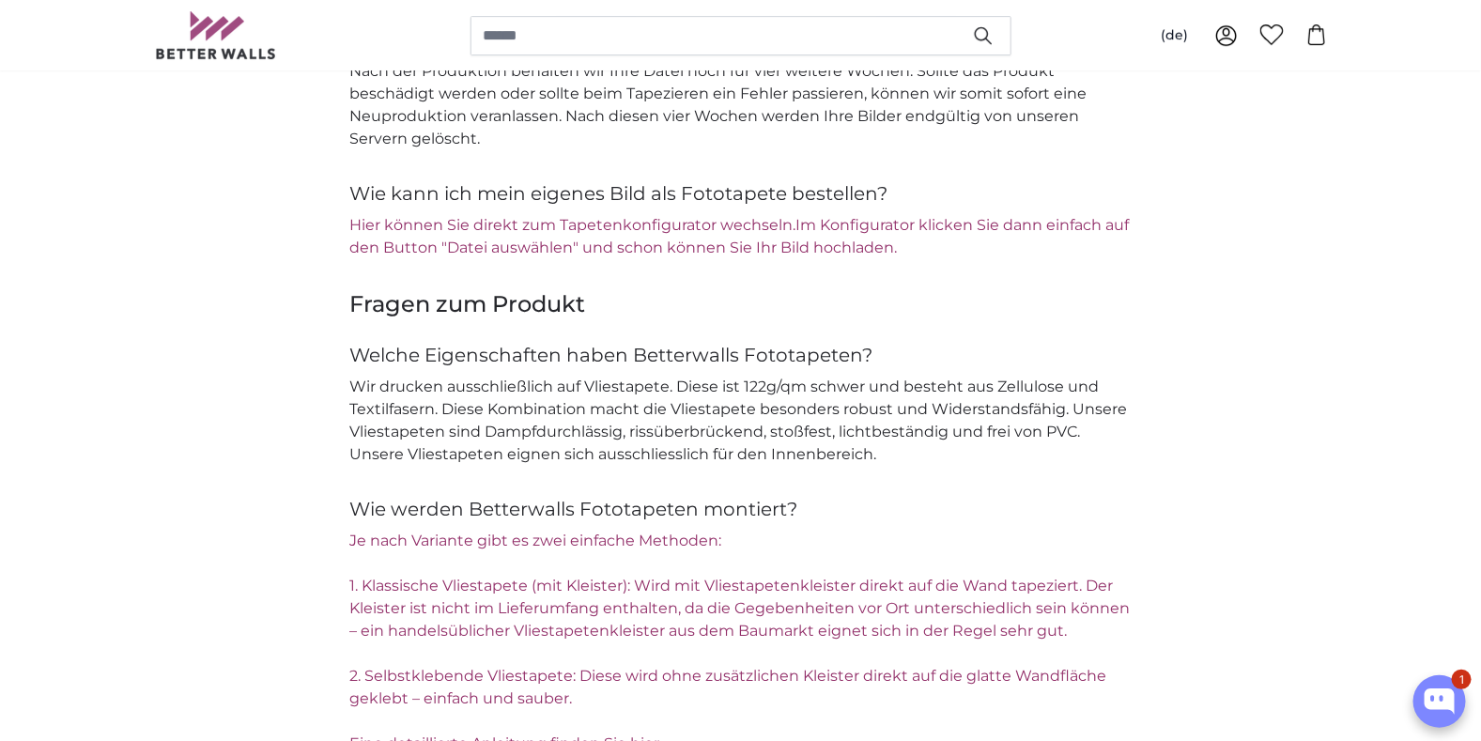
scroll to position [2723, 0]
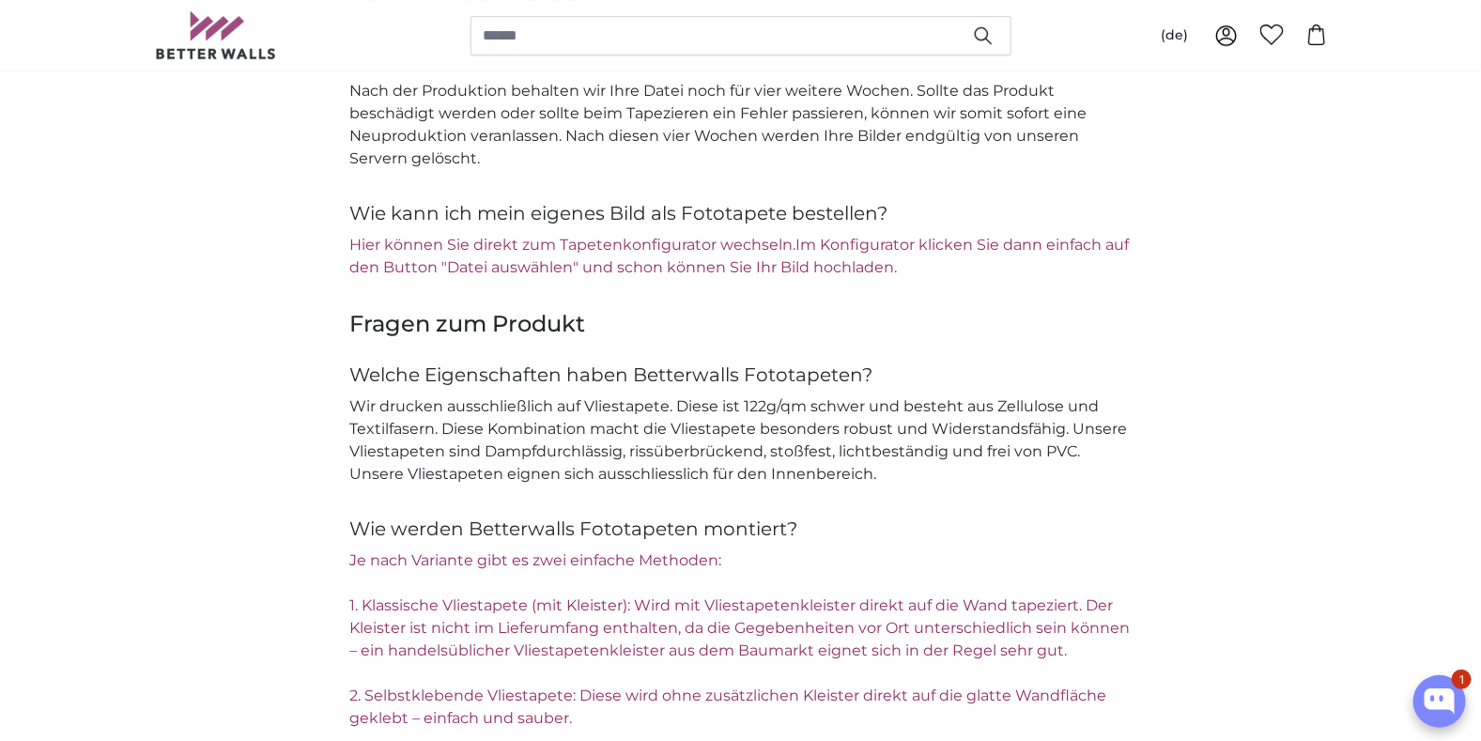
click at [613, 240] on link "Hier können Sie direkt zum Tapetenkonfigurator wechseln." at bounding box center [573, 245] width 446 height 18
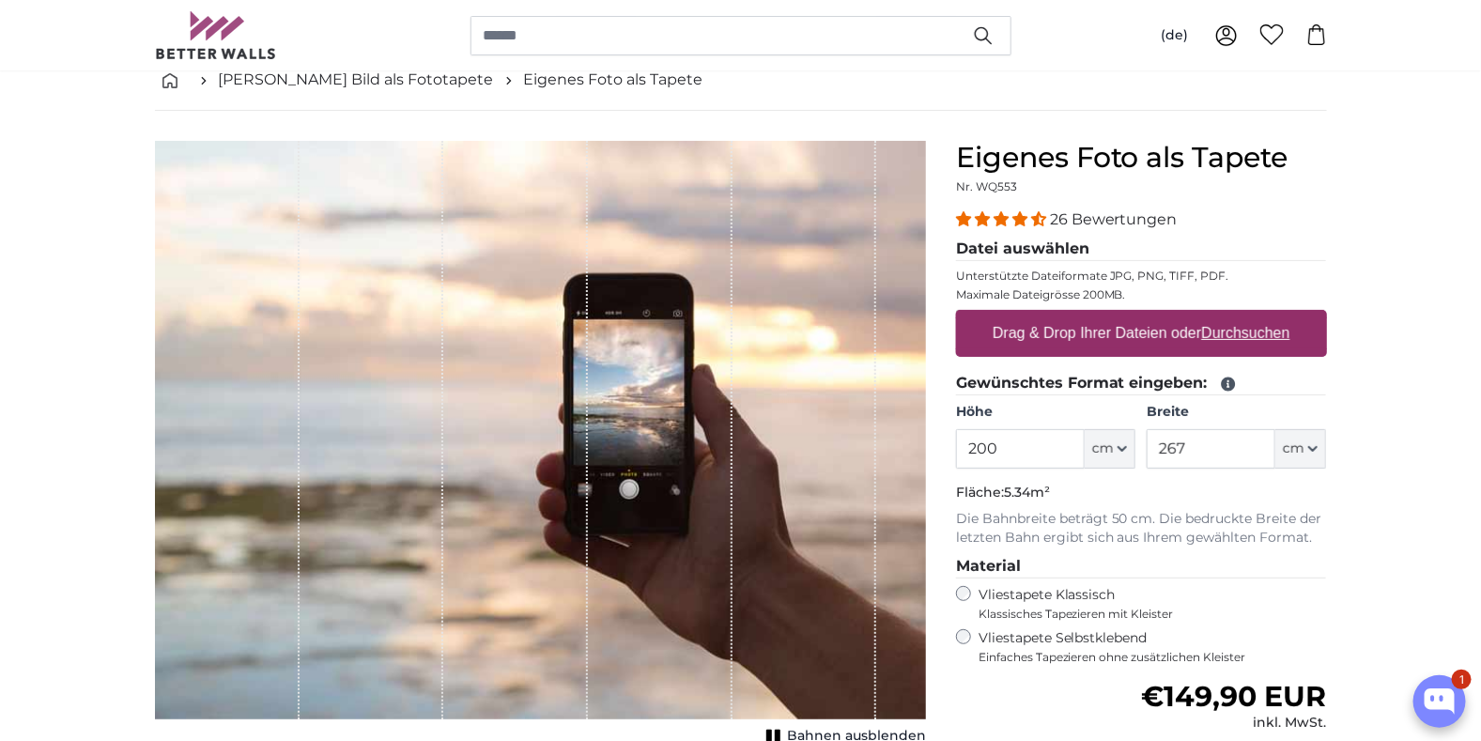
scroll to position [93, 0]
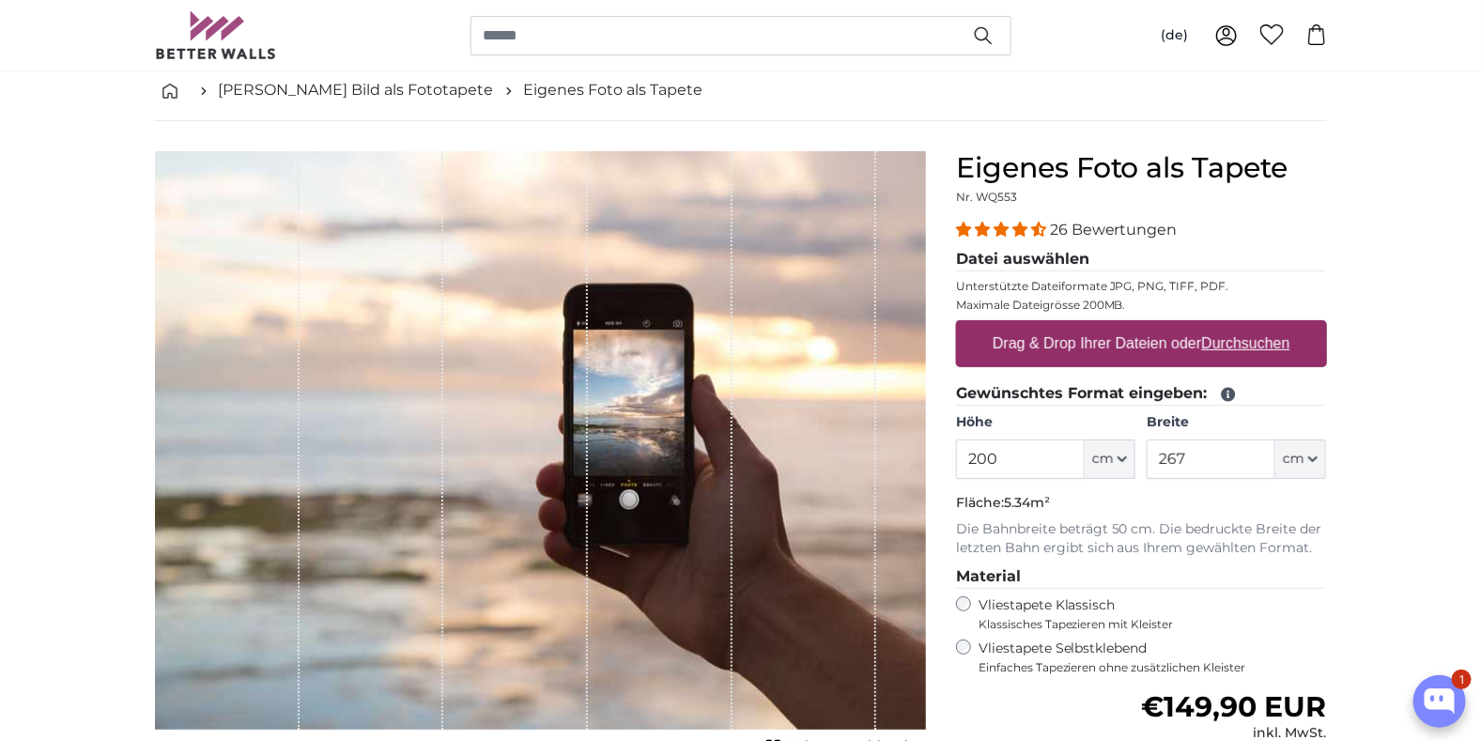
click at [1090, 341] on label "Drag & Drop Ihrer Dateien oder Durchsuchen" at bounding box center [1141, 344] width 313 height 38
click at [1090, 326] on input "Drag & Drop Ihrer Dateien oder Durchsuchen" at bounding box center [1141, 323] width 371 height 6
type input "**********"
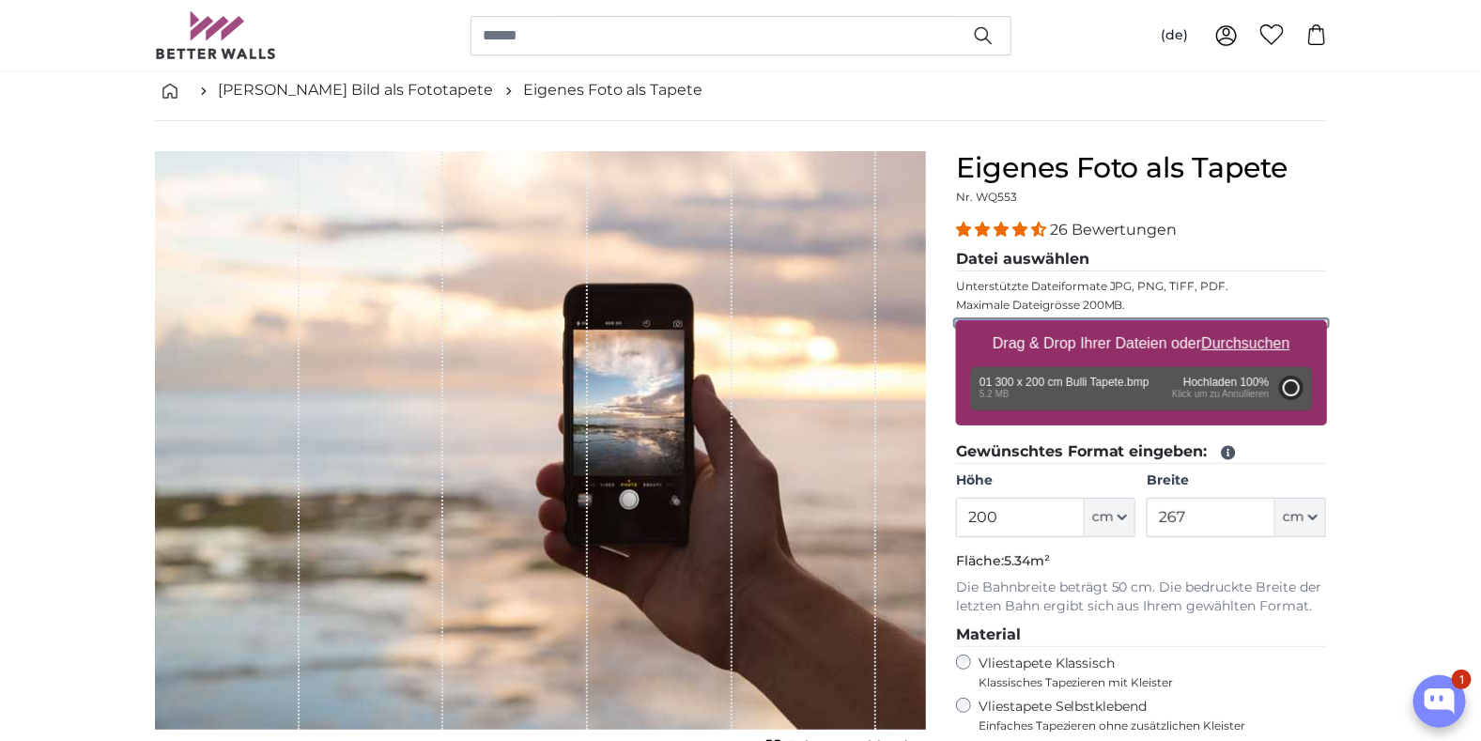
type input "71"
type input "106.5"
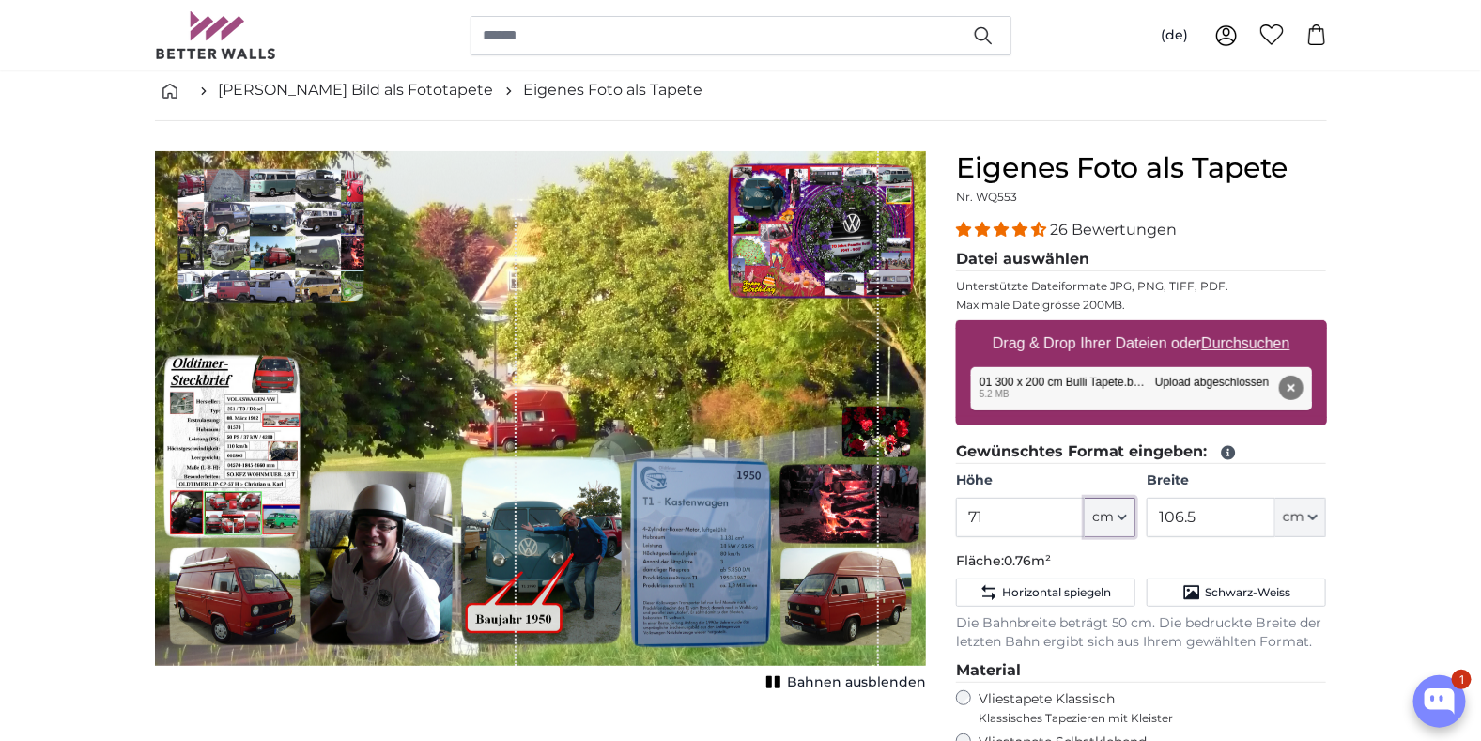
click at [1126, 515] on icon "button" at bounding box center [1122, 517] width 8 height 4
click at [1023, 518] on input "71" at bounding box center [1020, 517] width 129 height 39
type input "7"
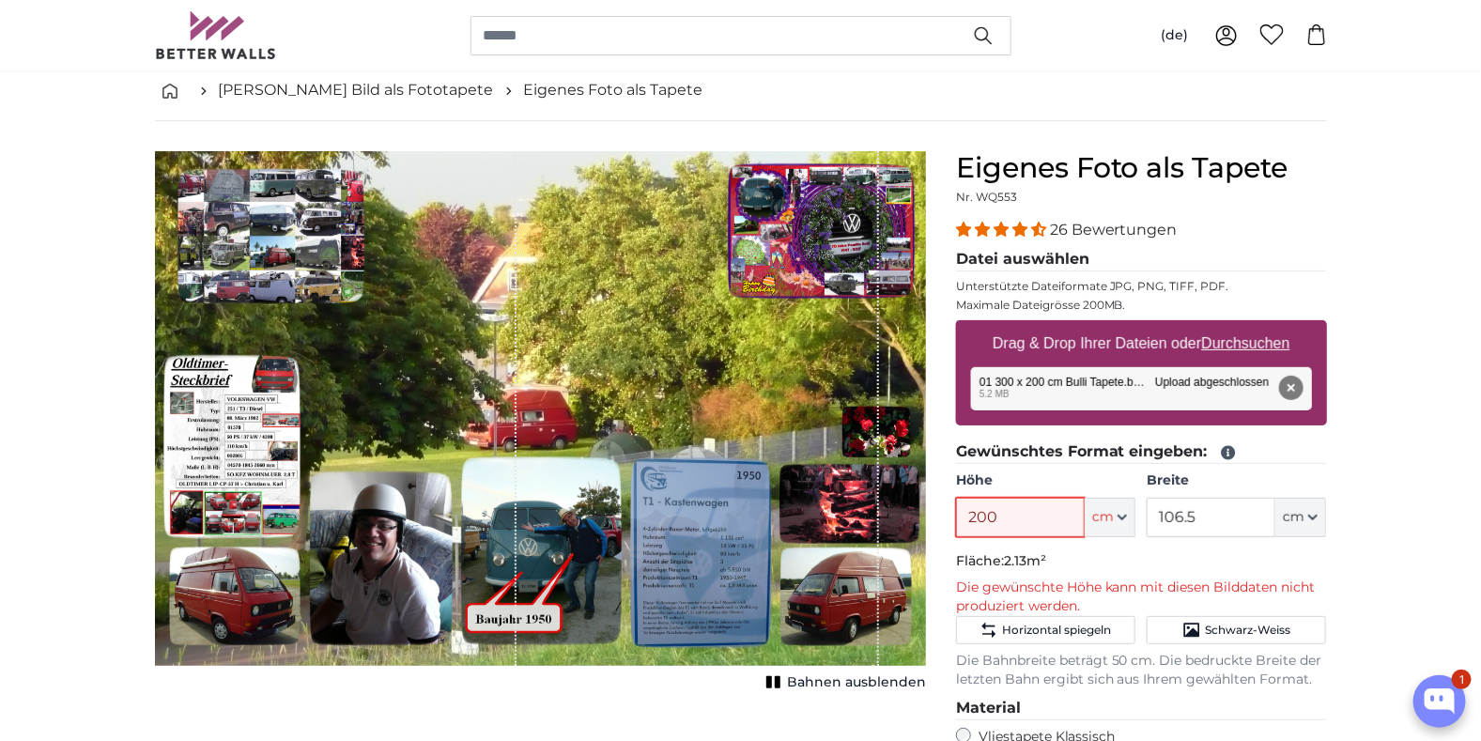
type input "200"
click at [1204, 511] on input "106.5" at bounding box center [1210, 517] width 129 height 39
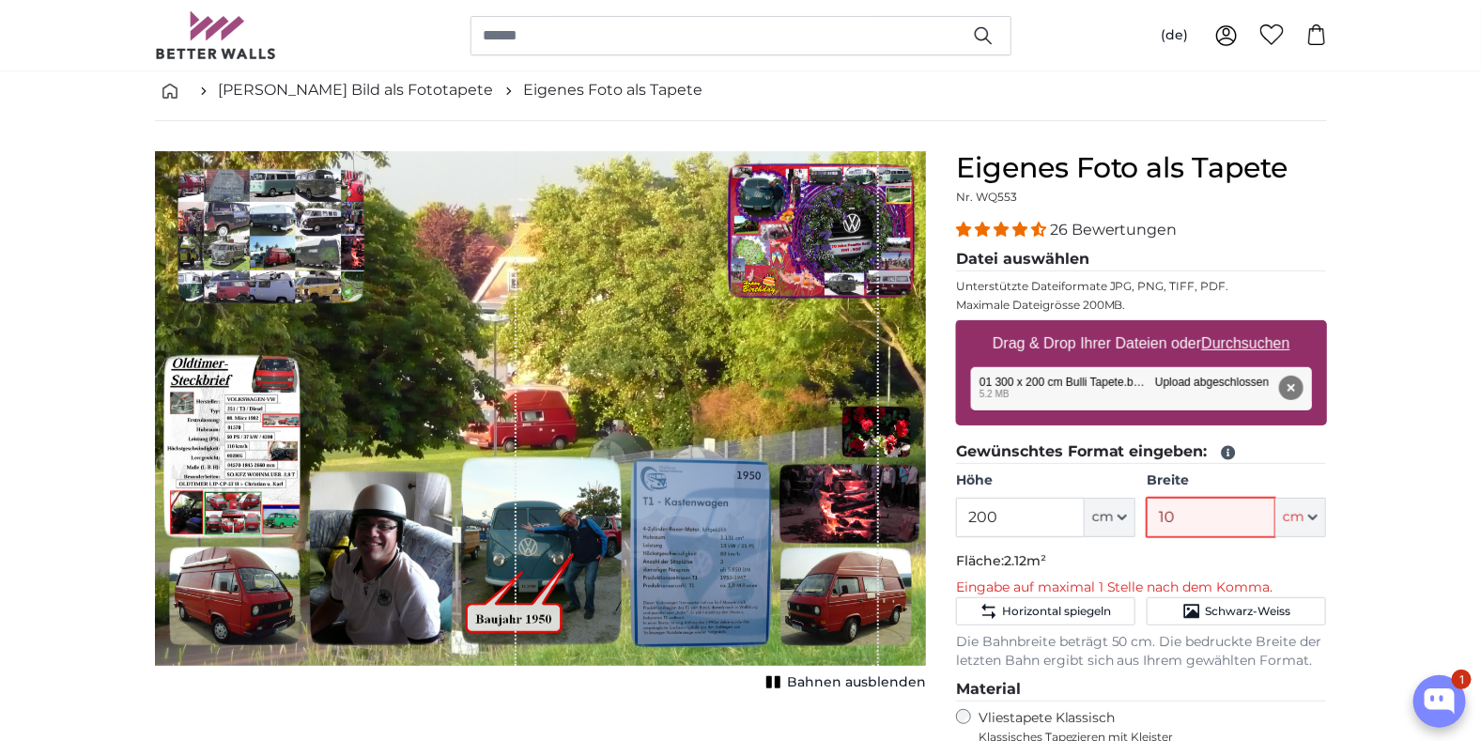
type input "1"
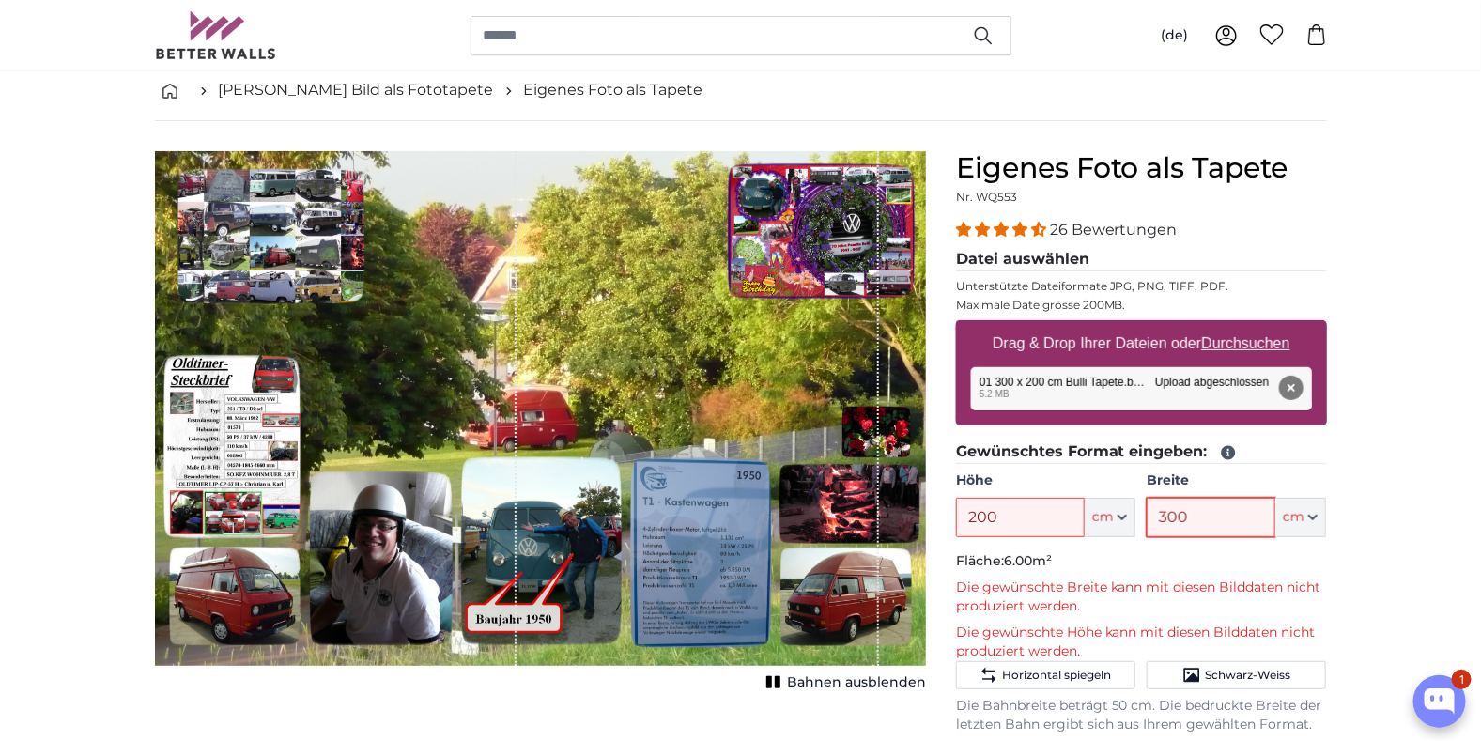
type input "300"
click at [834, 681] on span "Bahnen ausblenden" at bounding box center [856, 682] width 139 height 19
click at [834, 681] on span "Bahnen einblenden" at bounding box center [857, 682] width 138 height 19
click at [834, 681] on span "Bahnen ausblenden" at bounding box center [856, 682] width 139 height 19
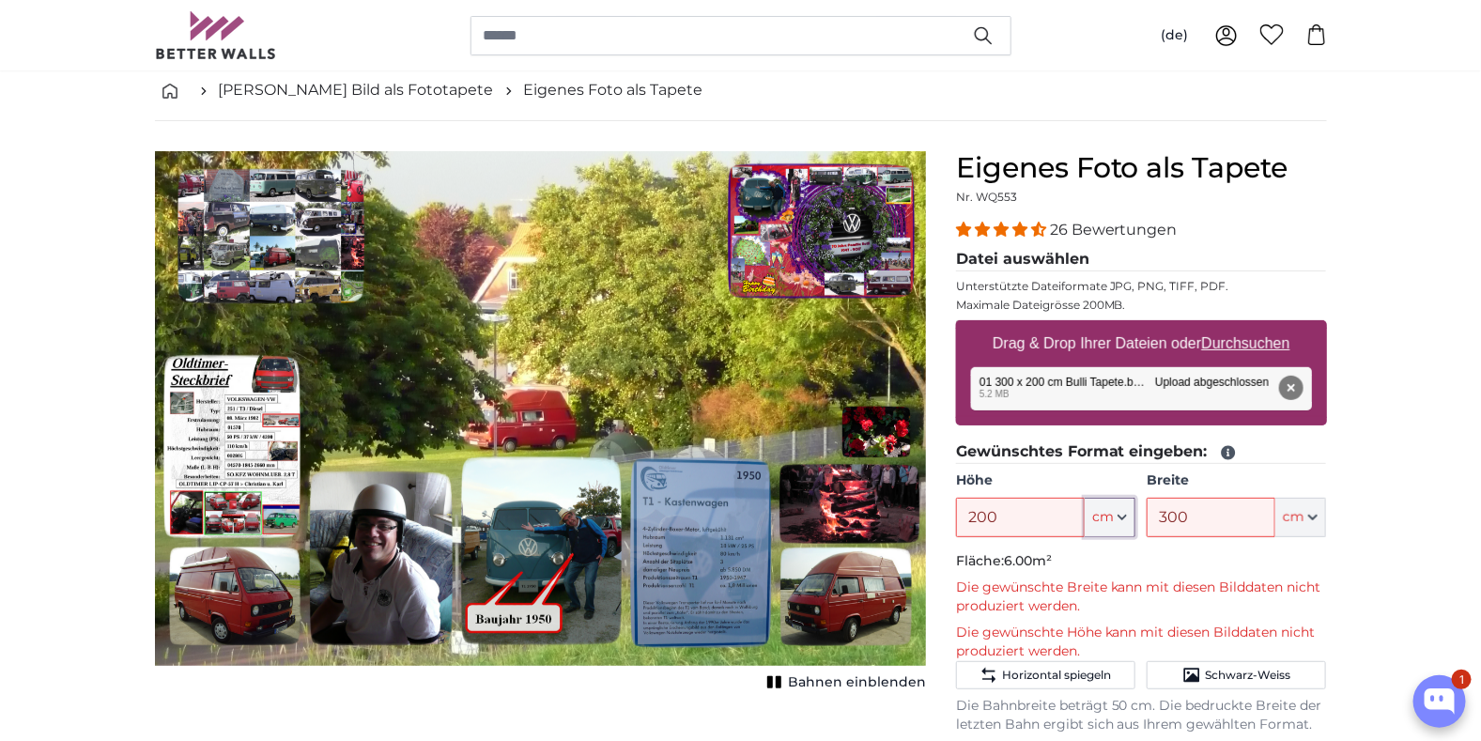
click at [1124, 513] on icon "button" at bounding box center [1121, 517] width 9 height 9
click at [1121, 513] on icon "button" at bounding box center [1121, 517] width 9 height 9
click at [1033, 513] on input "200" at bounding box center [1020, 517] width 129 height 39
type input "2"
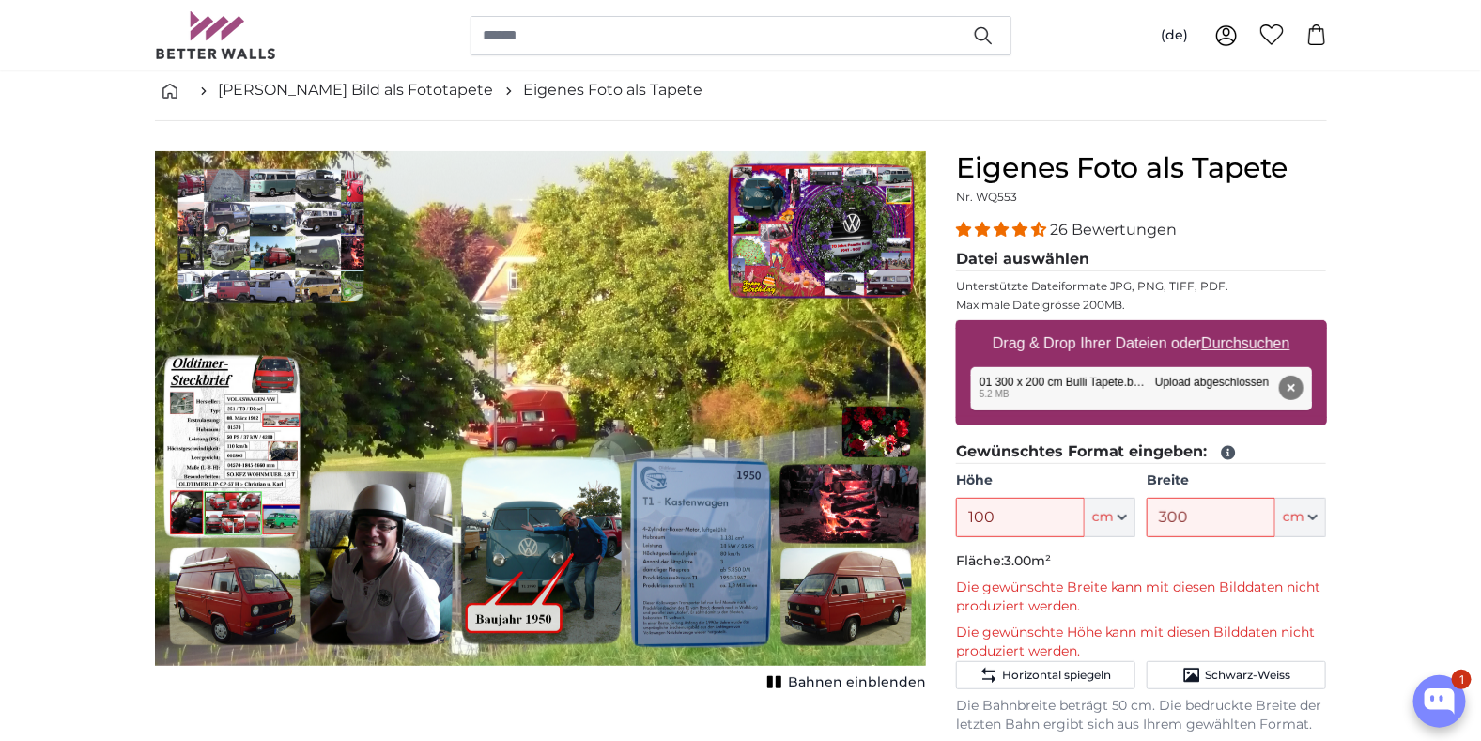
click at [1184, 553] on p "Fläche: 3.00m²" at bounding box center [1141, 561] width 371 height 19
click at [1126, 515] on icon "button" at bounding box center [1122, 517] width 8 height 4
click at [1026, 512] on input "100" at bounding box center [1020, 517] width 129 height 39
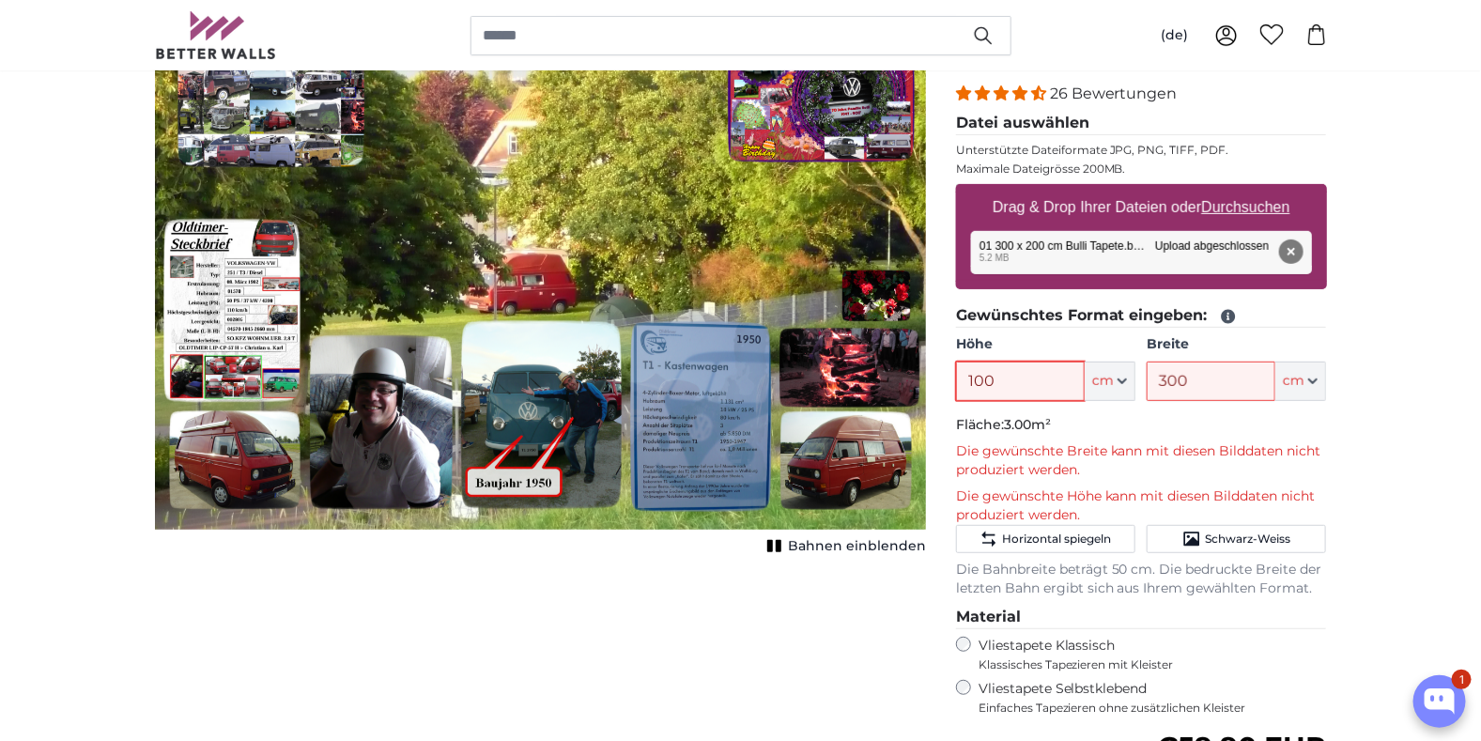
scroll to position [187, 0]
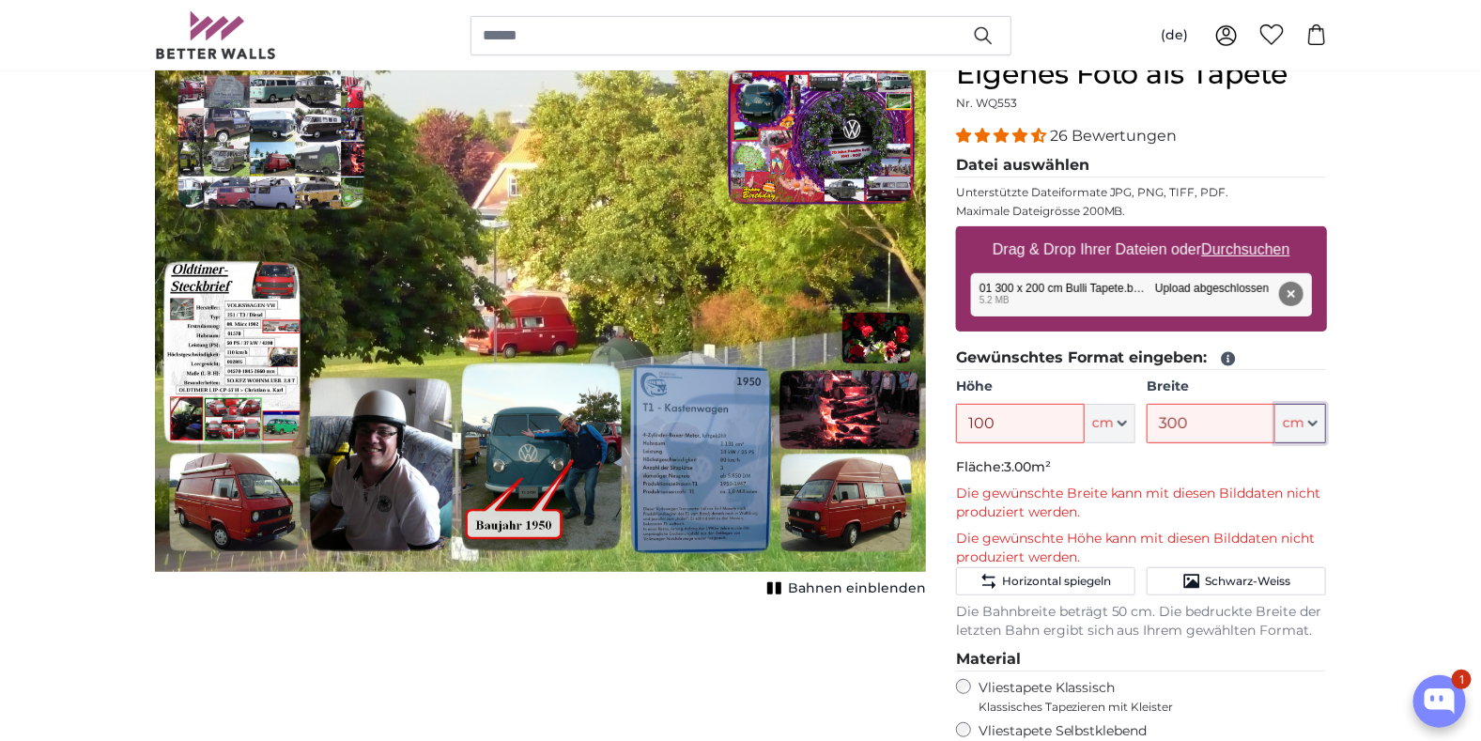
click at [1312, 420] on icon "button" at bounding box center [1312, 423] width 9 height 9
click at [1297, 470] on link "Centimeter (cm)" at bounding box center [1301, 471] width 165 height 34
type input "71"
type input "106.5"
click at [801, 580] on span "Bahnen einblenden" at bounding box center [857, 588] width 138 height 19
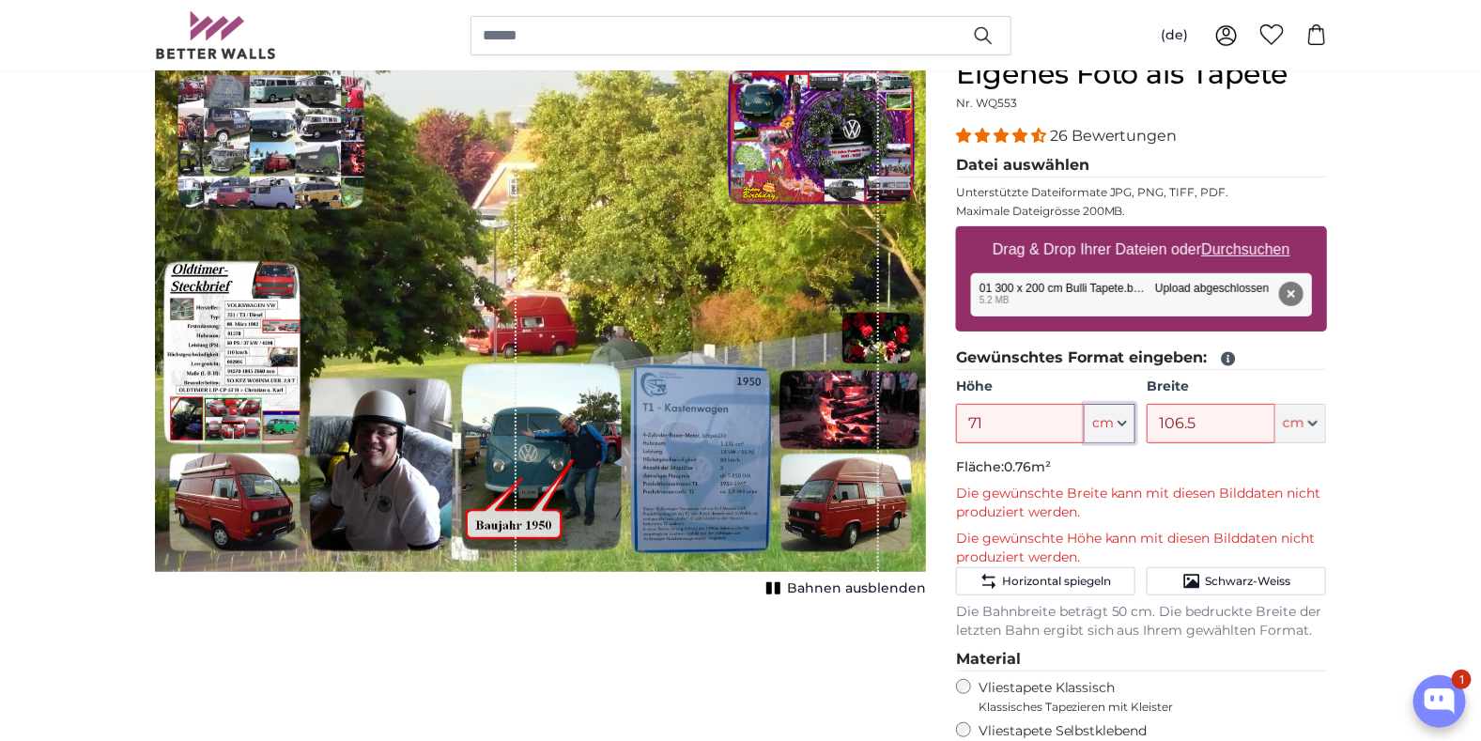
click at [1130, 416] on button "cm" at bounding box center [1109, 423] width 51 height 39
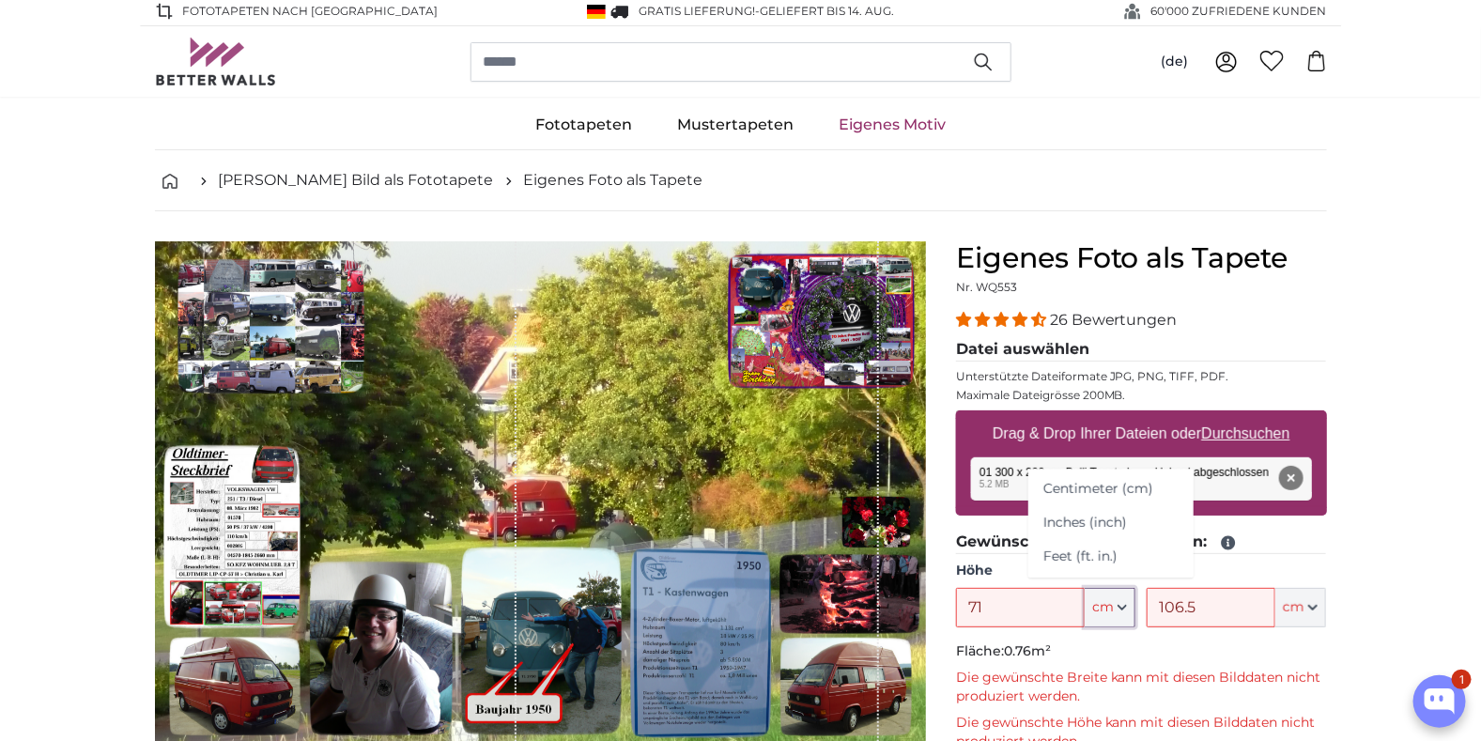
scroll to position [0, 0]
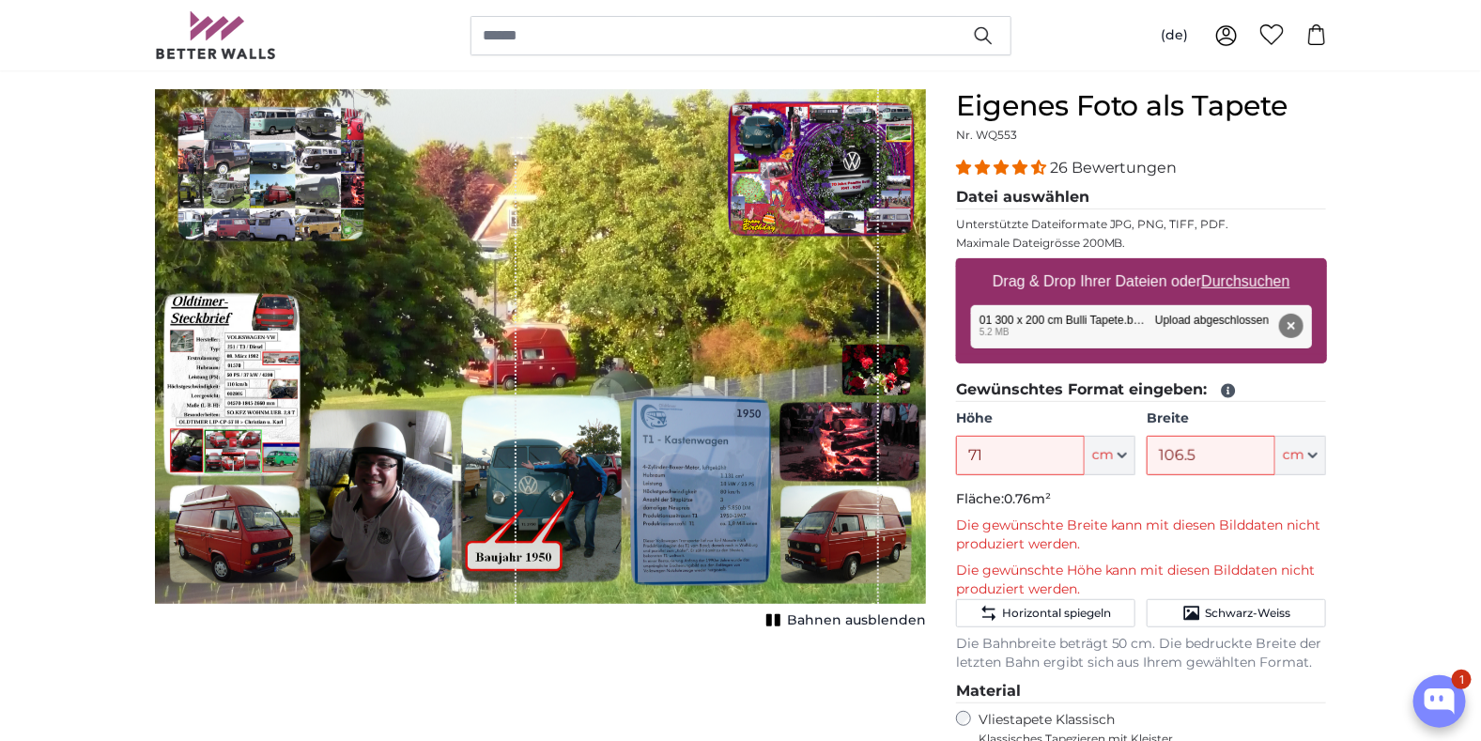
scroll to position [187, 0]
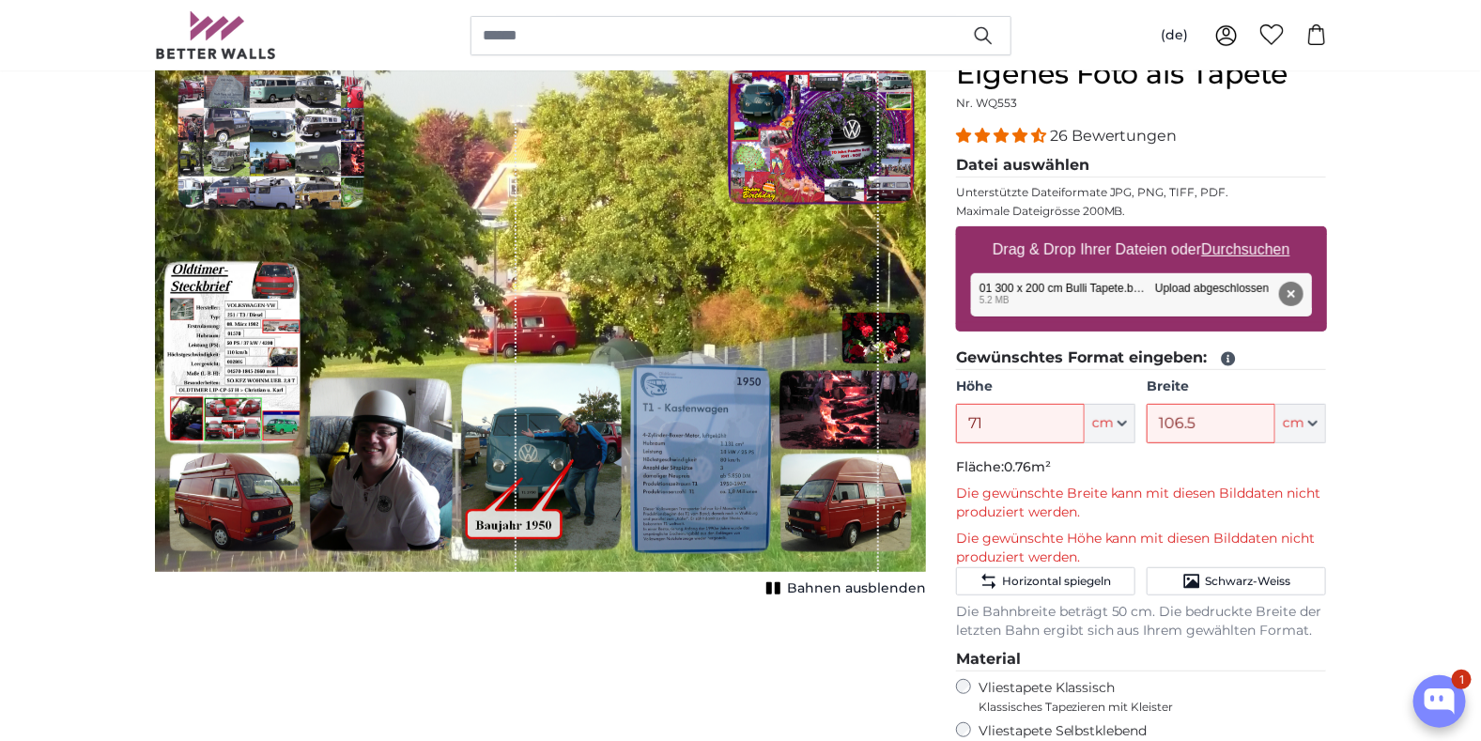
click at [1009, 492] on p "Die gewünschte Breite kann mit diesen Bilddaten nicht produziert werden." at bounding box center [1141, 503] width 371 height 38
click at [1207, 419] on input "106.5" at bounding box center [1210, 423] width 129 height 39
drag, startPoint x: 1015, startPoint y: 419, endPoint x: 945, endPoint y: 437, distance: 72.6
click at [943, 433] on div "Eigenes Foto als Tapete Nr. WQ553 26 Bewertungen Datei auswählen Unterstützte D…" at bounding box center [1141, 568] width 401 height 1022
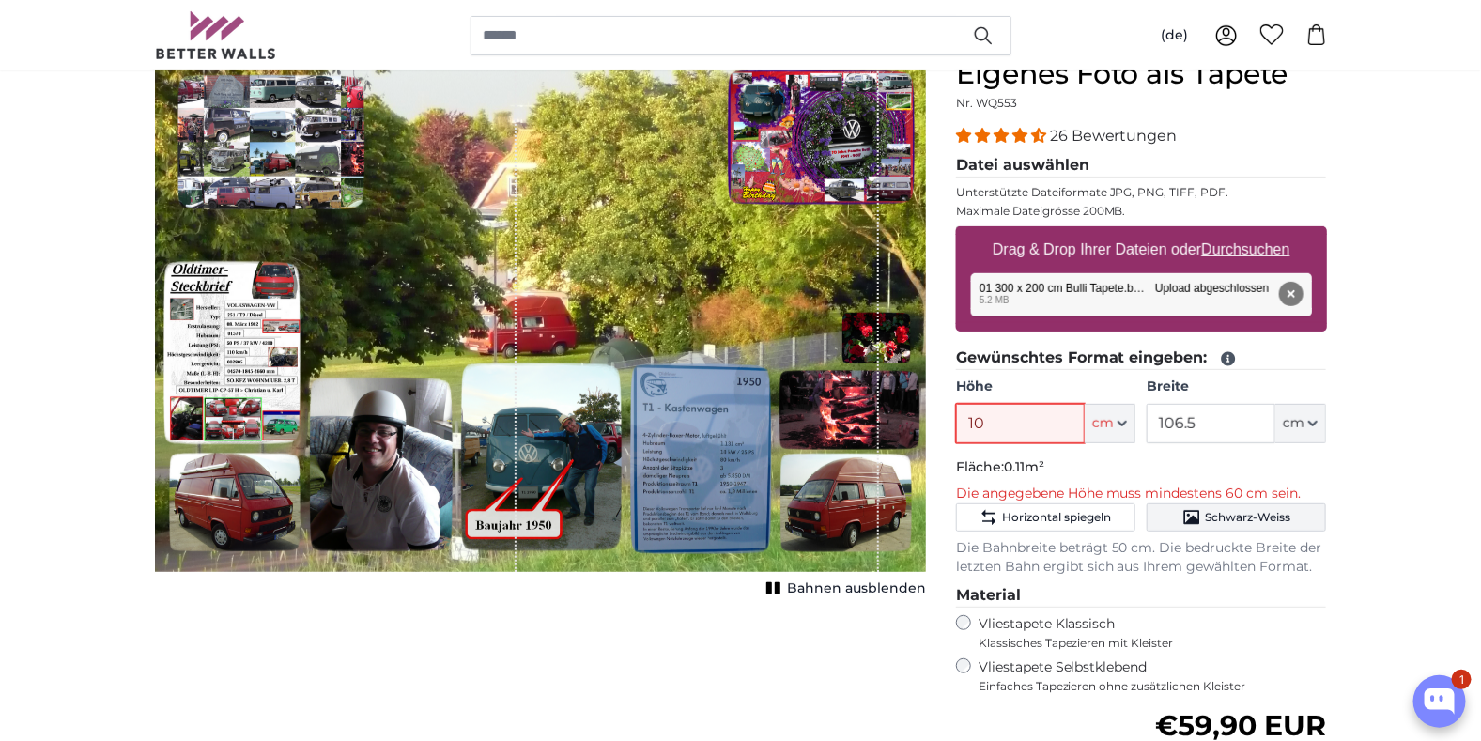
type input "1"
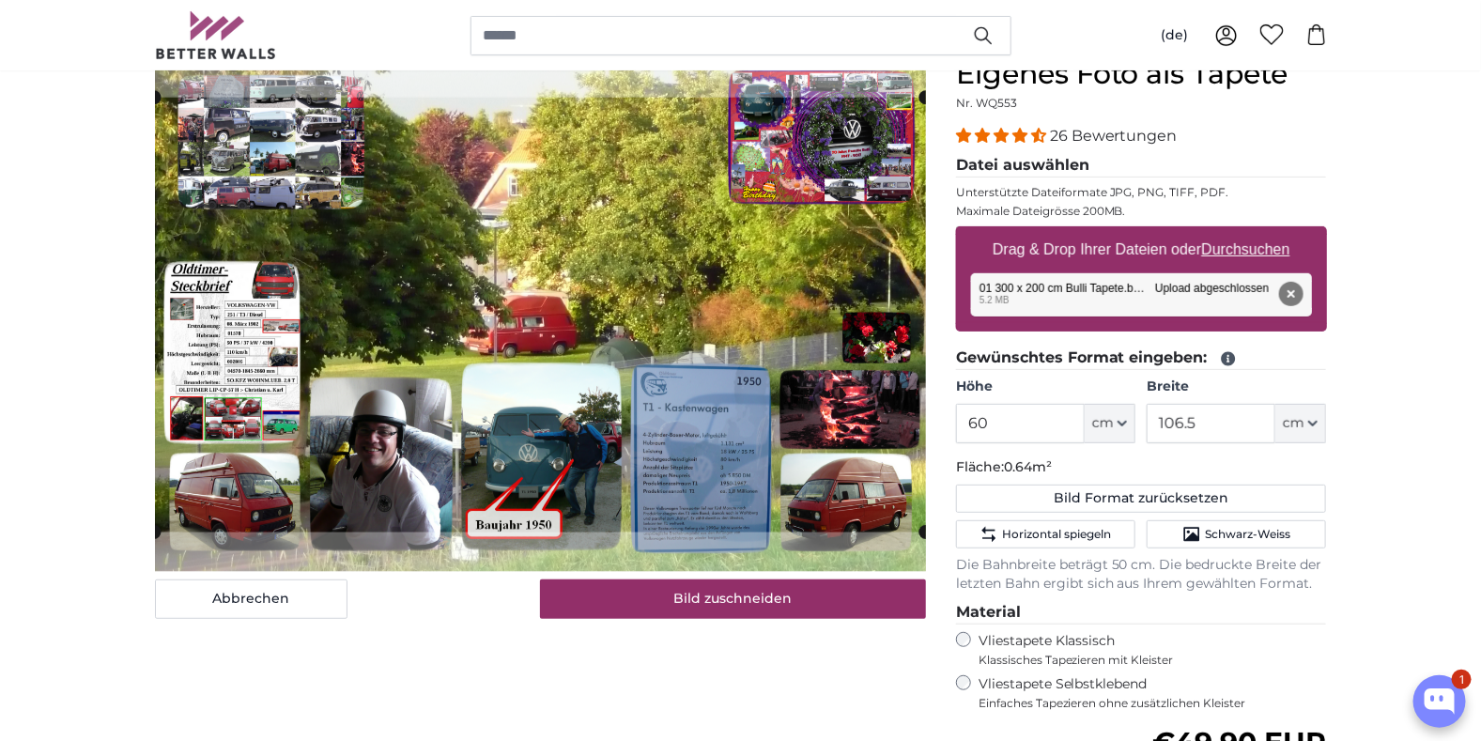
click at [1222, 465] on p "Fläche: 0.64m²" at bounding box center [1141, 467] width 371 height 19
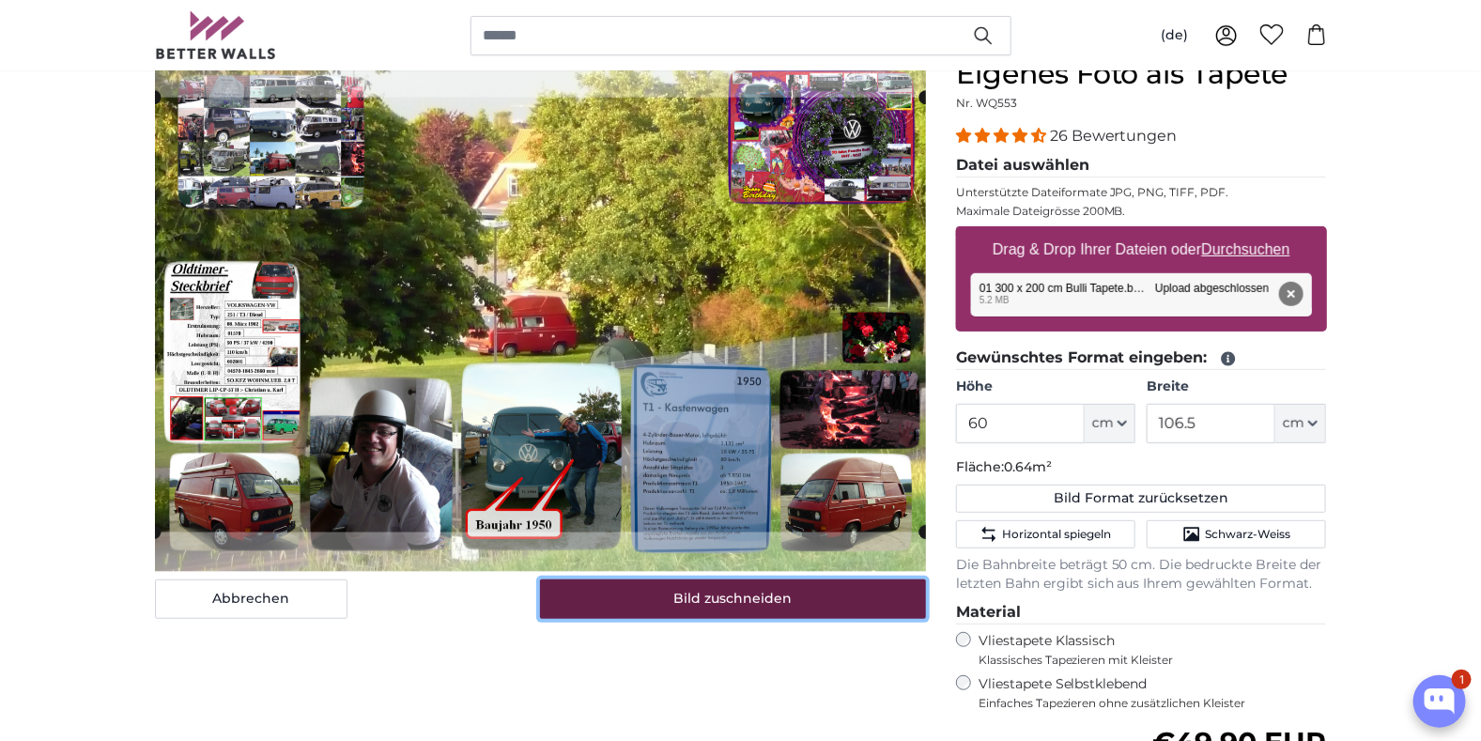
click at [696, 605] on button "Bild zuschneiden" at bounding box center [733, 598] width 386 height 39
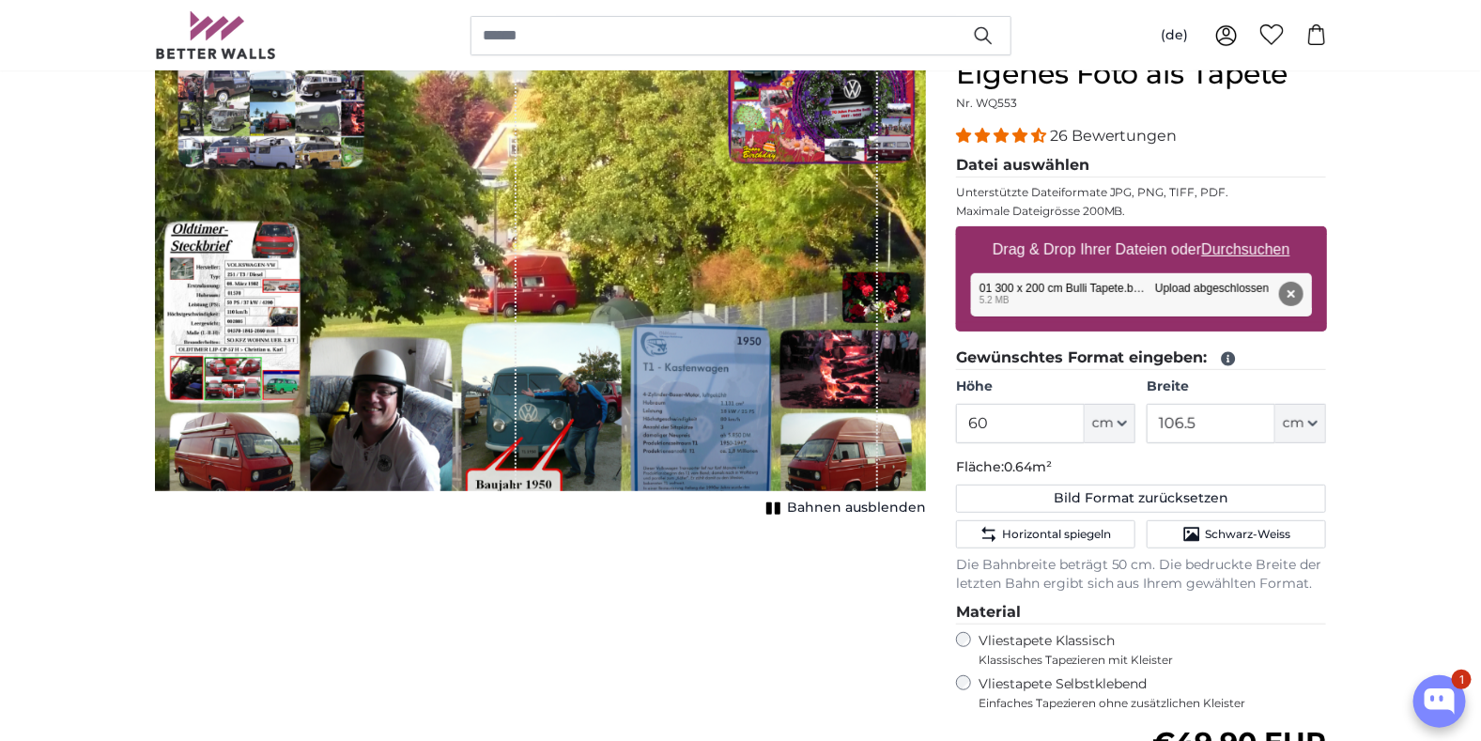
click at [797, 504] on span "Bahnen ausblenden" at bounding box center [856, 508] width 139 height 19
click at [846, 506] on span "Bahnen einblenden" at bounding box center [857, 508] width 138 height 19
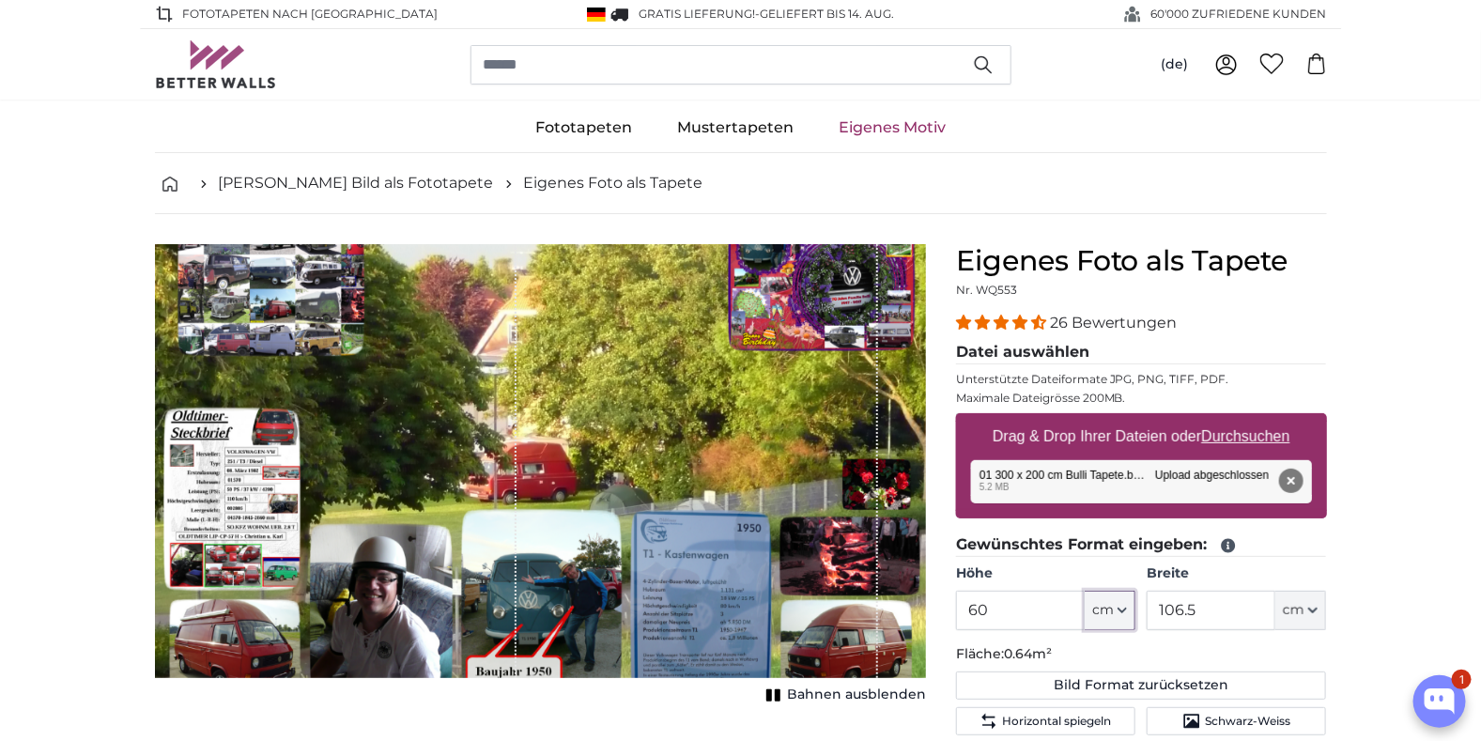
click at [1126, 608] on icon "button" at bounding box center [1122, 610] width 8 height 4
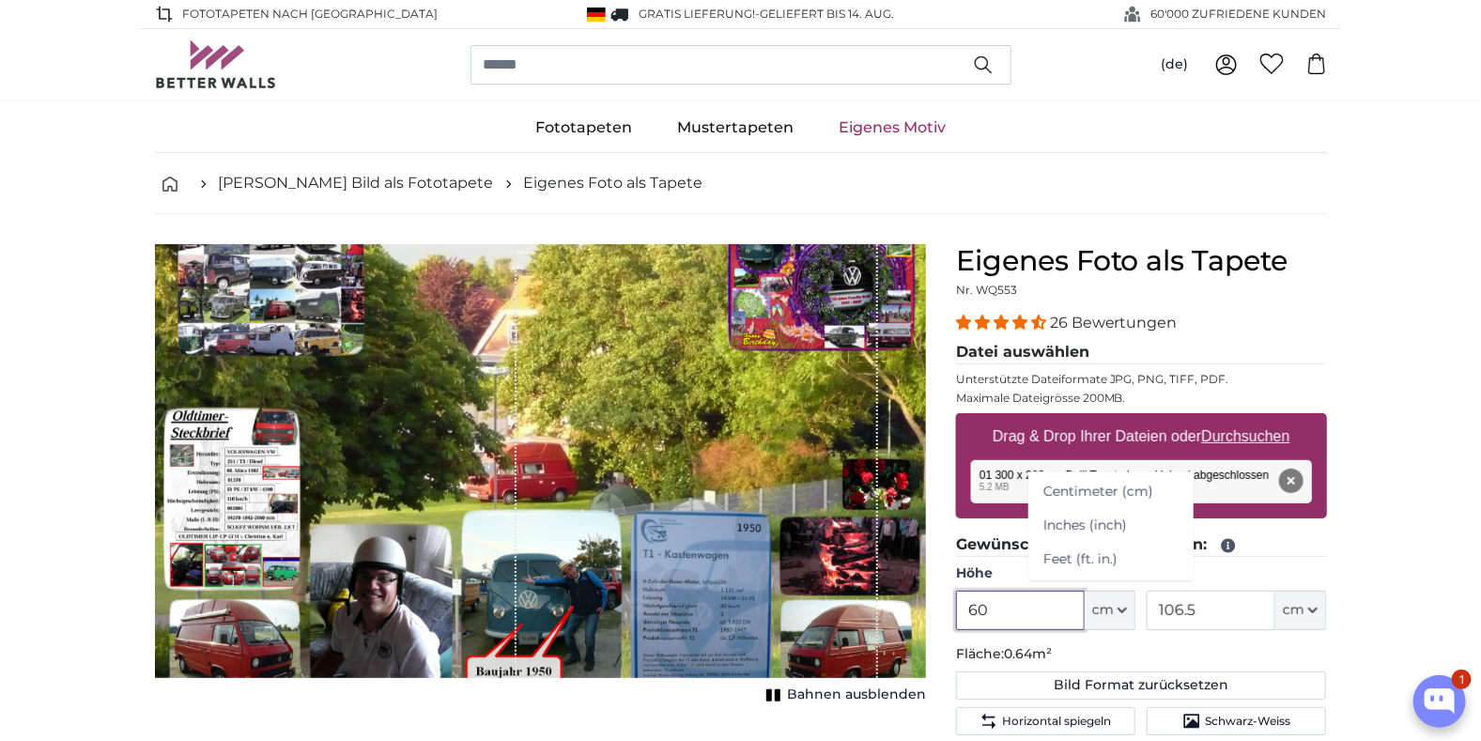
click at [1023, 619] on input "60" at bounding box center [1020, 610] width 129 height 39
drag, startPoint x: 1007, startPoint y: 613, endPoint x: 938, endPoint y: 618, distance: 69.6
click at [938, 618] on product-detail "Abbrechen Bild zuschneiden Bahnen ausblenden Eigenes Foto als Tapete Nr. WQ553 …" at bounding box center [741, 717] width 1202 height 1006
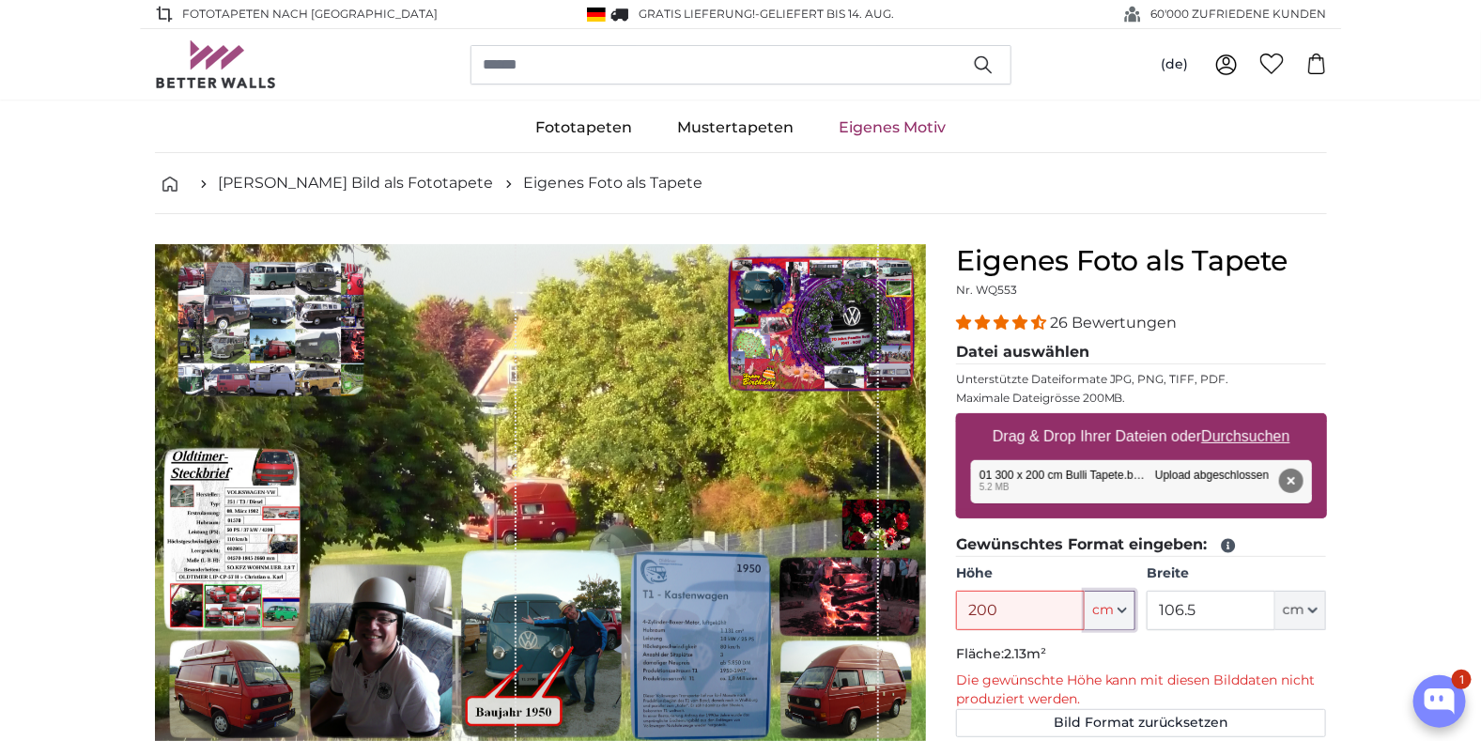
click at [1123, 607] on icon "button" at bounding box center [1121, 610] width 9 height 9
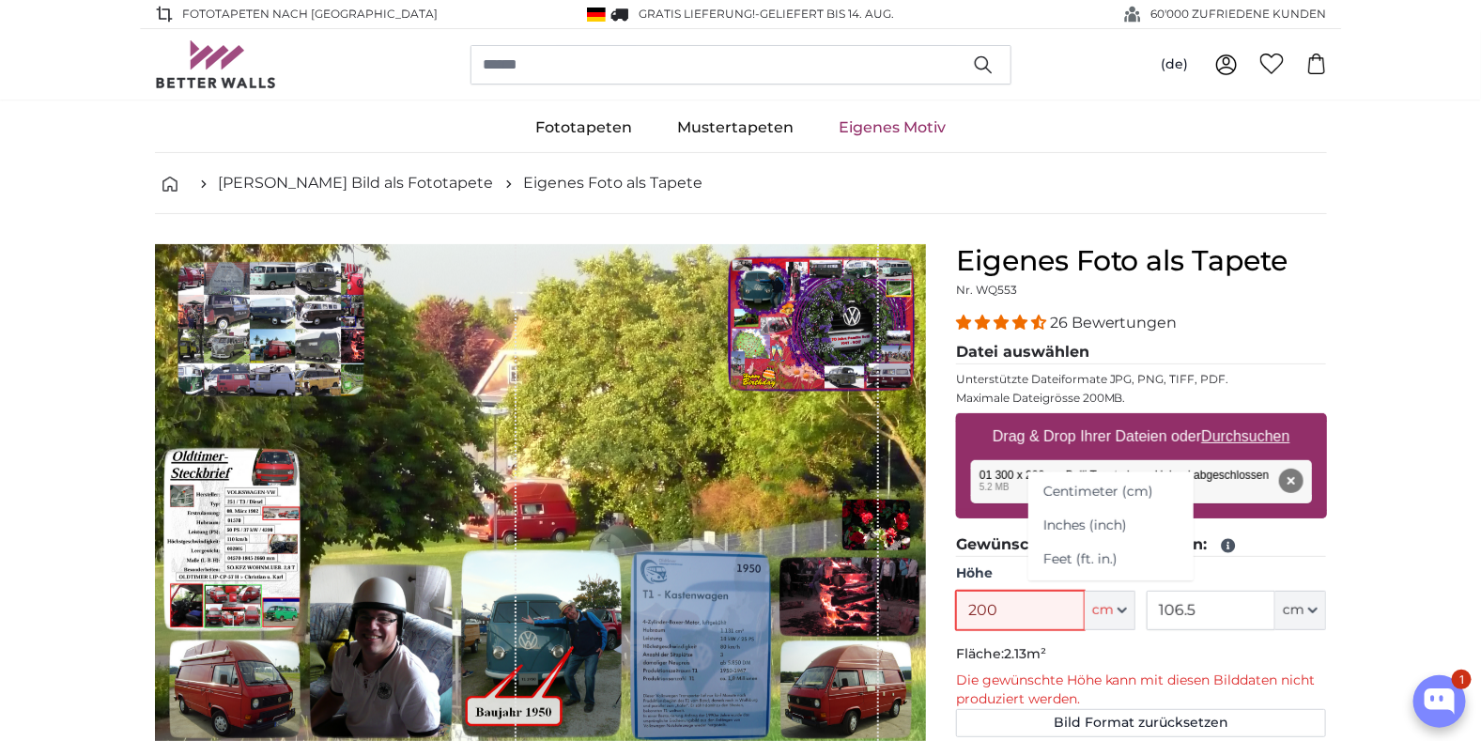
click at [1001, 602] on input "200" at bounding box center [1020, 610] width 129 height 39
drag, startPoint x: 1007, startPoint y: 611, endPoint x: 963, endPoint y: 611, distance: 44.1
click at [963, 611] on input "200" at bounding box center [1020, 610] width 129 height 39
drag, startPoint x: 1005, startPoint y: 609, endPoint x: 938, endPoint y: 616, distance: 67.0
click at [938, 616] on product-detail "Abbrechen Bild zuschneiden Bahnen ausblenden Eigenes Foto als Tapete Nr. WQ553 …" at bounding box center [741, 735] width 1202 height 1043
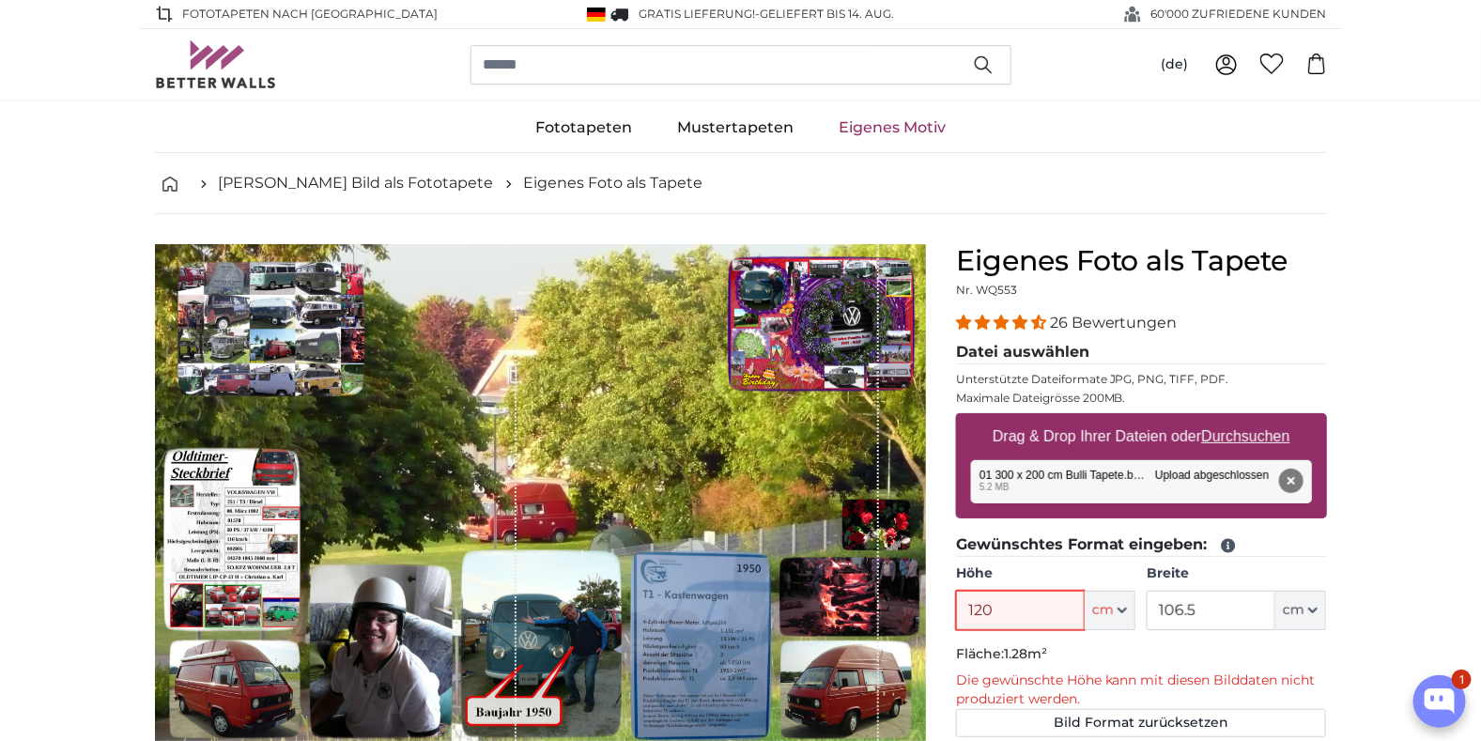
drag, startPoint x: 1002, startPoint y: 611, endPoint x: 931, endPoint y: 610, distance: 70.4
click at [931, 610] on product-detail "Abbrechen Bild zuschneiden Bahnen ausblenden Eigenes Foto als Tapete Nr. WQ553 …" at bounding box center [741, 735] width 1202 height 1043
type input "140"
click at [1207, 615] on input "106.5" at bounding box center [1210, 610] width 129 height 39
drag, startPoint x: 1205, startPoint y: 609, endPoint x: 1101, endPoint y: 613, distance: 103.3
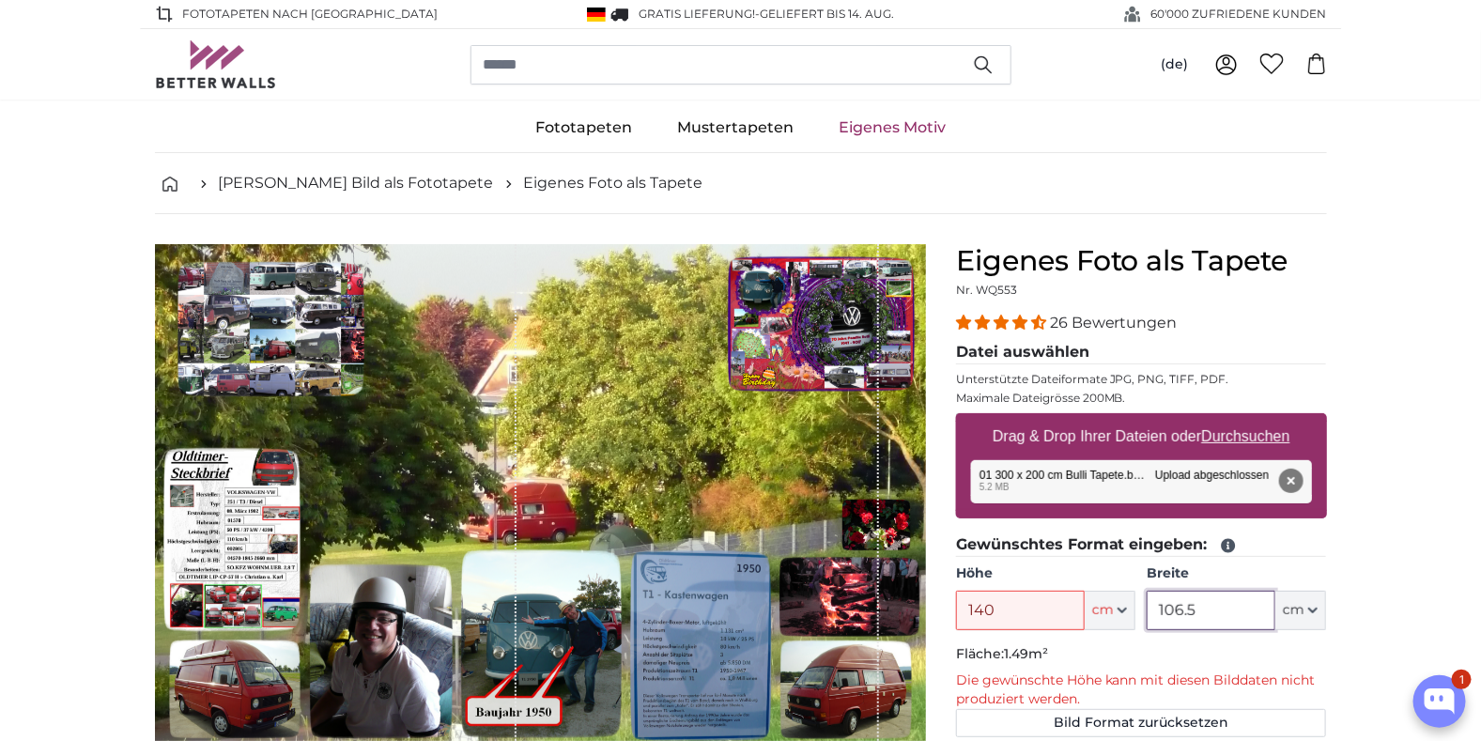
click at [1101, 613] on div "Höhe 140 ft cm Centimeter (cm) Inches (inch) Feet (ft. in.) Breite 106.5 ft cm …" at bounding box center [1141, 597] width 371 height 66
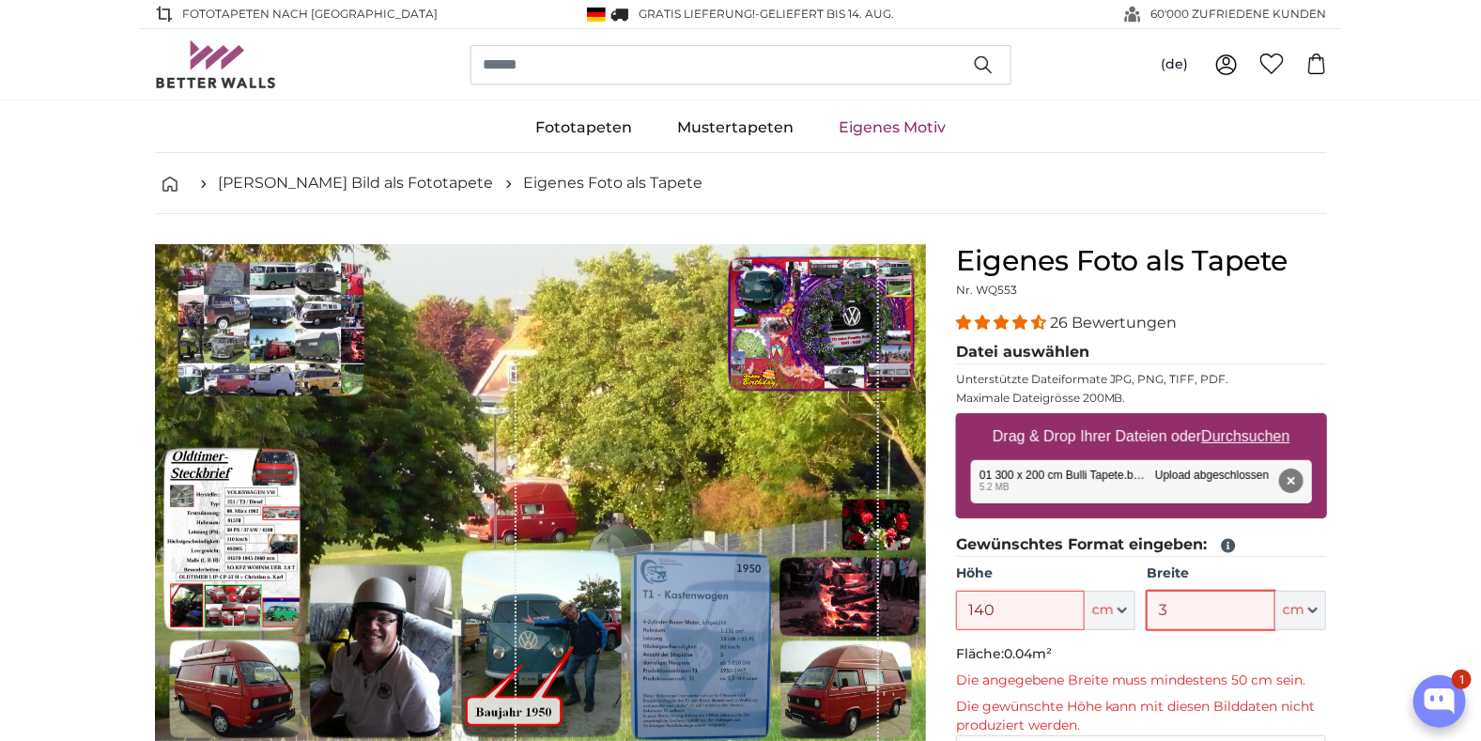
type input "300"
click at [1032, 609] on input "140" at bounding box center [1020, 610] width 129 height 39
drag, startPoint x: 1010, startPoint y: 614, endPoint x: 957, endPoint y: 613, distance: 53.5
click at [957, 613] on input "140" at bounding box center [1020, 610] width 129 height 39
type input "180"
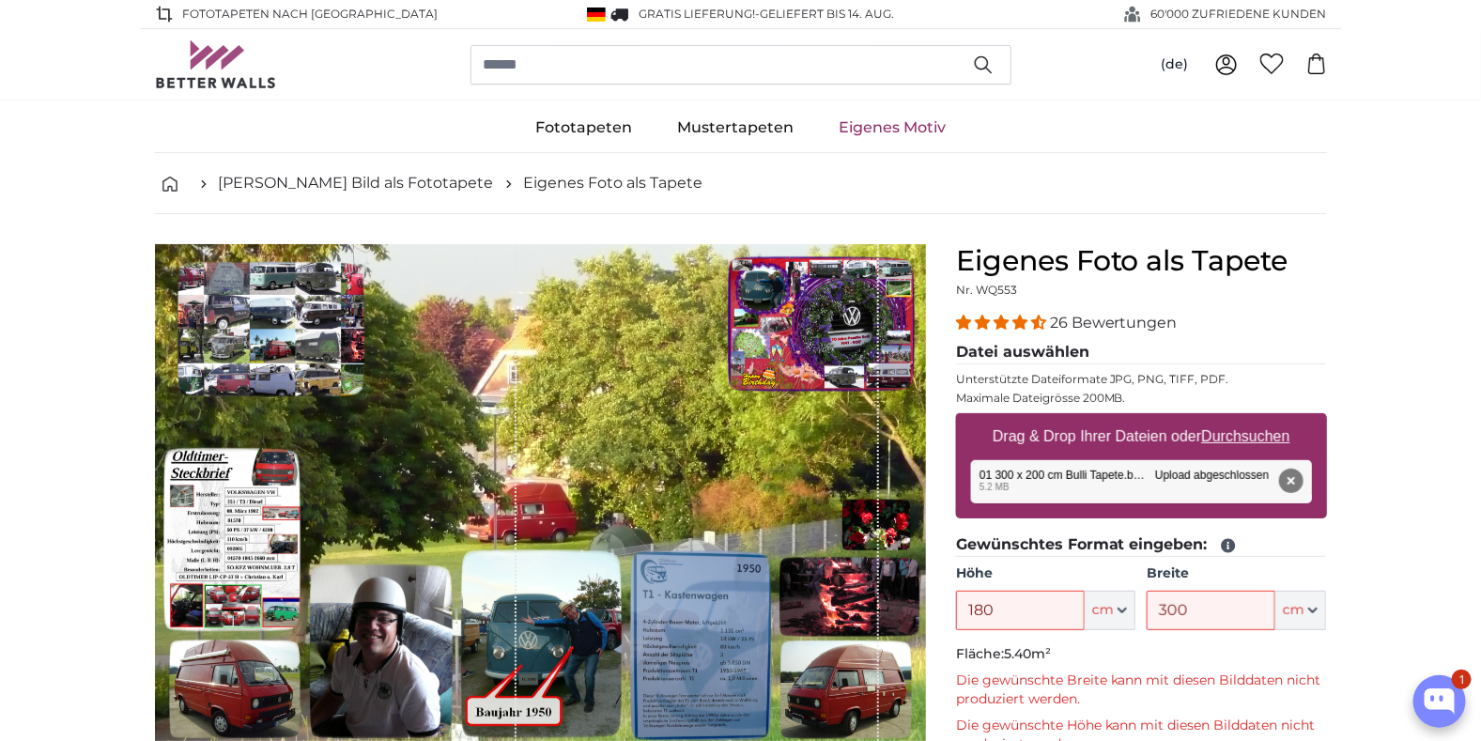
click at [1158, 655] on p "Fläche: 5.40m²" at bounding box center [1141, 654] width 371 height 19
click at [1198, 611] on input "300" at bounding box center [1210, 610] width 129 height 39
drag, startPoint x: 1198, startPoint y: 611, endPoint x: 1135, endPoint y: 618, distance: 63.2
click at [1135, 618] on div "Höhe 180 ft cm Centimeter (cm) Inches (inch) Feet (ft. in.) Breite 300 ft cm Ce…" at bounding box center [1141, 597] width 371 height 66
type input "200"
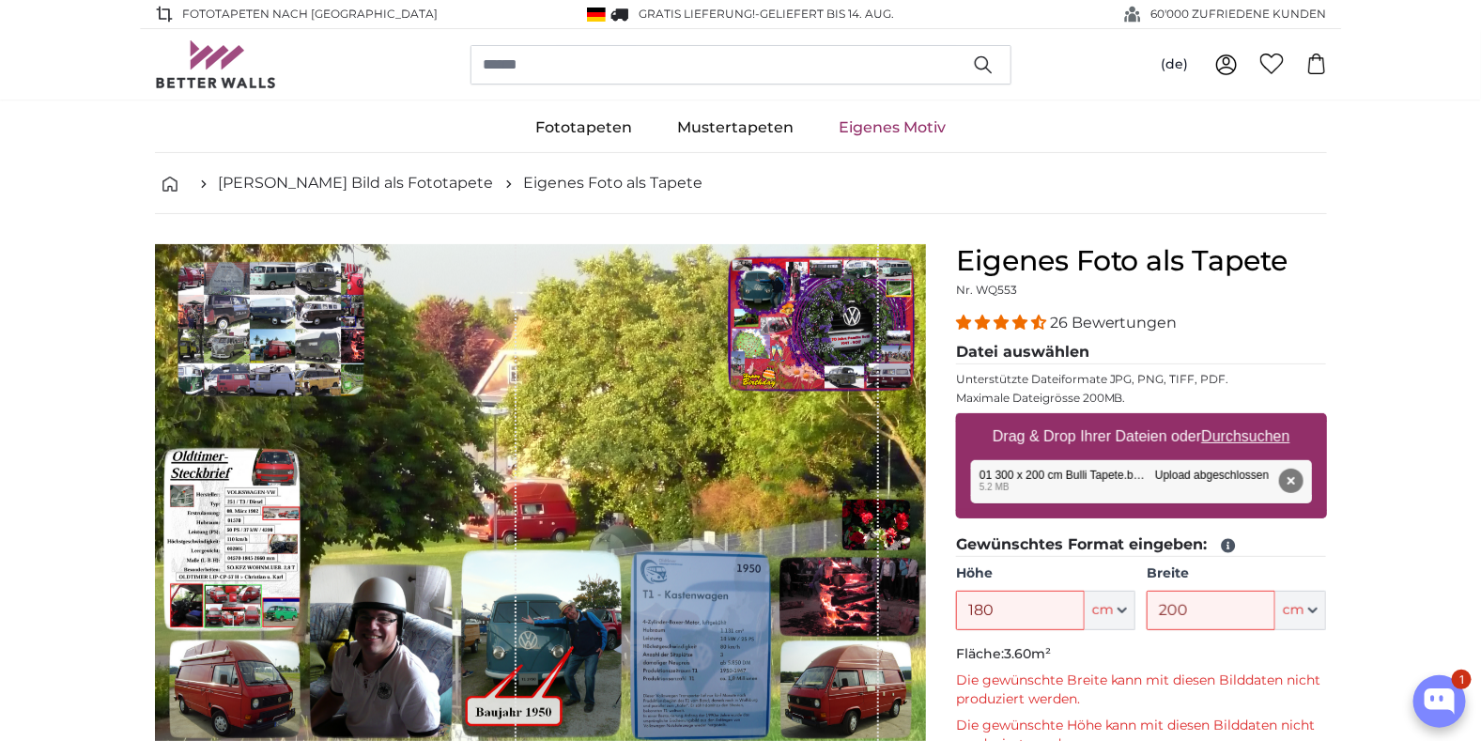
click at [1214, 658] on p "Fläche: 3.60m²" at bounding box center [1141, 654] width 371 height 19
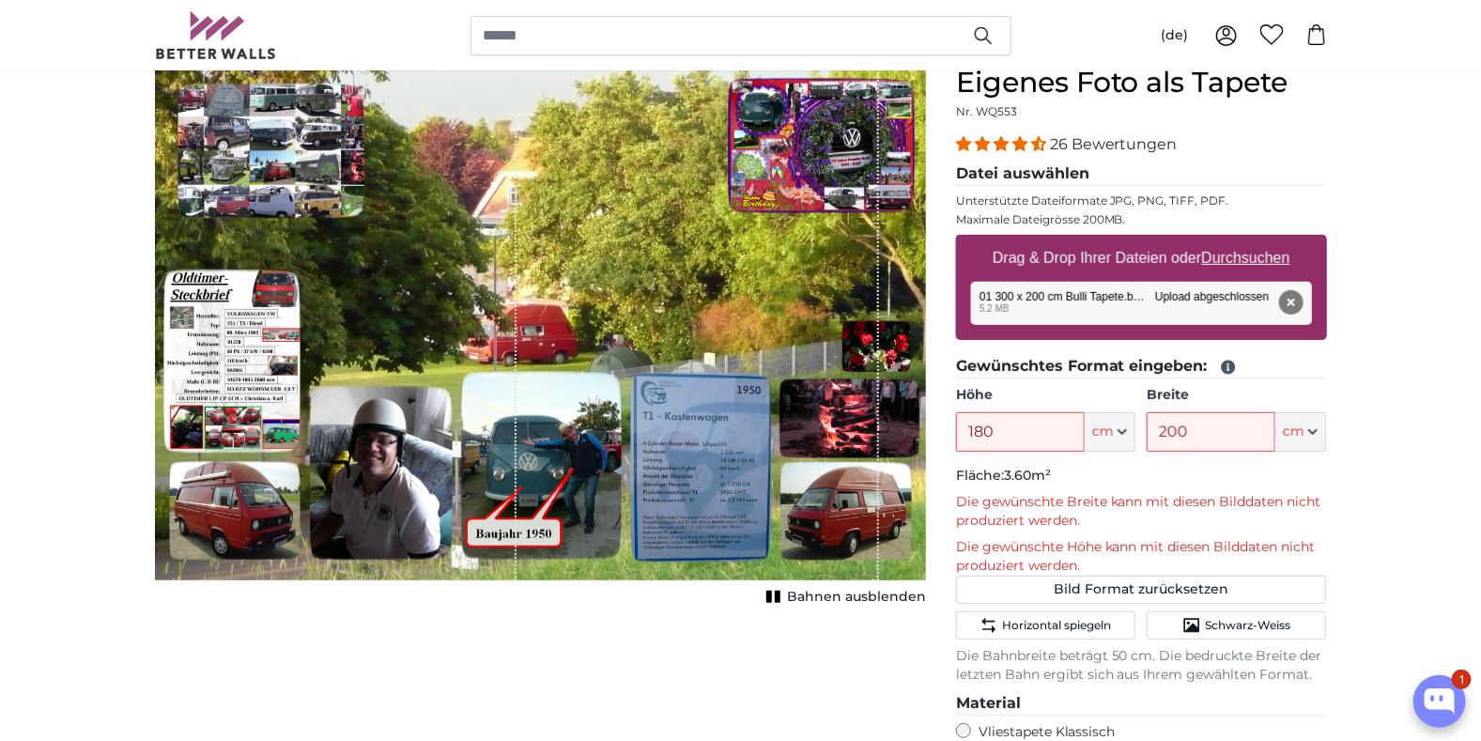
scroll to position [187, 0]
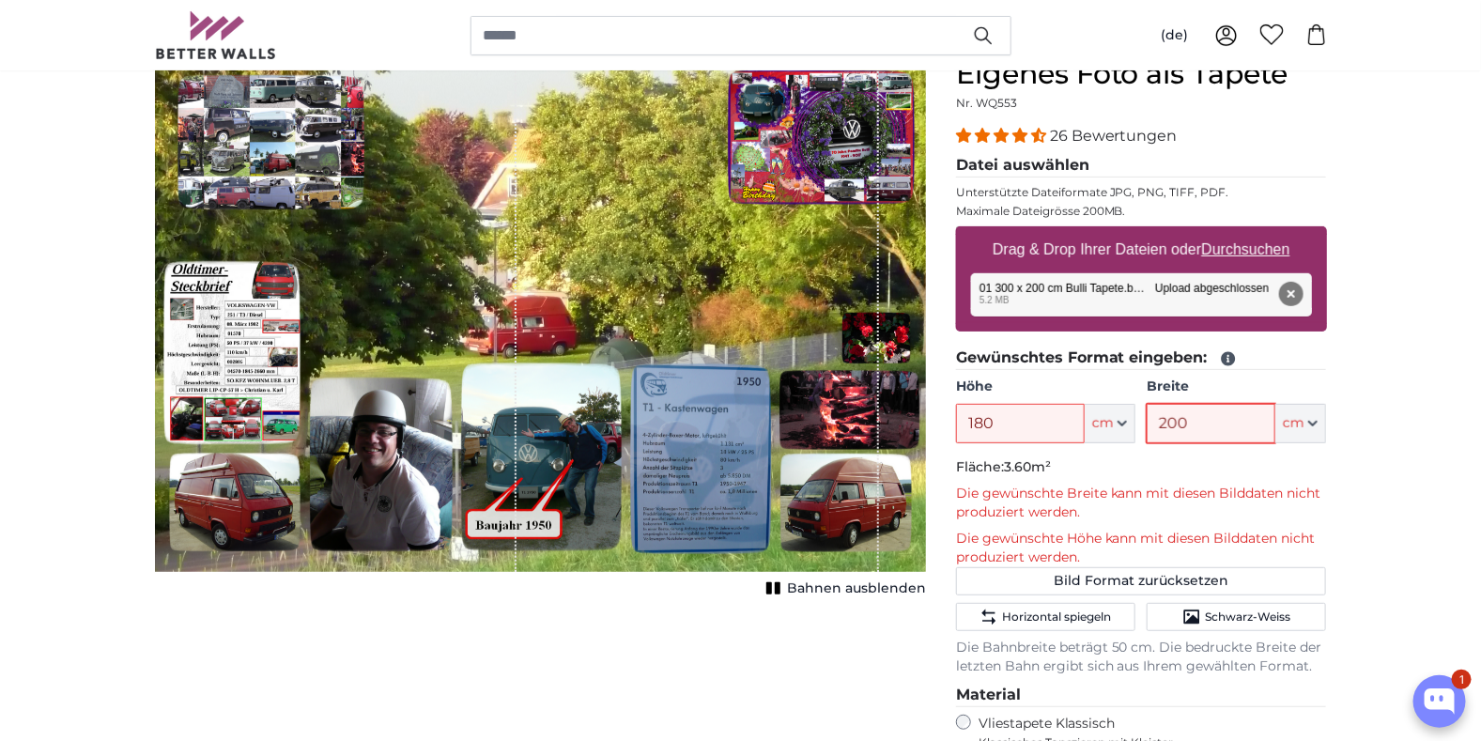
click at [1165, 421] on input "200" at bounding box center [1210, 423] width 129 height 39
click at [1024, 423] on input "180" at bounding box center [1020, 423] width 129 height 39
click at [1289, 290] on button "Entfernen" at bounding box center [1290, 294] width 24 height 24
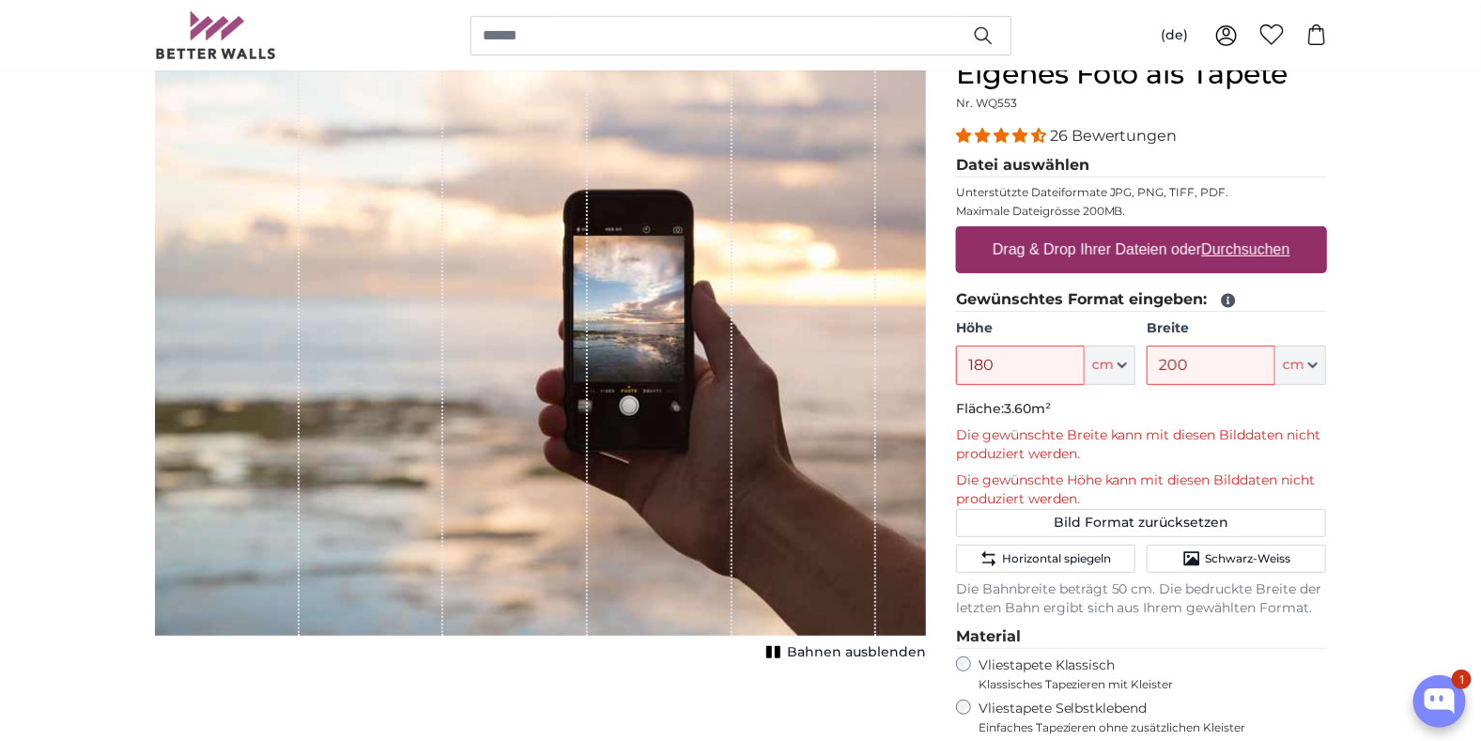
click at [1188, 246] on label "Drag & Drop Ihrer Dateien oder Durchsuchen" at bounding box center [1141, 250] width 313 height 38
click at [1188, 232] on input "Drag & Drop Ihrer Dateien oder Durchsuchen" at bounding box center [1141, 229] width 371 height 6
type input "**********"
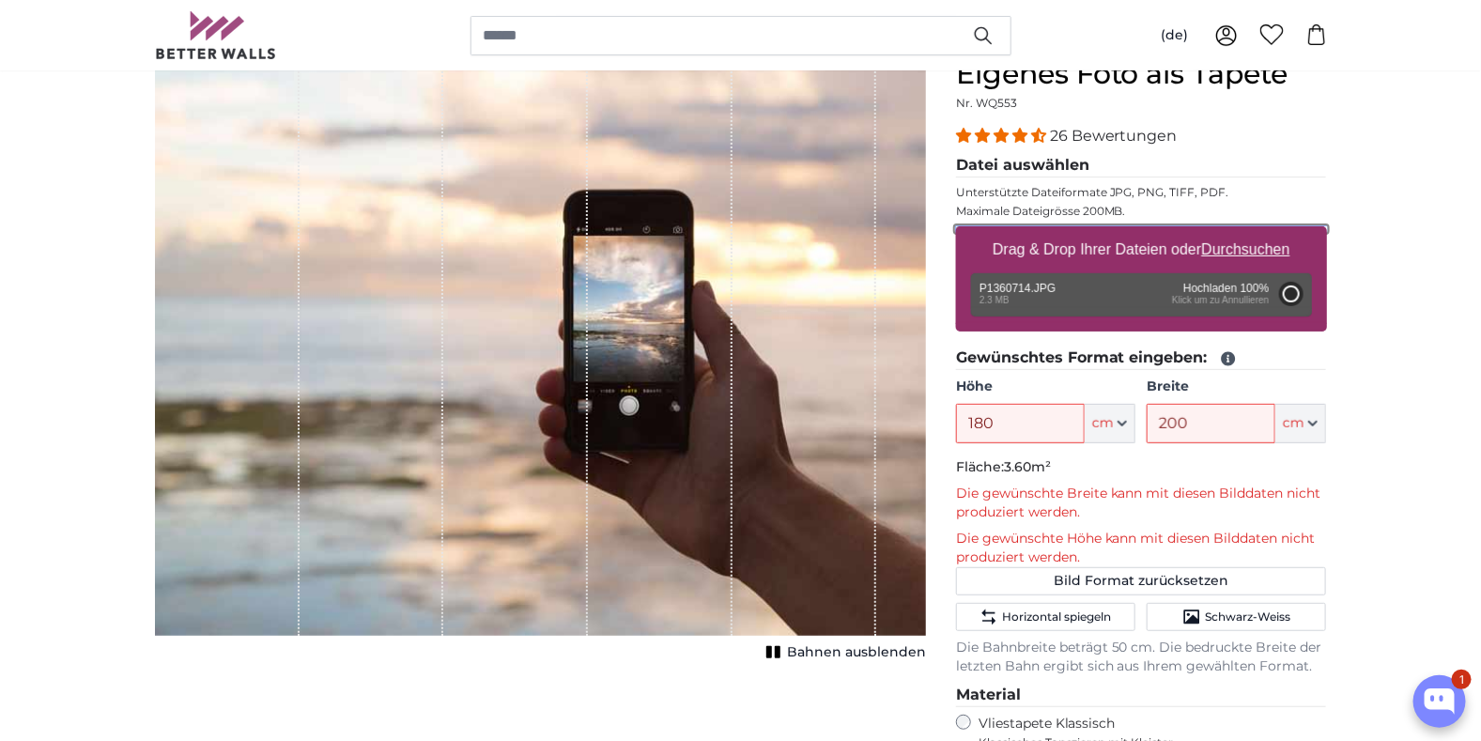
type input "150"
type input "199.5"
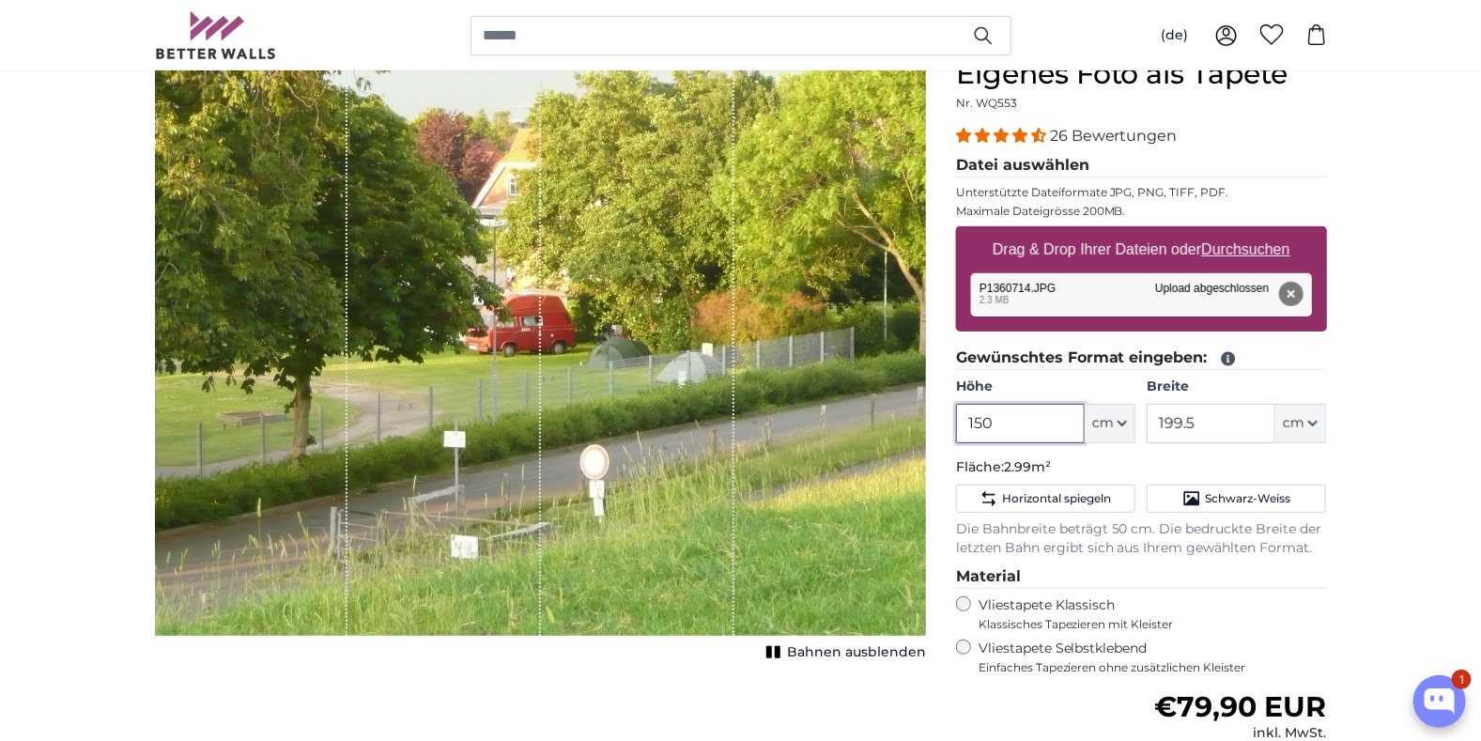
drag, startPoint x: 1005, startPoint y: 419, endPoint x: 942, endPoint y: 425, distance: 63.2
click at [942, 425] on div "Eigenes Foto als Tapete Nr. WQ553 26 Bewertungen Datei auswählen Unterstützte D…" at bounding box center [1141, 527] width 401 height 940
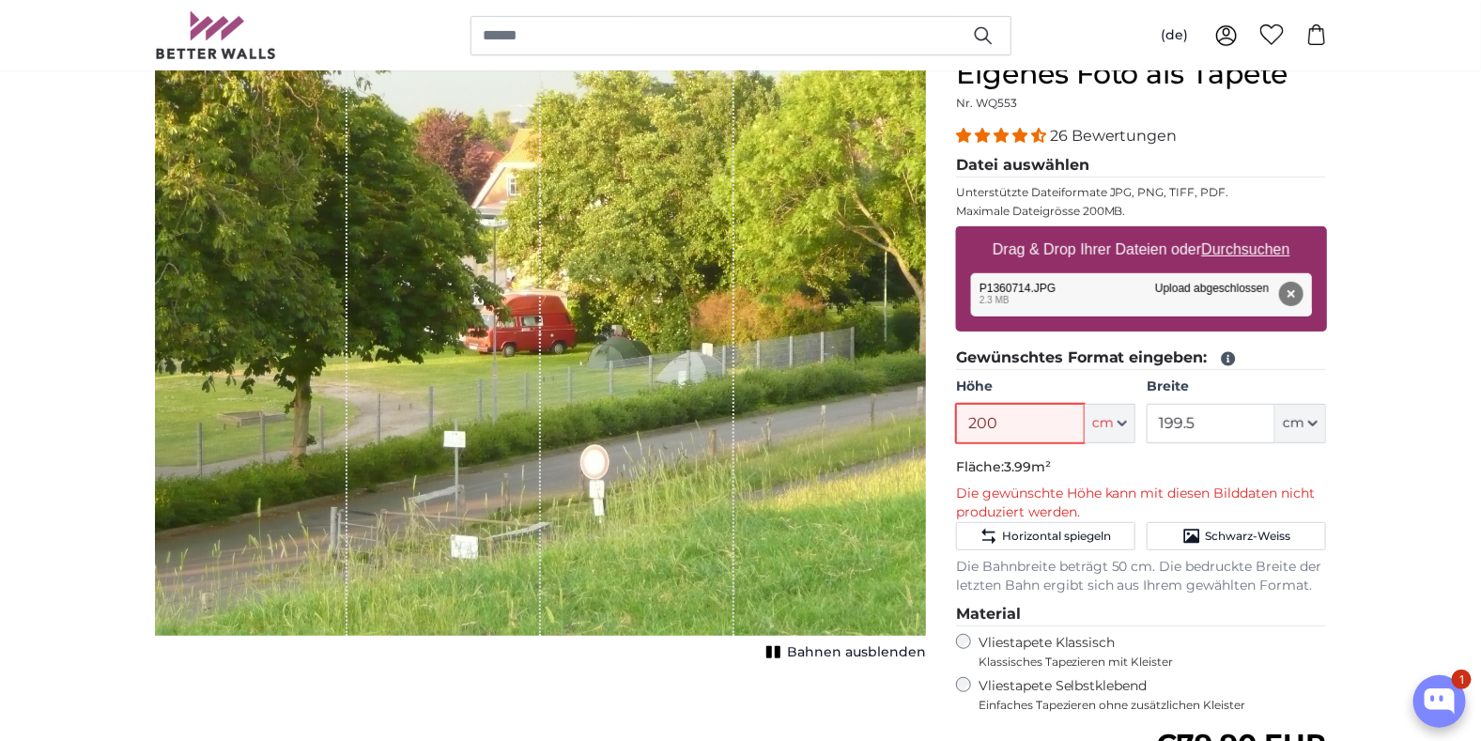
type input "200"
click at [1203, 424] on input "199.5" at bounding box center [1210, 423] width 129 height 39
drag, startPoint x: 1203, startPoint y: 424, endPoint x: 1119, endPoint y: 429, distance: 83.7
click at [1119, 429] on div "Höhe 200 ft cm Centimeter (cm) Inches (inch) Feet (ft. in.) Breite 199.5 ft cm …" at bounding box center [1141, 410] width 371 height 66
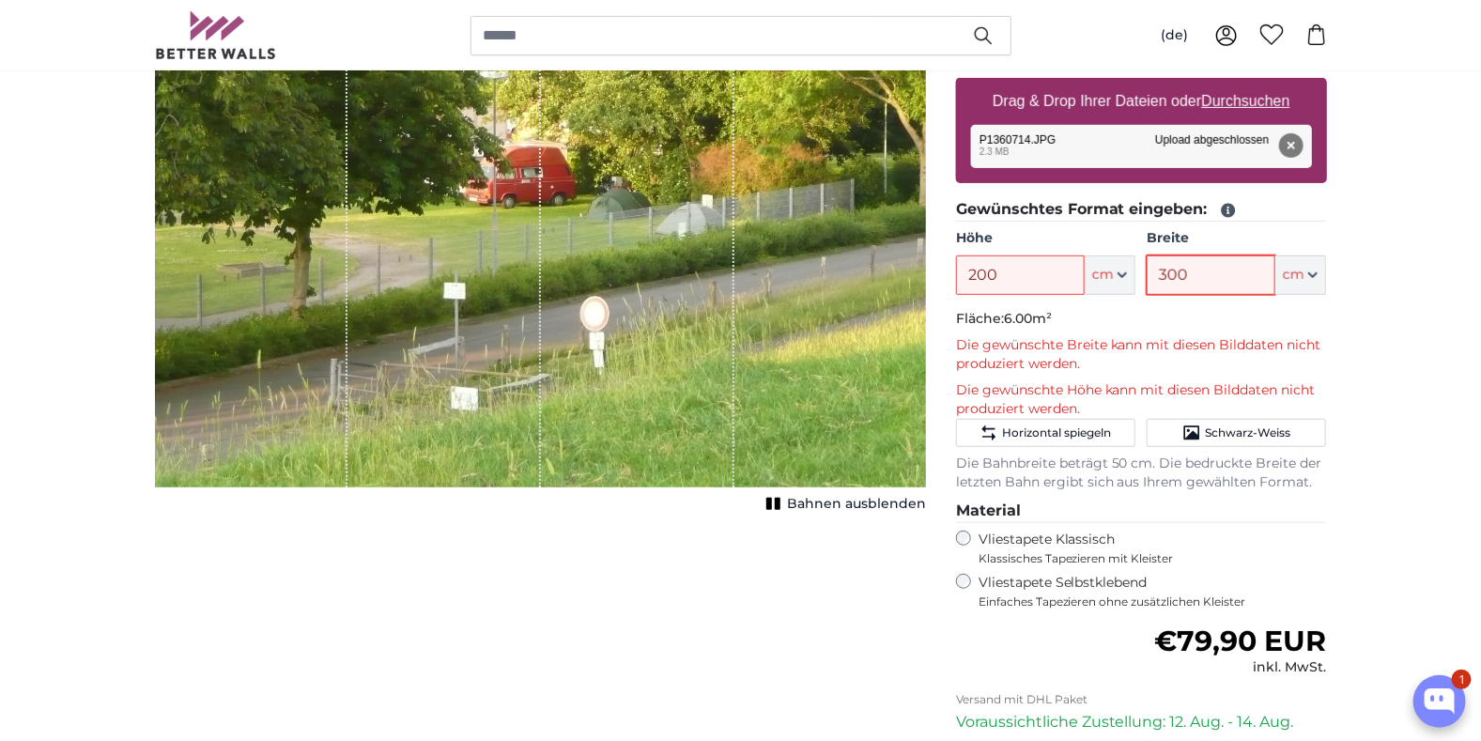
scroll to position [375, 0]
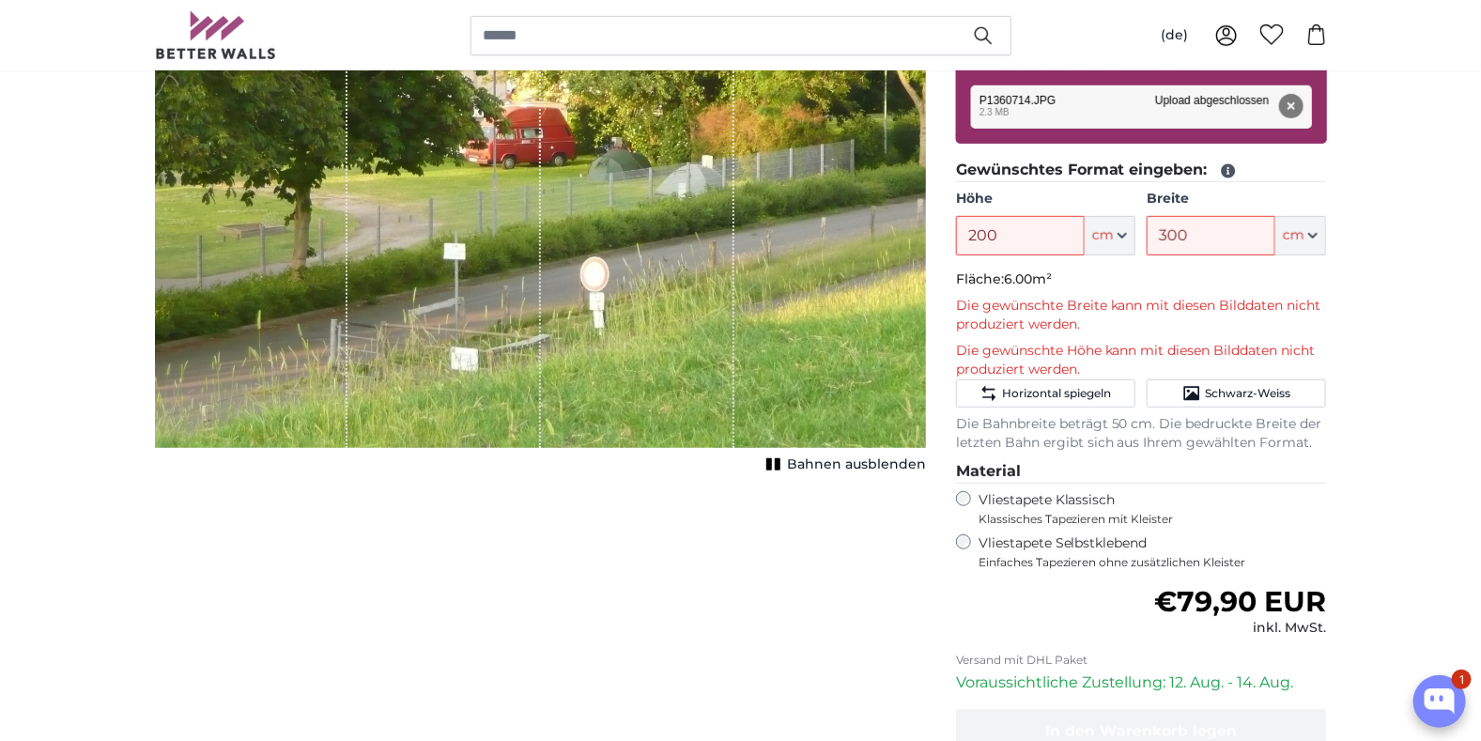
click at [837, 461] on span "Bahnen ausblenden" at bounding box center [856, 464] width 139 height 19
click at [837, 461] on span "Bahnen einblenden" at bounding box center [857, 464] width 138 height 19
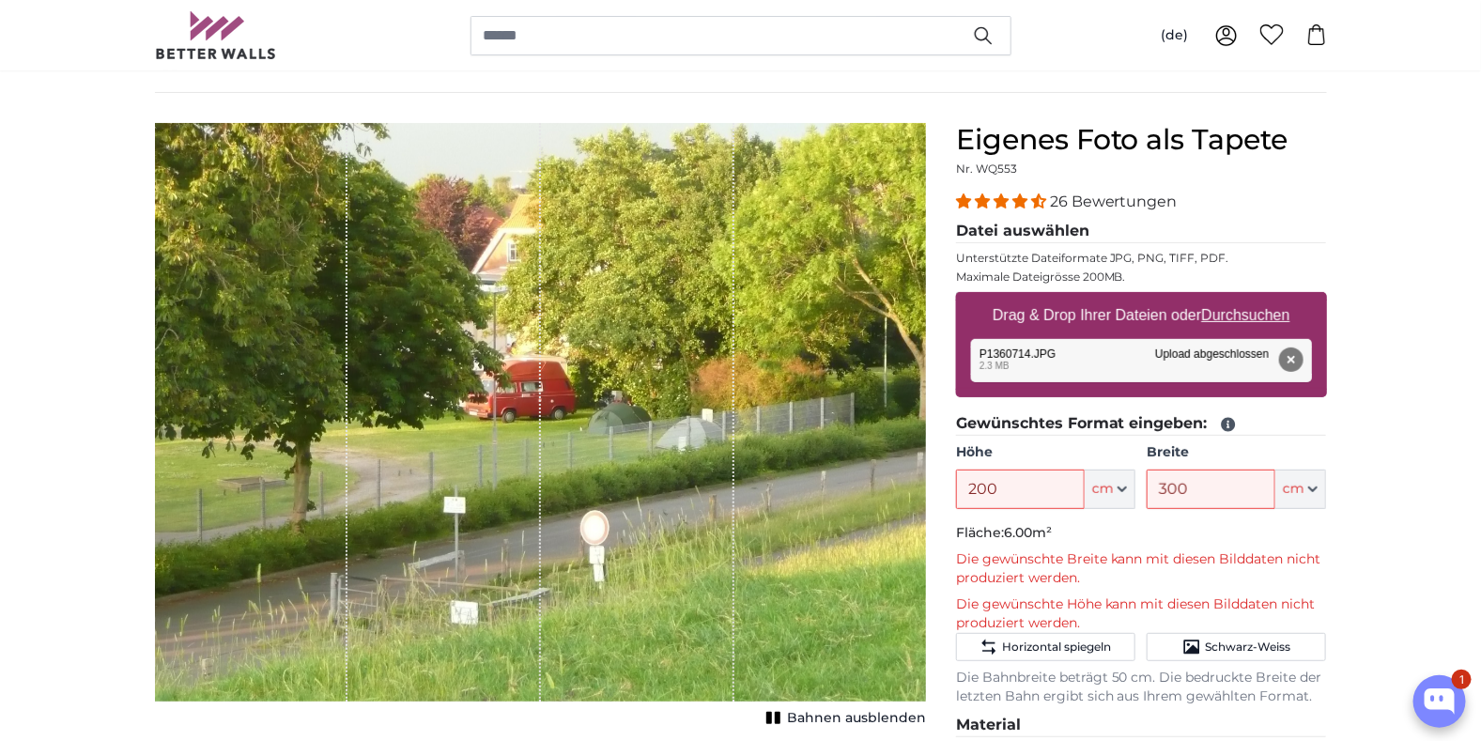
scroll to position [93, 0]
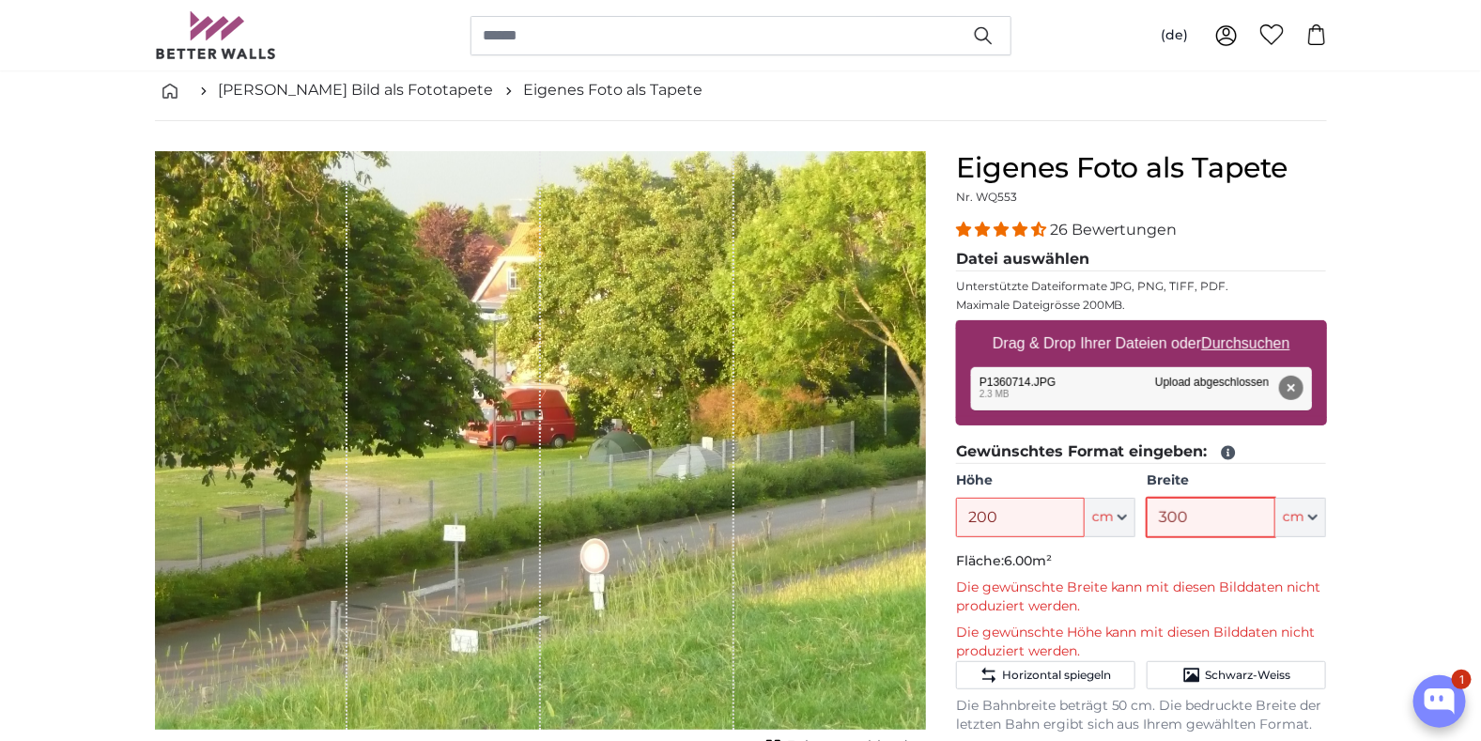
click at [1203, 509] on input "300" at bounding box center [1210, 517] width 129 height 39
drag, startPoint x: 1207, startPoint y: 515, endPoint x: 1125, endPoint y: 522, distance: 82.9
click at [1125, 522] on div "Höhe 200 ft cm Centimeter (cm) Inches (inch) Feet (ft. in.) Breite 300 ft cm Ce…" at bounding box center [1141, 504] width 371 height 66
type input "1"
type input "290"
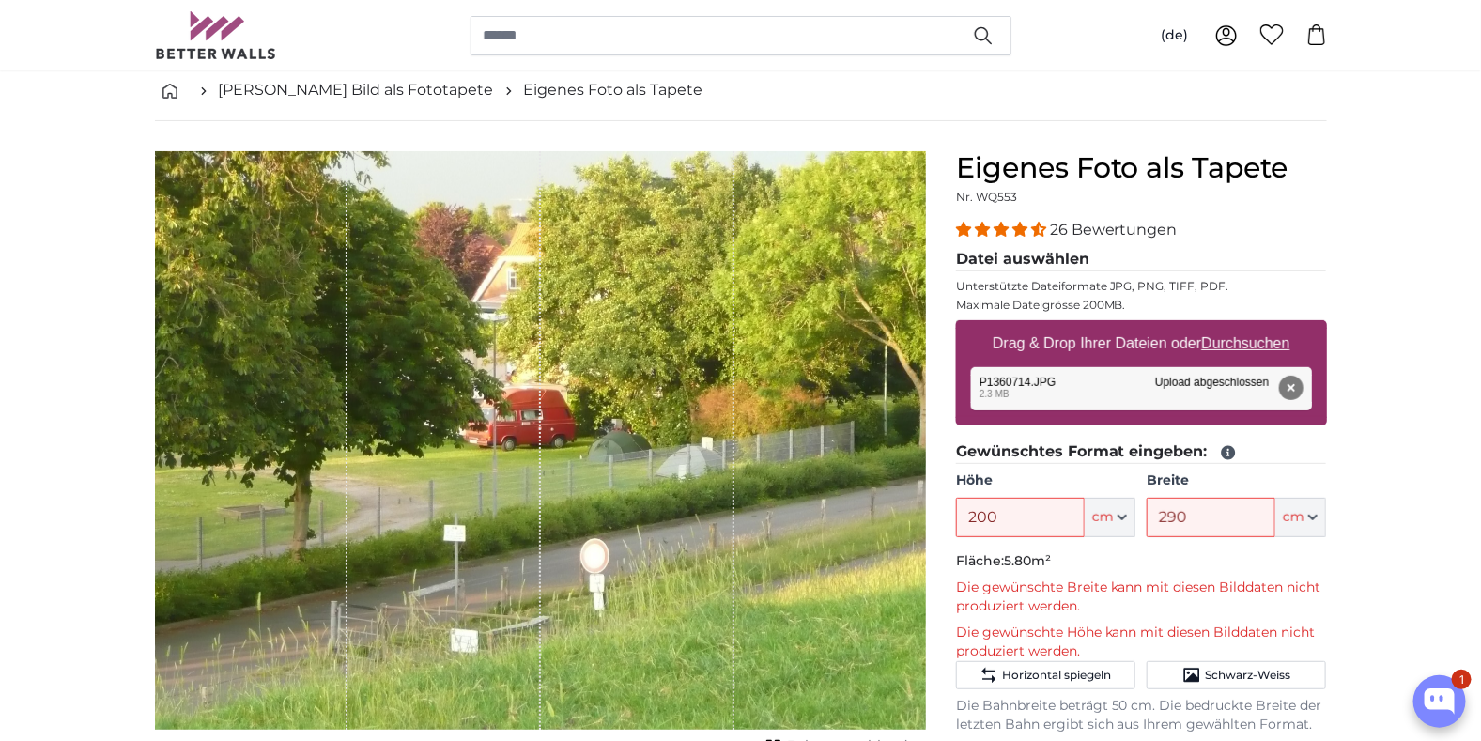
click at [1273, 558] on p "Fläche: 5.80m²" at bounding box center [1141, 561] width 371 height 19
click at [1103, 514] on span "cm" at bounding box center [1103, 517] width 22 height 19
click at [1019, 518] on input "200" at bounding box center [1020, 517] width 129 height 39
drag, startPoint x: 1019, startPoint y: 518, endPoint x: 959, endPoint y: 520, distance: 60.1
click at [959, 520] on input "200" at bounding box center [1020, 517] width 129 height 39
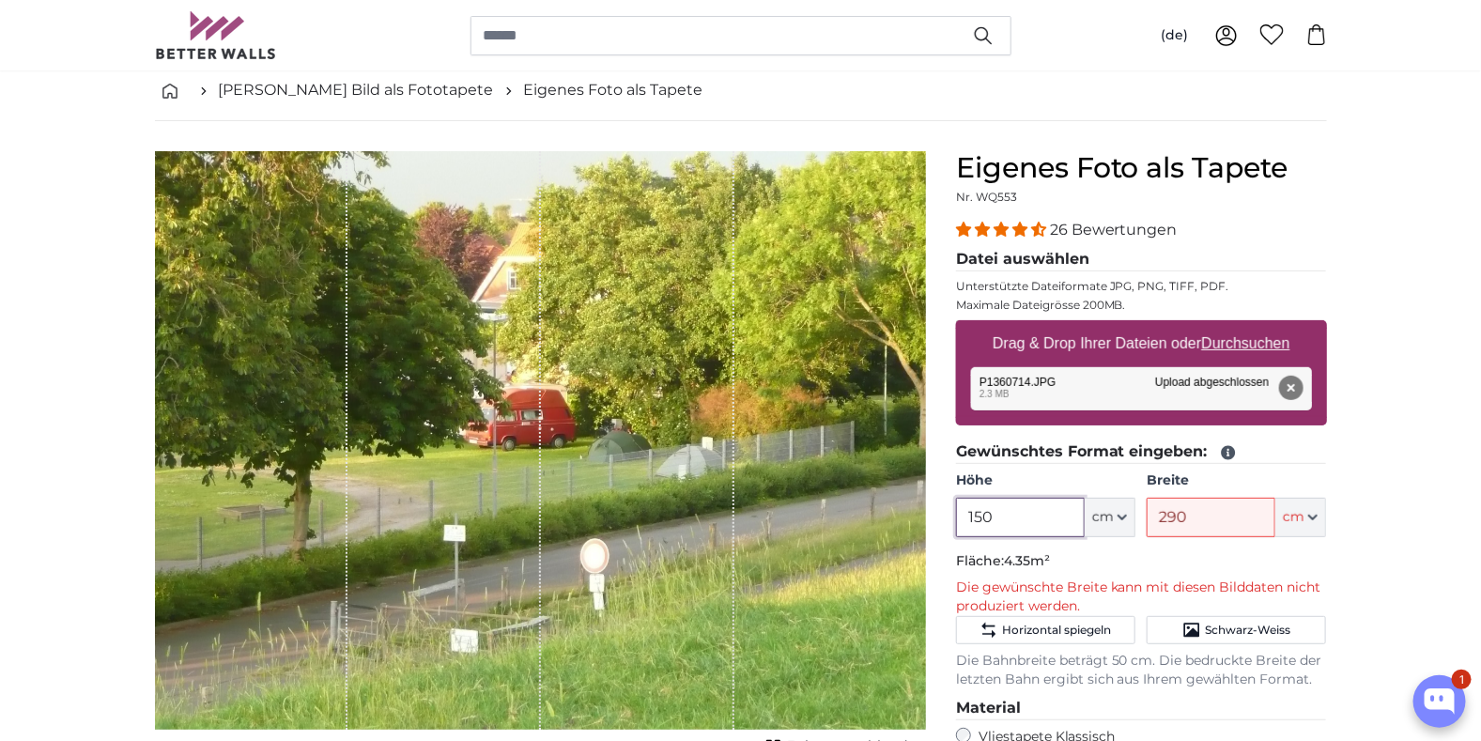
type input "150"
click at [1130, 561] on p "Fläche: 4.35m²" at bounding box center [1141, 561] width 371 height 19
click at [1212, 513] on input "290" at bounding box center [1210, 517] width 129 height 39
drag, startPoint x: 1213, startPoint y: 520, endPoint x: 1094, endPoint y: 541, distance: 121.0
click at [1101, 532] on div "Höhe 150 ft cm Centimeter (cm) Inches (inch) Feet (ft. in.) Breite 290 ft cm Ce…" at bounding box center [1141, 504] width 371 height 66
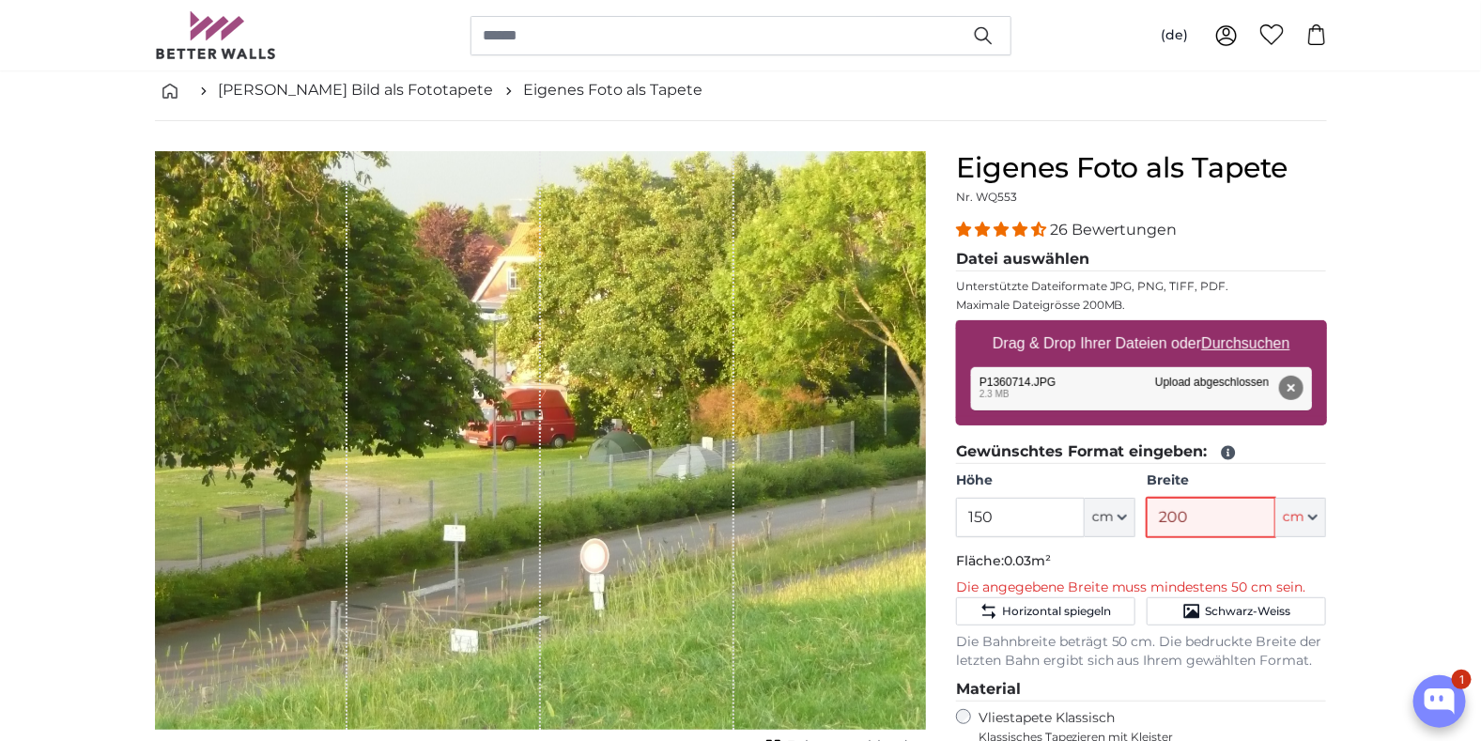
type input "200"
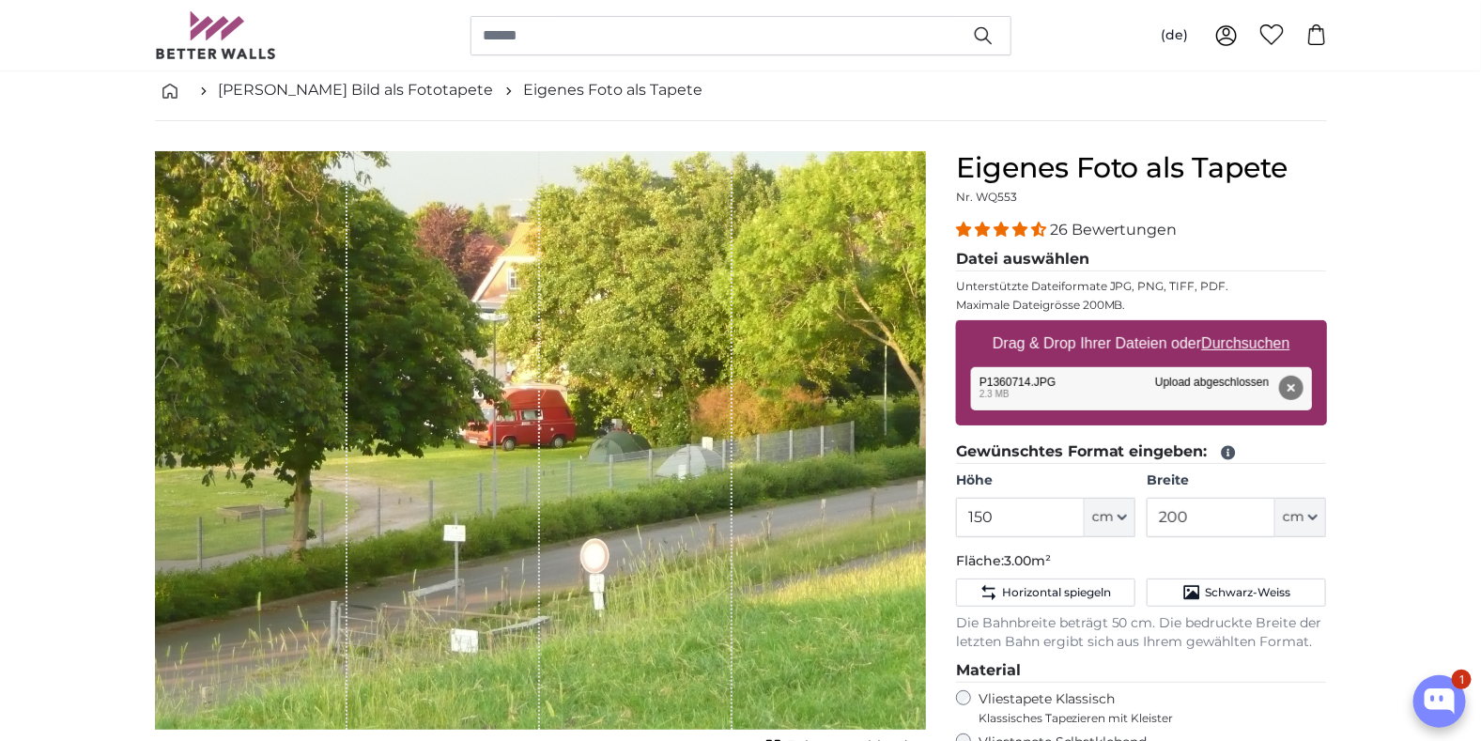
click at [1177, 565] on p "Fläche: 3.00m²" at bounding box center [1141, 561] width 371 height 19
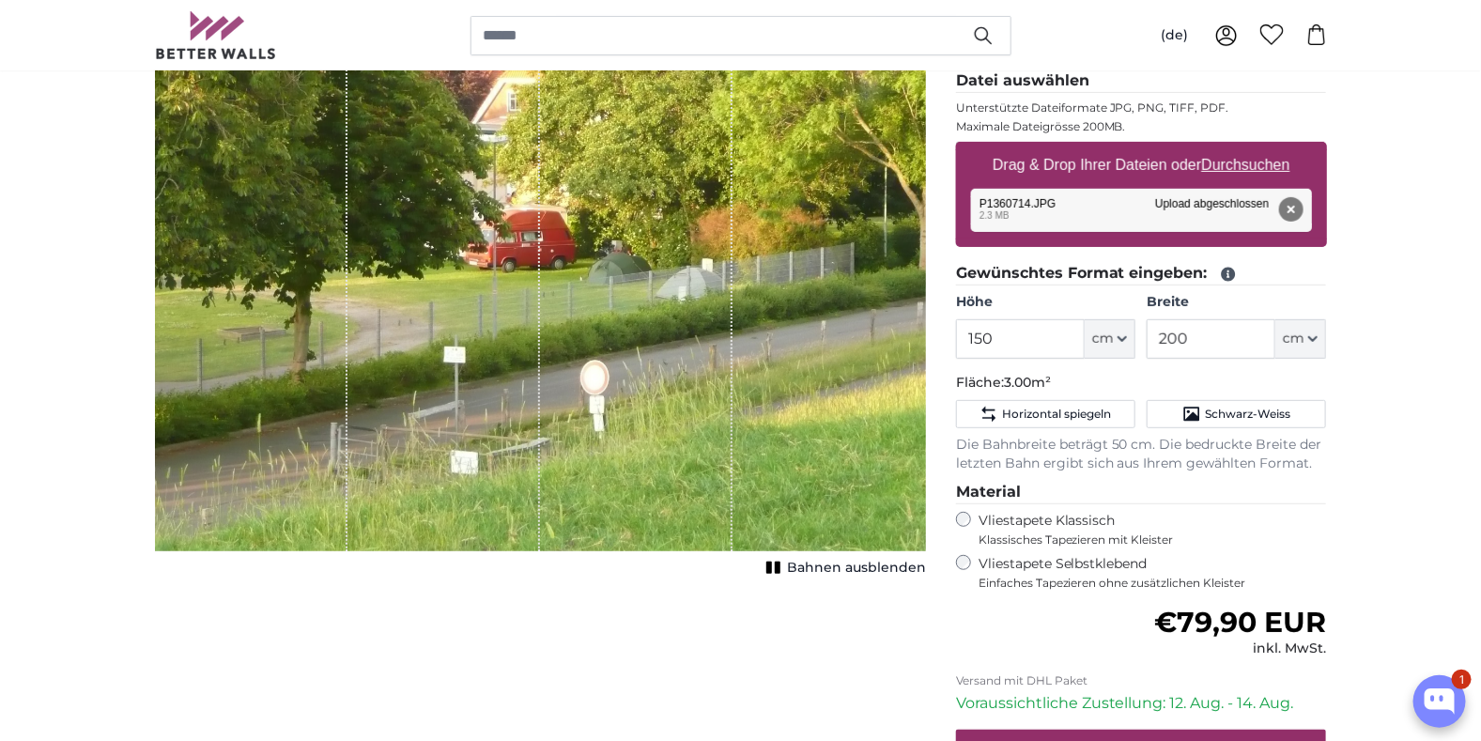
scroll to position [282, 0]
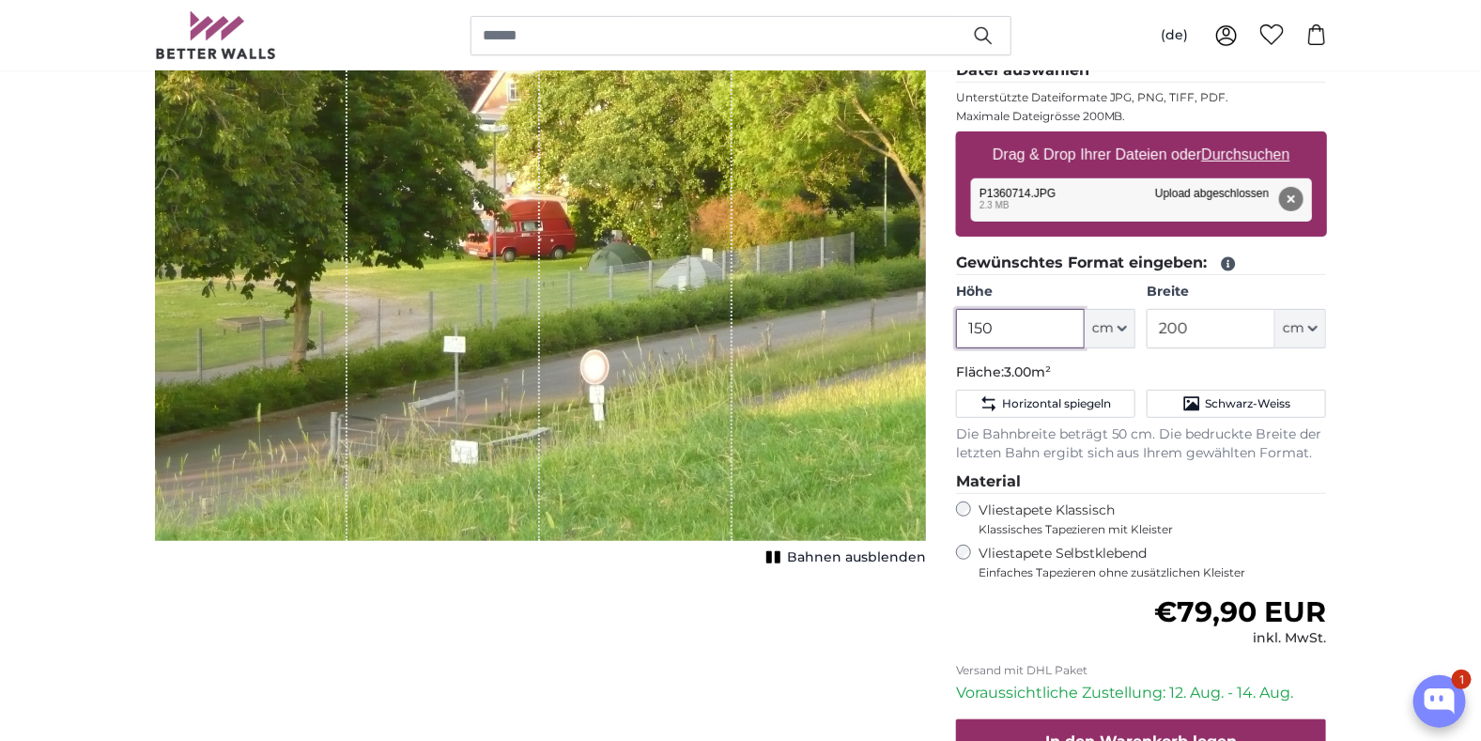
click at [1002, 327] on input "150" at bounding box center [1020, 328] width 129 height 39
drag, startPoint x: 1004, startPoint y: 327, endPoint x: 948, endPoint y: 334, distance: 55.9
click at [949, 334] on div "Eigenes Foto als Tapete Nr. WQ553 26 Bewertungen Datei auswählen Unterstützte D…" at bounding box center [1141, 432] width 401 height 940
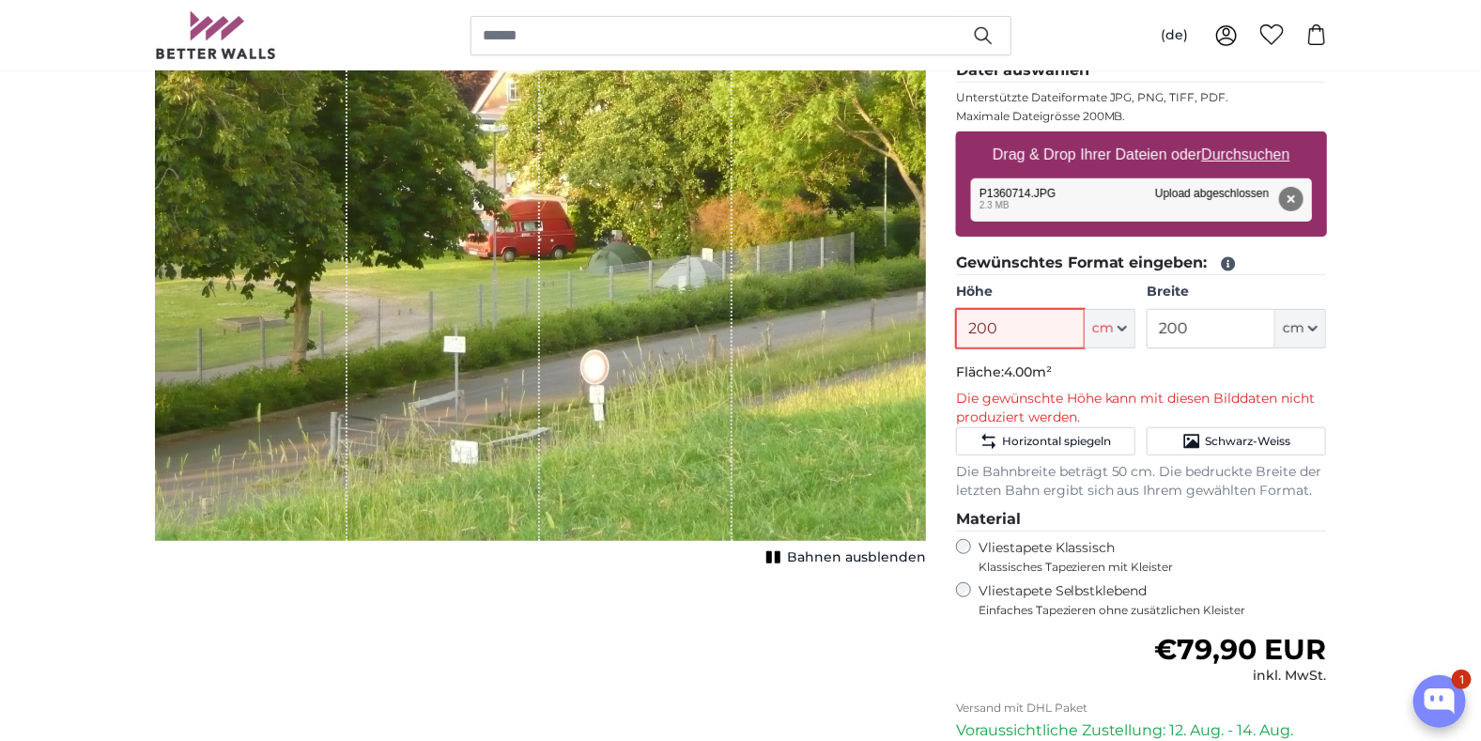
drag, startPoint x: 1010, startPoint y: 330, endPoint x: 915, endPoint y: 330, distance: 95.8
click at [916, 330] on product-detail "Abbrechen Bild zuschneiden Bahnen ausblenden Eigenes Foto als Tapete Nr. WQ553 …" at bounding box center [741, 435] width 1202 height 1007
click at [1122, 324] on icon "button" at bounding box center [1121, 328] width 9 height 9
click at [1025, 326] on input "180" at bounding box center [1020, 328] width 129 height 39
drag, startPoint x: 1019, startPoint y: 330, endPoint x: 939, endPoint y: 330, distance: 79.8
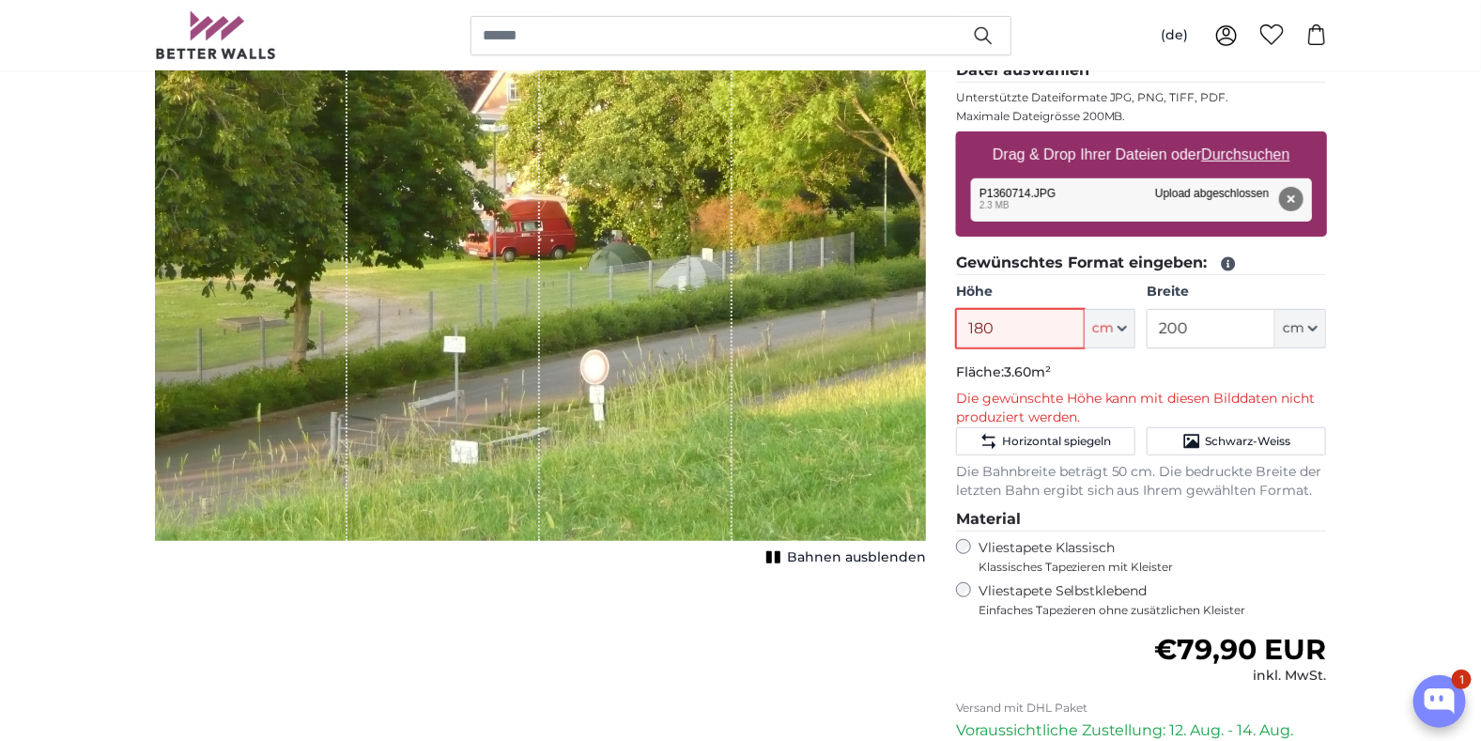
click at [939, 330] on product-detail "Abbrechen Bild zuschneiden Bahnen ausblenden Eigenes Foto als Tapete Nr. WQ553 …" at bounding box center [741, 435] width 1202 height 1007
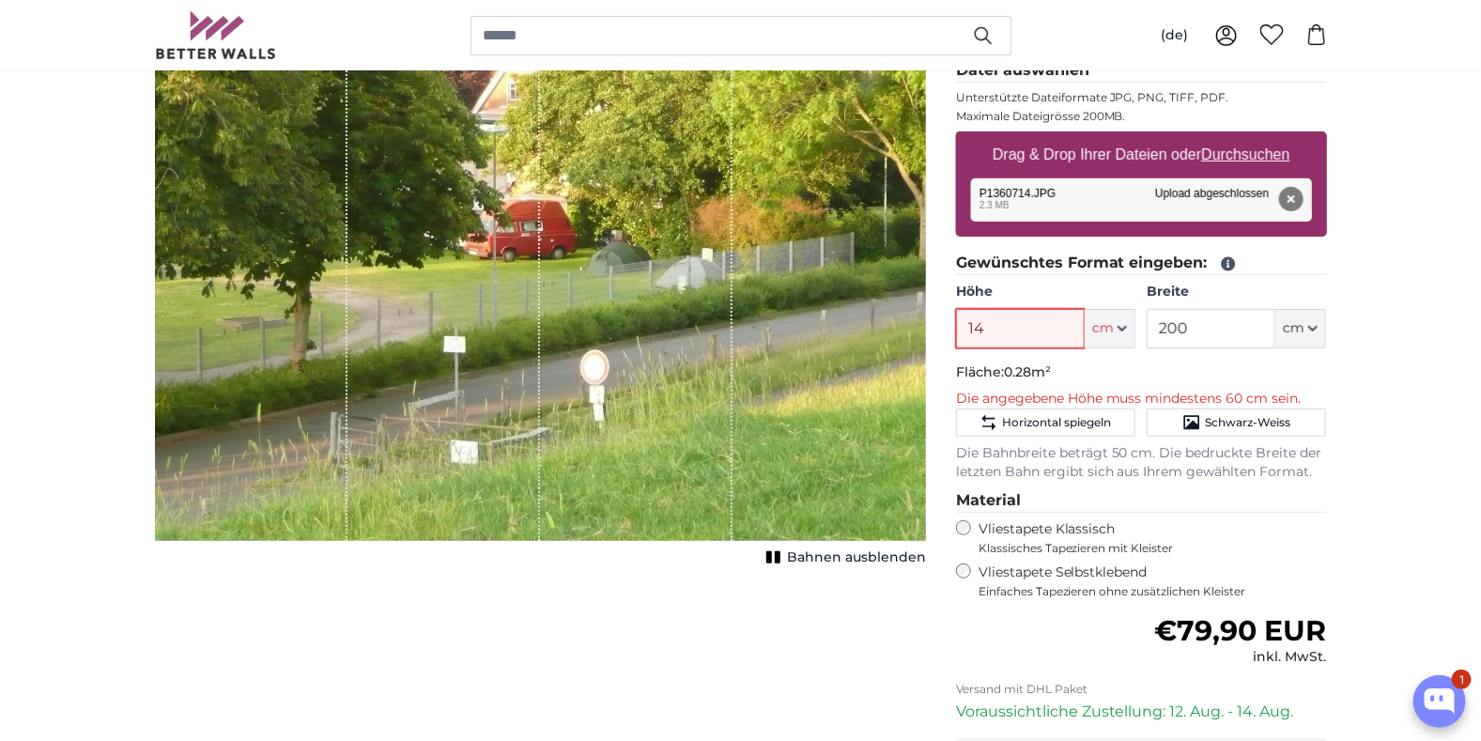
type input "140"
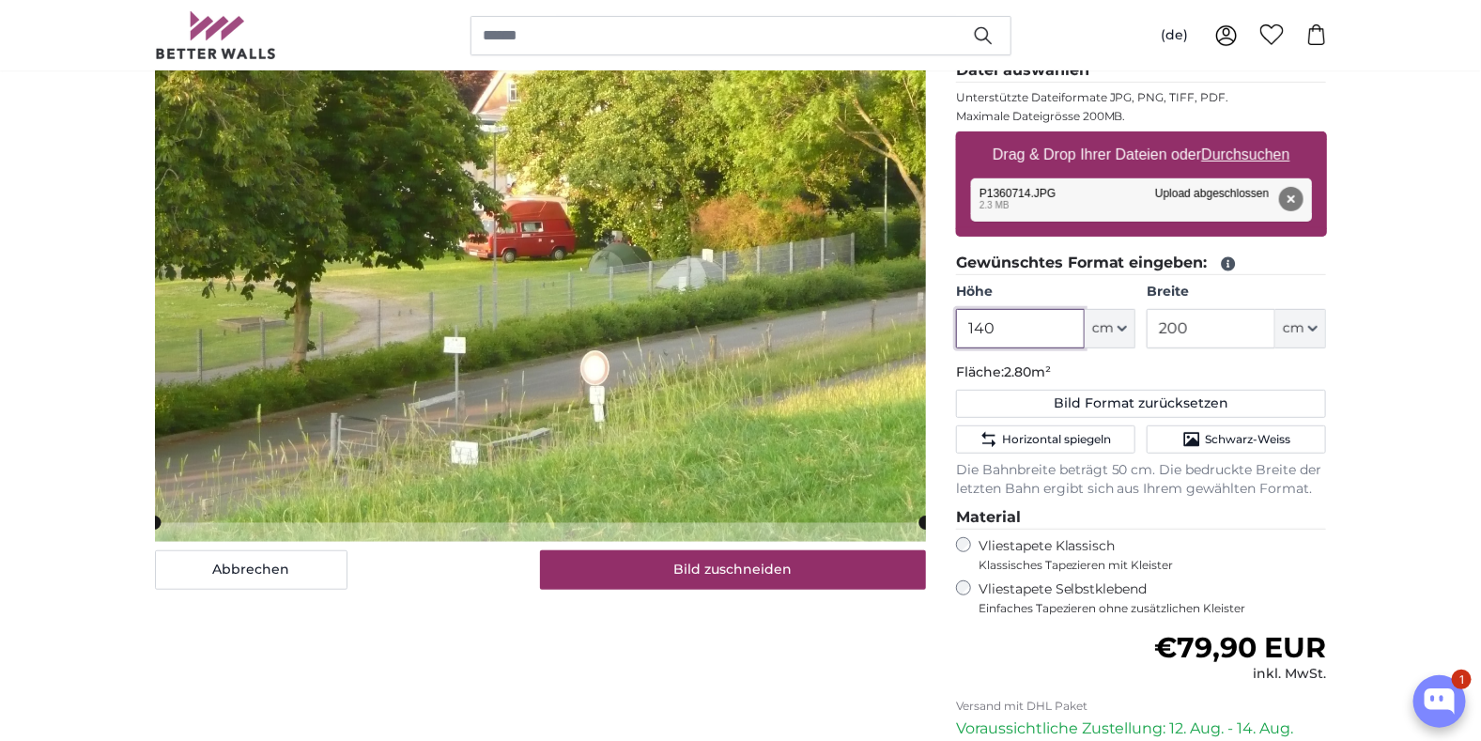
drag, startPoint x: 1022, startPoint y: 323, endPoint x: 934, endPoint y: 334, distance: 89.0
click at [935, 328] on product-detail "Abbrechen Bild zuschneiden Bahnen ausblenden Eigenes Foto als Tapete Nr. WQ553 …" at bounding box center [741, 435] width 1202 height 1006
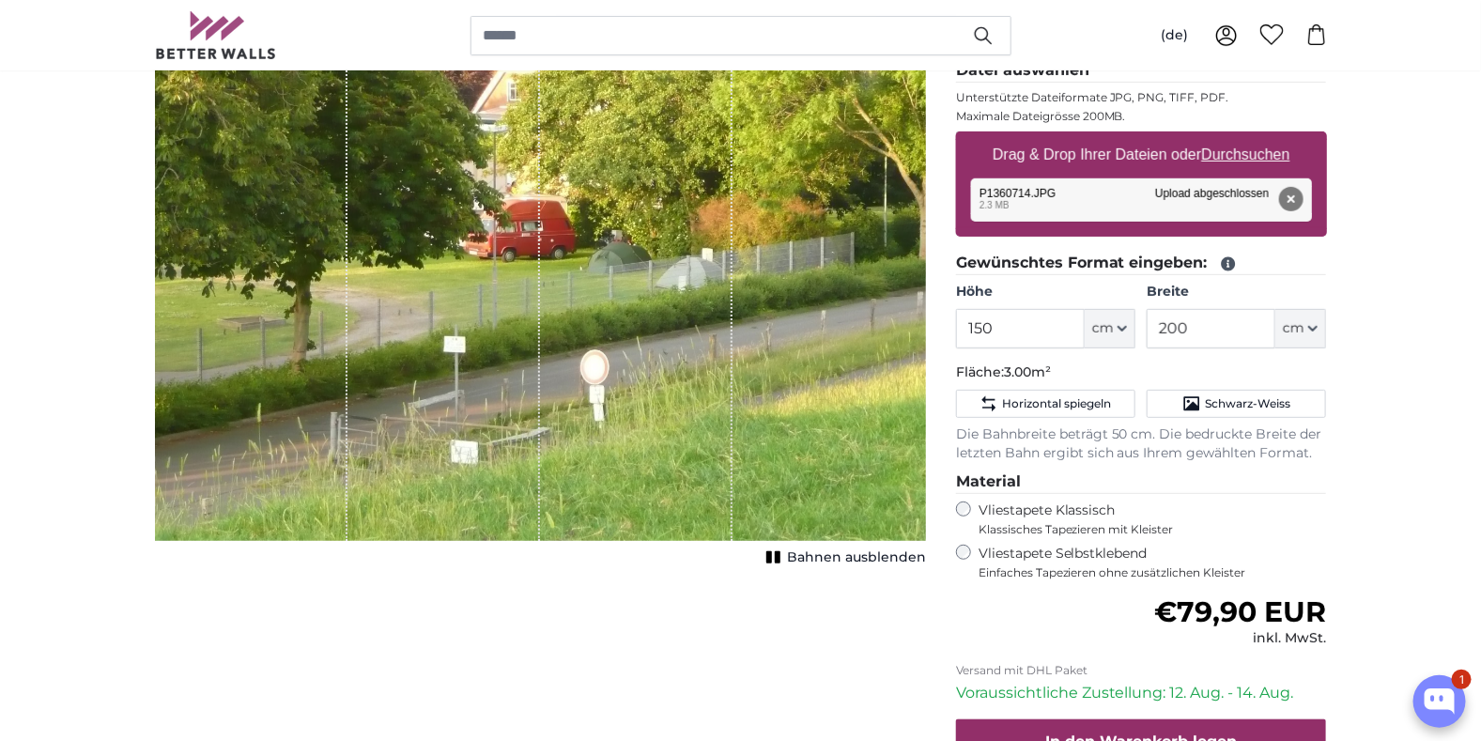
click at [1073, 361] on fieldset "Gewünschtes Format eingeben: Höhe 150 ft cm Centimeter (cm) Inches (inch) Feet …" at bounding box center [1141, 357] width 371 height 211
click at [1013, 331] on input "150" at bounding box center [1020, 328] width 129 height 39
drag, startPoint x: 1029, startPoint y: 332, endPoint x: 931, endPoint y: 333, distance: 97.7
click at [932, 333] on product-detail "Abbrechen Bild zuschneiden Bahnen ausblenden Eigenes Foto als Tapete Nr. WQ553 …" at bounding box center [741, 417] width 1202 height 970
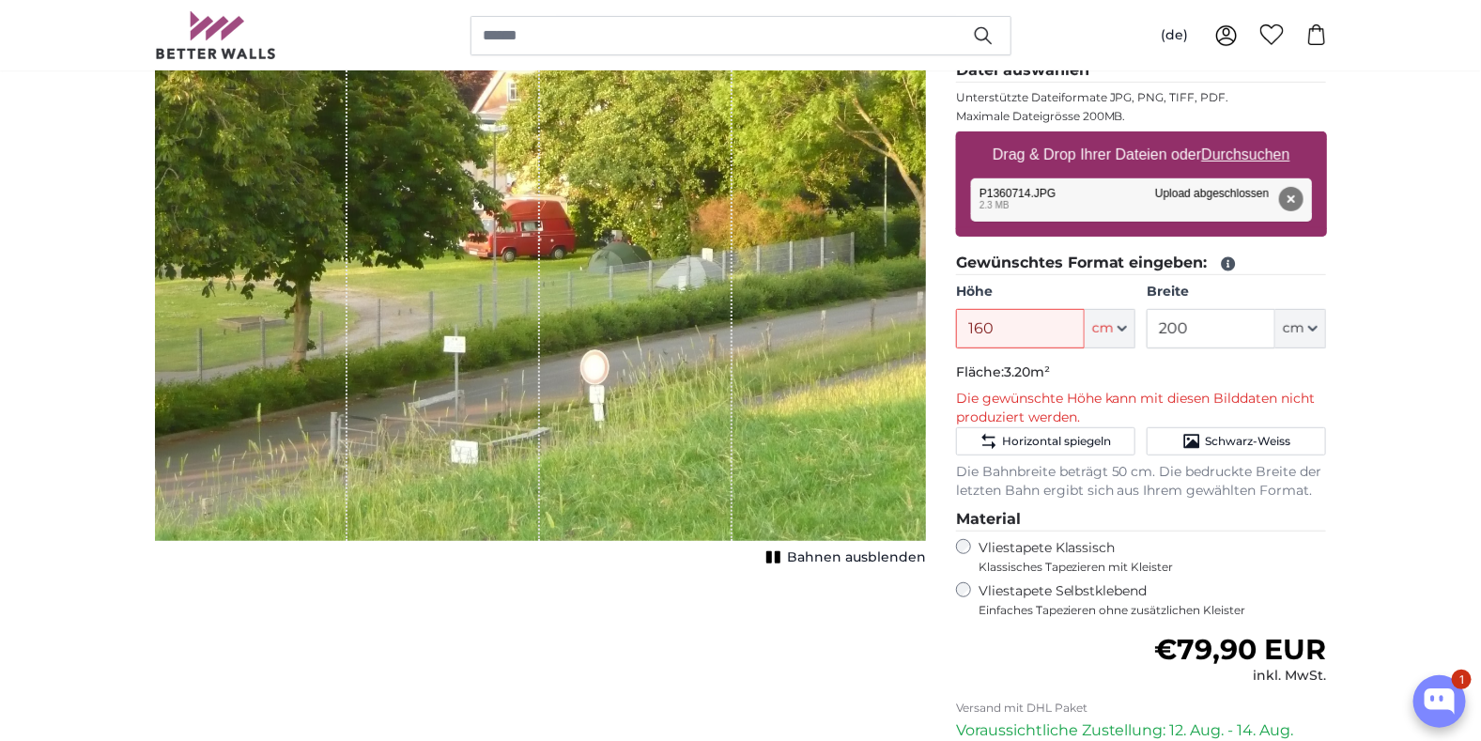
click at [1157, 377] on p "Fläche: 3.20m²" at bounding box center [1141, 372] width 371 height 19
click at [1015, 330] on input "160" at bounding box center [1020, 328] width 129 height 39
drag, startPoint x: 1021, startPoint y: 324, endPoint x: 929, endPoint y: 325, distance: 92.0
click at [931, 325] on product-detail "Abbrechen Bild zuschneiden Bahnen ausblenden Eigenes Foto als Tapete Nr. WQ553 …" at bounding box center [741, 435] width 1202 height 1007
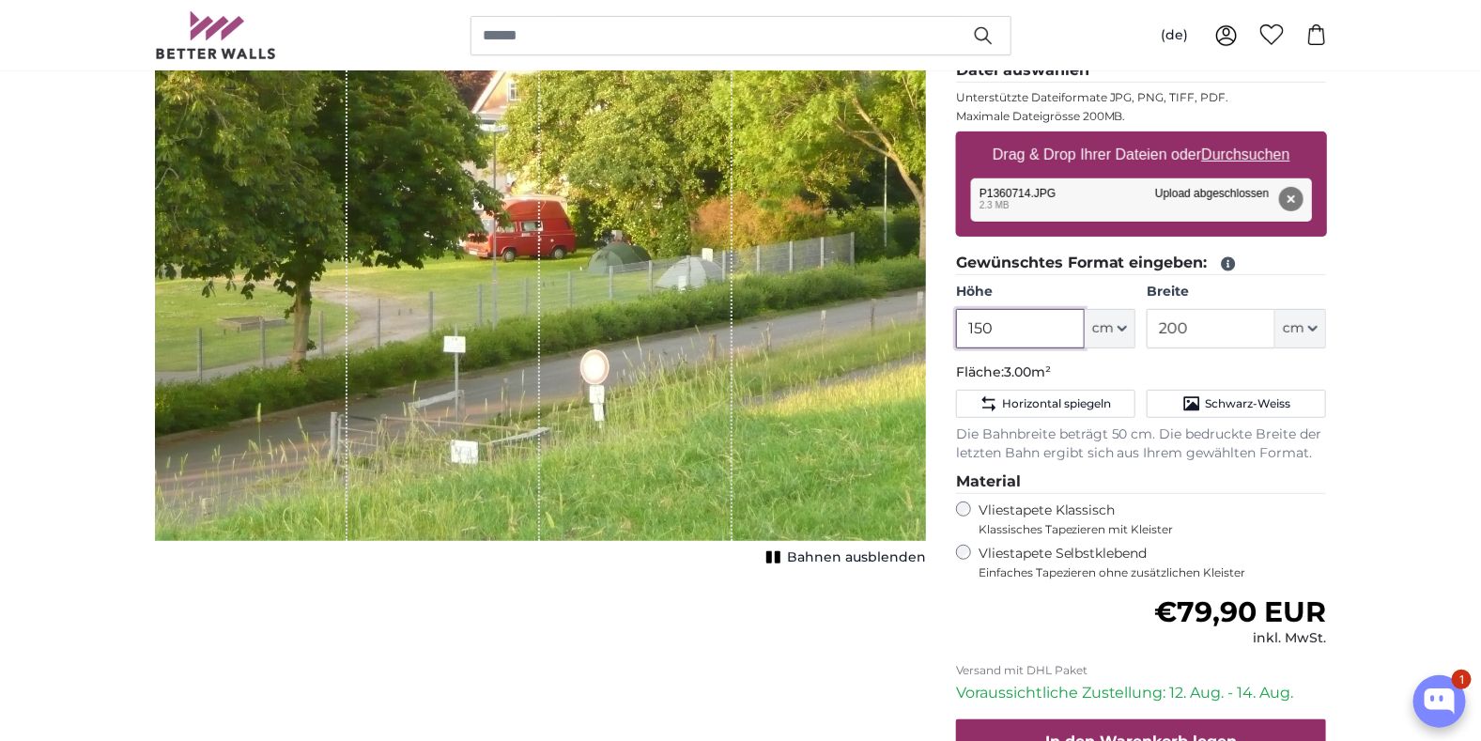
type input "150"
click at [1212, 326] on input "200" at bounding box center [1210, 328] width 129 height 39
drag, startPoint x: 1201, startPoint y: 330, endPoint x: 1114, endPoint y: 341, distance: 87.0
click at [1117, 334] on div "Höhe 150 ft cm Centimeter (cm) Inches (inch) Feet (ft. in.) Breite 200 ft cm Ce…" at bounding box center [1141, 316] width 371 height 66
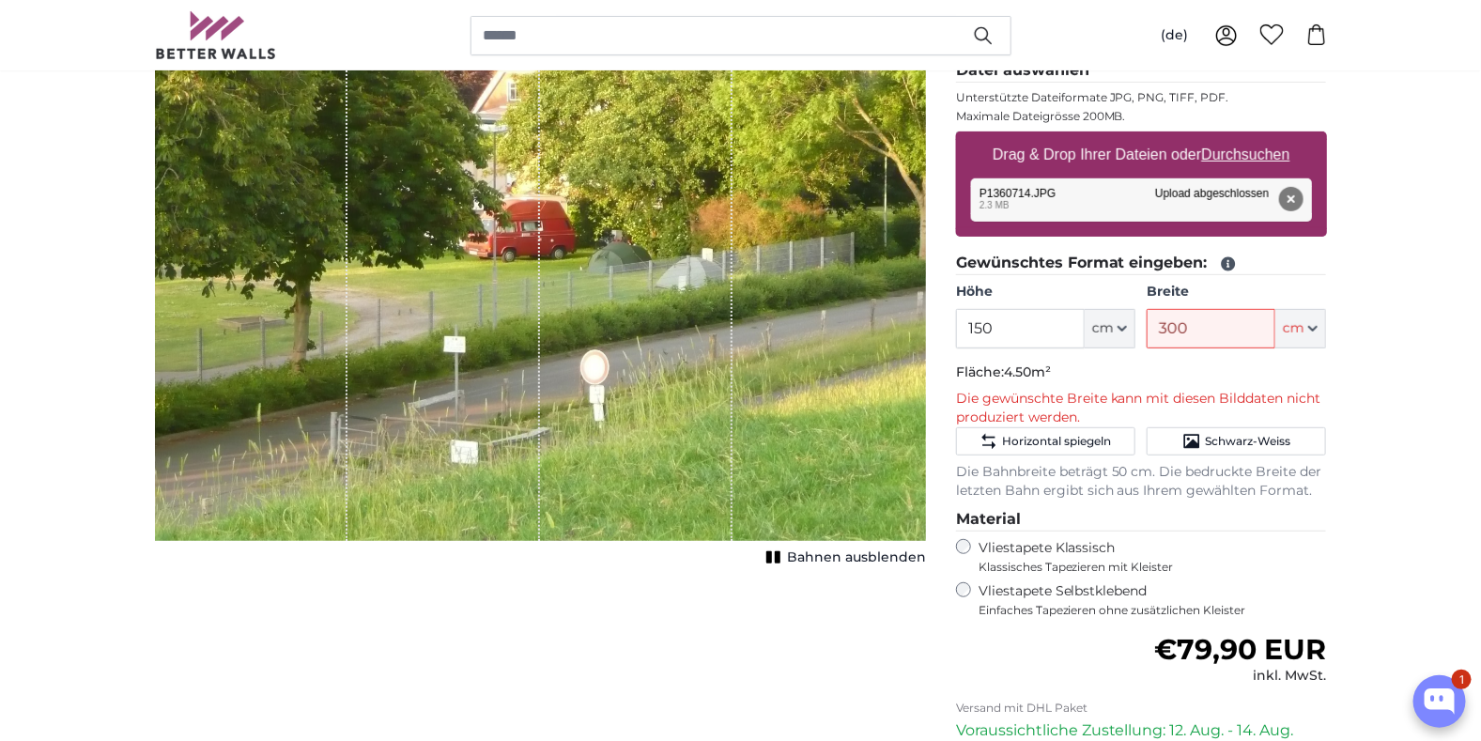
click at [1198, 368] on p "Fläche: 4.50m²" at bounding box center [1141, 372] width 371 height 19
click at [1193, 330] on input "300" at bounding box center [1210, 328] width 129 height 39
drag, startPoint x: 1193, startPoint y: 330, endPoint x: 1119, endPoint y: 353, distance: 77.8
click at [1121, 342] on div "Höhe 150 ft cm Centimeter (cm) Inches (inch) Feet (ft. in.) Breite 300 ft cm Ce…" at bounding box center [1141, 316] width 371 height 66
click at [1176, 369] on p "Fläche: 3.75m²" at bounding box center [1141, 372] width 371 height 19
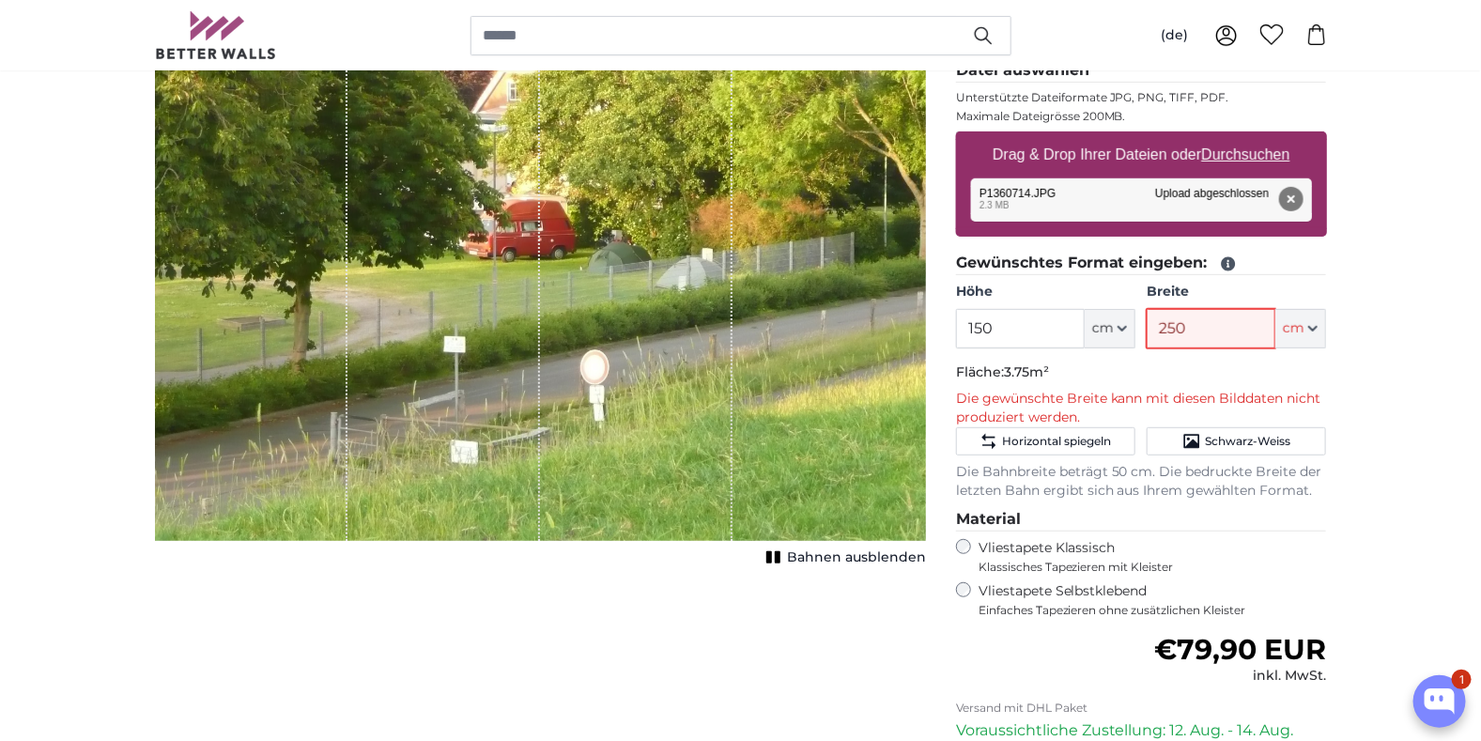
click at [1188, 330] on input "250" at bounding box center [1210, 328] width 129 height 39
drag, startPoint x: 1191, startPoint y: 329, endPoint x: 1114, endPoint y: 339, distance: 77.7
click at [1115, 332] on div "Höhe 150 ft cm Centimeter (cm) Inches (inch) Feet (ft. in.) Breite 250 ft cm Ce…" at bounding box center [1141, 316] width 371 height 66
click at [1167, 367] on p "Fläche: 3.45m²" at bounding box center [1141, 372] width 371 height 19
drag, startPoint x: 1198, startPoint y: 330, endPoint x: 1111, endPoint y: 330, distance: 87.3
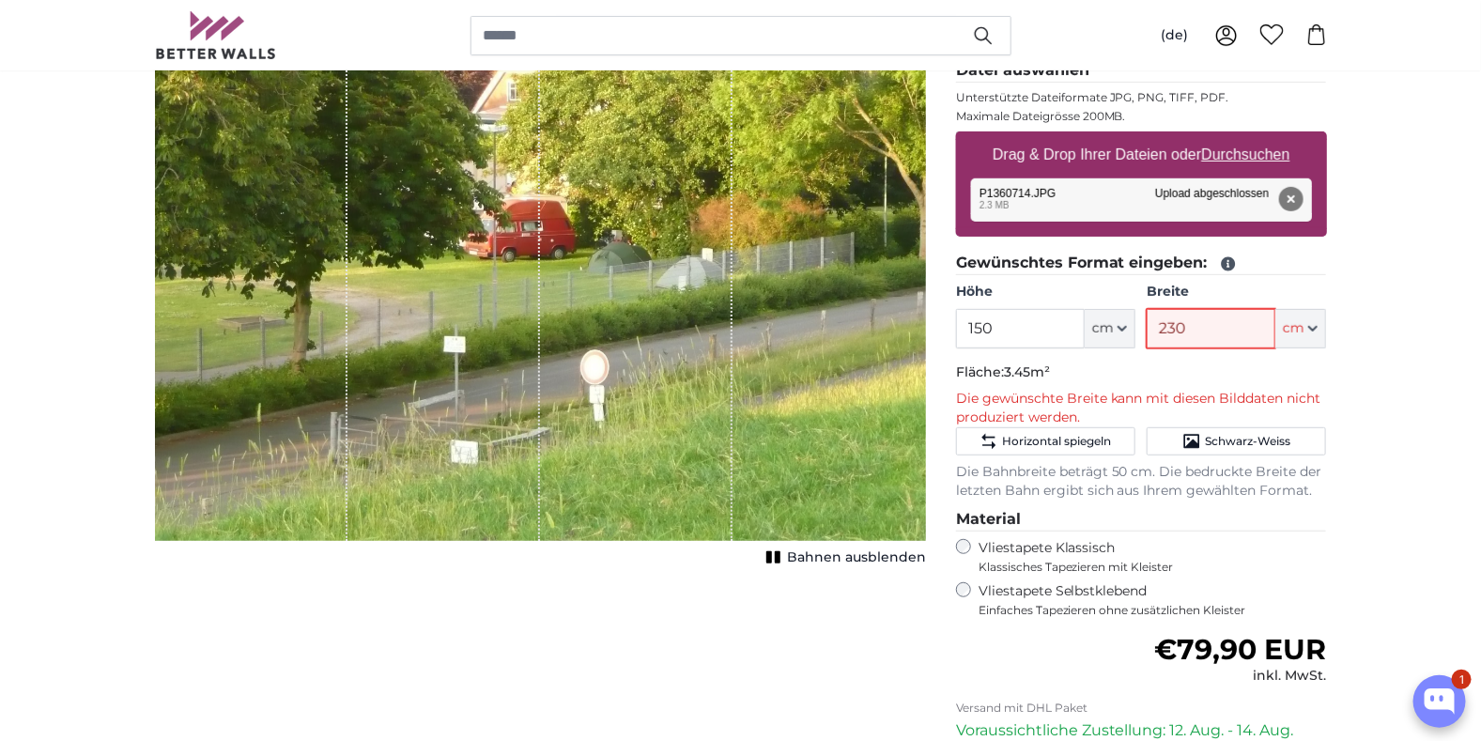
click at [1111, 330] on div "Höhe 150 ft cm Centimeter (cm) Inches (inch) Feet (ft. in.) Breite 230 ft cm Ce…" at bounding box center [1141, 316] width 371 height 66
click at [1165, 361] on fieldset "Gewünschtes Format eingeben: Höhe 150 ft cm Centimeter (cm) Inches (inch) Feet …" at bounding box center [1141, 376] width 371 height 249
drag, startPoint x: 1193, startPoint y: 331, endPoint x: 1129, endPoint y: 335, distance: 64.9
click at [1130, 334] on div "Höhe 150 ft cm Centimeter (cm) Inches (inch) Feet (ft. in.) Breite 220 ft cm Ce…" at bounding box center [1141, 316] width 371 height 66
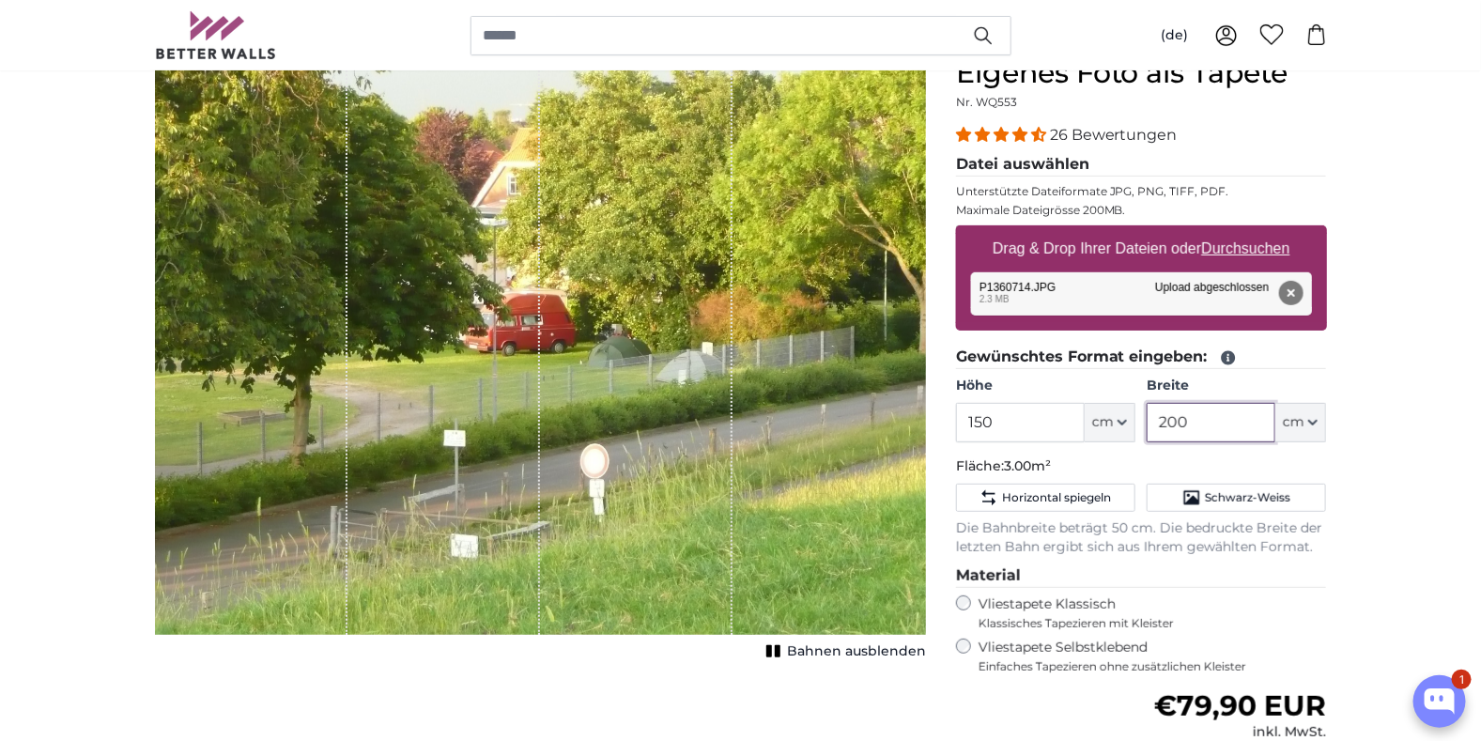
scroll to position [187, 0]
type input "200"
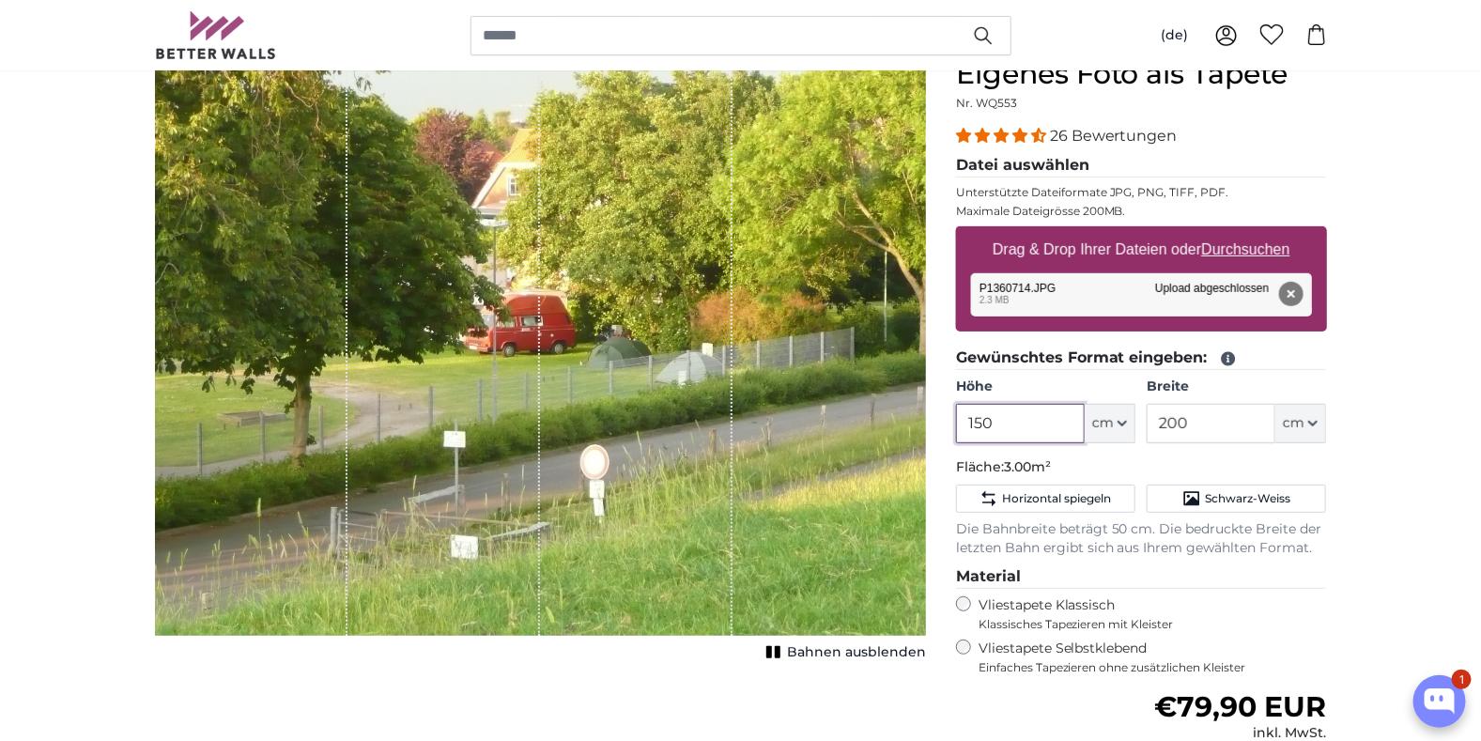
click at [990, 423] on input "150" at bounding box center [1020, 423] width 129 height 39
click at [975, 423] on input "150" at bounding box center [1020, 423] width 129 height 39
click at [1006, 421] on input "150" at bounding box center [1020, 423] width 129 height 39
drag, startPoint x: 1006, startPoint y: 421, endPoint x: 940, endPoint y: 426, distance: 66.0
click at [945, 423] on div "Eigenes Foto als Tapete Nr. WQ553 26 Bewertungen Datei auswählen Unterstützte D…" at bounding box center [1141, 527] width 401 height 940
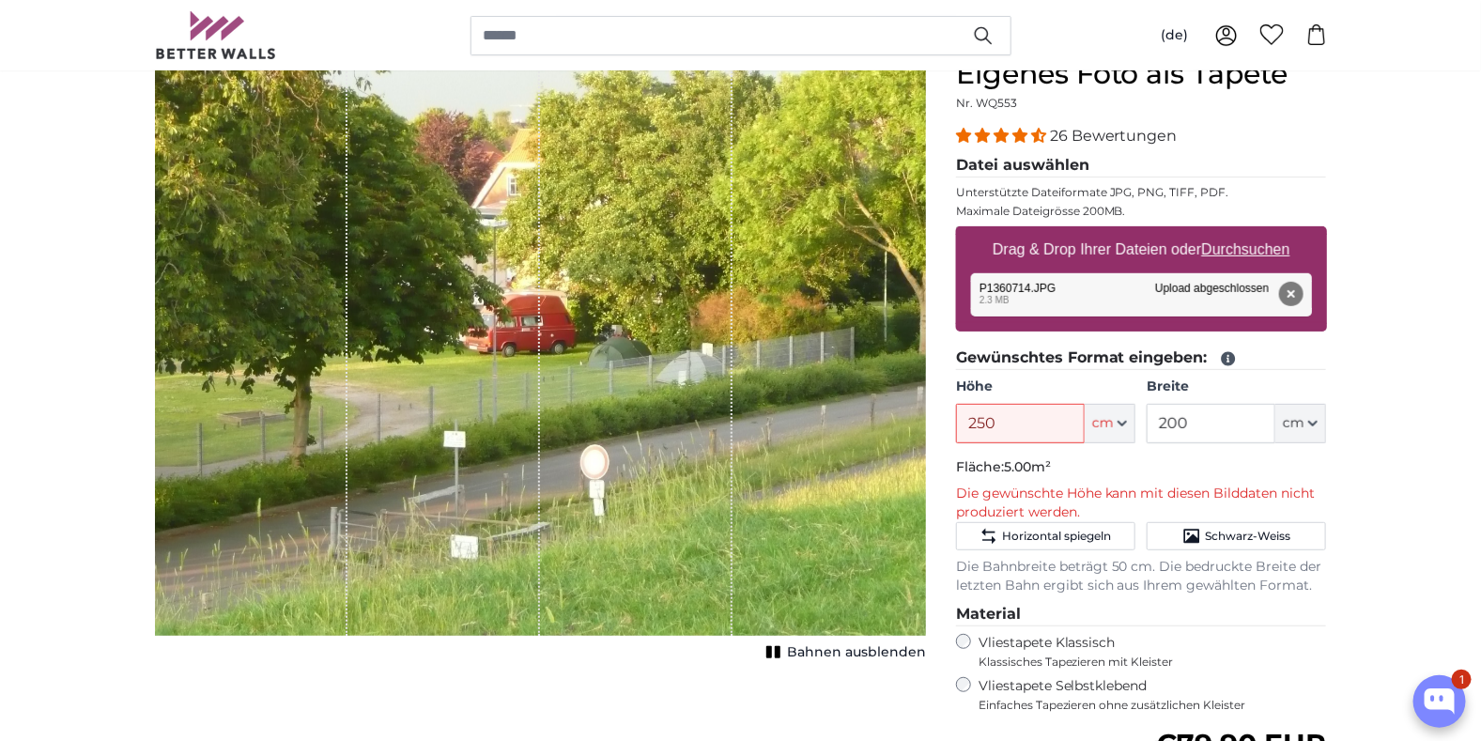
click at [1078, 453] on fieldset "Gewünschtes Format eingeben: Höhe 250 ft cm Centimeter (cm) Inches (inch) Feet …" at bounding box center [1141, 470] width 371 height 249
click at [993, 419] on input "250" at bounding box center [1020, 423] width 129 height 39
drag, startPoint x: 996, startPoint y: 419, endPoint x: 961, endPoint y: 421, distance: 35.7
click at [958, 420] on input "250" at bounding box center [1020, 423] width 129 height 39
click at [1096, 462] on p "Fläche: 4.80m²" at bounding box center [1141, 467] width 371 height 19
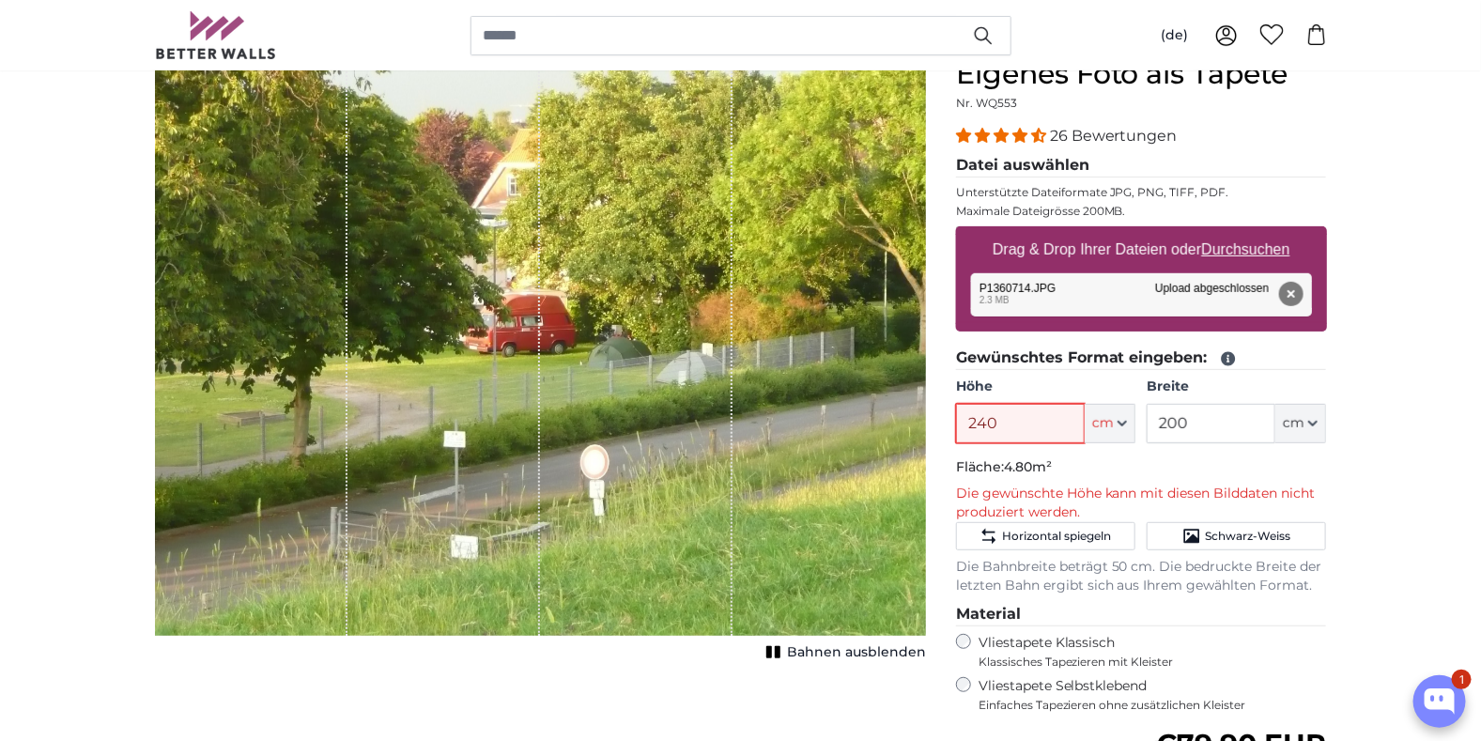
click at [1007, 423] on input "240" at bounding box center [1020, 423] width 129 height 39
drag, startPoint x: 1009, startPoint y: 423, endPoint x: 940, endPoint y: 423, distance: 69.5
click at [940, 424] on product-detail "Abbrechen Bild zuschneiden Bahnen ausblenden Eigenes Foto als Tapete Nr. WQ553 …" at bounding box center [741, 530] width 1202 height 1007
click at [1074, 451] on fieldset "Gewünschtes Format eingeben: Höhe 230 ft cm Centimeter (cm) Inches (inch) Feet …" at bounding box center [1141, 470] width 371 height 249
click at [1014, 422] on input "230" at bounding box center [1020, 423] width 129 height 39
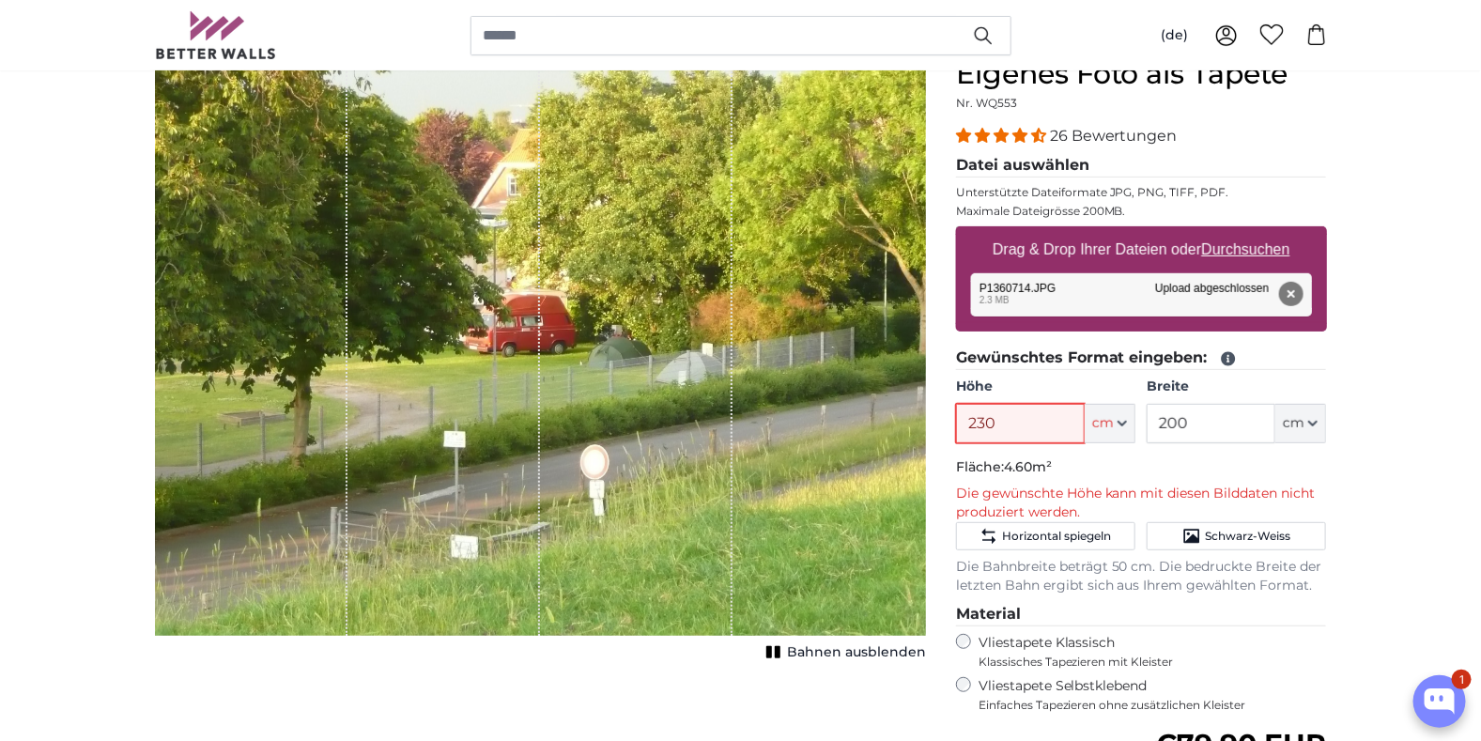
drag, startPoint x: 1014, startPoint y: 422, endPoint x: 927, endPoint y: 422, distance: 87.3
click at [927, 422] on product-detail "Abbrechen Bild zuschneiden Bahnen ausblenden Eigenes Foto als Tapete Nr. WQ553 …" at bounding box center [741, 530] width 1202 height 1007
drag, startPoint x: 1002, startPoint y: 422, endPoint x: 930, endPoint y: 422, distance: 71.4
click at [931, 422] on product-detail "Abbrechen Bild zuschneiden Bahnen ausblenden Eigenes Foto als Tapete Nr. WQ553 …" at bounding box center [741, 530] width 1202 height 1007
click at [1099, 467] on p "Fläche: 4.20m²" at bounding box center [1141, 467] width 371 height 19
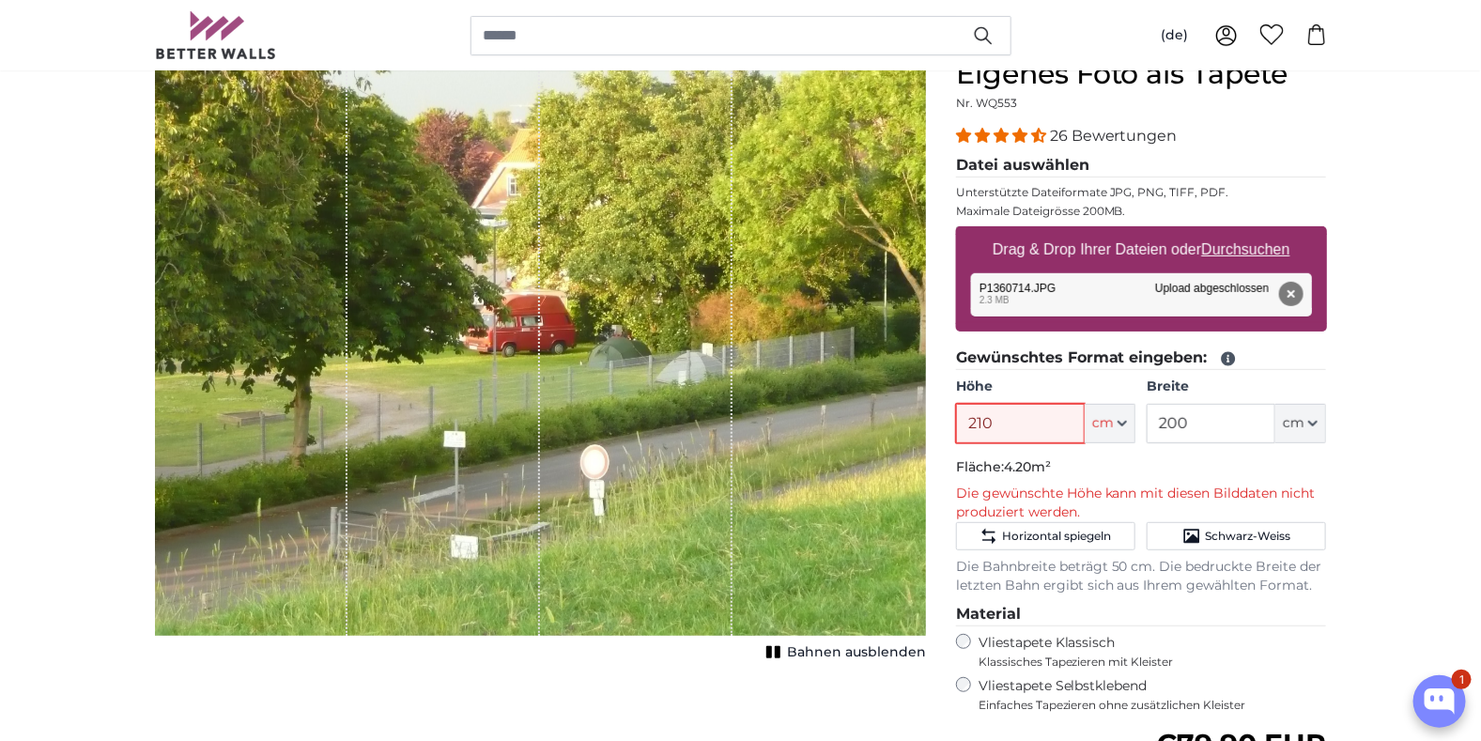
click at [1020, 432] on input "210" at bounding box center [1020, 423] width 129 height 39
drag, startPoint x: 1022, startPoint y: 424, endPoint x: 943, endPoint y: 423, distance: 79.8
click at [945, 423] on div "Eigenes Foto als Tapete Nr. WQ553 26 Bewertungen Datei auswählen Unterstützte D…" at bounding box center [1141, 545] width 401 height 977
click at [1090, 461] on p "Fläche: 4.00m²" at bounding box center [1141, 467] width 371 height 19
drag, startPoint x: 1005, startPoint y: 419, endPoint x: 950, endPoint y: 416, distance: 54.5
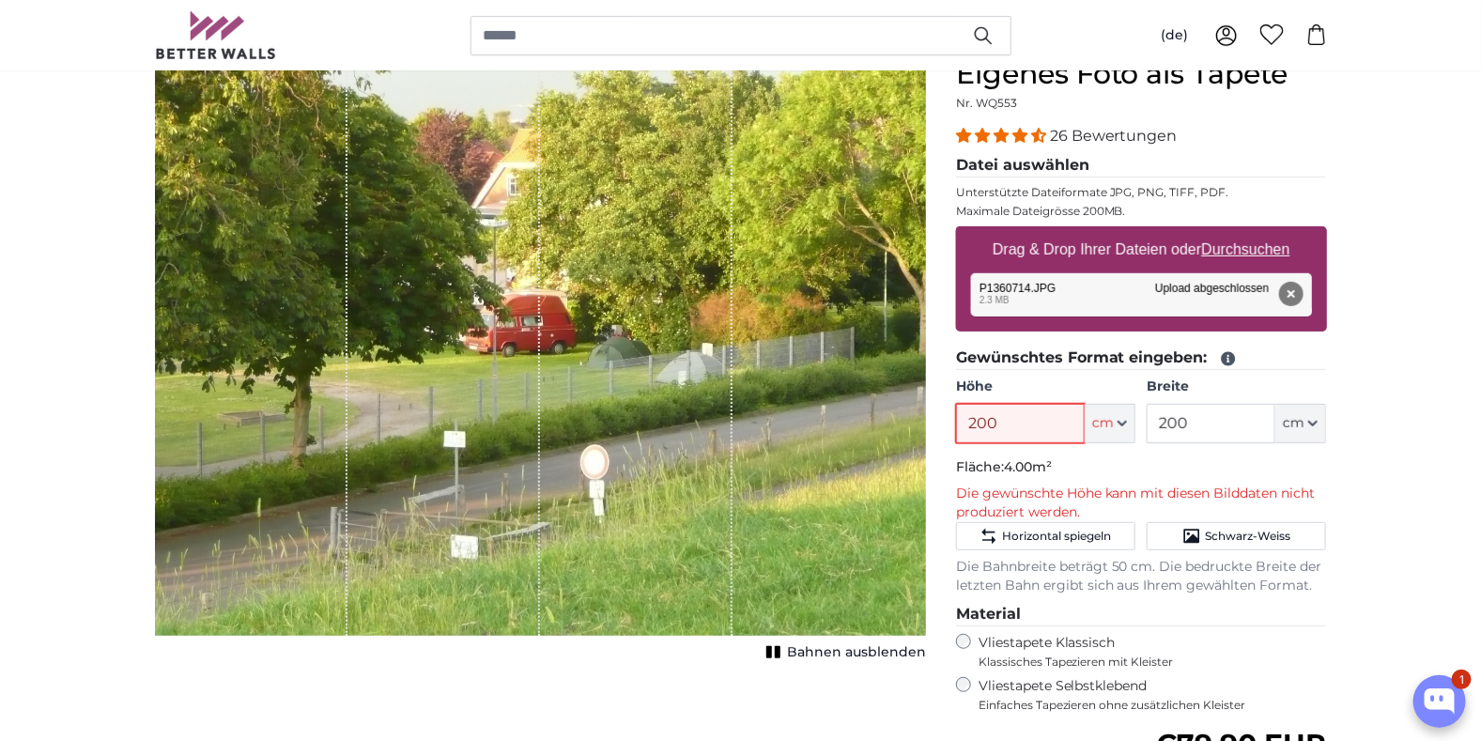
click at [950, 416] on div "Eigenes Foto als Tapete Nr. WQ553 26 Bewertungen Datei auswählen Unterstützte D…" at bounding box center [1141, 545] width 401 height 977
click at [1070, 461] on p "Fläche: 3.80m²" at bounding box center [1141, 467] width 371 height 19
drag, startPoint x: 996, startPoint y: 424, endPoint x: 930, endPoint y: 419, distance: 66.0
click at [930, 416] on product-detail "Abbrechen Bild zuschneiden Bahnen ausblenden Eigenes Foto als Tapete Nr. WQ553 …" at bounding box center [741, 530] width 1202 height 1007
click at [1075, 443] on fieldset "Gewünschtes Format eingeben: Höhe 180 ft cm Centimeter (cm) Inches (inch) Feet …" at bounding box center [1141, 470] width 371 height 249
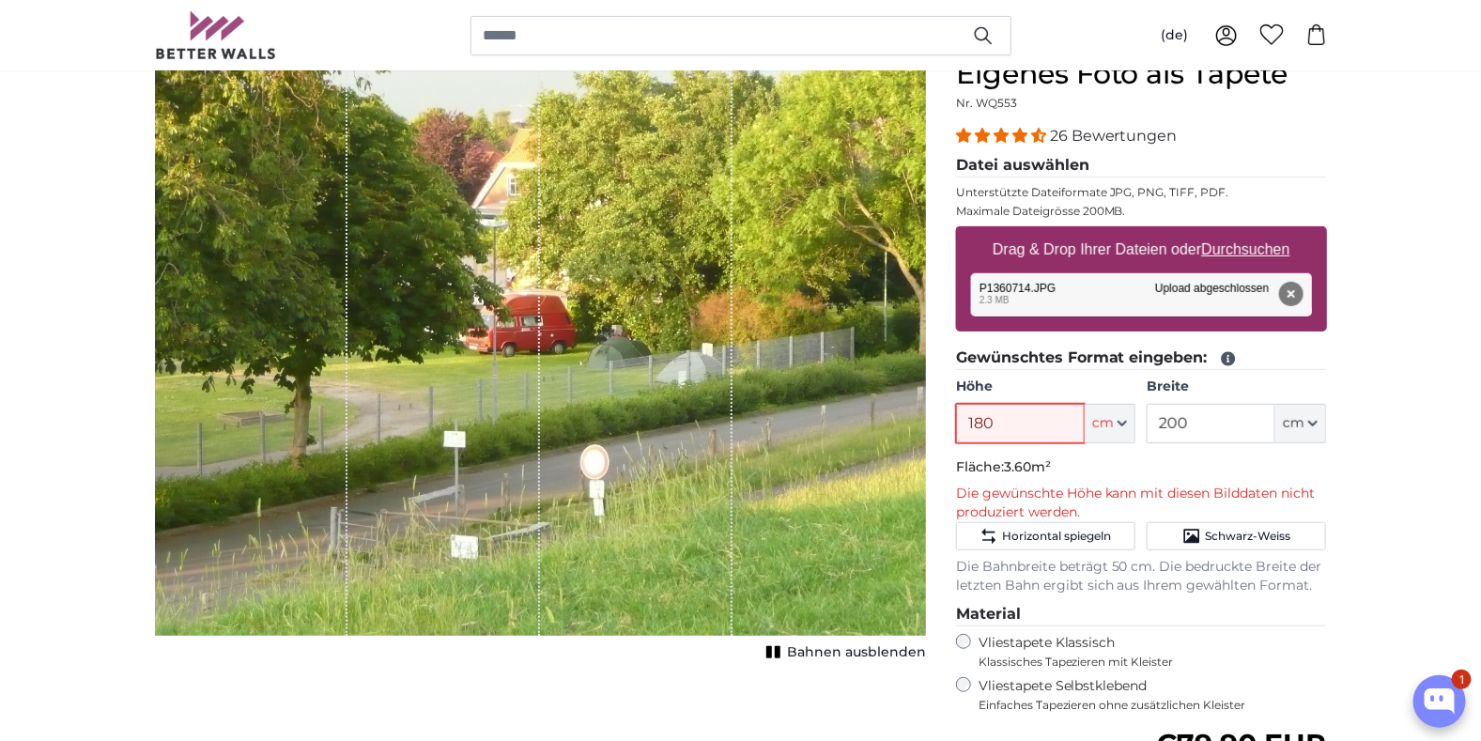
click at [1055, 421] on input "180" at bounding box center [1020, 423] width 129 height 39
drag, startPoint x: 1055, startPoint y: 421, endPoint x: 911, endPoint y: 419, distance: 144.6
click at [913, 416] on product-detail "Abbrechen Bild zuschneiden Bahnen ausblenden Eigenes Foto als Tapete Nr. WQ553 …" at bounding box center [741, 530] width 1202 height 1007
click at [1084, 458] on p "Fläche: 3.40m²" at bounding box center [1141, 467] width 371 height 19
drag, startPoint x: 1021, startPoint y: 419, endPoint x: 931, endPoint y: 422, distance: 89.2
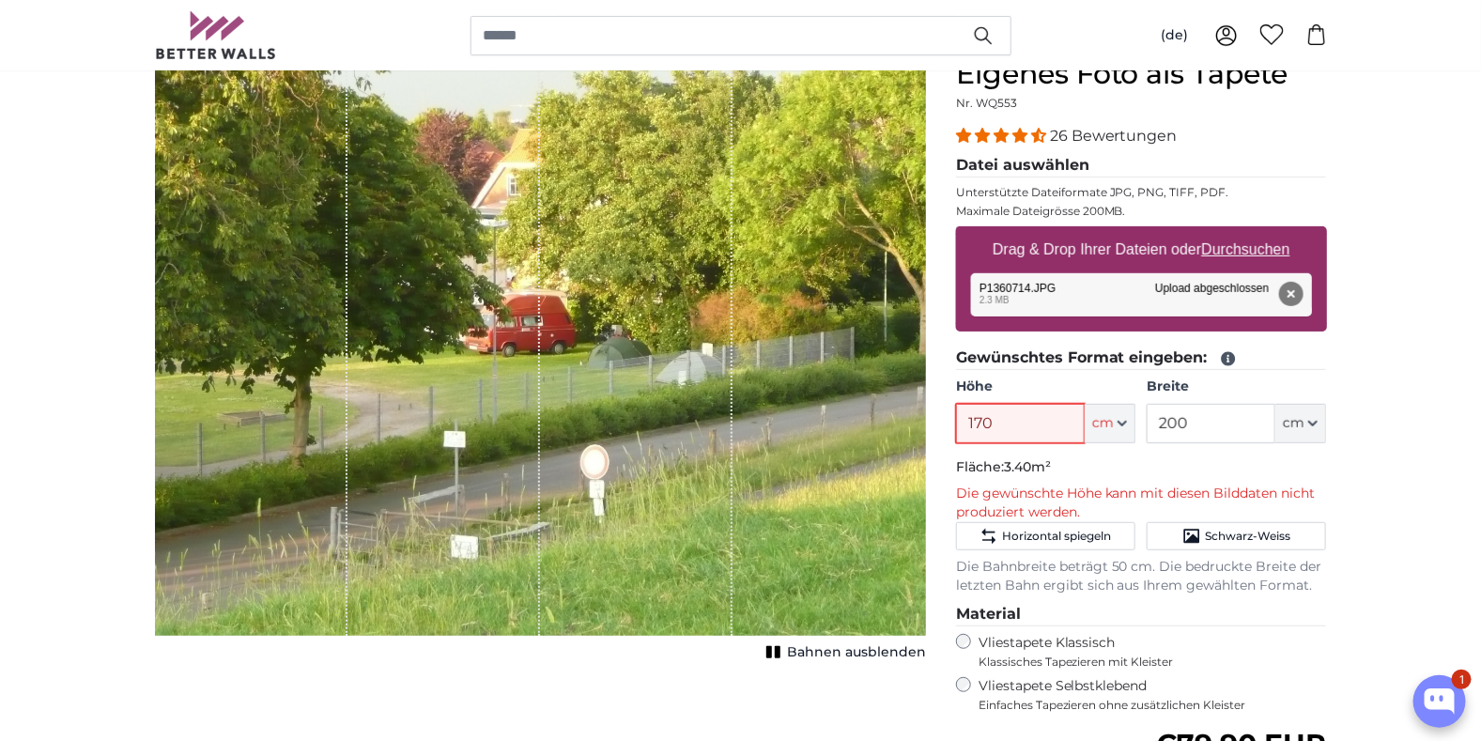
click at [931, 422] on product-detail "Abbrechen Bild zuschneiden Bahnen ausblenden Eigenes Foto als Tapete Nr. WQ553 …" at bounding box center [741, 530] width 1202 height 1007
drag, startPoint x: 1010, startPoint y: 423, endPoint x: 940, endPoint y: 423, distance: 70.4
click at [941, 423] on div "Eigenes Foto als Tapete Nr. WQ553 26 Bewertungen Datei auswählen Unterstützte D…" at bounding box center [1141, 545] width 401 height 977
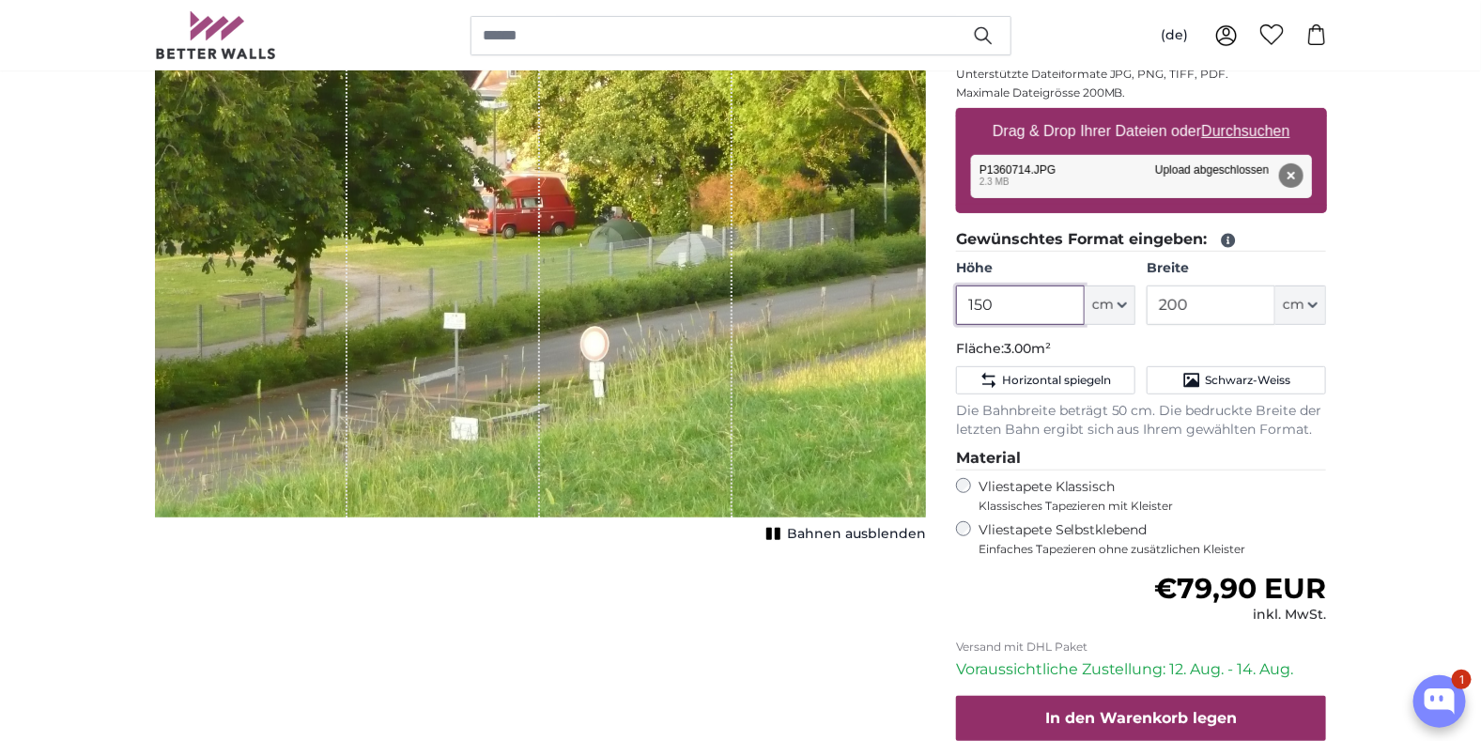
scroll to position [282, 0]
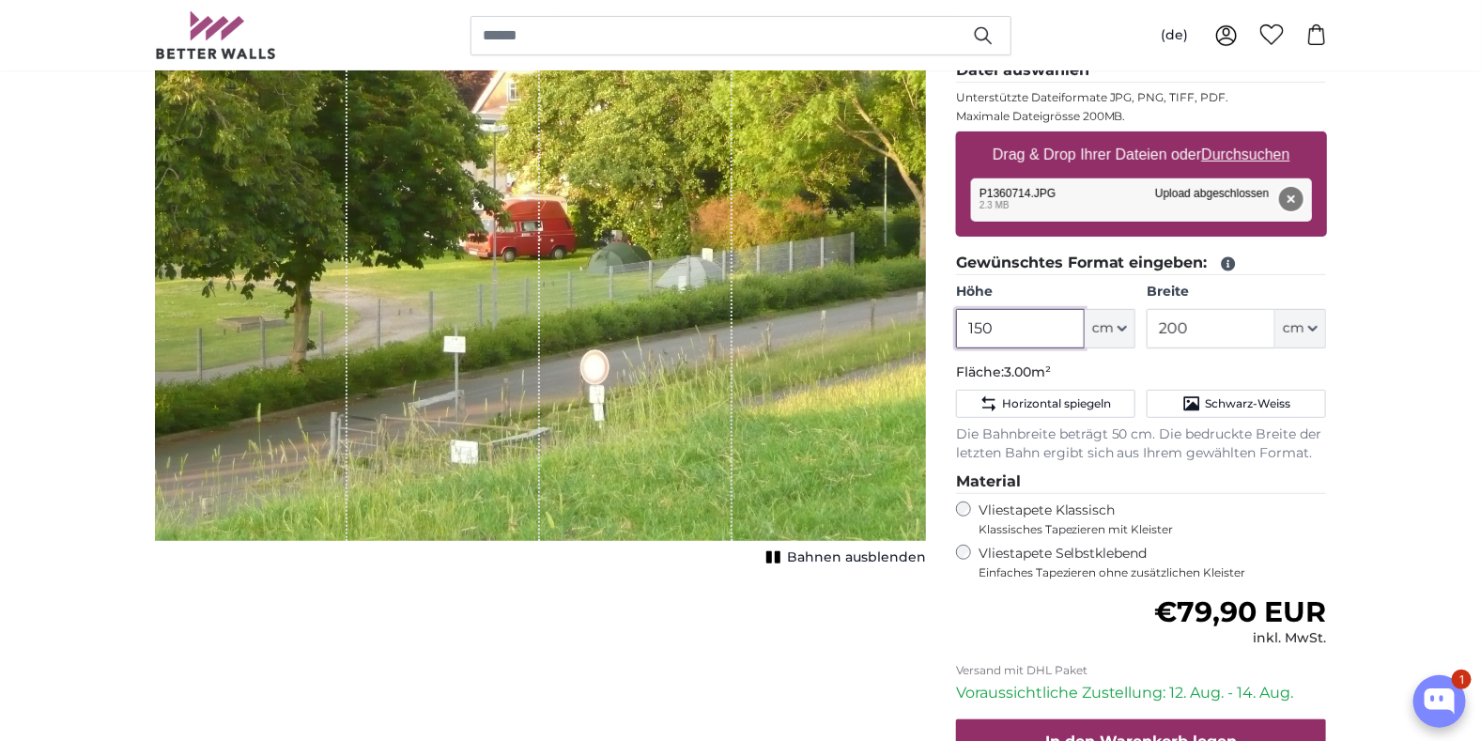
type input "150"
click at [1285, 197] on button "Entfernen" at bounding box center [1290, 199] width 24 height 24
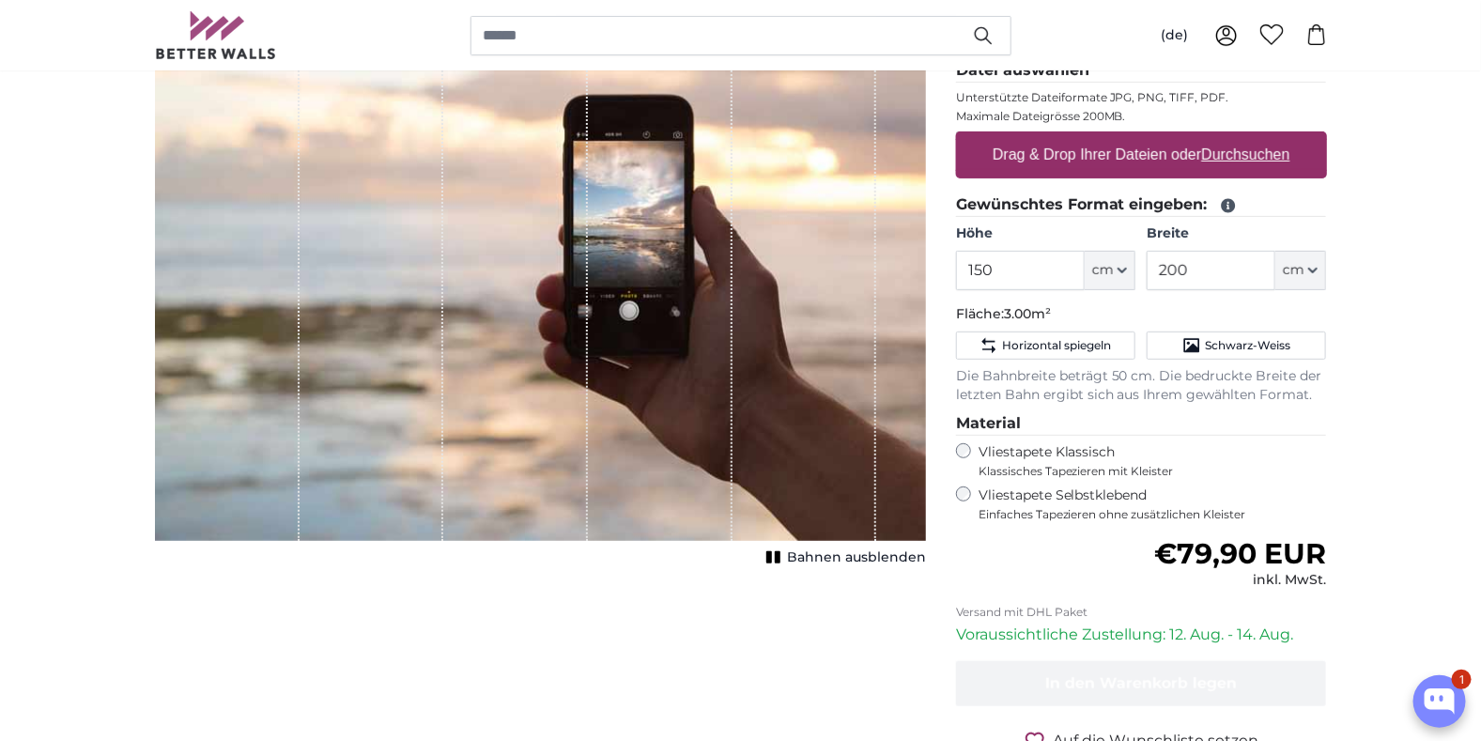
click at [1115, 152] on label "Drag & Drop Ihrer Dateien oder Durchsuchen" at bounding box center [1141, 155] width 313 height 38
click at [1115, 137] on input "Drag & Drop Ihrer Dateien oder Durchsuchen" at bounding box center [1141, 134] width 371 height 6
type input "**********"
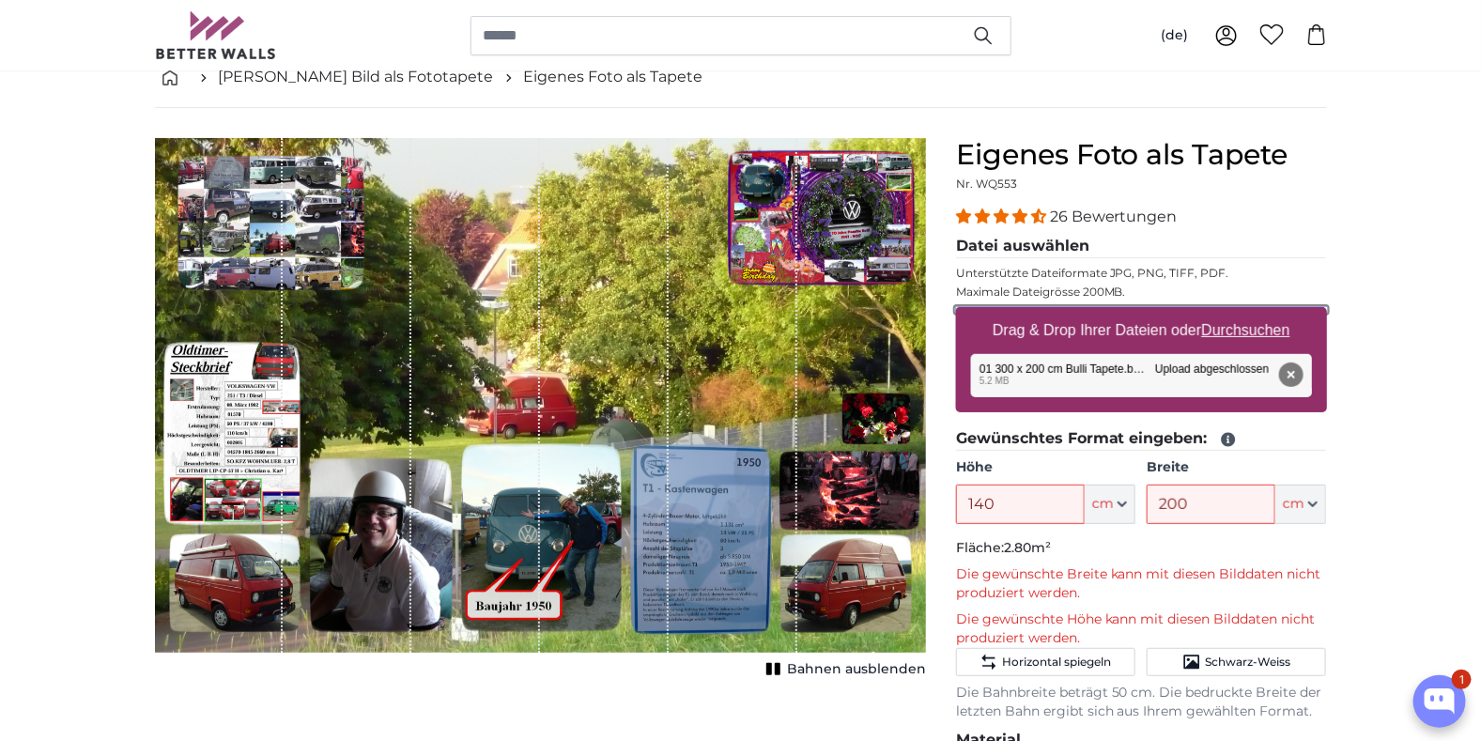
scroll to position [93, 0]
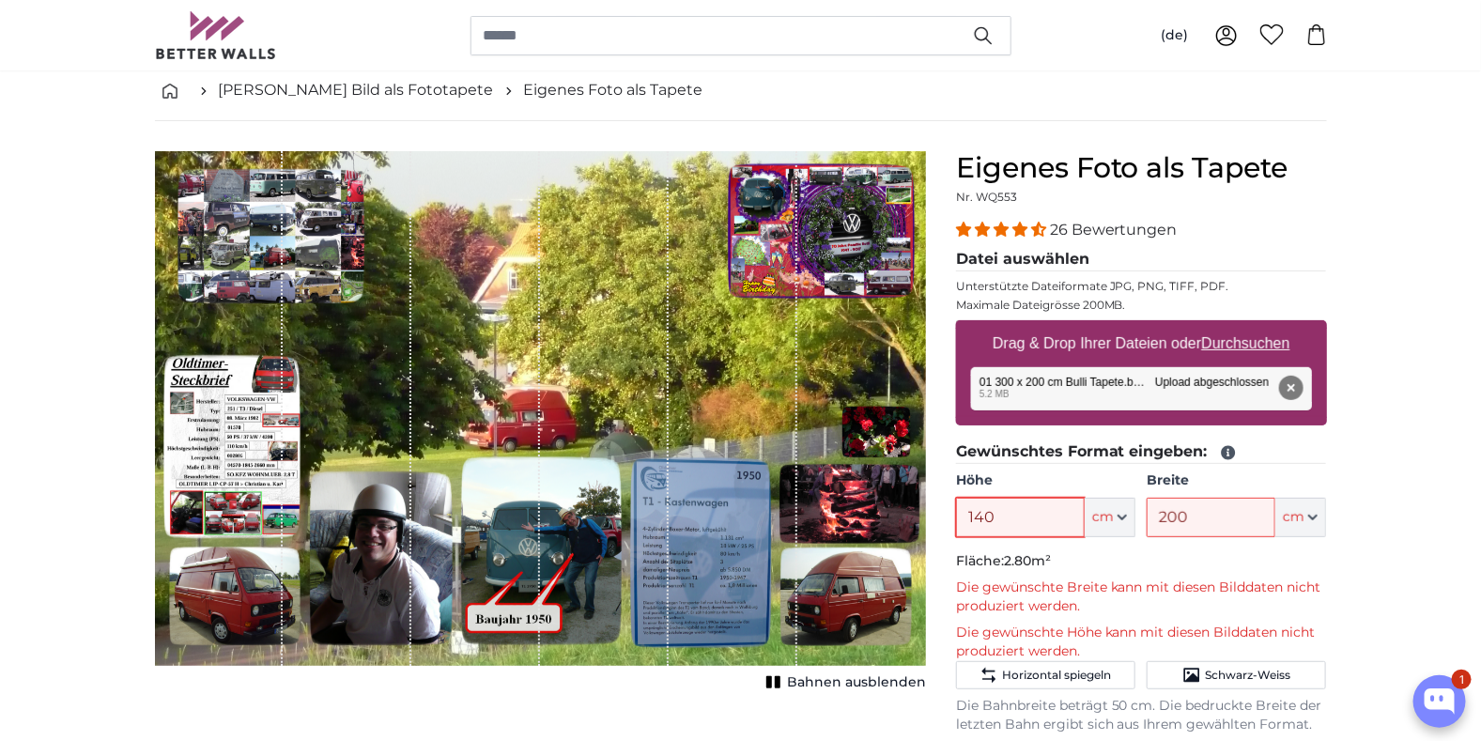
click at [991, 516] on input "140" at bounding box center [1020, 517] width 129 height 39
drag, startPoint x: 1010, startPoint y: 513, endPoint x: 917, endPoint y: 512, distance: 93.0
click at [918, 513] on product-detail "Abbrechen Bild zuschneiden Bahnen ausblenden Eigenes Foto als Tapete Nr. WQ553 …" at bounding box center [741, 647] width 1202 height 1053
type input "150"
click at [1074, 552] on p "Fläche: 3.00m²" at bounding box center [1141, 561] width 371 height 19
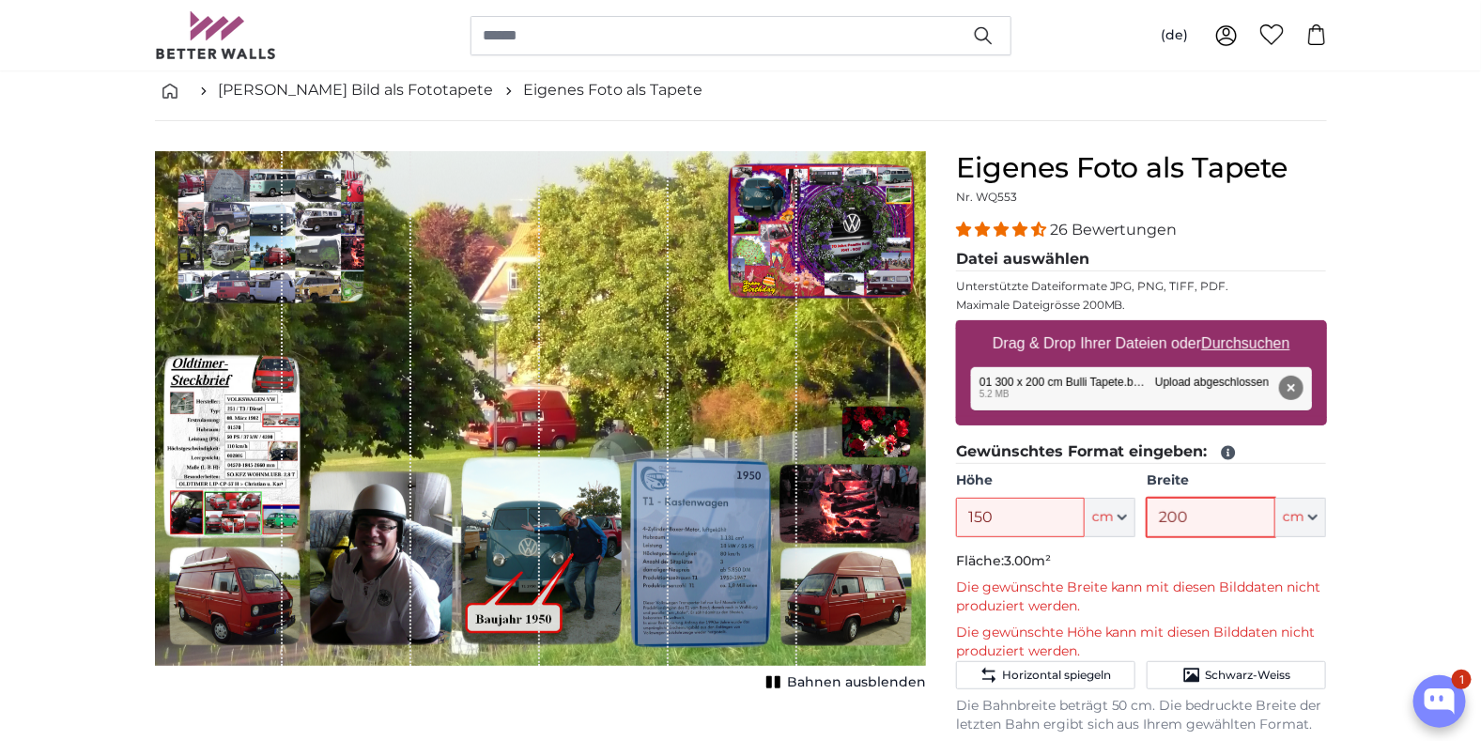
drag, startPoint x: 1192, startPoint y: 517, endPoint x: 1103, endPoint y: 515, distance: 89.2
click at [1109, 511] on div "Höhe 150 ft cm Centimeter (cm) Inches (inch) Feet (ft. in.) Breite 200 ft cm Ce…" at bounding box center [1141, 504] width 371 height 66
click at [1134, 552] on p "Fläche: 2.85m²" at bounding box center [1141, 561] width 371 height 19
click at [1216, 520] on input "190" at bounding box center [1210, 517] width 129 height 39
drag, startPoint x: 1216, startPoint y: 519, endPoint x: 1132, endPoint y: 520, distance: 83.6
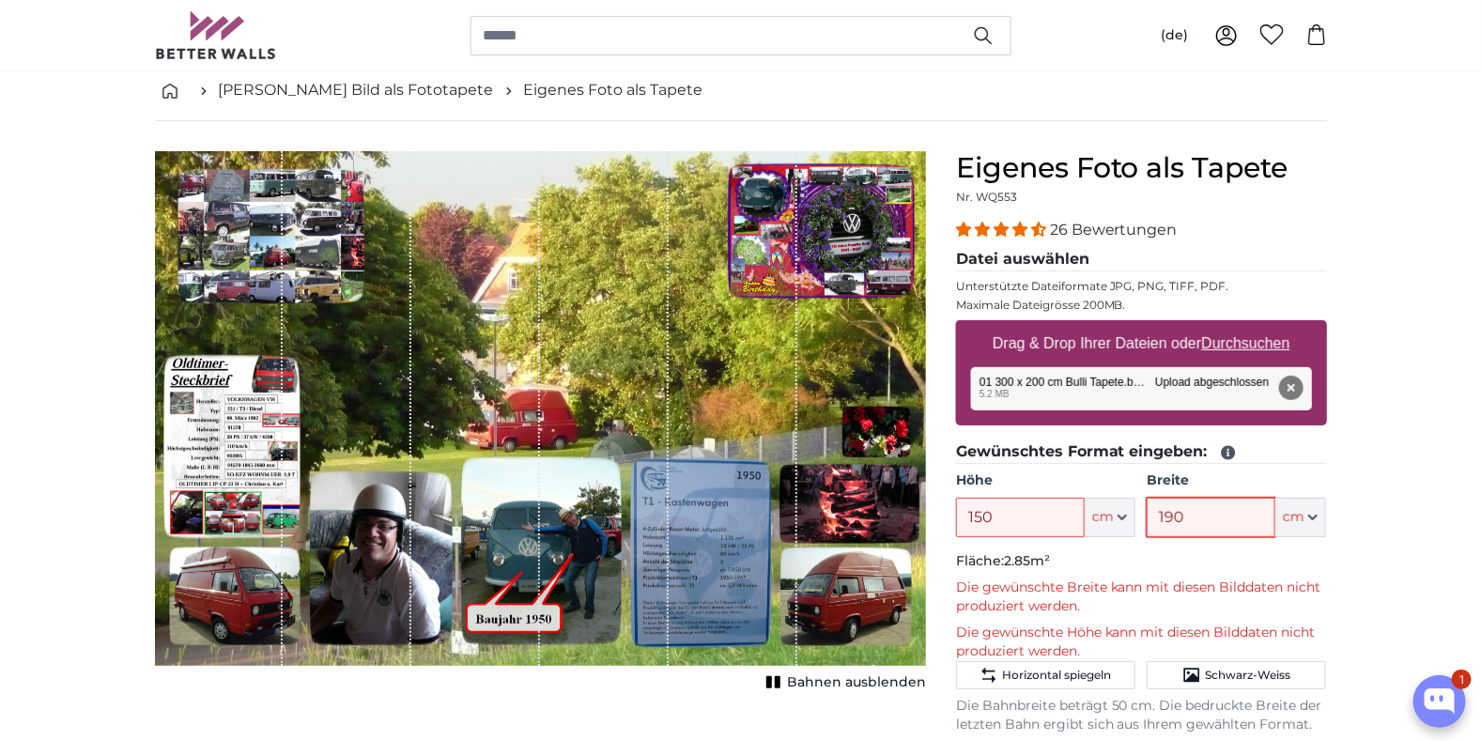
click at [1132, 520] on div "Höhe 150 ft cm Centimeter (cm) Inches (inch) Feet (ft. in.) Breite 190 ft cm Ce…" at bounding box center [1141, 504] width 371 height 66
type input "180"
click at [1152, 548] on fieldset "Gewünschtes Format eingeben: Höhe 150 ft cm Centimeter (cm) Inches (inch) Feet …" at bounding box center [1141, 587] width 371 height 294
click at [1024, 519] on input "150" at bounding box center [1020, 517] width 129 height 39
drag, startPoint x: 1006, startPoint y: 514, endPoint x: 948, endPoint y: 513, distance: 57.3
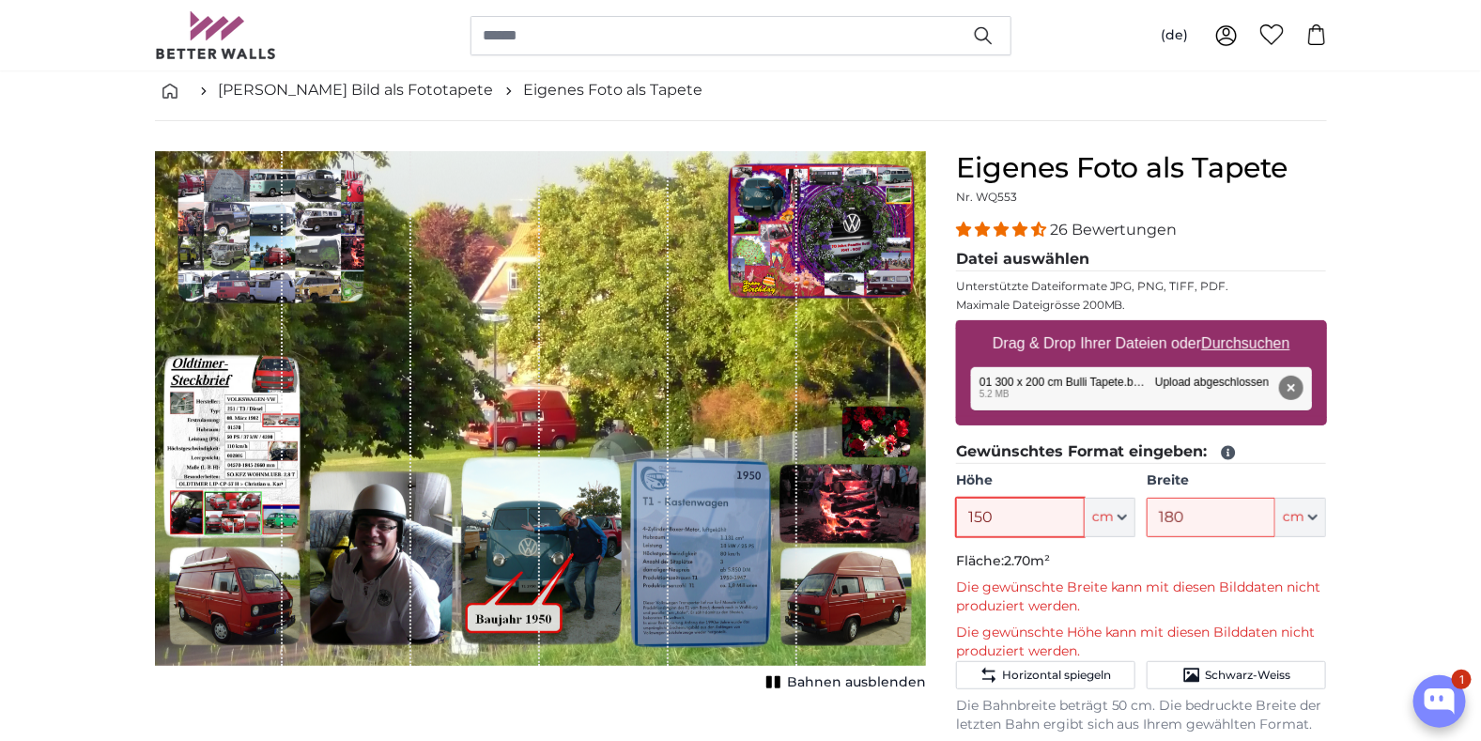
click at [953, 513] on div "Eigenes Foto als Tapete Nr. WQ553 26 Bewertungen Datei auswählen Unterstützte D…" at bounding box center [1141, 662] width 401 height 1022
click at [1085, 560] on p "Fläche: 2.52m²" at bounding box center [1141, 561] width 371 height 19
drag, startPoint x: 1004, startPoint y: 518, endPoint x: 933, endPoint y: 515, distance: 70.5
click at [935, 514] on product-detail "Abbrechen Bild zuschneiden Bahnen ausblenden Eigenes Foto als Tapete Nr. WQ553 …" at bounding box center [741, 647] width 1202 height 1053
click at [1072, 554] on p "Fläche: 2.34m²" at bounding box center [1141, 561] width 371 height 19
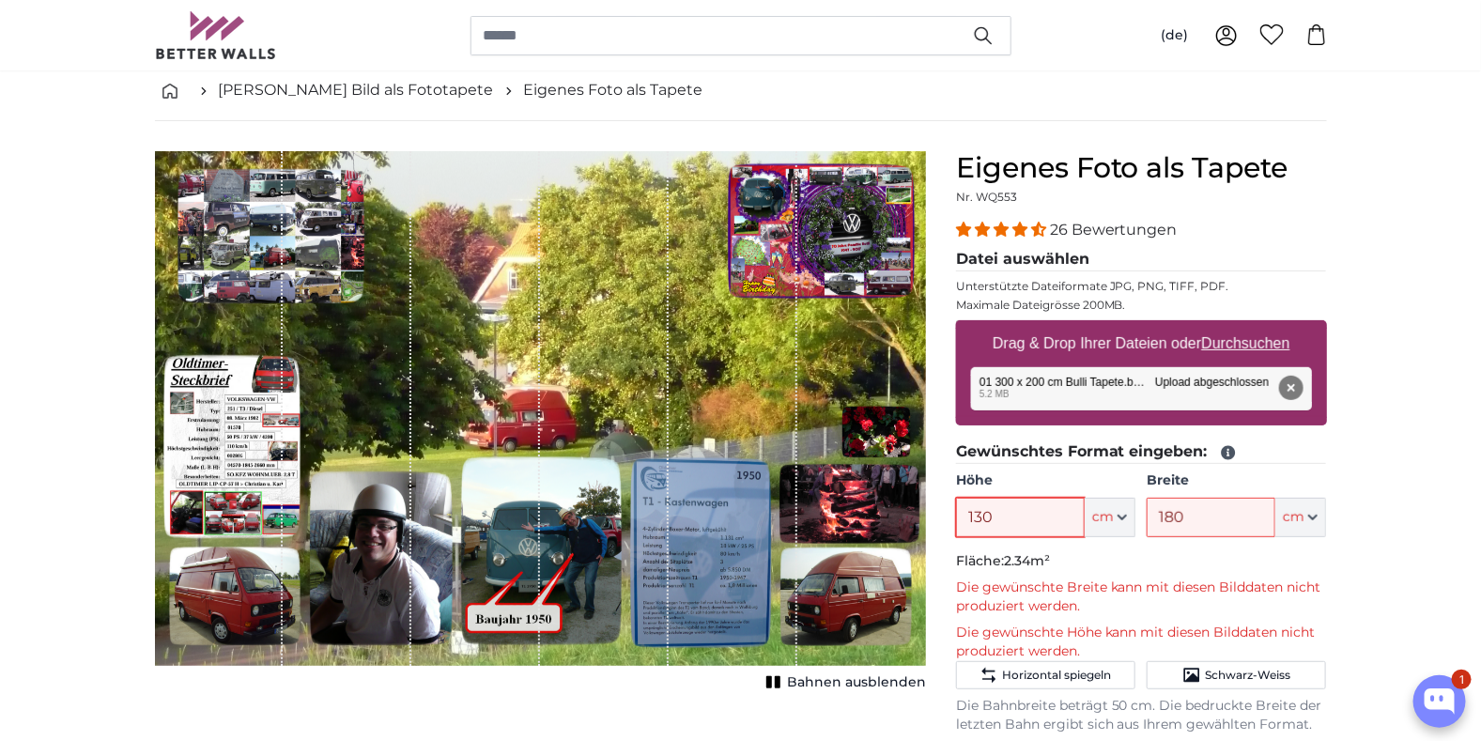
click at [997, 510] on input "130" at bounding box center [1020, 517] width 129 height 39
drag, startPoint x: 1018, startPoint y: 517, endPoint x: 930, endPoint y: 514, distance: 87.4
click at [930, 514] on product-detail "Abbrechen Bild zuschneiden Bahnen ausblenden Eigenes Foto als Tapete Nr. WQ553 …" at bounding box center [741, 647] width 1202 height 1053
click at [1067, 561] on p "Fläche: 2.16m²" at bounding box center [1141, 561] width 371 height 19
click at [991, 511] on input "120" at bounding box center [1020, 517] width 129 height 39
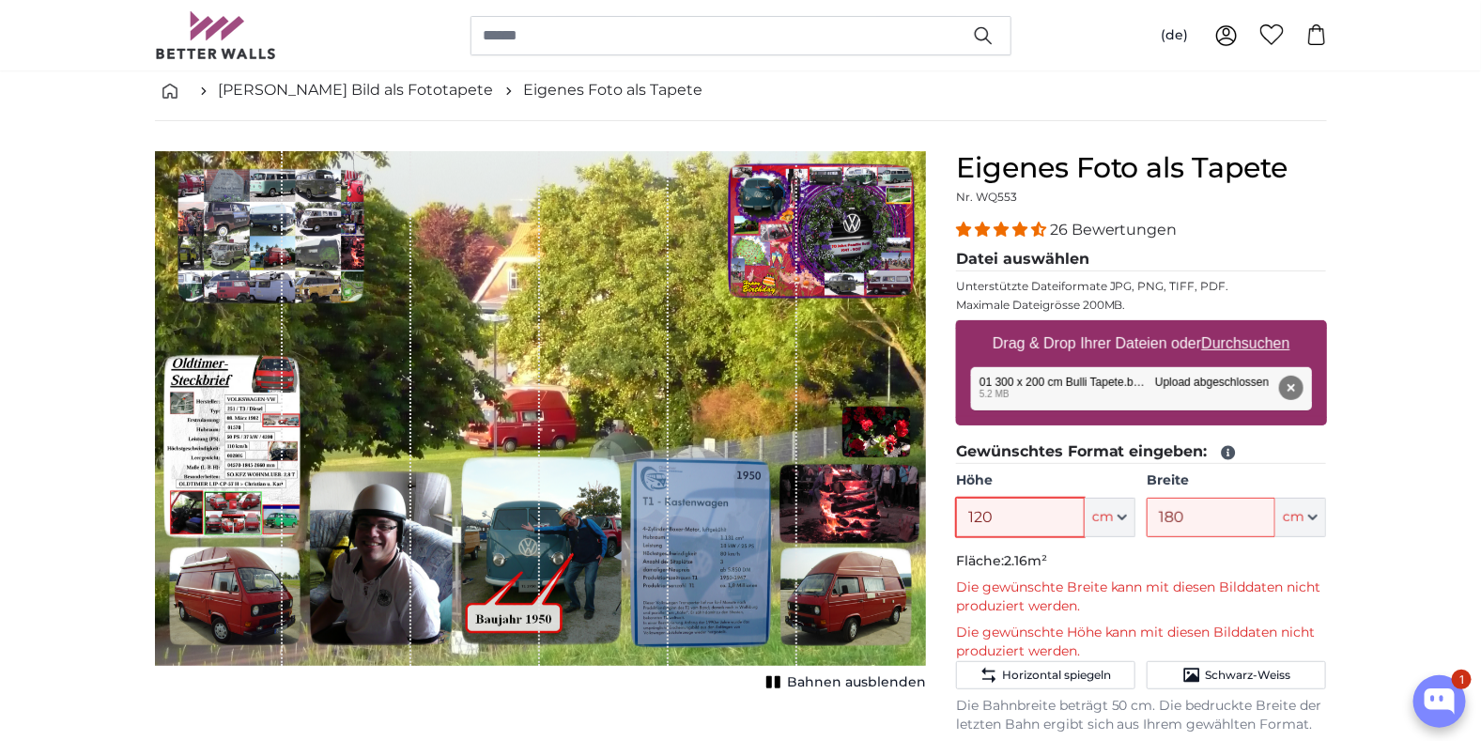
drag, startPoint x: 1001, startPoint y: 513, endPoint x: 945, endPoint y: 513, distance: 56.3
click at [945, 513] on div "Eigenes Foto als Tapete Nr. WQ553 26 Bewertungen Datei auswählen Unterstützte D…" at bounding box center [1141, 662] width 401 height 1022
click at [1107, 563] on p "Fläche: 1.98m²" at bounding box center [1141, 561] width 371 height 19
click at [1008, 525] on input "110" at bounding box center [1020, 517] width 129 height 39
drag, startPoint x: 1008, startPoint y: 523, endPoint x: 918, endPoint y: 522, distance: 90.1
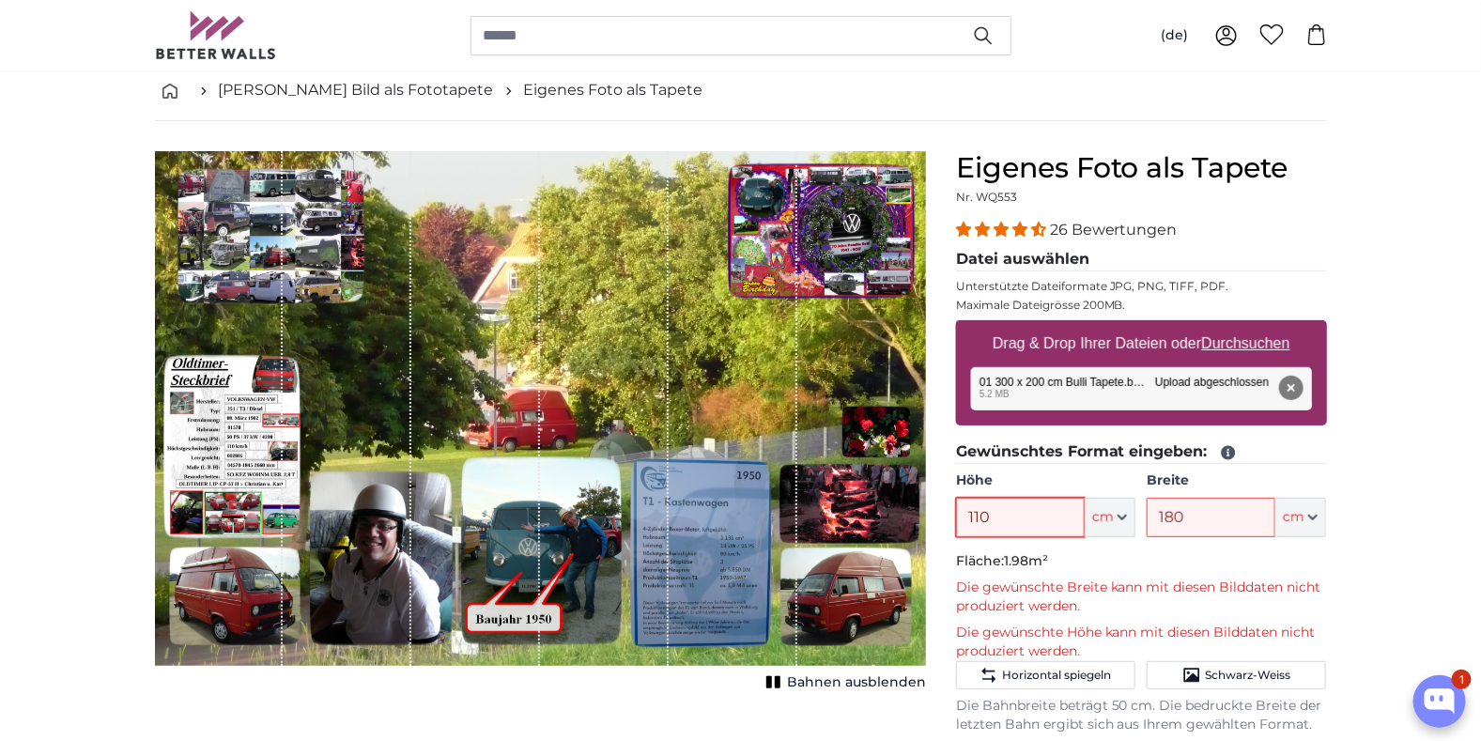
click at [918, 522] on product-detail "Abbrechen Bild zuschneiden Bahnen ausblenden Eigenes Foto als Tapete Nr. WQ553 …" at bounding box center [741, 647] width 1202 height 1053
click at [1081, 559] on p "Fläche: 1.80m²" at bounding box center [1141, 561] width 371 height 19
click at [1011, 514] on input "100" at bounding box center [1020, 517] width 129 height 39
drag, startPoint x: 1012, startPoint y: 517, endPoint x: 914, endPoint y: 517, distance: 98.6
click at [915, 517] on product-detail "Abbrechen Bild zuschneiden Bahnen ausblenden Eigenes Foto als Tapete Nr. WQ553 …" at bounding box center [741, 647] width 1202 height 1053
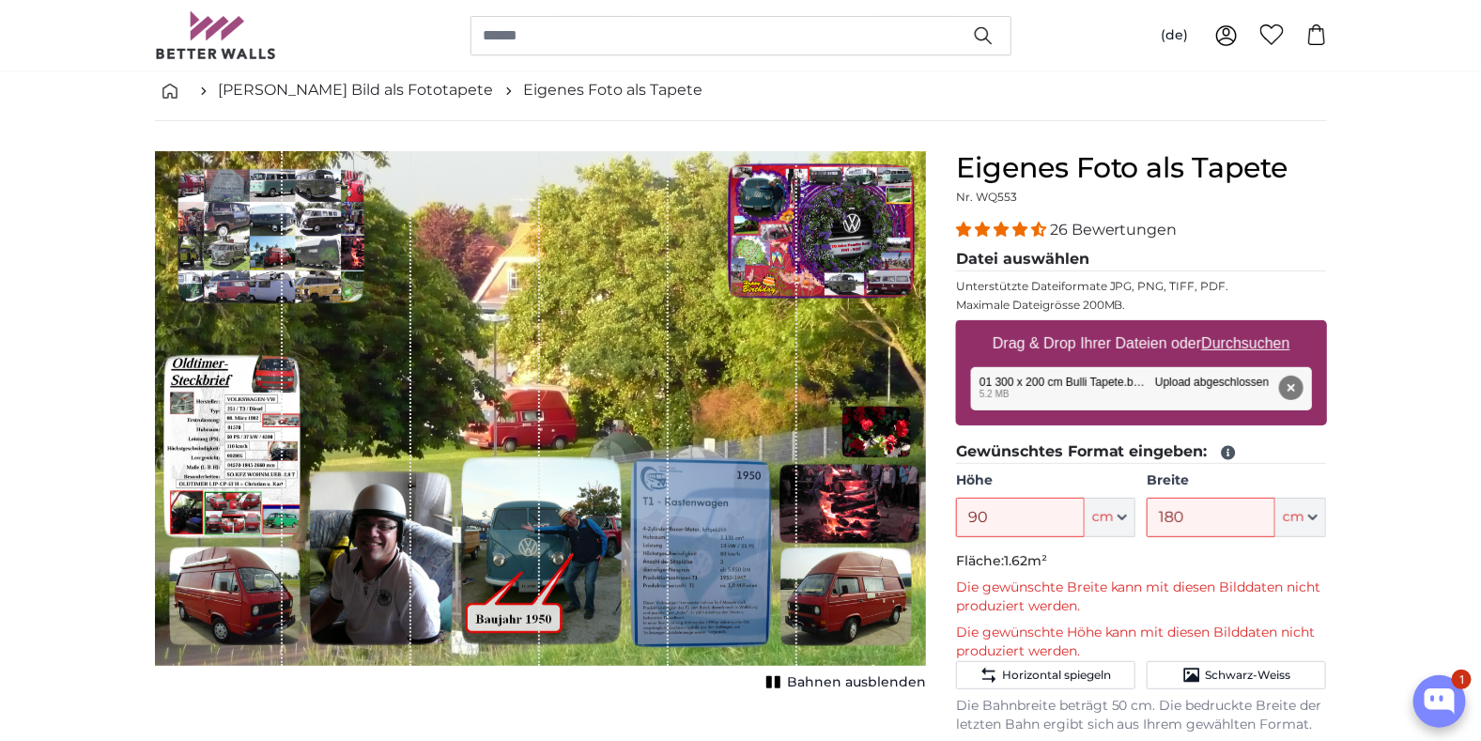
click at [1091, 564] on p "Fläche: 1.62m²" at bounding box center [1141, 561] width 371 height 19
click at [991, 513] on input "90" at bounding box center [1020, 517] width 129 height 39
drag, startPoint x: 1001, startPoint y: 513, endPoint x: 953, endPoint y: 525, distance: 49.4
click at [954, 520] on div "Eigenes Foto als Tapete Nr. WQ553 26 Bewertungen Datei auswählen Unterstützte D…" at bounding box center [1141, 662] width 401 height 1022
click at [1087, 556] on p "Fläche: 1.62m²" at bounding box center [1141, 561] width 371 height 19
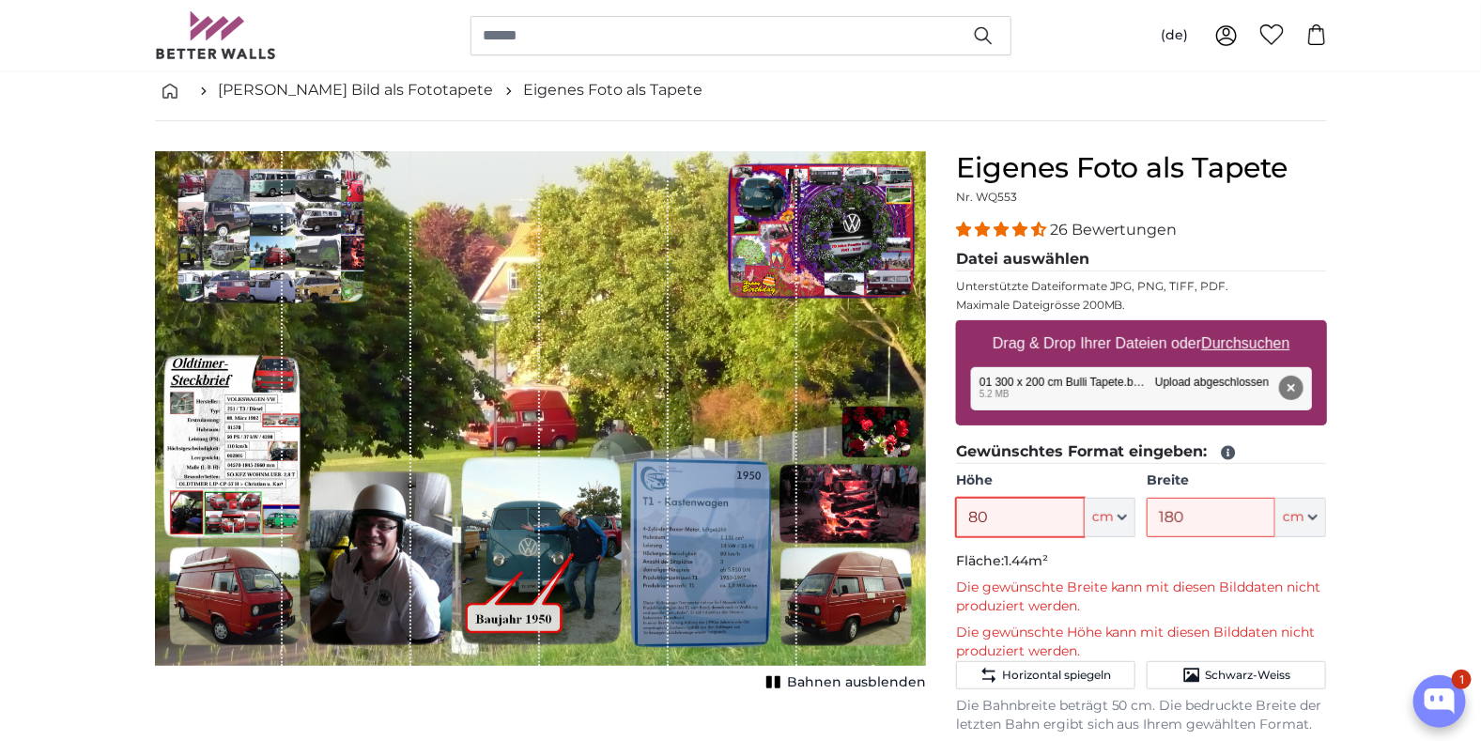
drag, startPoint x: 1006, startPoint y: 522, endPoint x: 946, endPoint y: 521, distance: 59.2
click at [946, 521] on div "Eigenes Foto als Tapete Nr. WQ553 26 Bewertungen Datei auswählen Unterstützte D…" at bounding box center [1141, 662] width 401 height 1022
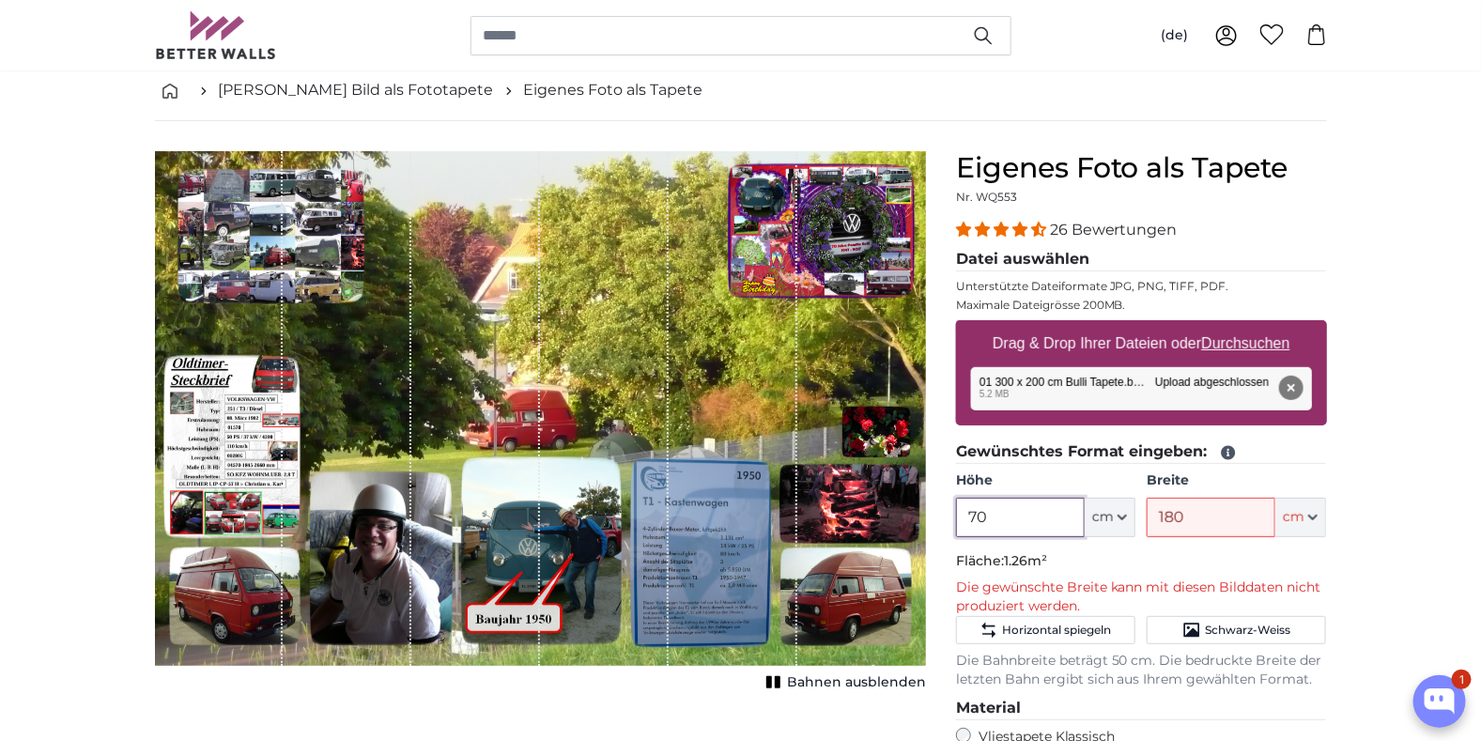
type input "70"
click at [1062, 552] on p "Fläche: 1.26m²" at bounding box center [1141, 561] width 371 height 19
click at [1216, 525] on input "180" at bounding box center [1210, 517] width 129 height 39
drag, startPoint x: 1203, startPoint y: 516, endPoint x: 1109, endPoint y: 559, distance: 103.0
click at [1144, 518] on div "Höhe 70 ft cm Centimeter (cm) Inches (inch) Feet (ft. in.) Breite 180 ft cm Cen…" at bounding box center [1141, 504] width 371 height 66
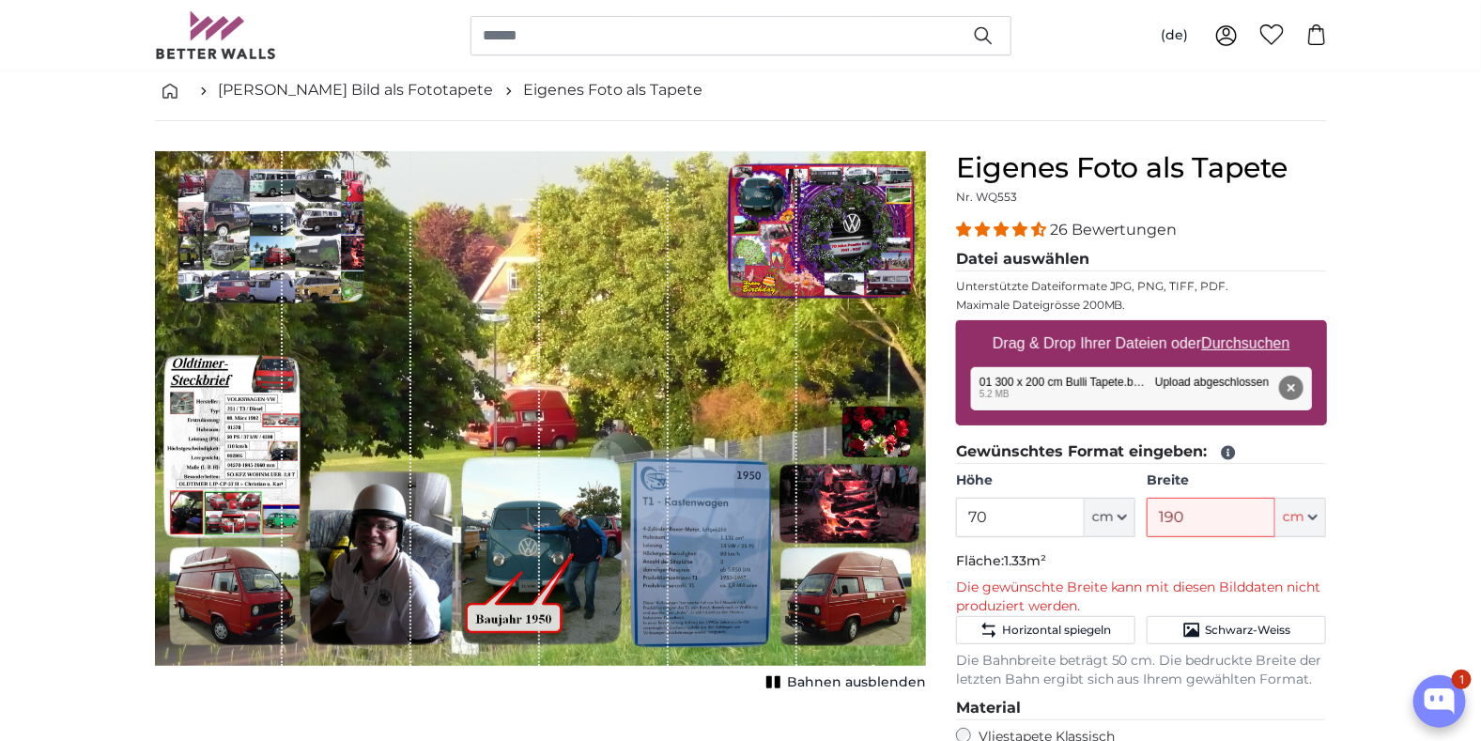
click at [1130, 574] on fieldset "Gewünschtes Format eingeben: Höhe 70 ft cm Centimeter (cm) Inches (inch) Feet (…" at bounding box center [1141, 564] width 371 height 249
drag, startPoint x: 1189, startPoint y: 511, endPoint x: 1138, endPoint y: 517, distance: 51.1
click at [1138, 517] on div "Höhe 70 ft cm Centimeter (cm) Inches (inch) Feet (ft. in.) Breite 190 ft cm Cen…" at bounding box center [1141, 504] width 371 height 66
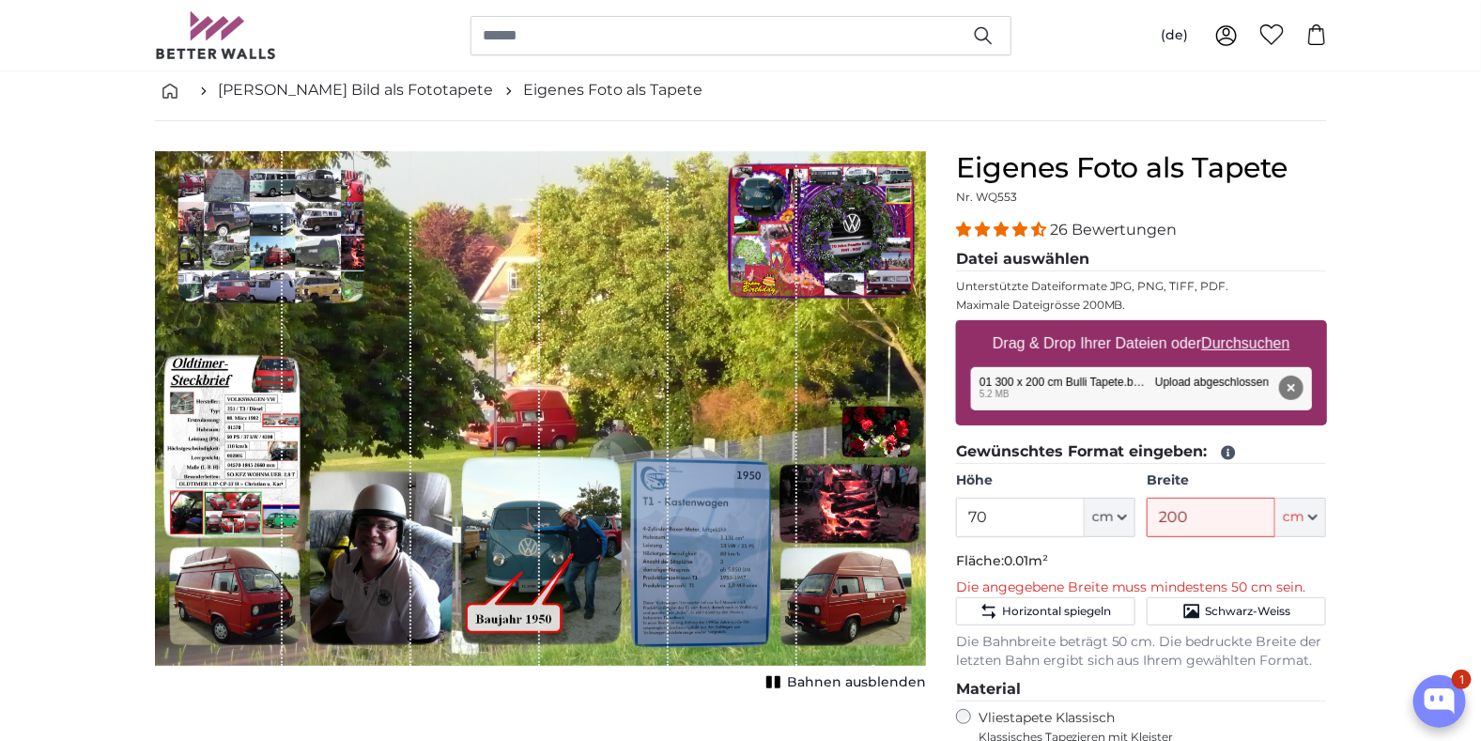
click at [1122, 552] on p "Fläche: 0.01m²" at bounding box center [1141, 561] width 371 height 19
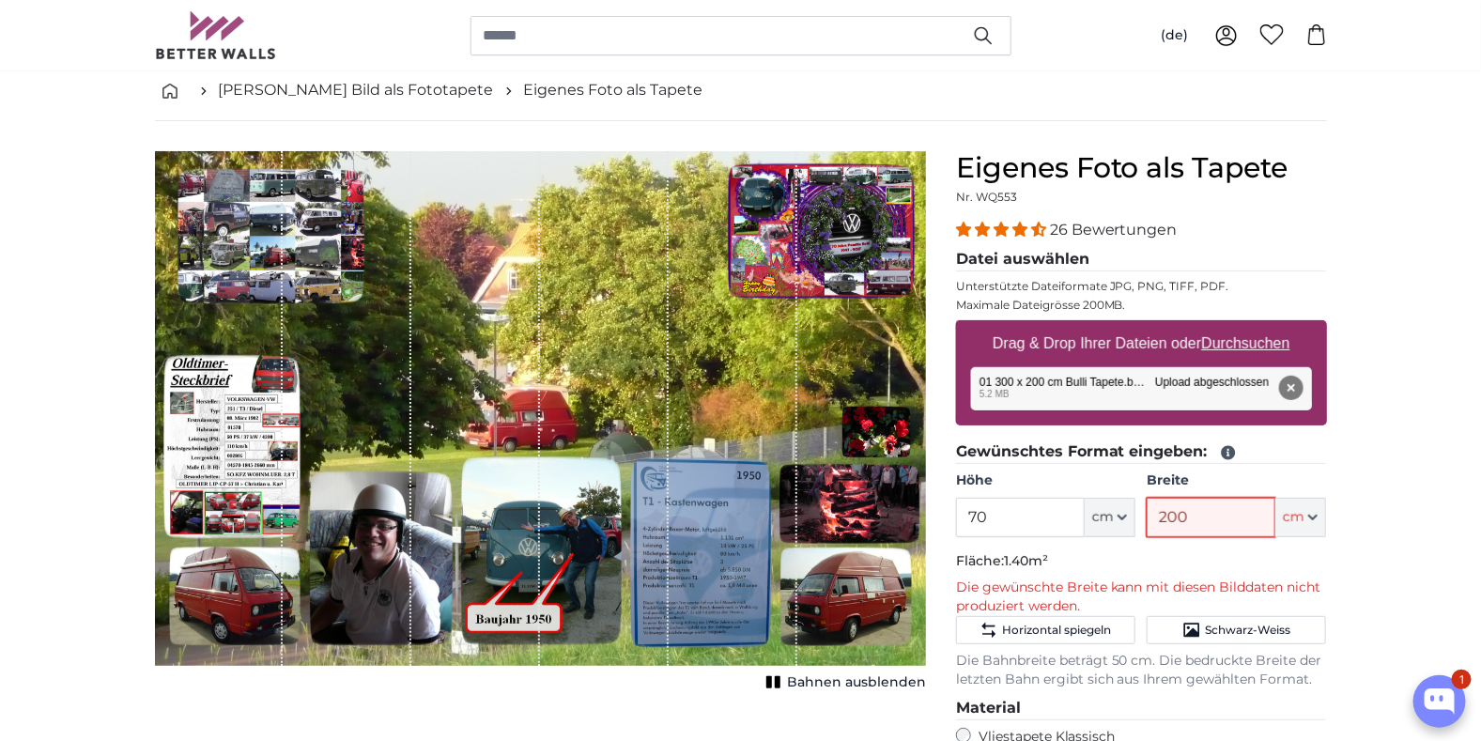
click at [1207, 519] on input "200" at bounding box center [1210, 517] width 129 height 39
drag, startPoint x: 1207, startPoint y: 515, endPoint x: 1123, endPoint y: 527, distance: 85.3
click at [1123, 527] on div "Höhe 70 ft cm Centimeter (cm) Inches (inch) Feet (ft. in.) Breite 200 ft cm Cen…" at bounding box center [1141, 504] width 371 height 66
click at [1150, 552] on p "Fläche: 1.47m²" at bounding box center [1141, 561] width 371 height 19
drag, startPoint x: 1195, startPoint y: 515, endPoint x: 1123, endPoint y: 515, distance: 72.3
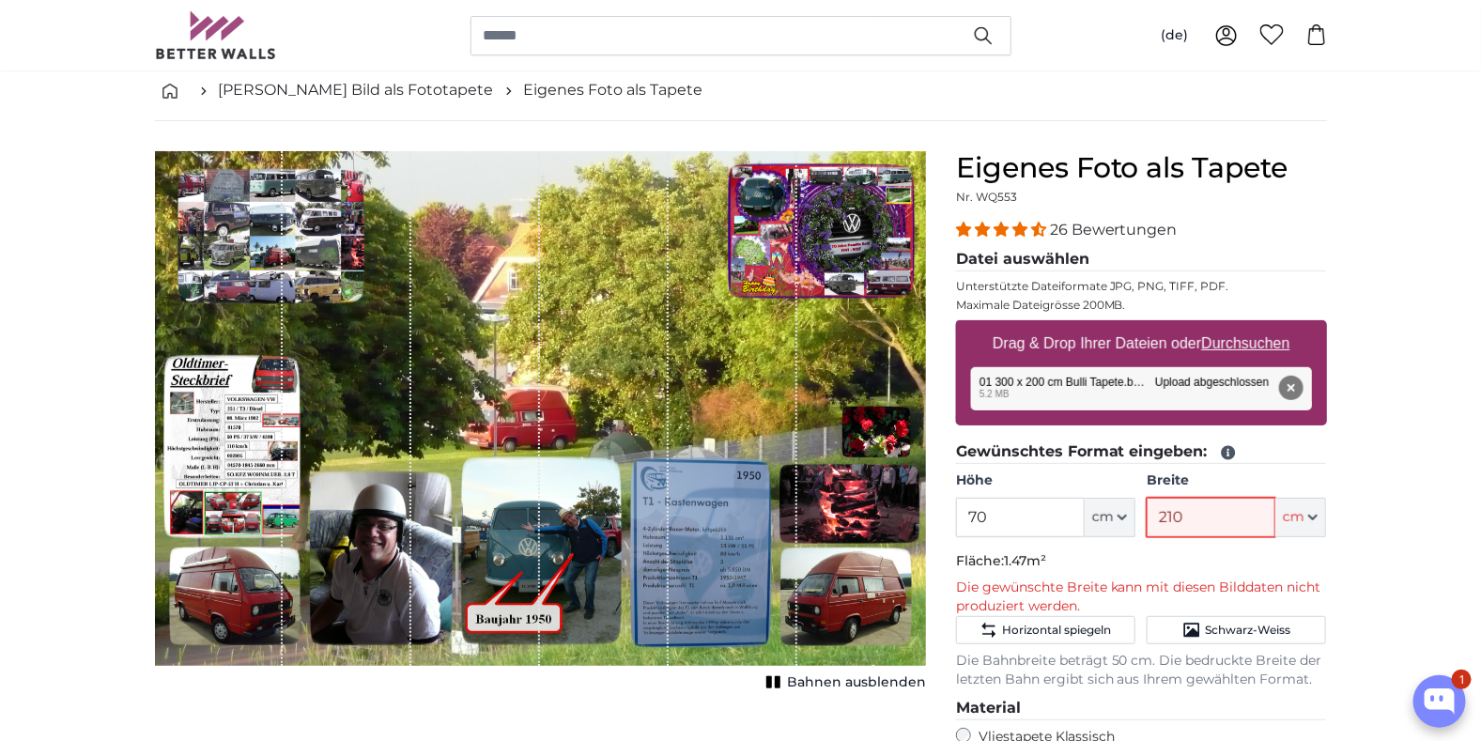
click at [1123, 515] on div "Höhe 70 ft cm Centimeter (cm) Inches (inch) Feet (ft. in.) Breite 210 ft cm Cen…" at bounding box center [1141, 504] width 371 height 66
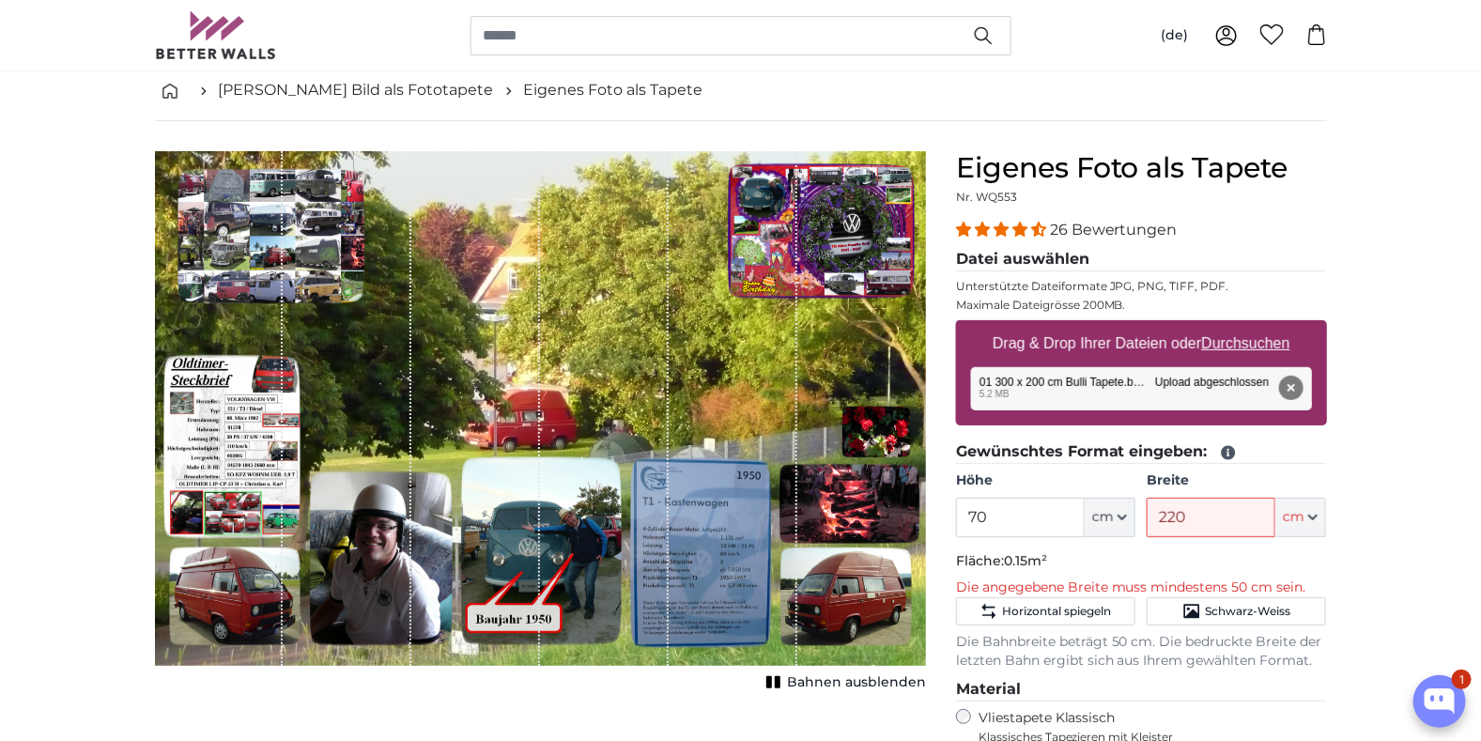
click at [1199, 552] on p "Fläche: 0.15m²" at bounding box center [1141, 561] width 371 height 19
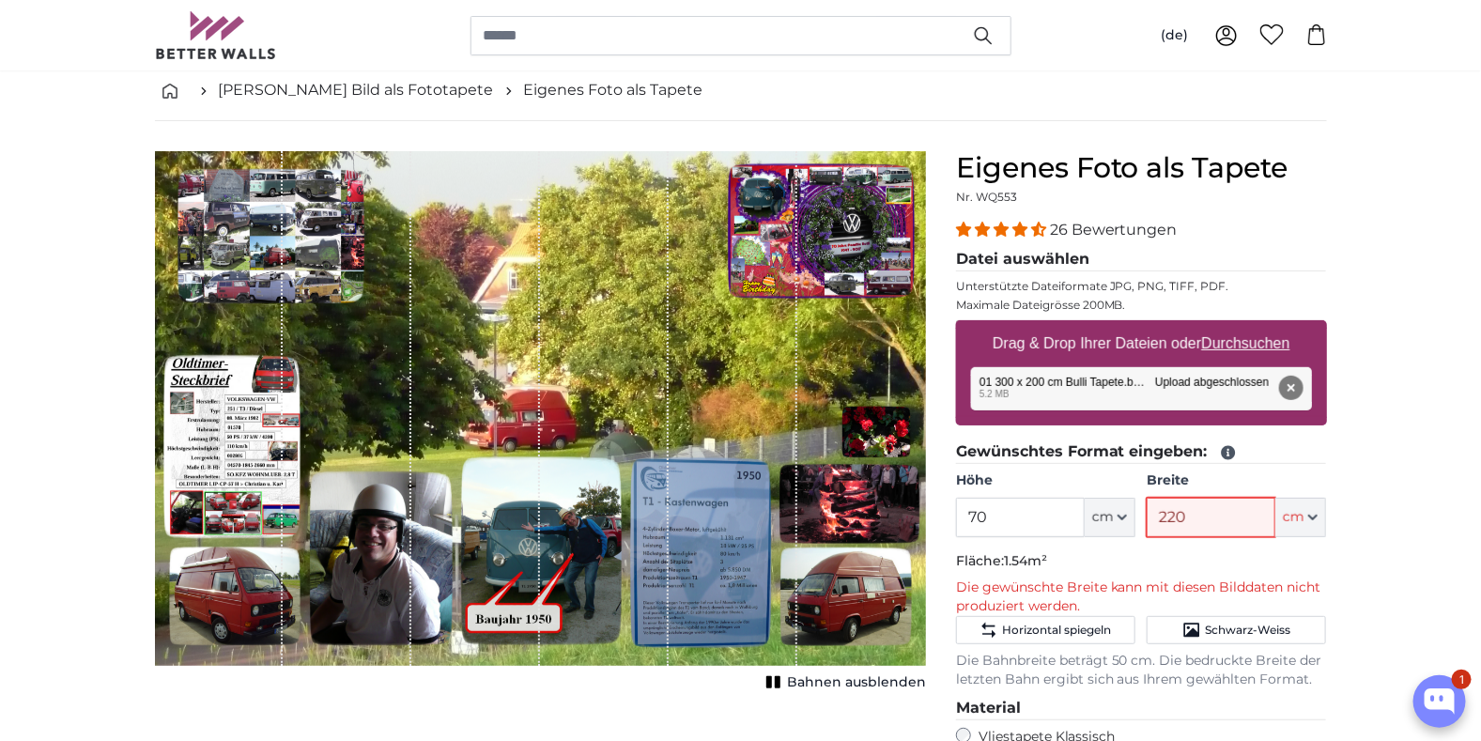
click at [1191, 512] on input "220" at bounding box center [1210, 517] width 129 height 39
drag, startPoint x: 1191, startPoint y: 512, endPoint x: 1132, endPoint y: 513, distance: 59.2
click at [1133, 513] on div "Höhe 70 ft cm Centimeter (cm) Inches (inch) Feet (ft. in.) Breite 220 ft cm Cen…" at bounding box center [1141, 504] width 371 height 66
click at [1153, 556] on p "Fläche: 1.61m²" at bounding box center [1141, 561] width 371 height 19
drag, startPoint x: 1213, startPoint y: 520, endPoint x: 1111, endPoint y: 520, distance: 102.3
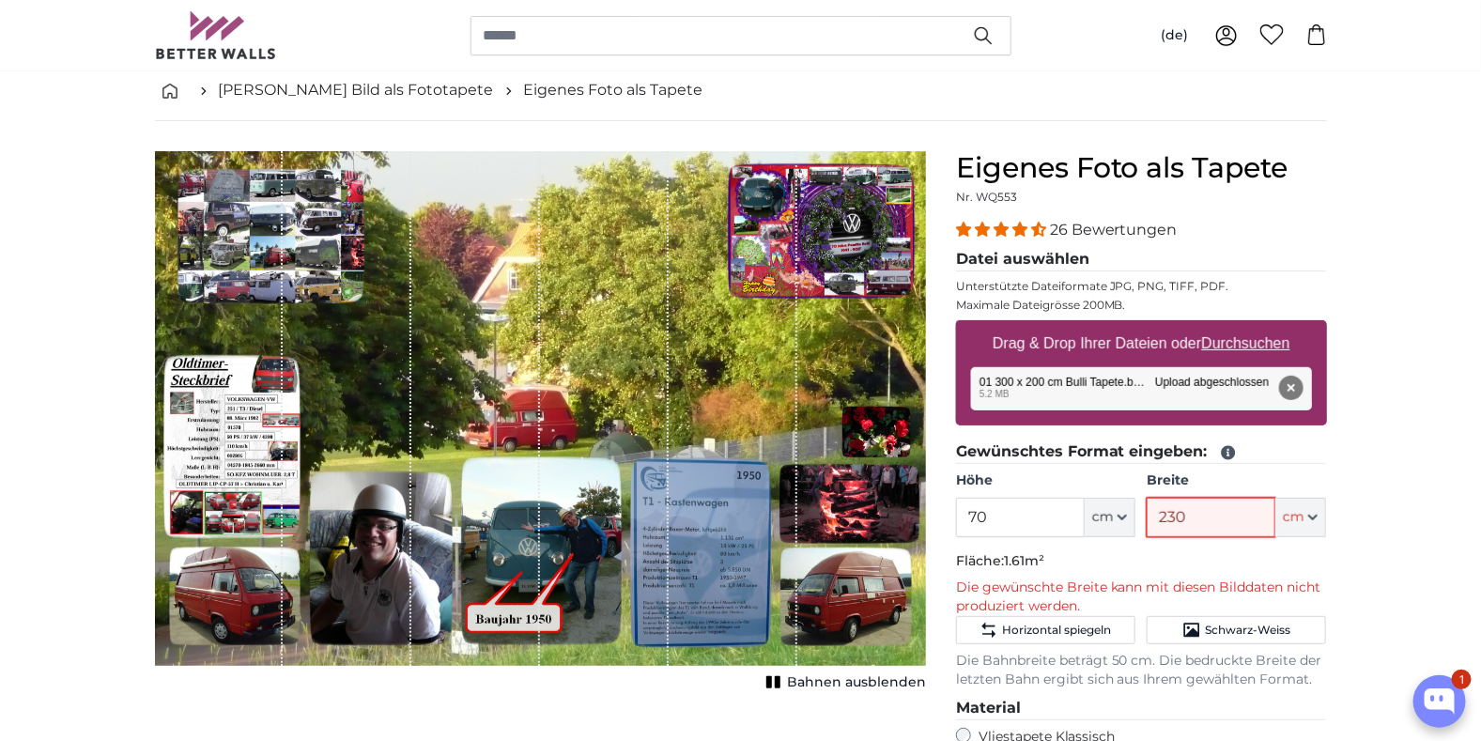
click at [1111, 520] on div "Höhe 70 ft cm Centimeter (cm) Inches (inch) Feet (ft. in.) Breite 230 ft cm Cen…" at bounding box center [1141, 504] width 371 height 66
click at [1168, 552] on p "Fläche: 1.61m²" at bounding box center [1141, 561] width 371 height 19
drag, startPoint x: 1193, startPoint y: 515, endPoint x: 1125, endPoint y: 531, distance: 70.6
click at [1134, 517] on div "Höhe 70 ft cm Centimeter (cm) Inches (inch) Feet (ft. in.) Breite 230 ft cm Cen…" at bounding box center [1141, 504] width 371 height 66
drag, startPoint x: 1203, startPoint y: 511, endPoint x: 1142, endPoint y: 520, distance: 61.7
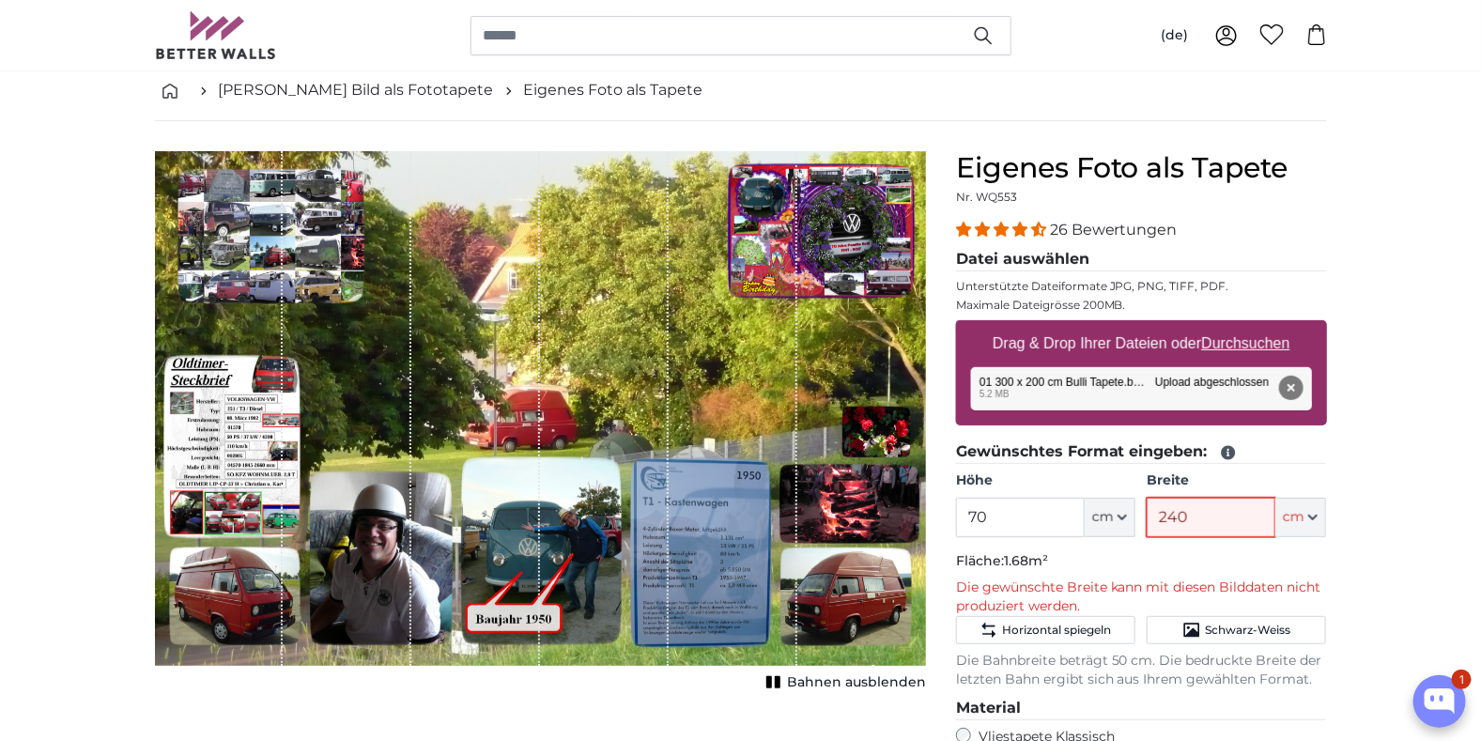
click at [1145, 518] on div "Höhe 70 ft cm Centimeter (cm) Inches (inch) Feet (ft. in.) Breite 240 ft cm Cen…" at bounding box center [1141, 504] width 371 height 66
click at [1191, 544] on fieldset "Gewünschtes Format eingeben: Höhe 70 ft cm Centimeter (cm) Inches (inch) Feet (…" at bounding box center [1141, 564] width 371 height 249
drag, startPoint x: 1186, startPoint y: 520, endPoint x: 1129, endPoint y: 527, distance: 57.6
click at [1129, 527] on div "Höhe 70 ft cm Centimeter (cm) Inches (inch) Feet (ft. in.) Breite 250 ft cm Cen…" at bounding box center [1141, 504] width 371 height 66
click at [1212, 561] on p "Fläche: 1.82m²" at bounding box center [1141, 561] width 371 height 19
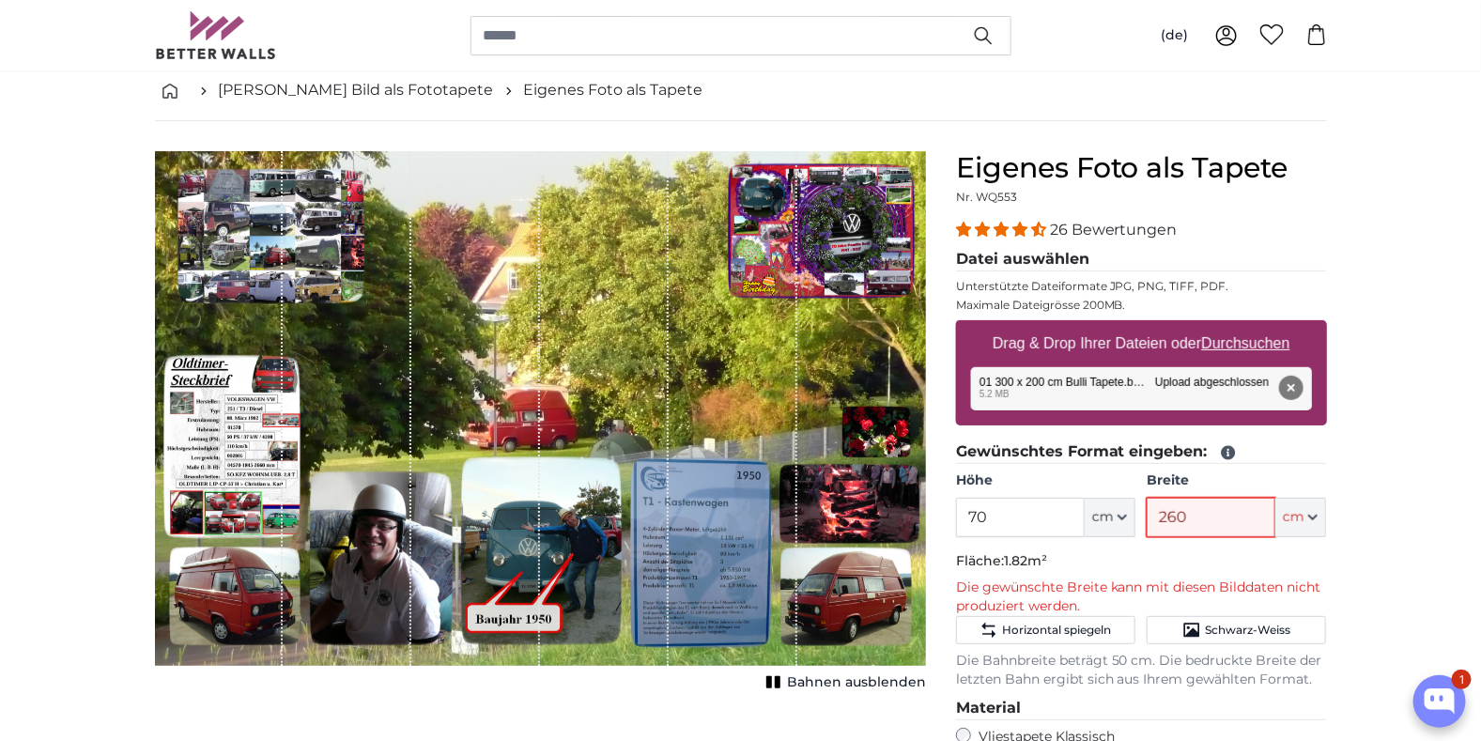
drag, startPoint x: 1198, startPoint y: 511, endPoint x: 1132, endPoint y: 512, distance: 65.7
click at [1132, 512] on div "Höhe 70 ft cm Centimeter (cm) Inches (inch) Feet (ft. in.) Breite 260 ft cm Cen…" at bounding box center [1141, 504] width 371 height 66
click at [1193, 562] on p "Fläche: 1.89m²" at bounding box center [1141, 561] width 371 height 19
drag, startPoint x: 1191, startPoint y: 515, endPoint x: 1126, endPoint y: 509, distance: 66.0
click at [1126, 509] on div "Höhe 70 ft cm Centimeter (cm) Inches (inch) Feet (ft. in.) Breite 270 ft cm Cen…" at bounding box center [1141, 504] width 371 height 66
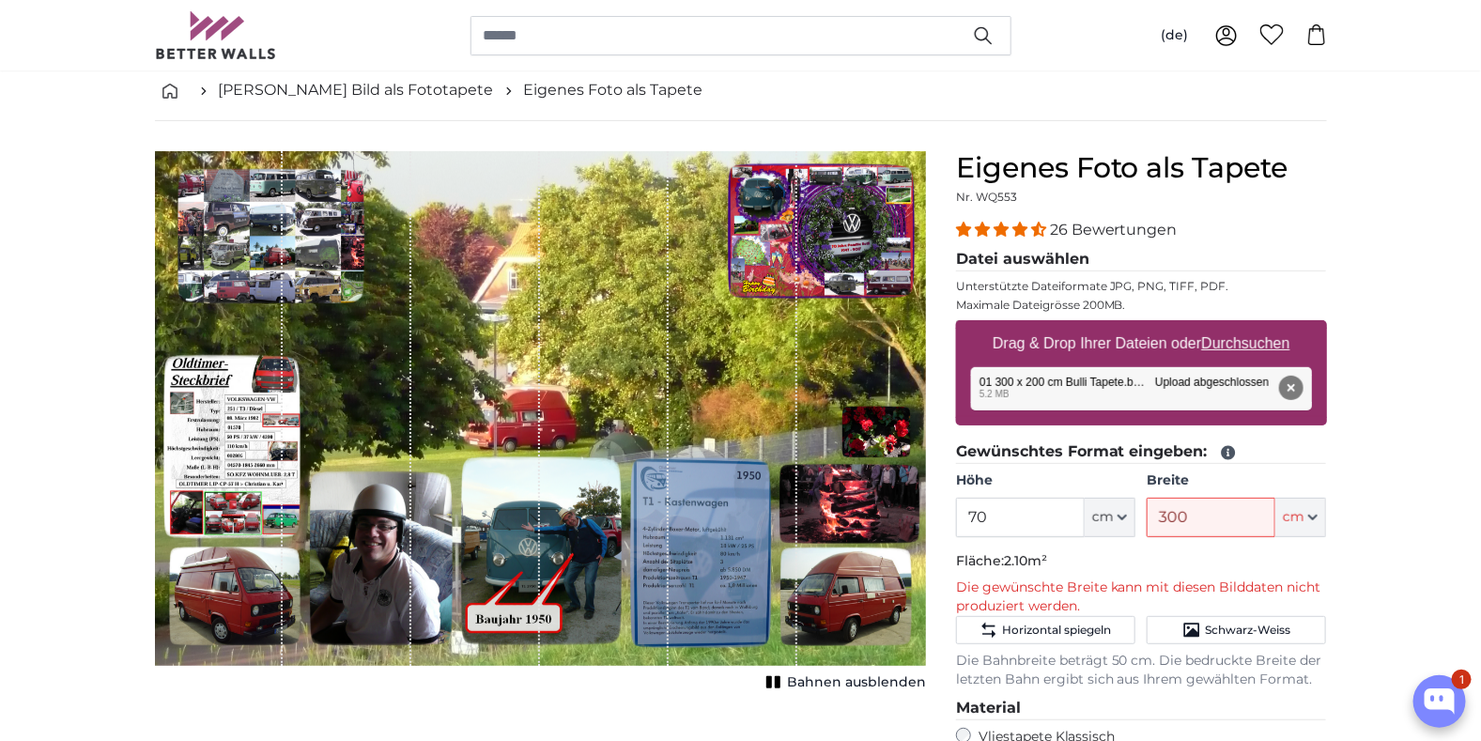
click at [1155, 552] on p "Fläche: 2.10m²" at bounding box center [1141, 561] width 371 height 19
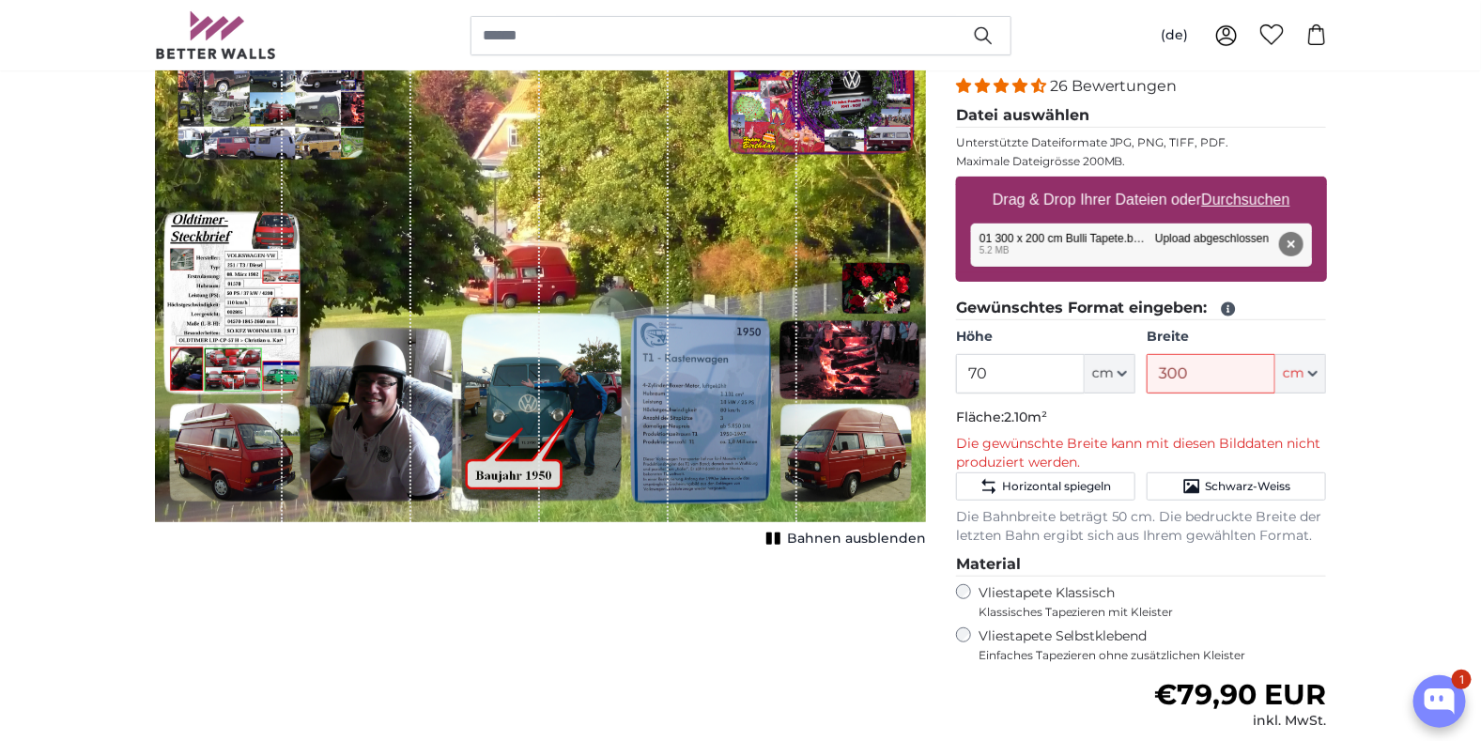
scroll to position [282, 0]
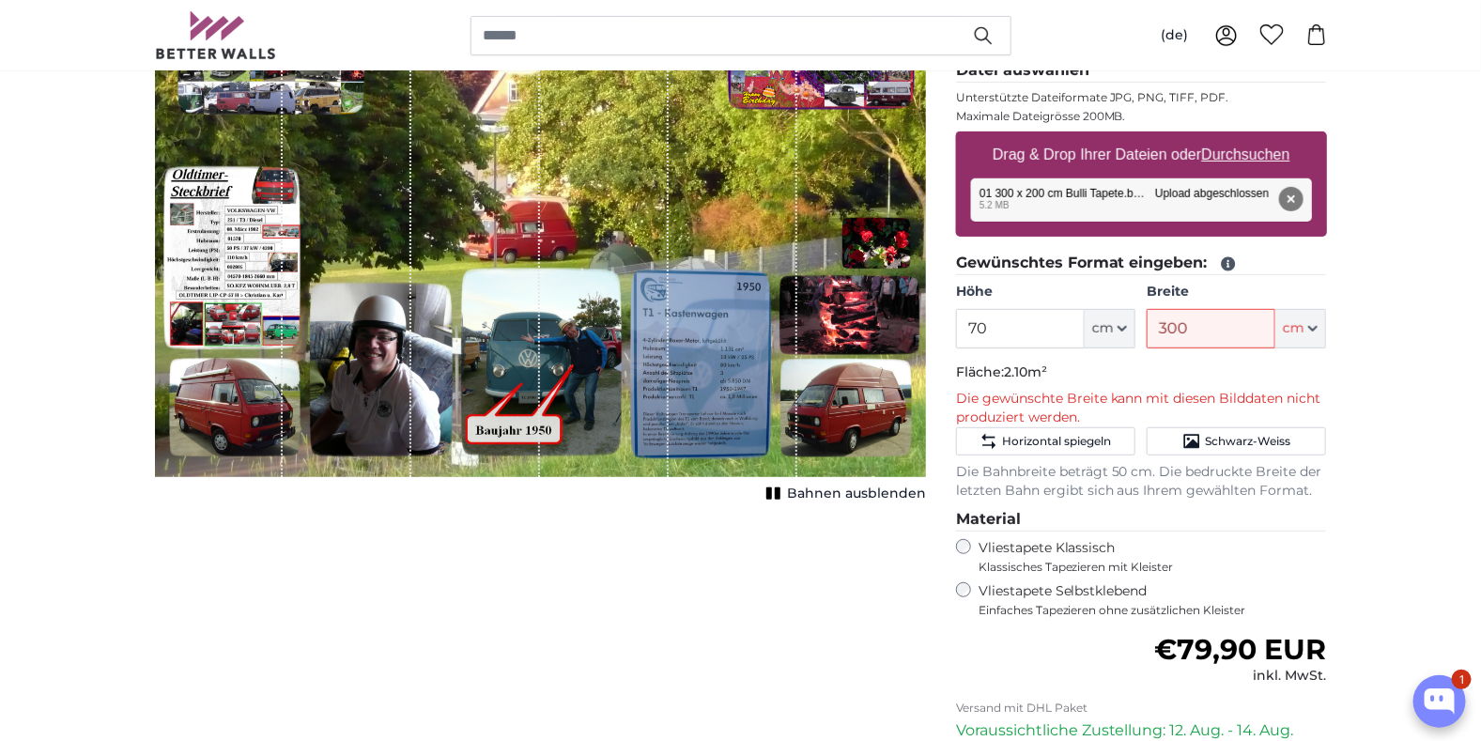
click at [597, 436] on div "1 of 1" at bounding box center [604, 219] width 129 height 515
drag, startPoint x: 798, startPoint y: 455, endPoint x: 759, endPoint y: 392, distance: 75.0
click at [759, 392] on div "1 of 1" at bounding box center [733, 219] width 129 height 515
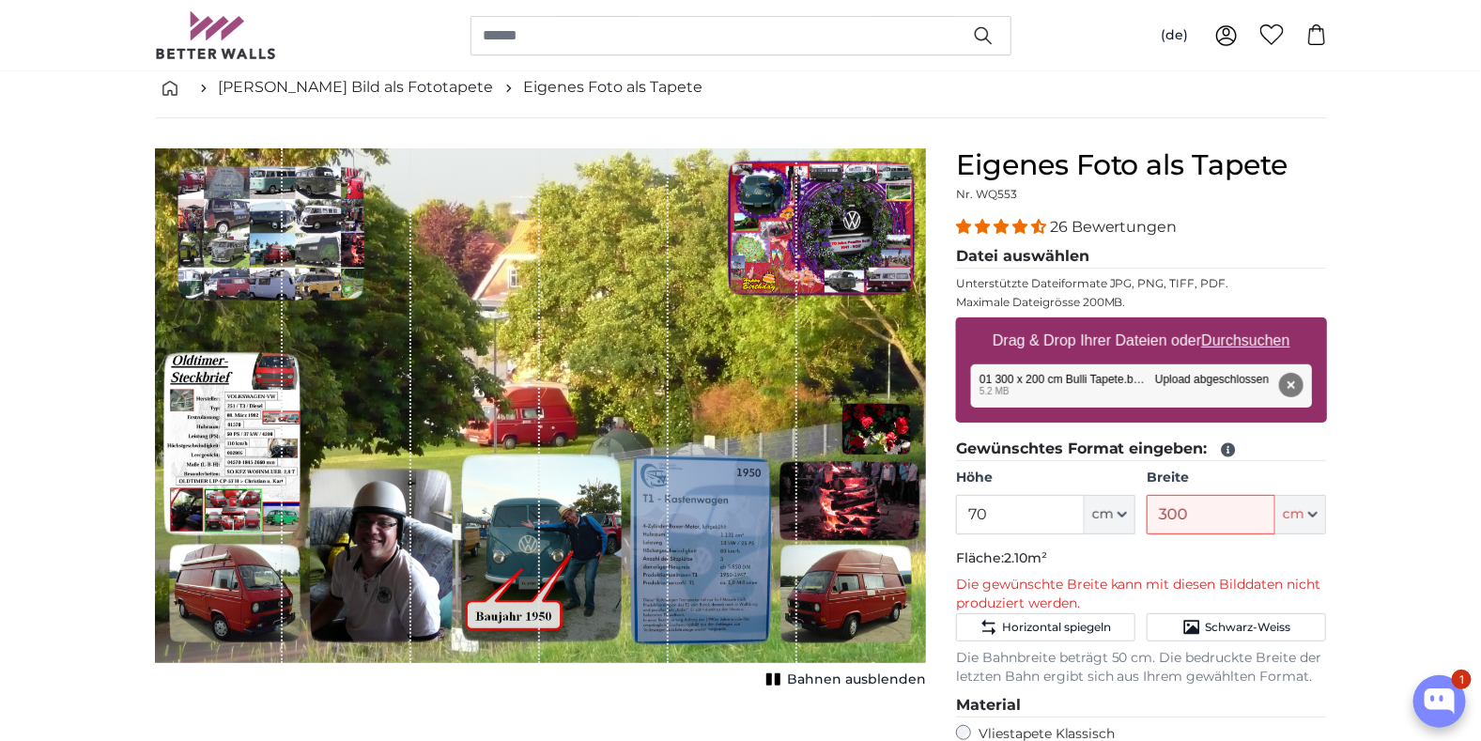
scroll to position [93, 0]
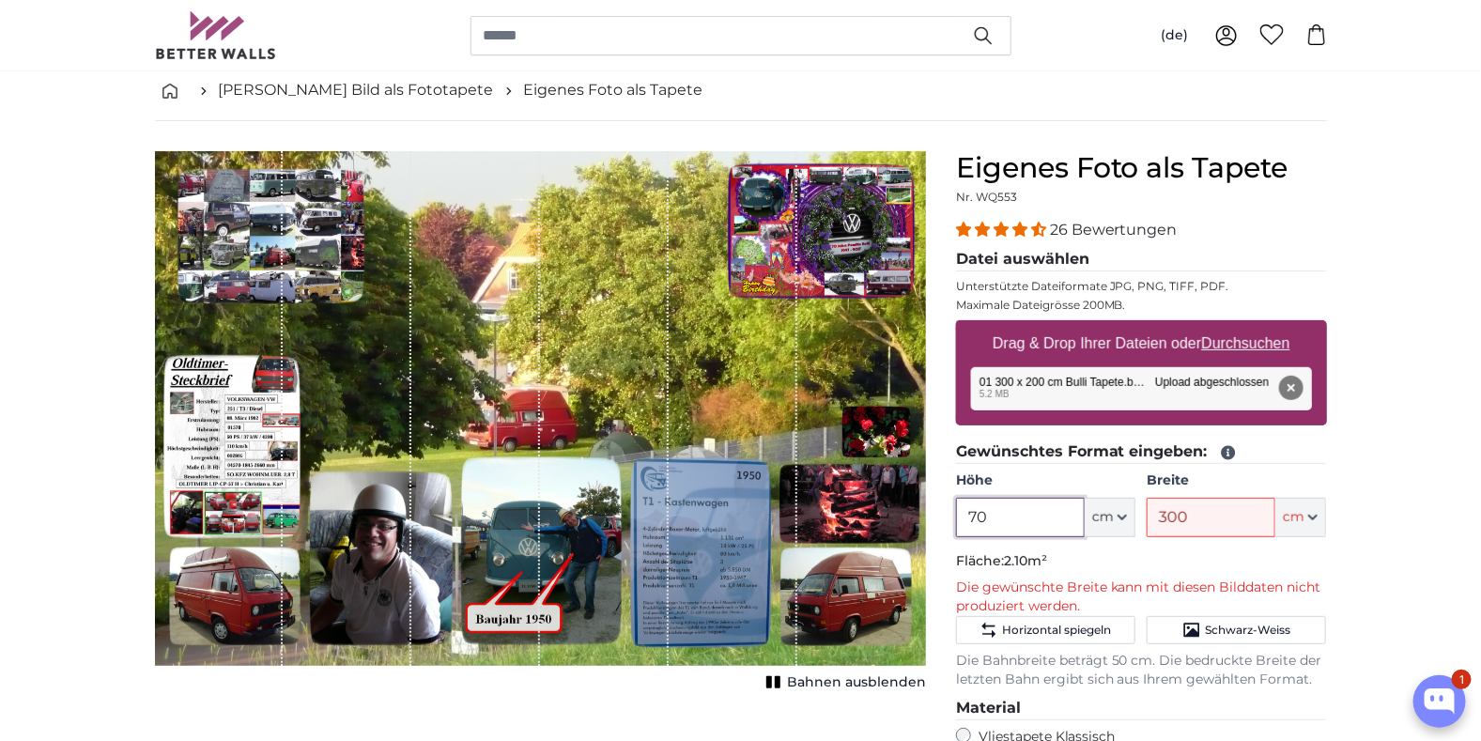
click at [996, 517] on input "70" at bounding box center [1020, 517] width 129 height 39
drag, startPoint x: 997, startPoint y: 516, endPoint x: 953, endPoint y: 515, distance: 44.1
click at [953, 515] on div "Eigenes Foto als Tapete Nr. WQ553 26 Bewertungen Datei auswählen Unterstützte D…" at bounding box center [1141, 639] width 401 height 977
click at [1206, 512] on input "300" at bounding box center [1210, 517] width 129 height 39
drag, startPoint x: 1206, startPoint y: 511, endPoint x: 1118, endPoint y: 518, distance: 87.6
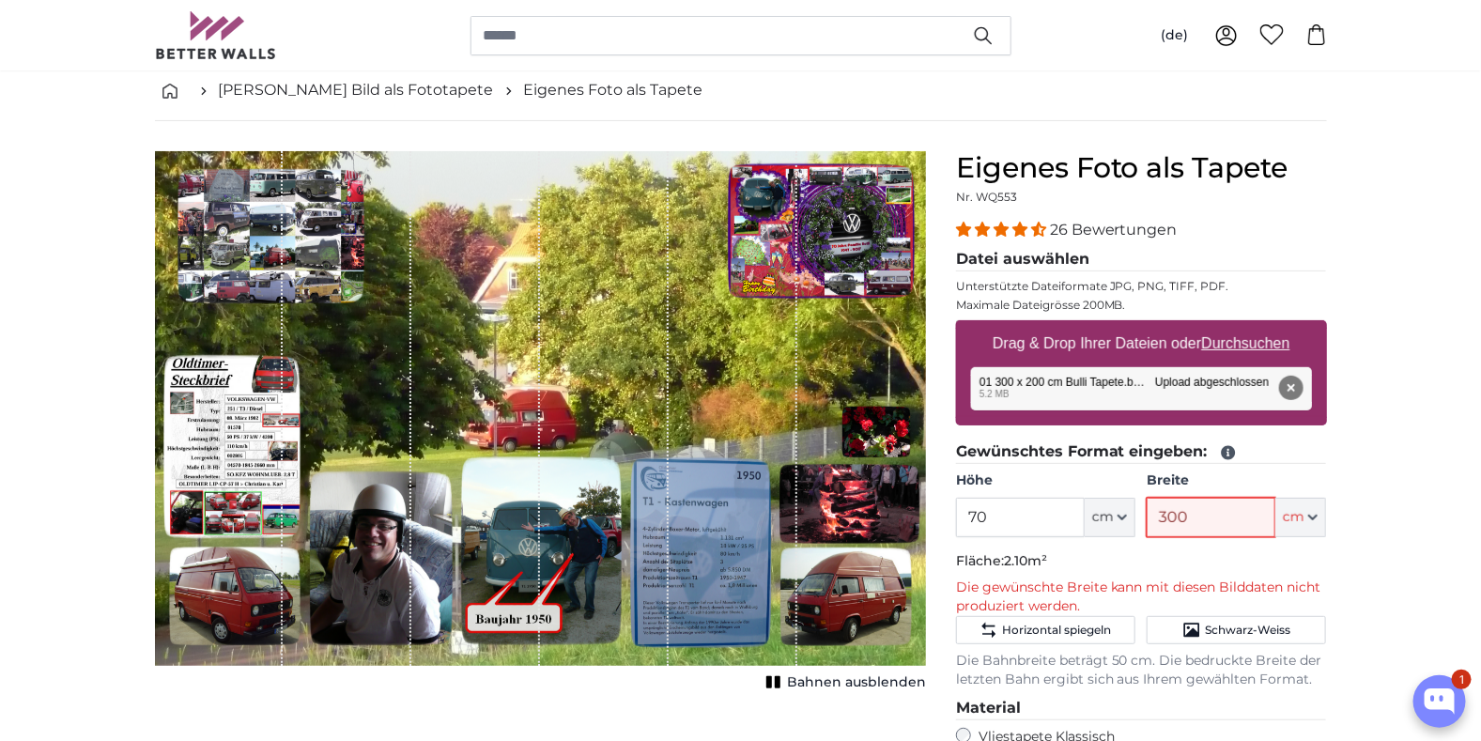
click at [1123, 516] on div "Höhe 70 ft cm Centimeter (cm) Inches (inch) Feet (ft. in.) Breite 300 ft cm Cen…" at bounding box center [1141, 504] width 371 height 66
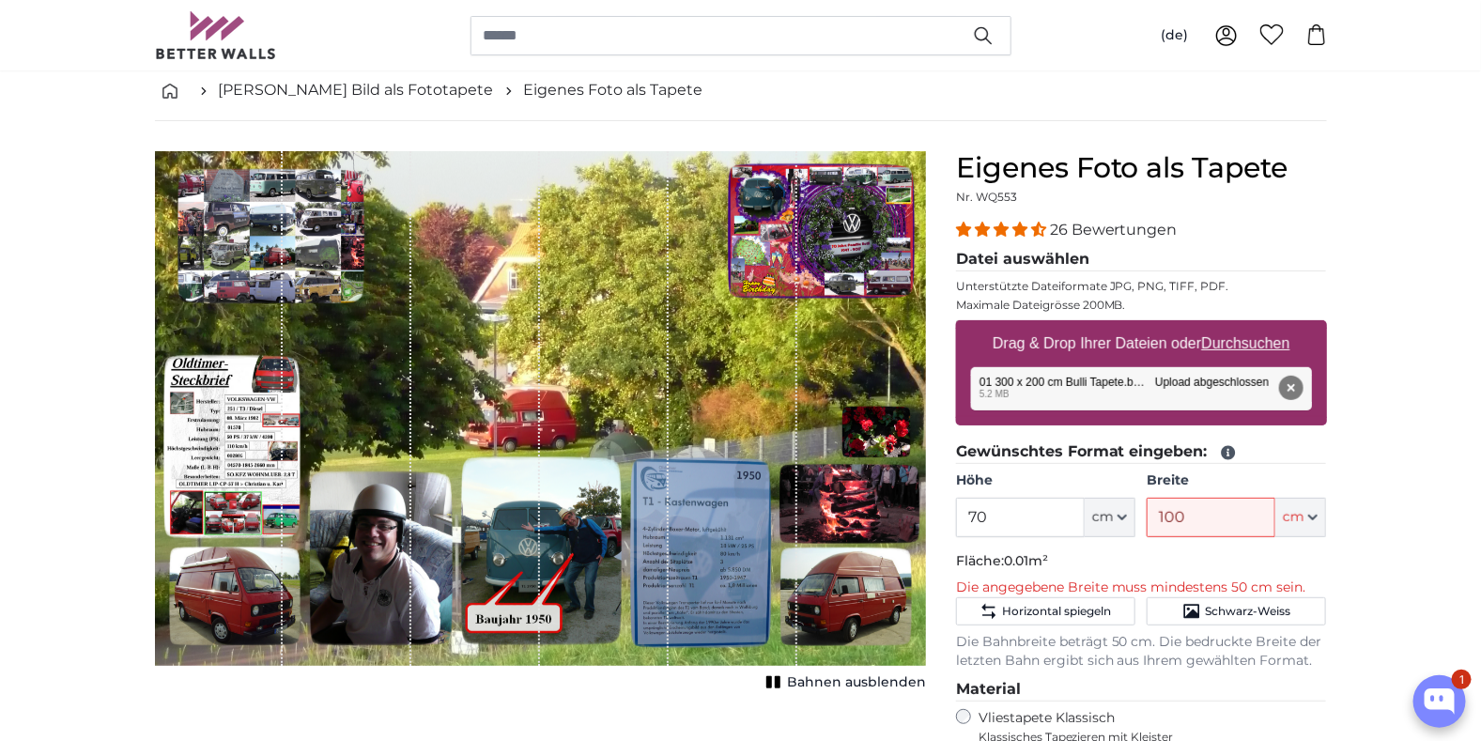
click at [1158, 565] on p "Fläche: 0.01m²" at bounding box center [1141, 561] width 371 height 19
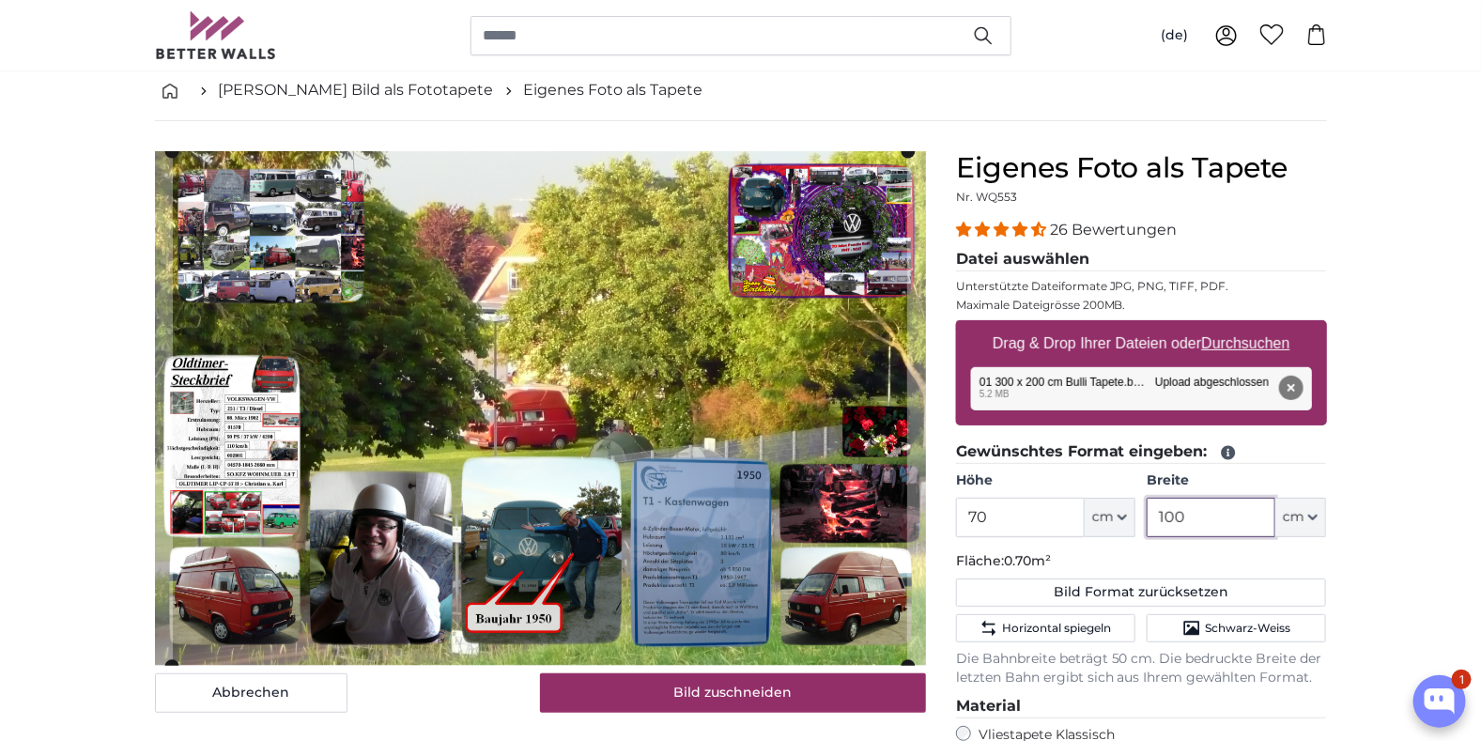
click at [1194, 516] on input "100" at bounding box center [1210, 517] width 129 height 39
drag, startPoint x: 1194, startPoint y: 516, endPoint x: 1137, endPoint y: 528, distance: 58.4
click at [1141, 522] on div "Höhe 70 ft cm Centimeter (cm) Inches (inch) Feet (ft. in.) Breite 100 ft cm Cen…" at bounding box center [1141, 504] width 371 height 66
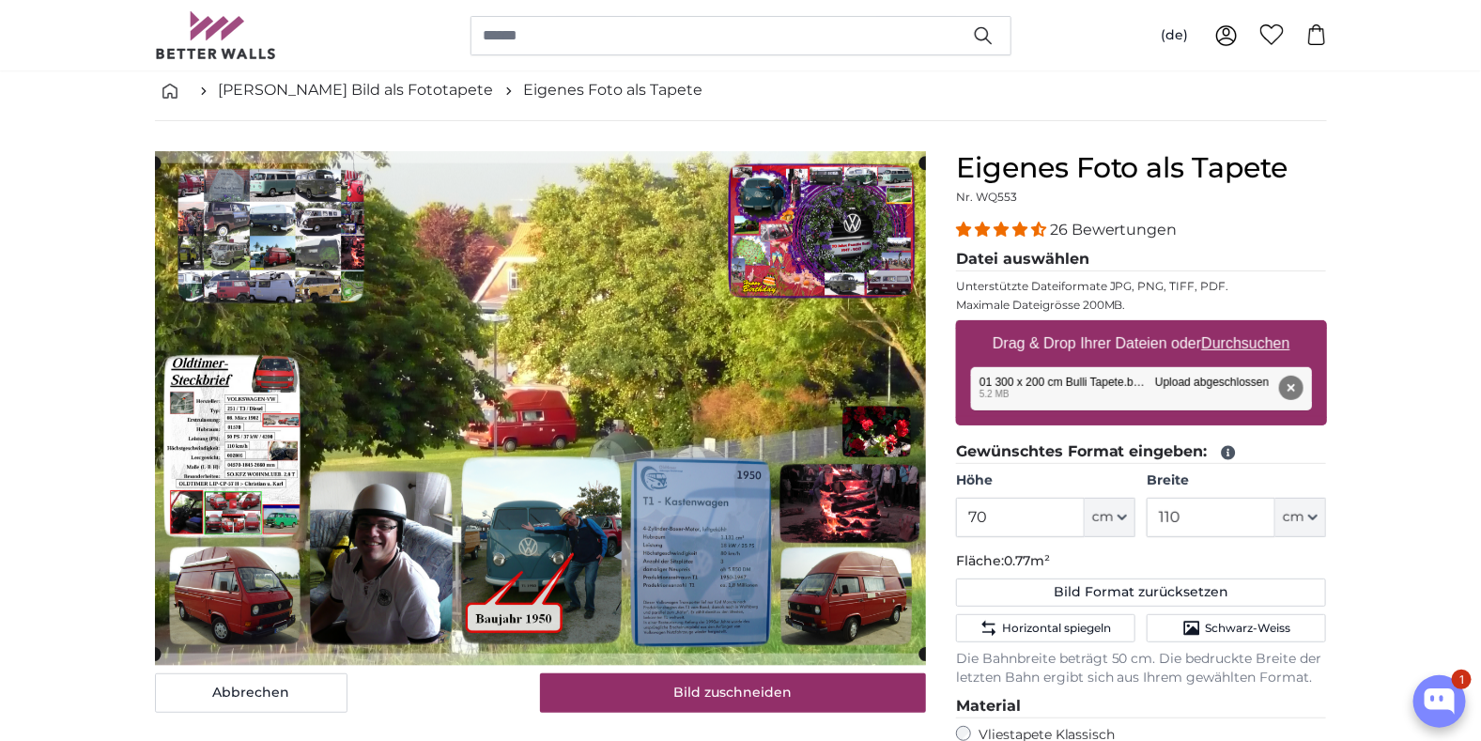
click at [1189, 548] on fieldset "Gewünschtes Format eingeben: Höhe 70 ft cm Centimeter (cm) Inches (inch) Feet (…" at bounding box center [1141, 563] width 371 height 247
click at [1189, 515] on input "110" at bounding box center [1210, 517] width 129 height 39
drag, startPoint x: 1189, startPoint y: 515, endPoint x: 1132, endPoint y: 521, distance: 56.7
click at [1132, 521] on div "Höhe 70 ft cm Centimeter (cm) Inches (inch) Feet (ft. in.) Breite 110 ft cm Cen…" at bounding box center [1141, 504] width 371 height 66
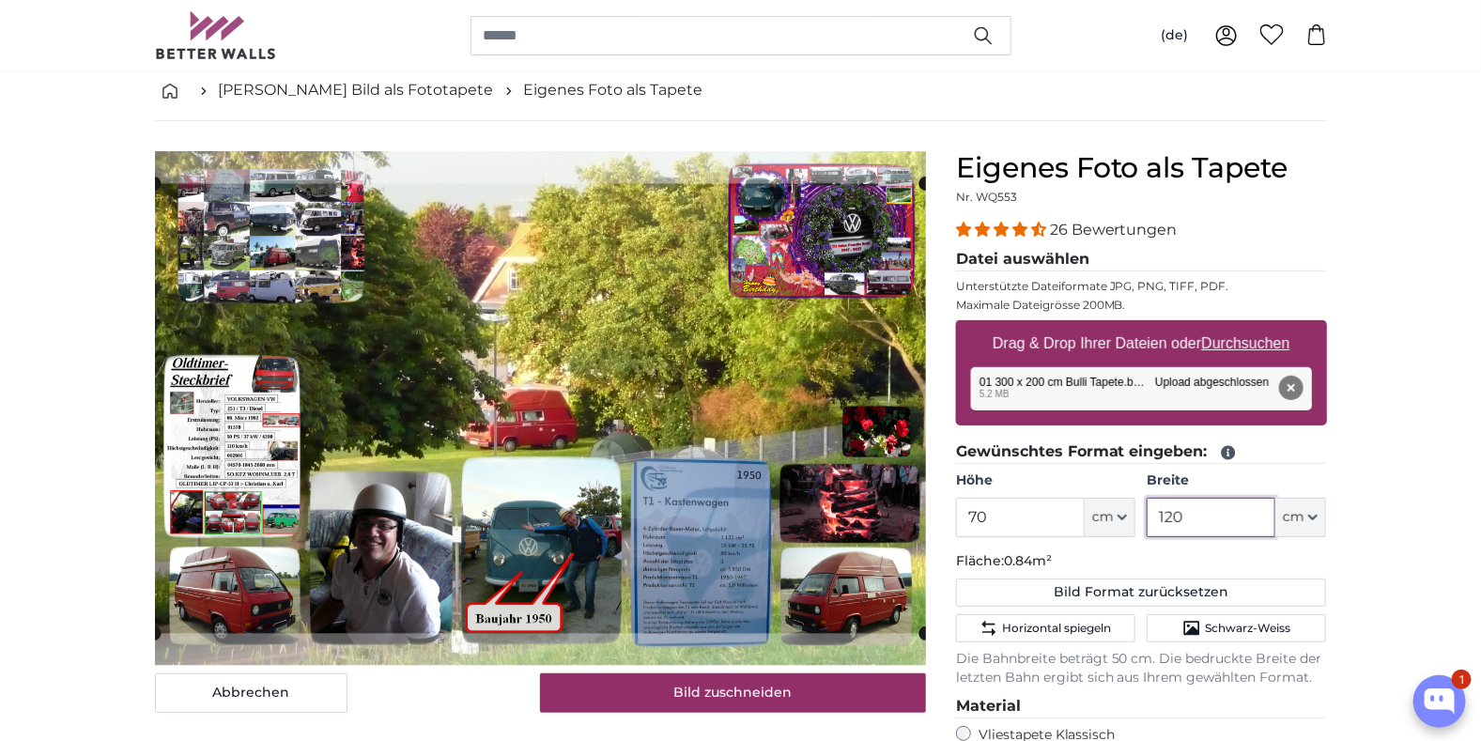
type input "120"
click at [1020, 508] on input "70" at bounding box center [1020, 517] width 129 height 39
drag, startPoint x: 1020, startPoint y: 512, endPoint x: 938, endPoint y: 515, distance: 81.7
click at [938, 515] on product-detail "Abbrechen Bild zuschneiden Bahnen ausblenden Eigenes Foto als Tapete Nr. WQ553 …" at bounding box center [741, 624] width 1202 height 1006
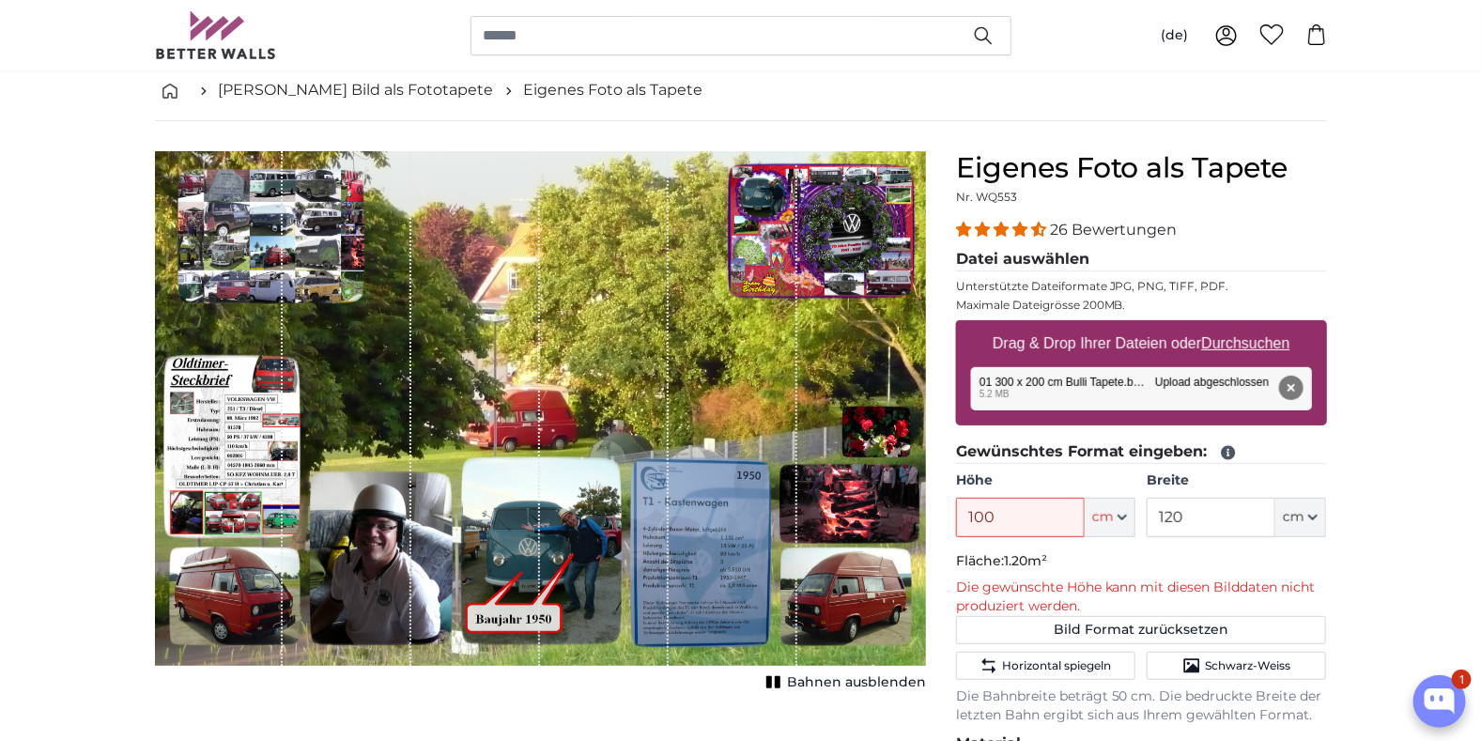
click at [1100, 555] on p "Fläche: 1.20m²" at bounding box center [1141, 561] width 371 height 19
drag, startPoint x: 1044, startPoint y: 515, endPoint x: 962, endPoint y: 515, distance: 81.7
click at [963, 515] on input "100" at bounding box center [1020, 517] width 129 height 39
click at [1084, 552] on p "Fläche: 1.08m²" at bounding box center [1141, 561] width 371 height 19
drag, startPoint x: 1024, startPoint y: 513, endPoint x: 931, endPoint y: 519, distance: 93.2
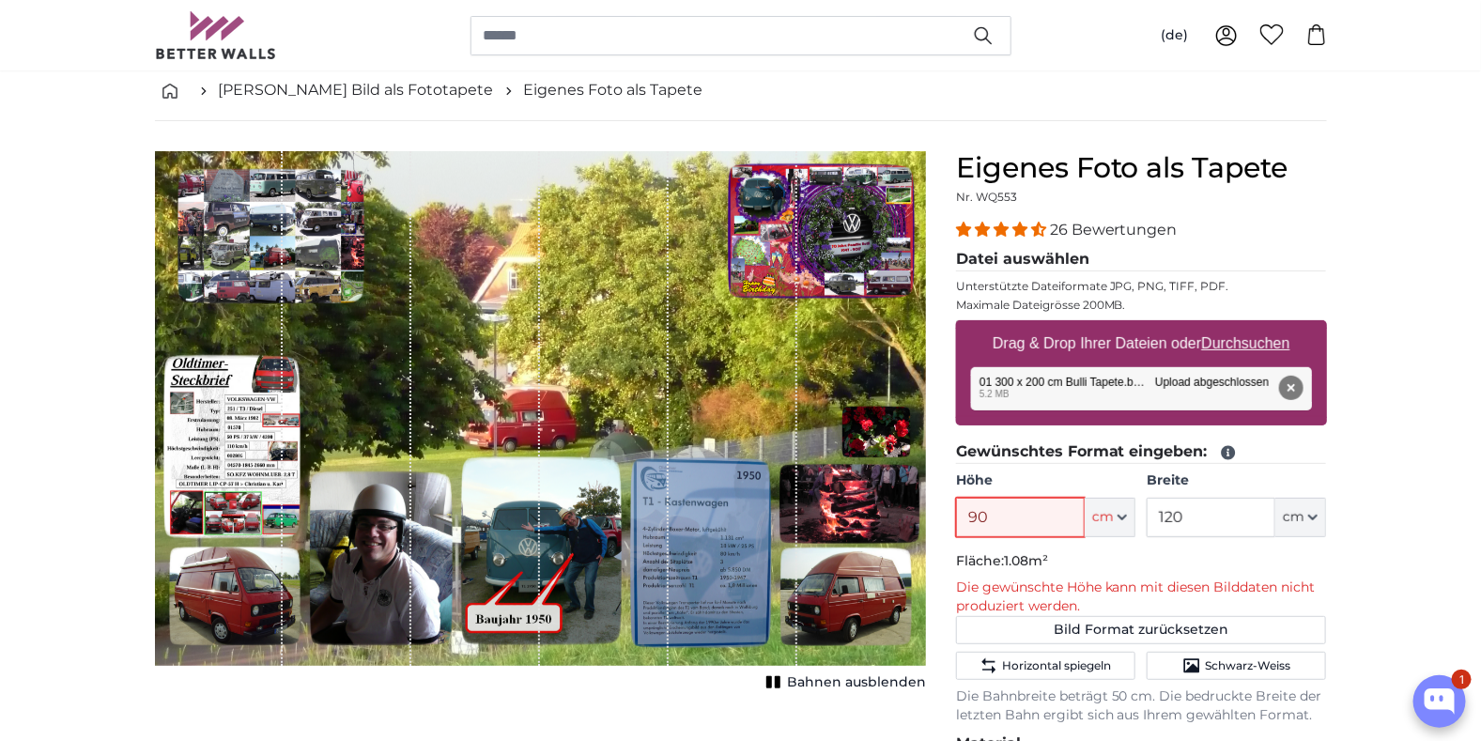
click at [935, 516] on product-detail "Abbrechen Bild zuschneiden Bahnen ausblenden Eigenes Foto als Tapete Nr. WQ553 …" at bounding box center [741, 642] width 1202 height 1043
click at [1095, 557] on p "Fläche: 0.96m²" at bounding box center [1141, 561] width 371 height 19
click at [1041, 520] on input "80" at bounding box center [1020, 517] width 129 height 39
drag, startPoint x: 1041, startPoint y: 521, endPoint x: 927, endPoint y: 527, distance: 114.7
click at [935, 521] on product-detail "Abbrechen Bild zuschneiden Bahnen ausblenden Eigenes Foto als Tapete Nr. WQ553 …" at bounding box center [741, 642] width 1202 height 1043
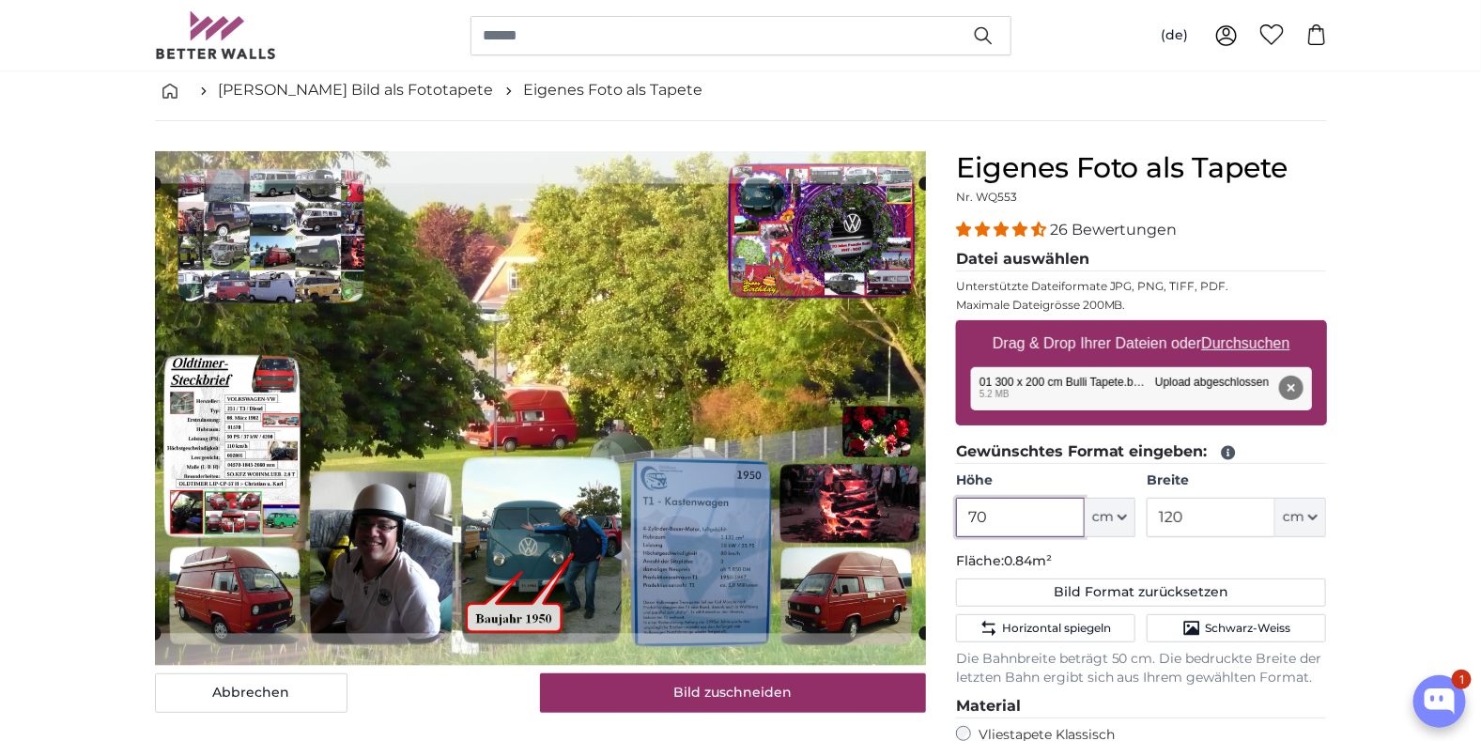
type input "70"
click at [1194, 515] on input "120" at bounding box center [1210, 517] width 129 height 39
drag, startPoint x: 1198, startPoint y: 519, endPoint x: 1133, endPoint y: 522, distance: 64.8
click at [1133, 522] on div "Höhe 70 ft cm Centimeter (cm) Inches (inch) Feet (ft. in.) Breite 120 ft cm Cen…" at bounding box center [1141, 504] width 371 height 66
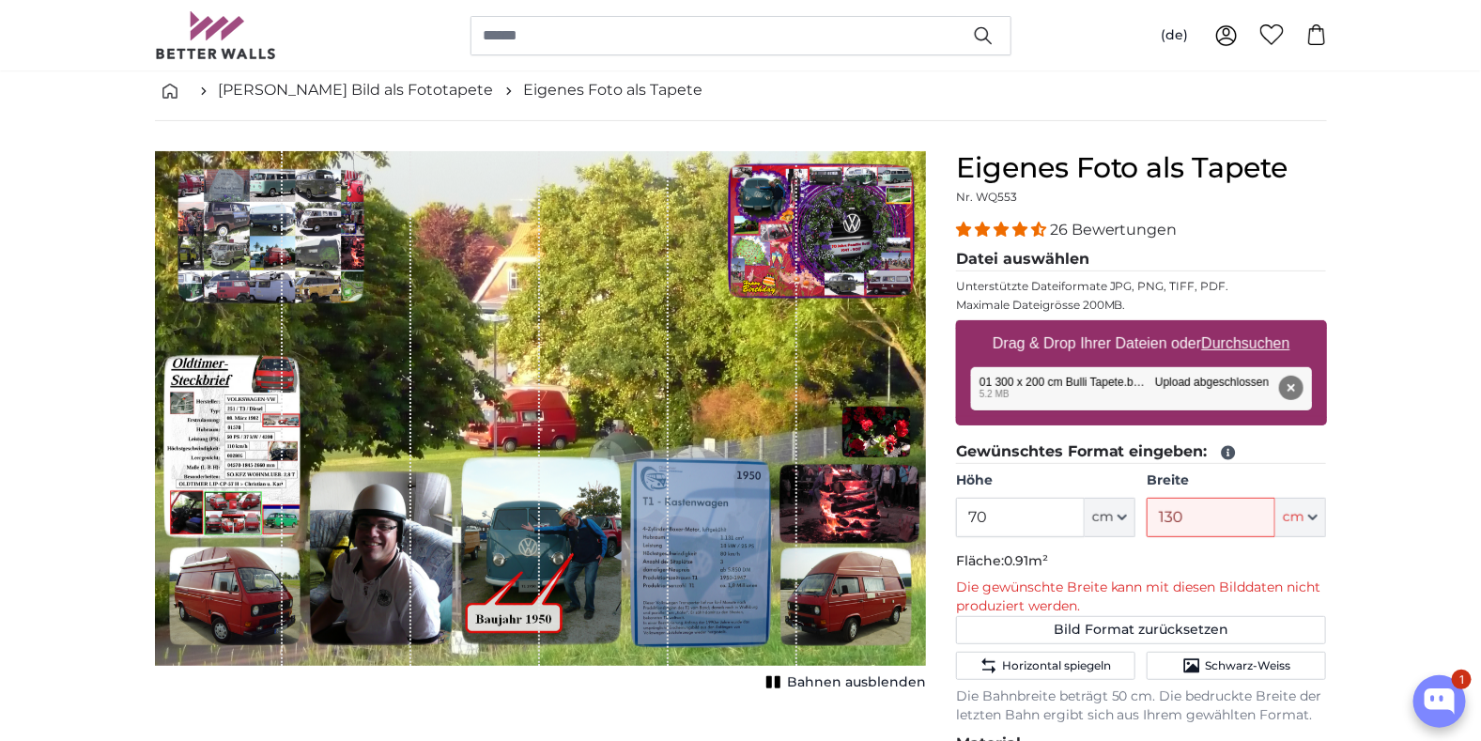
click at [1181, 572] on fieldset "Gewünschtes Format eingeben: Höhe 70 ft cm Centimeter (cm) Inches (inch) Feet (…" at bounding box center [1141, 582] width 371 height 284
drag, startPoint x: 1192, startPoint y: 515, endPoint x: 1112, endPoint y: 525, distance: 81.4
click at [1112, 525] on div "Höhe 70 ft cm Centimeter (cm) Inches (inch) Feet (ft. in.) Breite 130 ft cm Cen…" at bounding box center [1141, 504] width 371 height 66
click at [1185, 546] on fieldset "Gewünschtes Format eingeben: Höhe 70 ft cm Centimeter (cm) Inches (inch) Feet (…" at bounding box center [1141, 582] width 371 height 284
drag, startPoint x: 1184, startPoint y: 513, endPoint x: 1104, endPoint y: 515, distance: 79.9
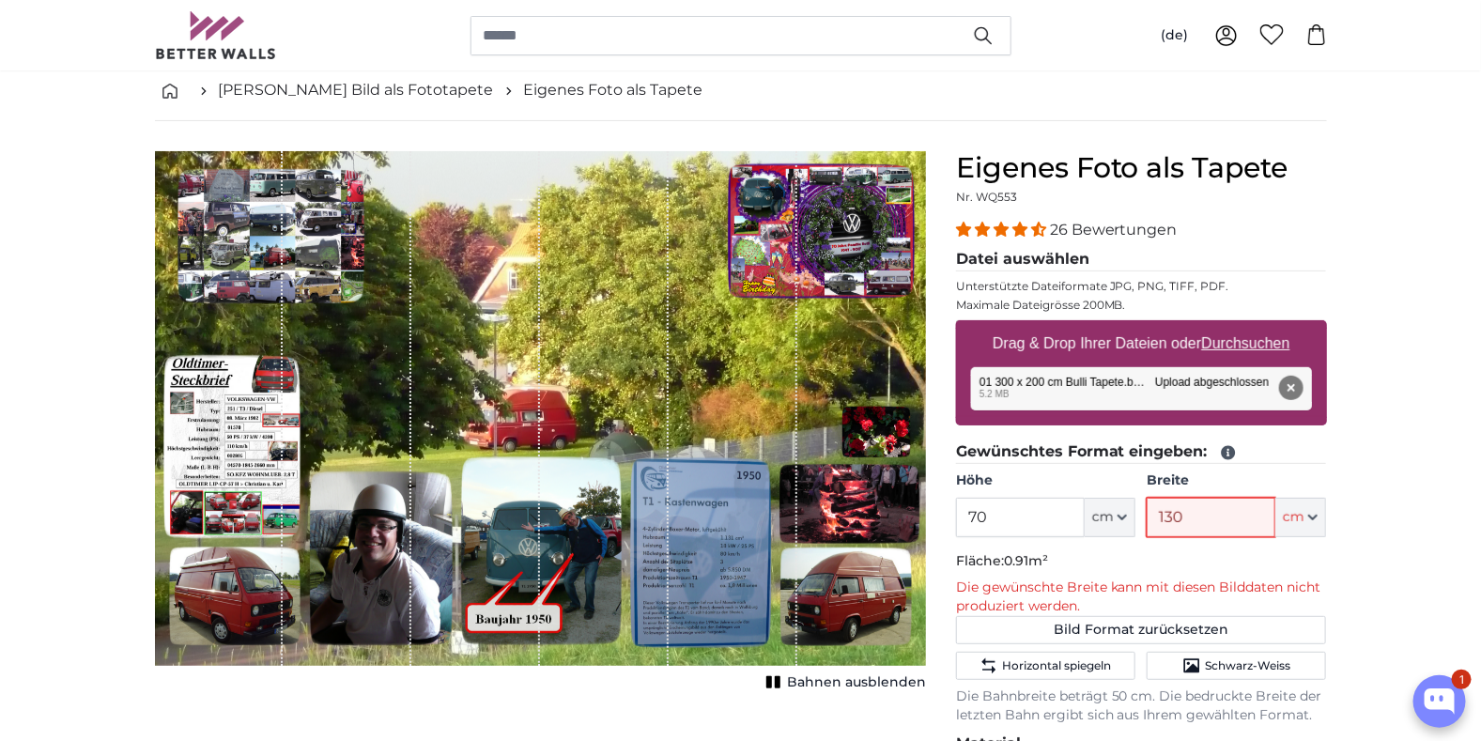
click at [1104, 515] on div "Höhe 70 ft cm Centimeter (cm) Inches (inch) Feet (ft. in.) Breite 130 ft cm Cen…" at bounding box center [1141, 504] width 371 height 66
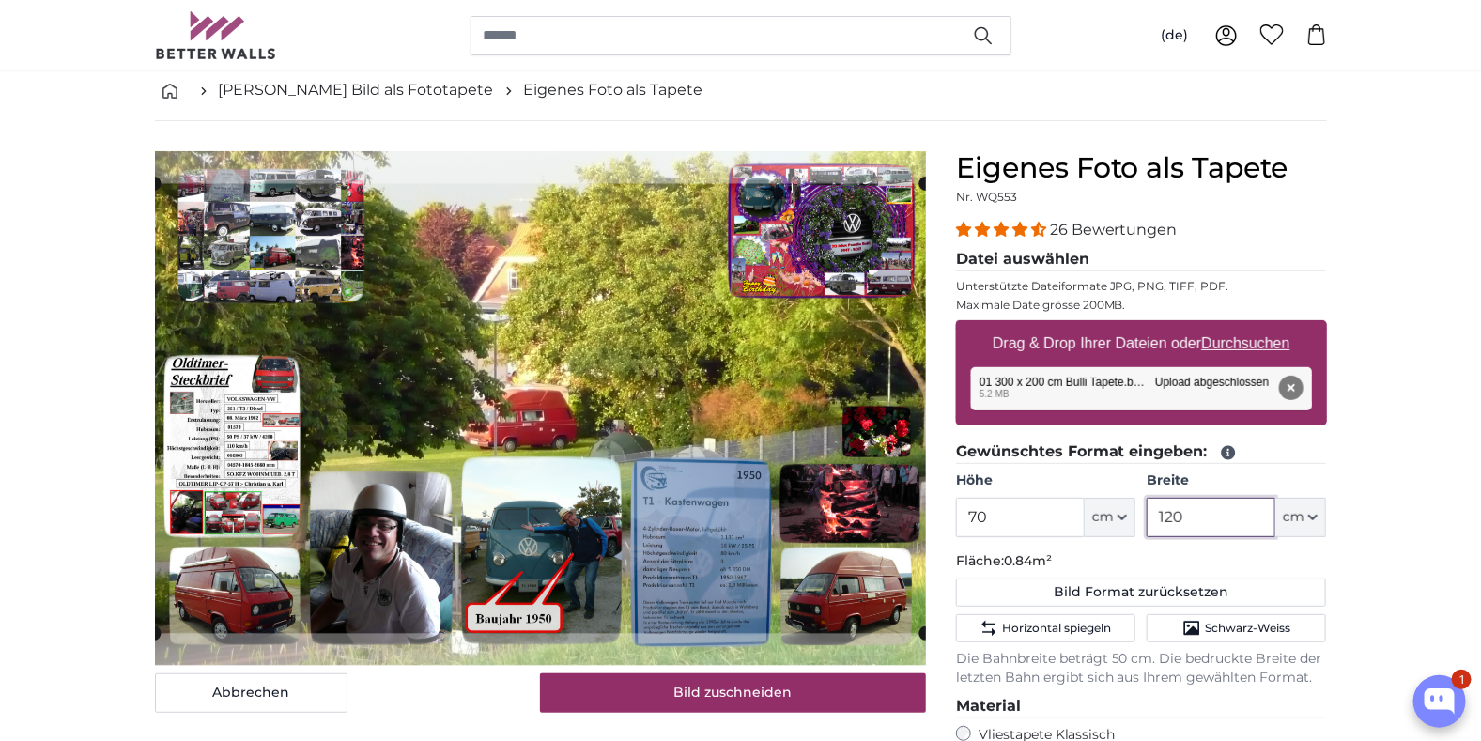
scroll to position [187, 0]
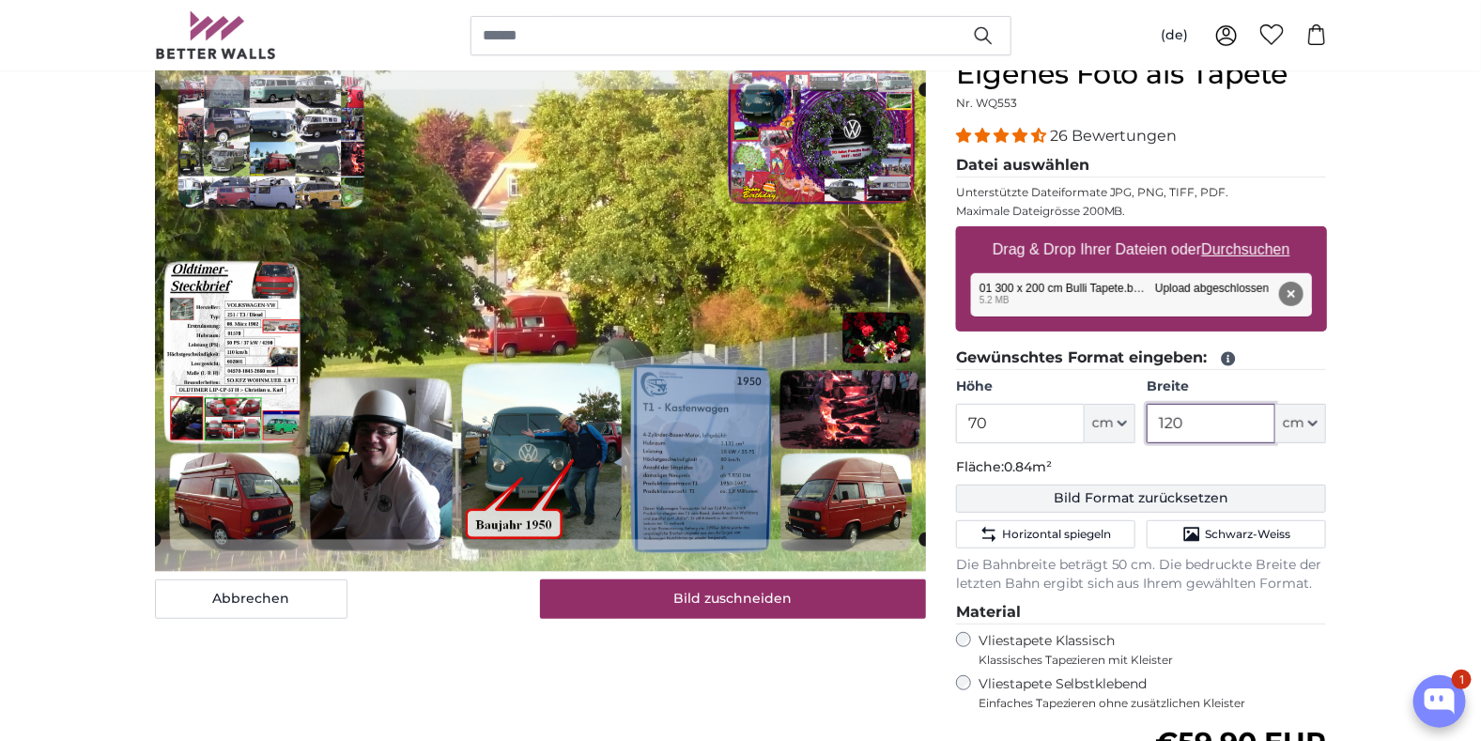
type input "120"
click at [1121, 494] on button "Bild Format zurücksetzen" at bounding box center [1141, 498] width 371 height 28
type input "71"
type input "106.5"
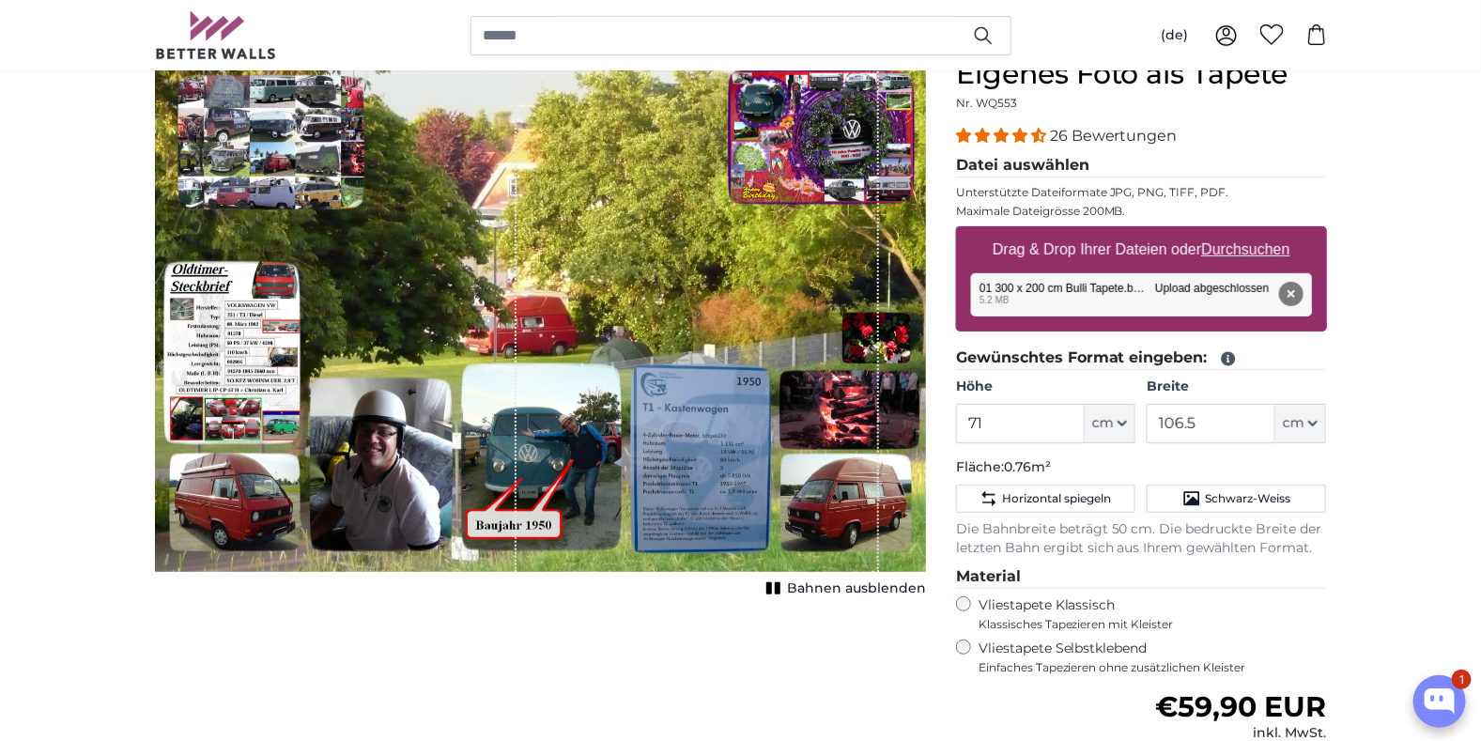
drag, startPoint x: 677, startPoint y: 429, endPoint x: 549, endPoint y: 438, distance: 128.0
click at [544, 436] on div "1 of 1" at bounding box center [697, 314] width 362 height 515
click at [833, 582] on span "Bahnen ausblenden" at bounding box center [856, 588] width 139 height 19
click at [833, 582] on span "Bahnen einblenden" at bounding box center [857, 588] width 138 height 19
click at [1292, 285] on button "Entfernen" at bounding box center [1290, 294] width 24 height 24
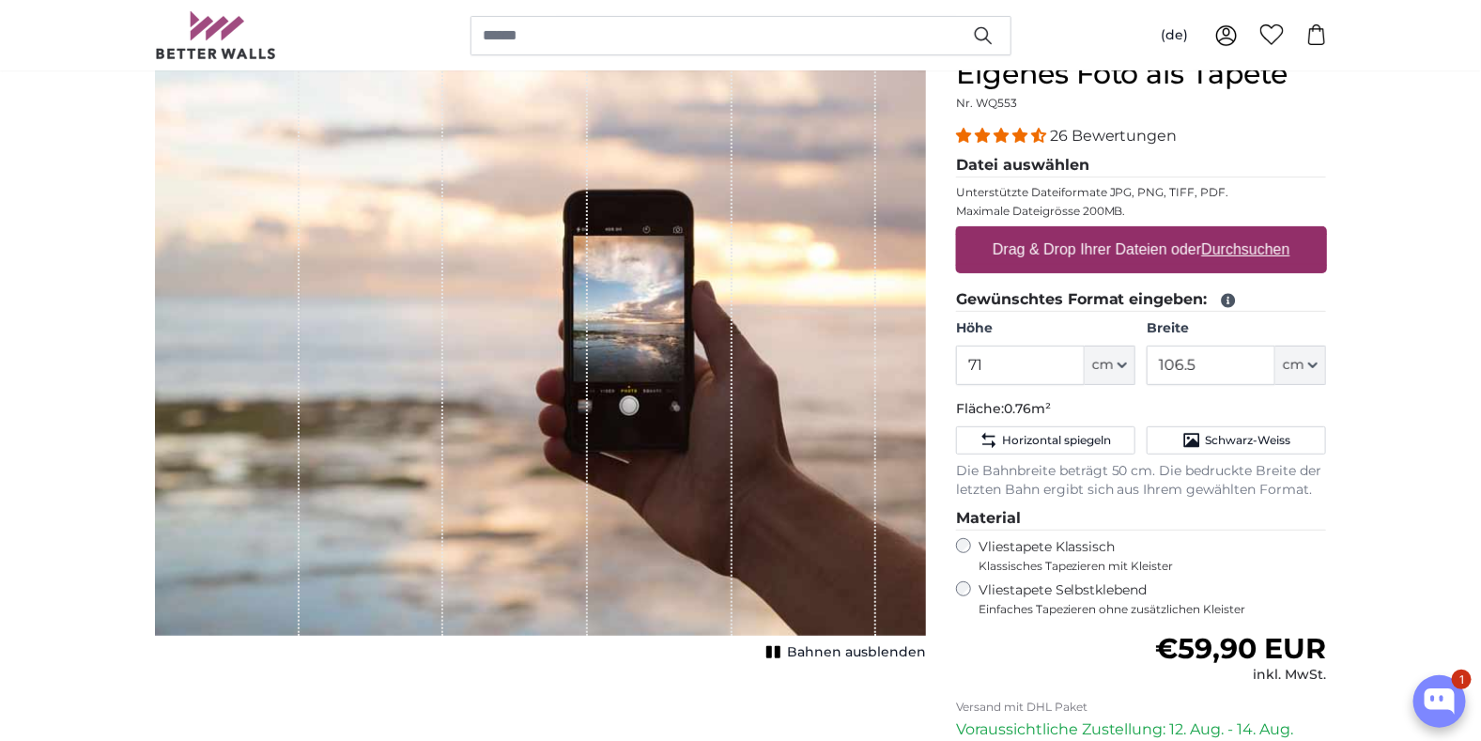
click at [1203, 245] on label "Drag & Drop Ihrer Dateien oder Durchsuchen" at bounding box center [1141, 250] width 313 height 38
click at [1203, 232] on input "Drag & Drop Ihrer Dateien oder Durchsuchen" at bounding box center [1141, 229] width 371 height 6
type input "**********"
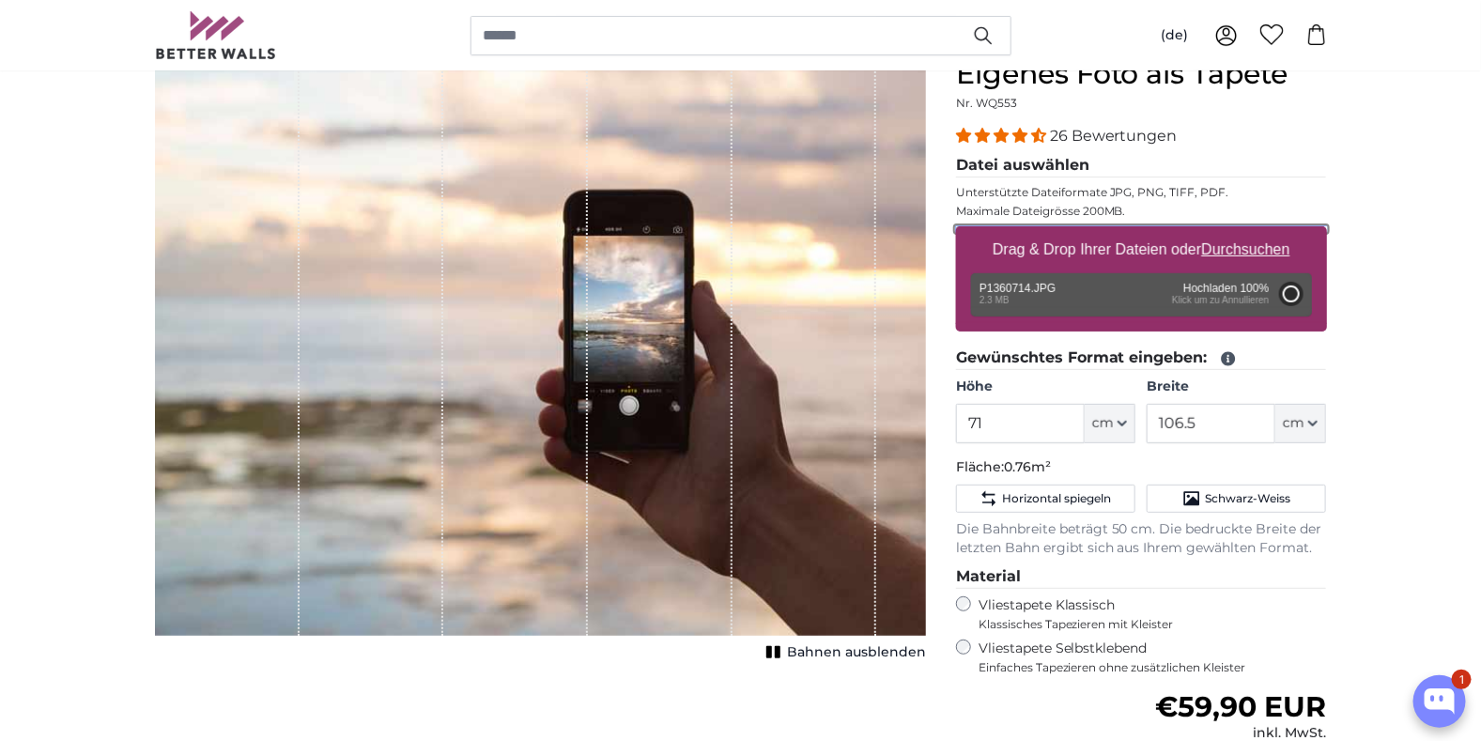
type input "150"
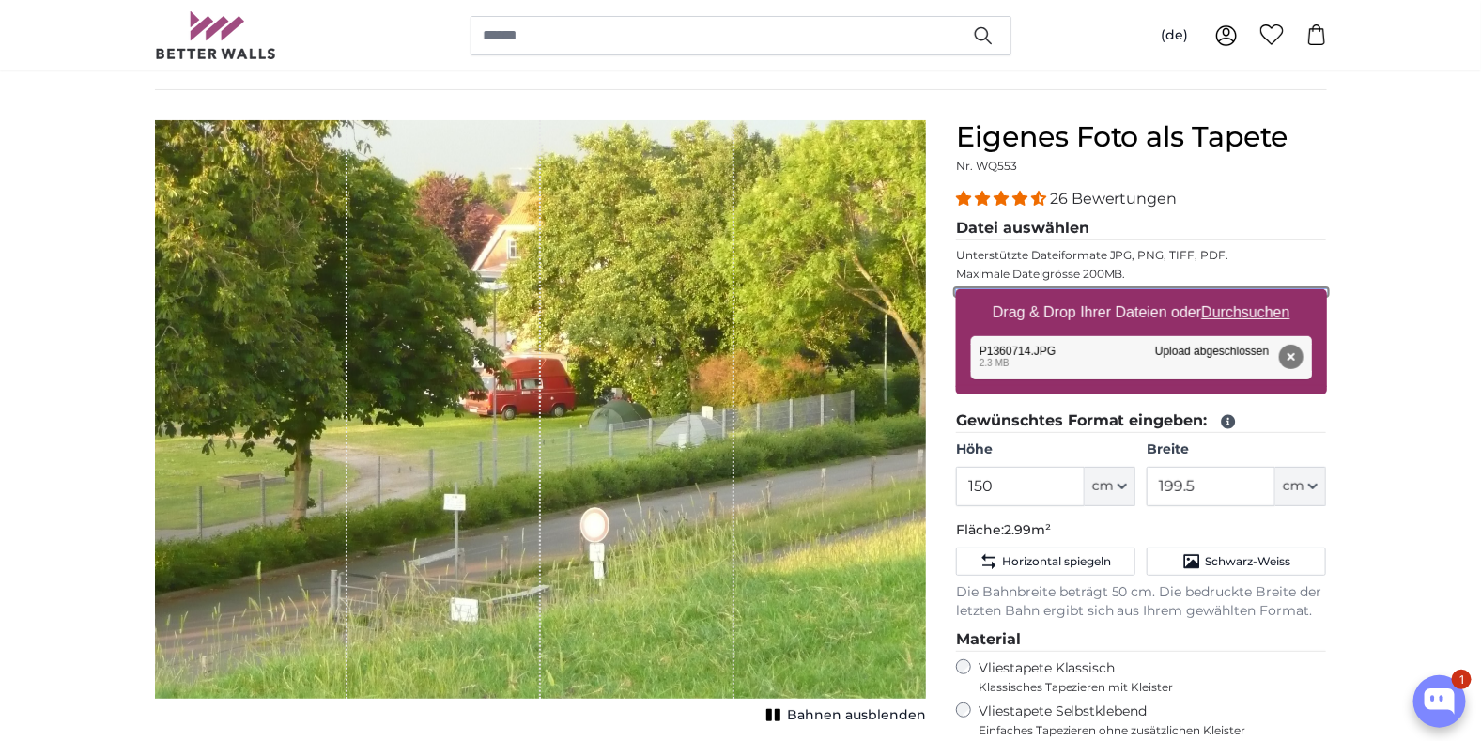
scroll to position [93, 0]
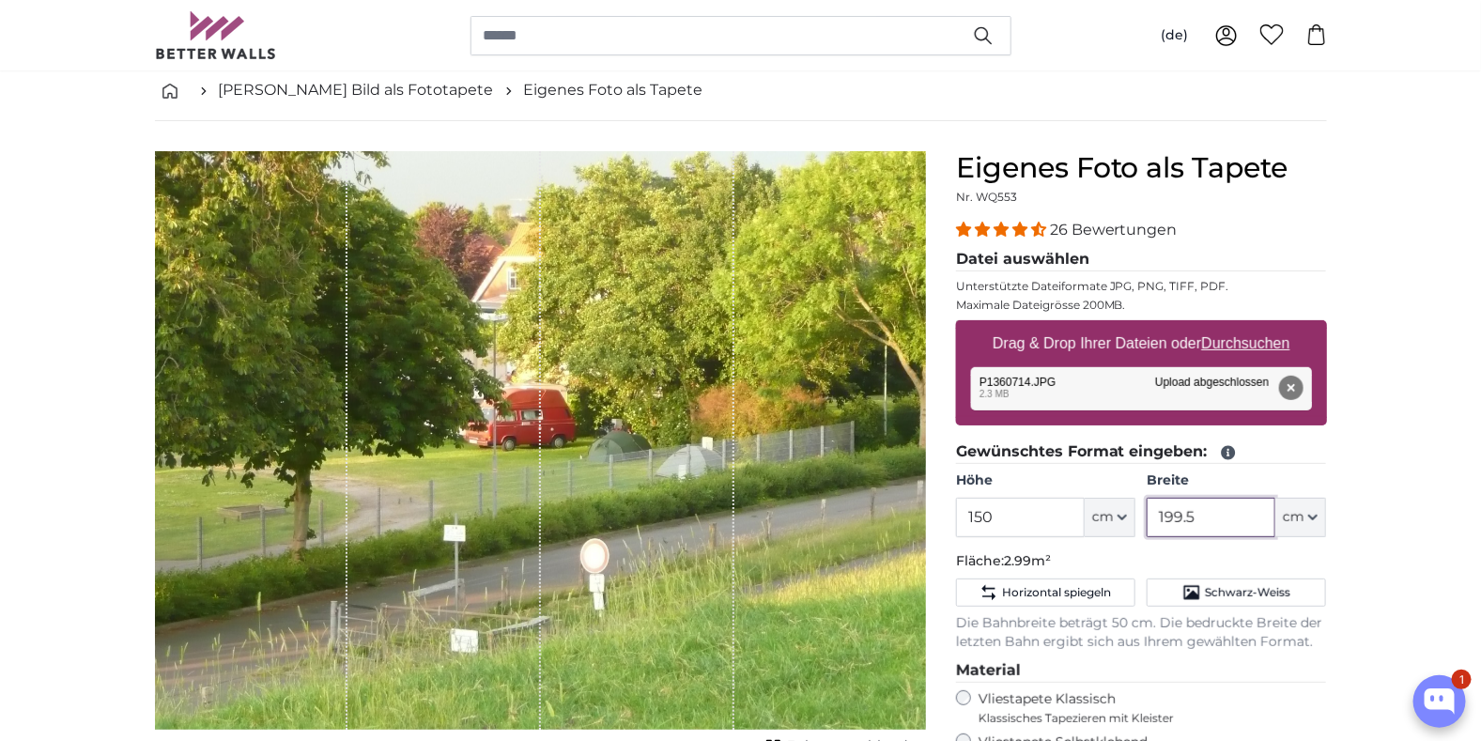
click at [1198, 515] on input "199.5" at bounding box center [1210, 517] width 129 height 39
drag, startPoint x: 1205, startPoint y: 512, endPoint x: 1067, endPoint y: 521, distance: 138.3
click at [1067, 521] on div "Höhe 150 ft cm Centimeter (cm) Inches (inch) Feet (ft. in.) Breite 199.5 ft cm …" at bounding box center [1141, 504] width 371 height 66
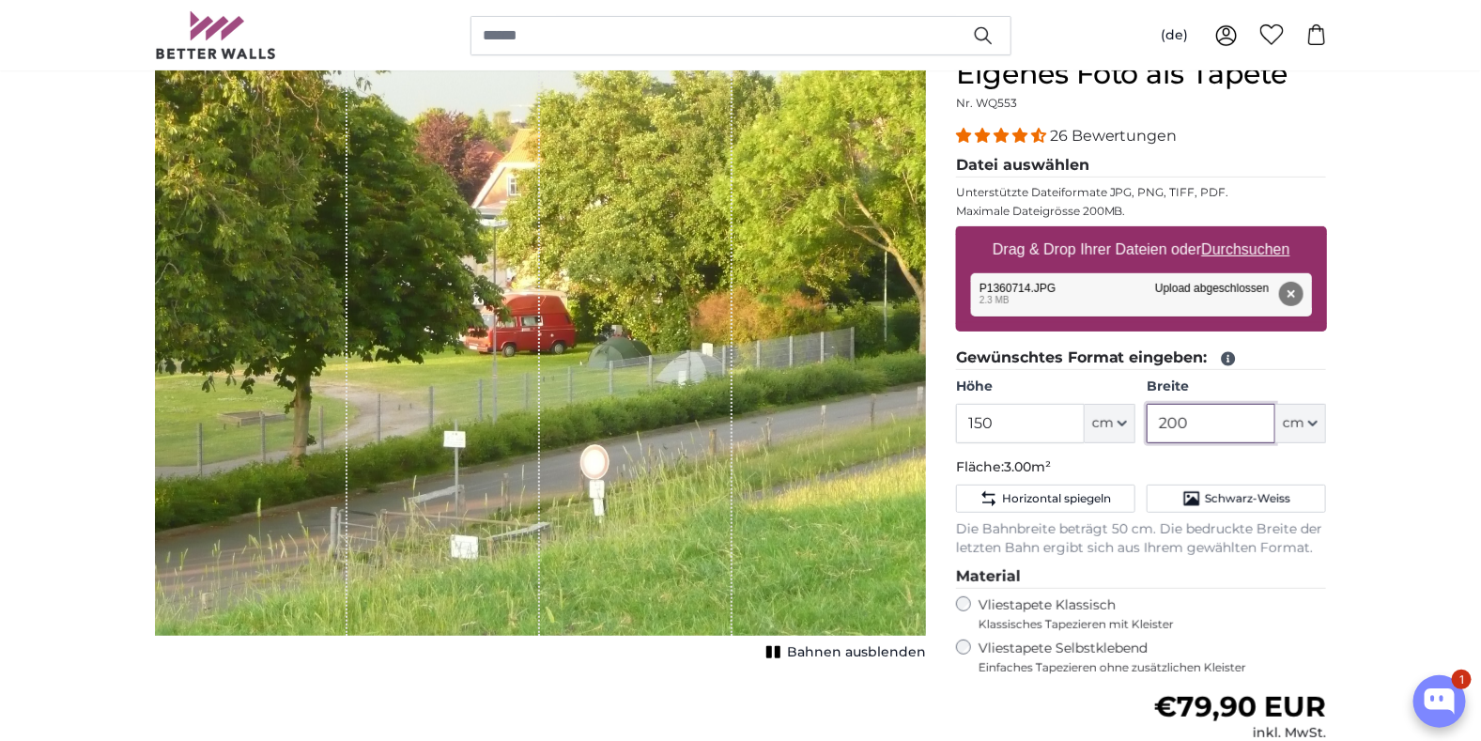
scroll to position [187, 0]
type input "200"
click at [994, 423] on input "150" at bounding box center [1020, 423] width 129 height 39
drag, startPoint x: 998, startPoint y: 418, endPoint x: 936, endPoint y: 431, distance: 63.3
click at [936, 431] on product-detail "Abbrechen Bild zuschneiden Bahnen ausblenden Eigenes Foto als Tapete Nr. WQ553 …" at bounding box center [741, 512] width 1202 height 970
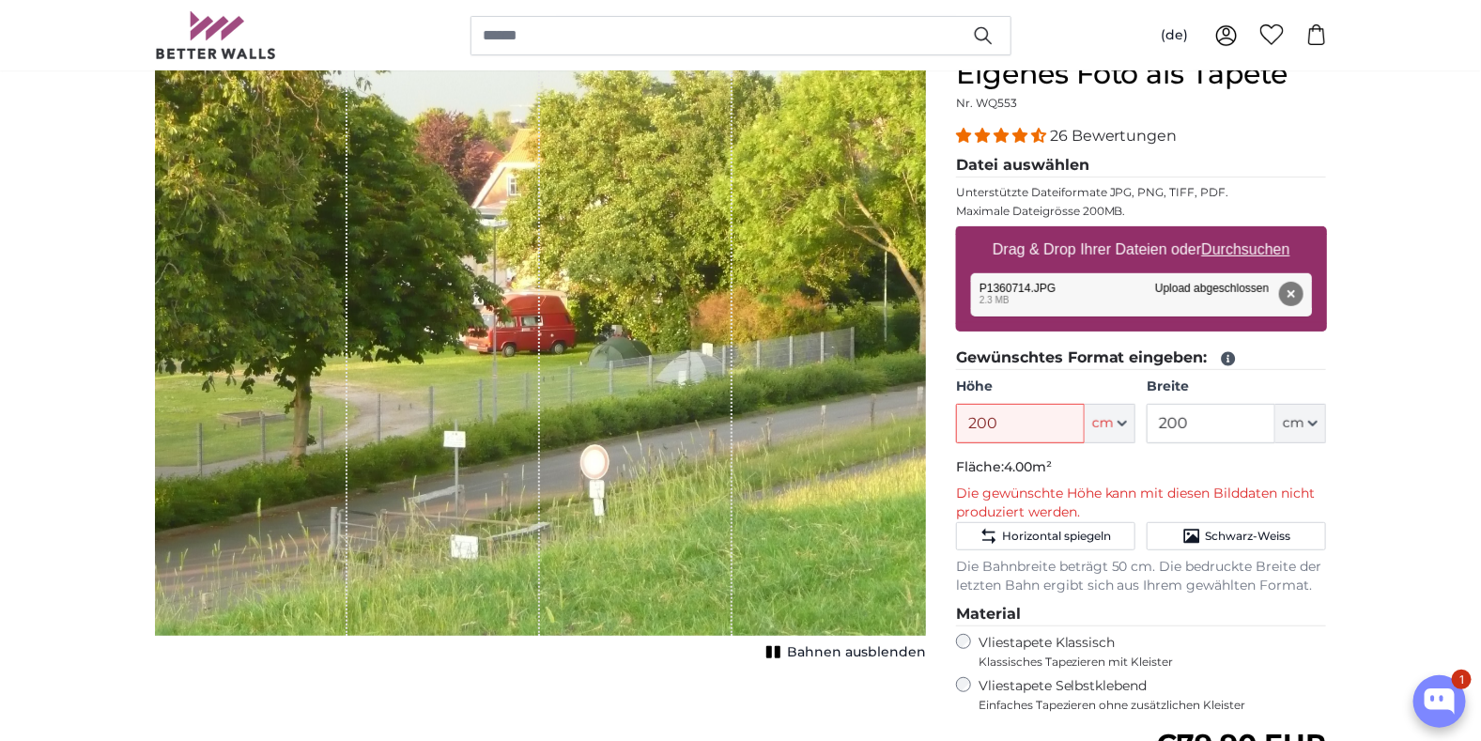
click at [1104, 461] on p "Fläche: 4.00m²" at bounding box center [1141, 467] width 371 height 19
drag, startPoint x: 1006, startPoint y: 418, endPoint x: 940, endPoint y: 428, distance: 66.5
click at [945, 423] on div "Eigenes Foto als Tapete Nr. WQ553 26 Bewertungen Datei auswählen Unterstützte D…" at bounding box center [1141, 545] width 401 height 977
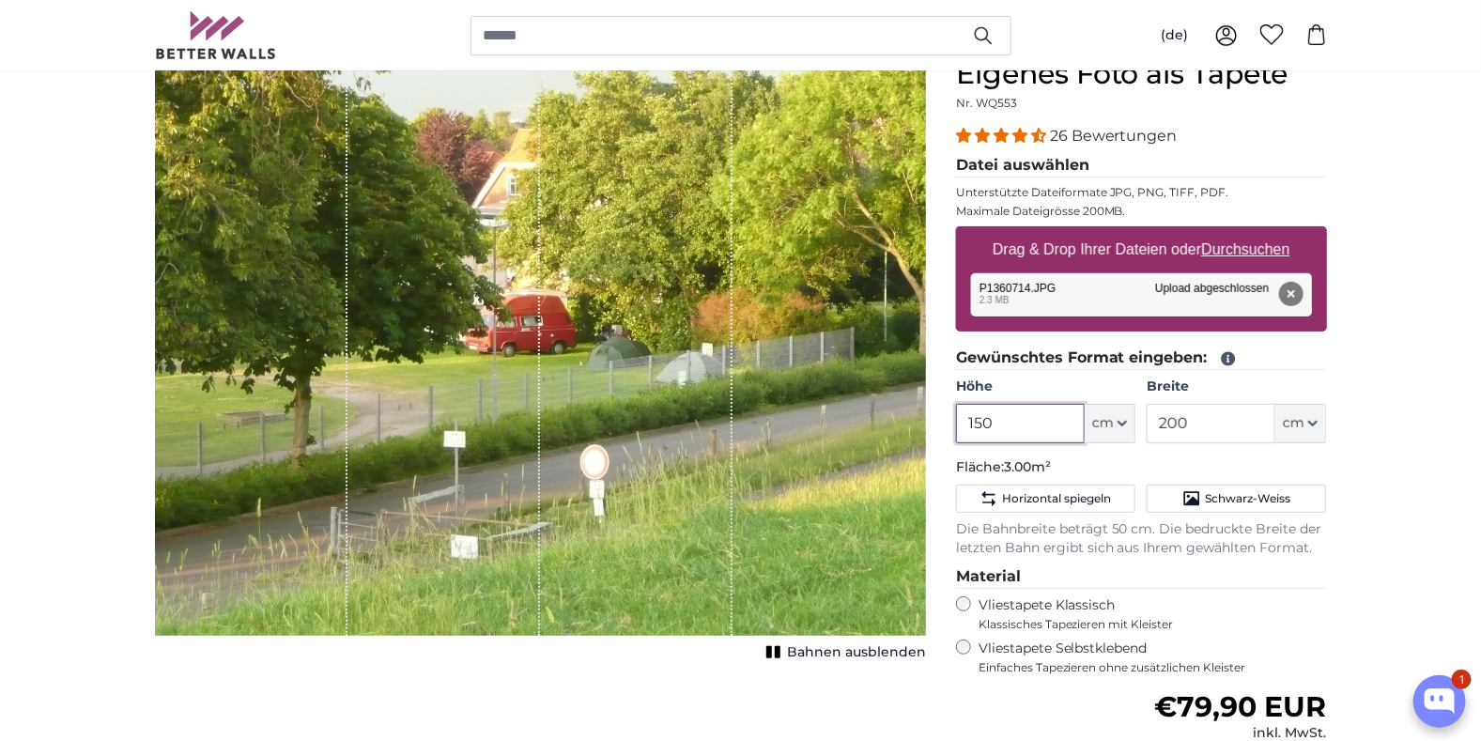
drag, startPoint x: 1005, startPoint y: 425, endPoint x: 933, endPoint y: 426, distance: 71.4
click at [934, 426] on product-detail "Abbrechen Bild zuschneiden Bahnen ausblenden Eigenes Foto als Tapete Nr. WQ553 …" at bounding box center [741, 512] width 1202 height 970
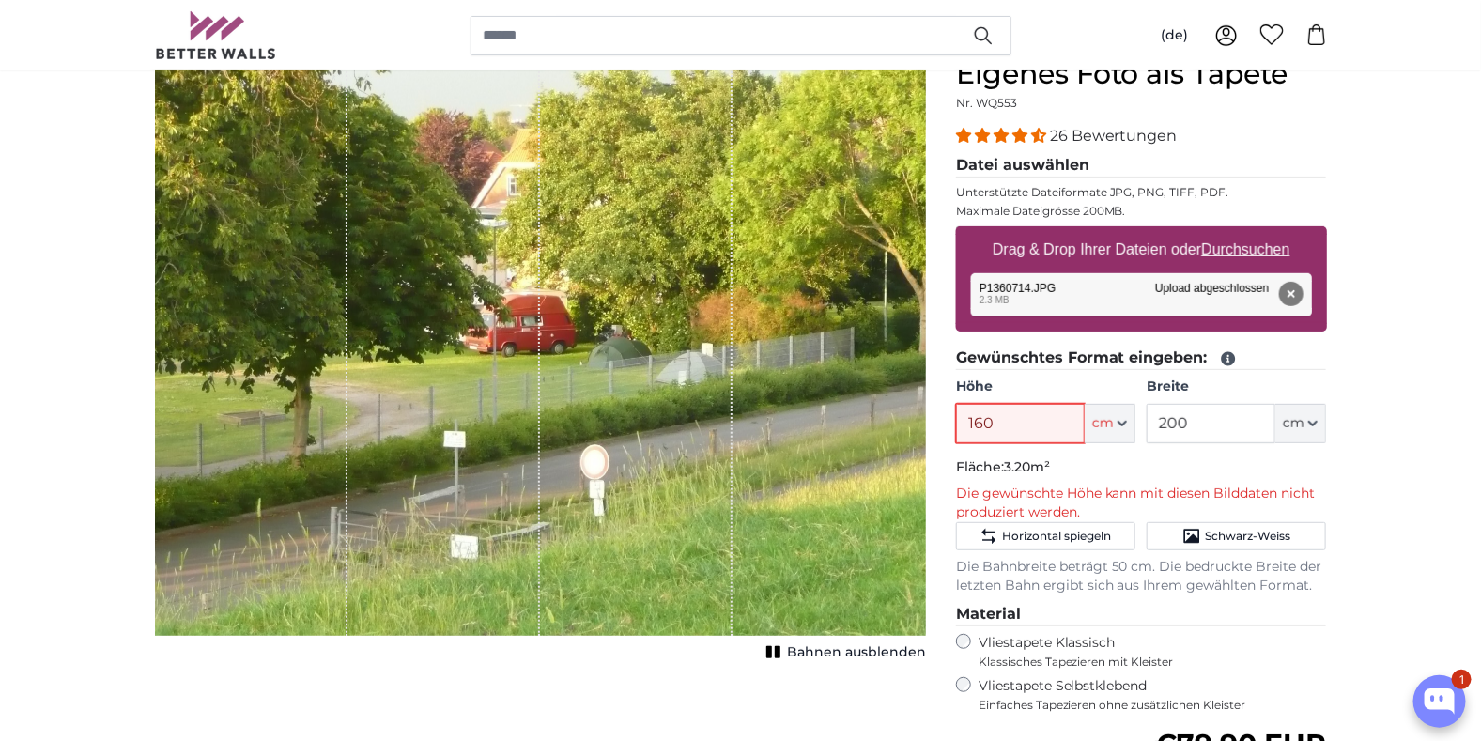
drag, startPoint x: 1000, startPoint y: 422, endPoint x: 916, endPoint y: 437, distance: 84.9
click at [916, 425] on product-detail "Abbrechen Bild zuschneiden Bahnen ausblenden Eigenes Foto als Tapete Nr. WQ553 …" at bounding box center [741, 530] width 1202 height 1007
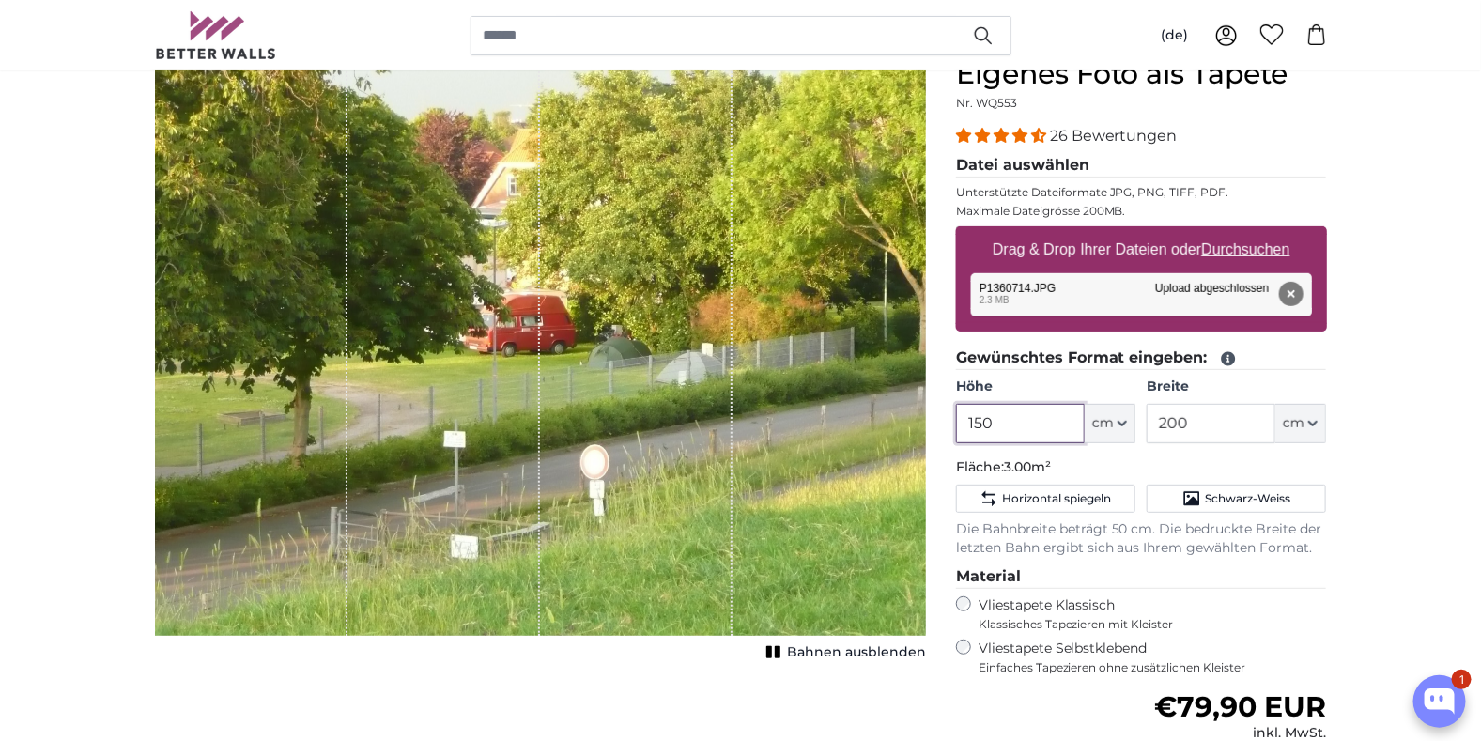
type input "150"
click at [1137, 469] on p "Fläche: 3.00m²" at bounding box center [1141, 467] width 371 height 19
click at [841, 649] on span "Bahnen ausblenden" at bounding box center [856, 652] width 139 height 19
click at [841, 649] on span "Bahnen einblenden" at bounding box center [857, 652] width 138 height 19
click at [1189, 422] on input "200" at bounding box center [1210, 423] width 129 height 39
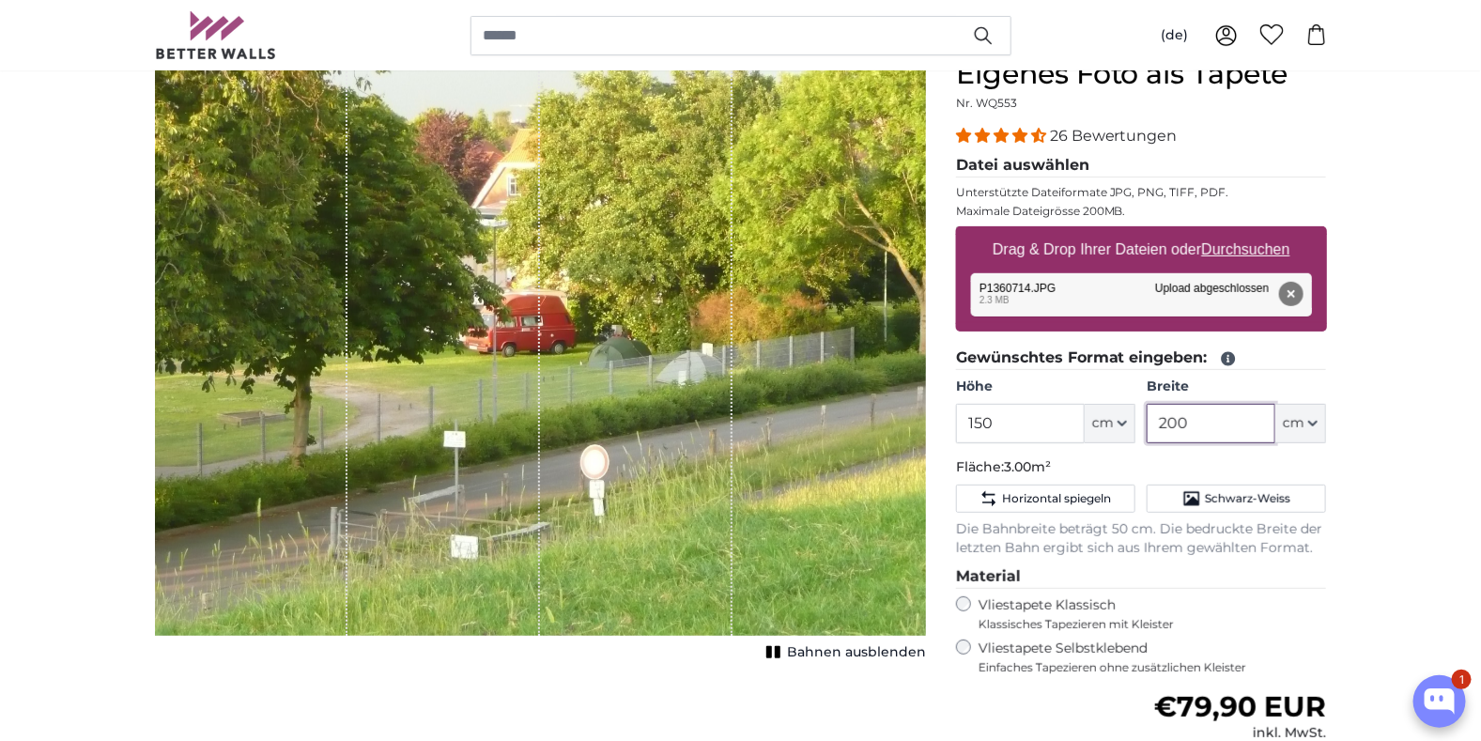
drag, startPoint x: 1194, startPoint y: 420, endPoint x: 1132, endPoint y: 419, distance: 62.0
click at [1132, 419] on div "Höhe 150 ft cm Centimeter (cm) Inches (inch) Feet (ft. in.) Breite 200 ft cm Ce…" at bounding box center [1141, 410] width 371 height 66
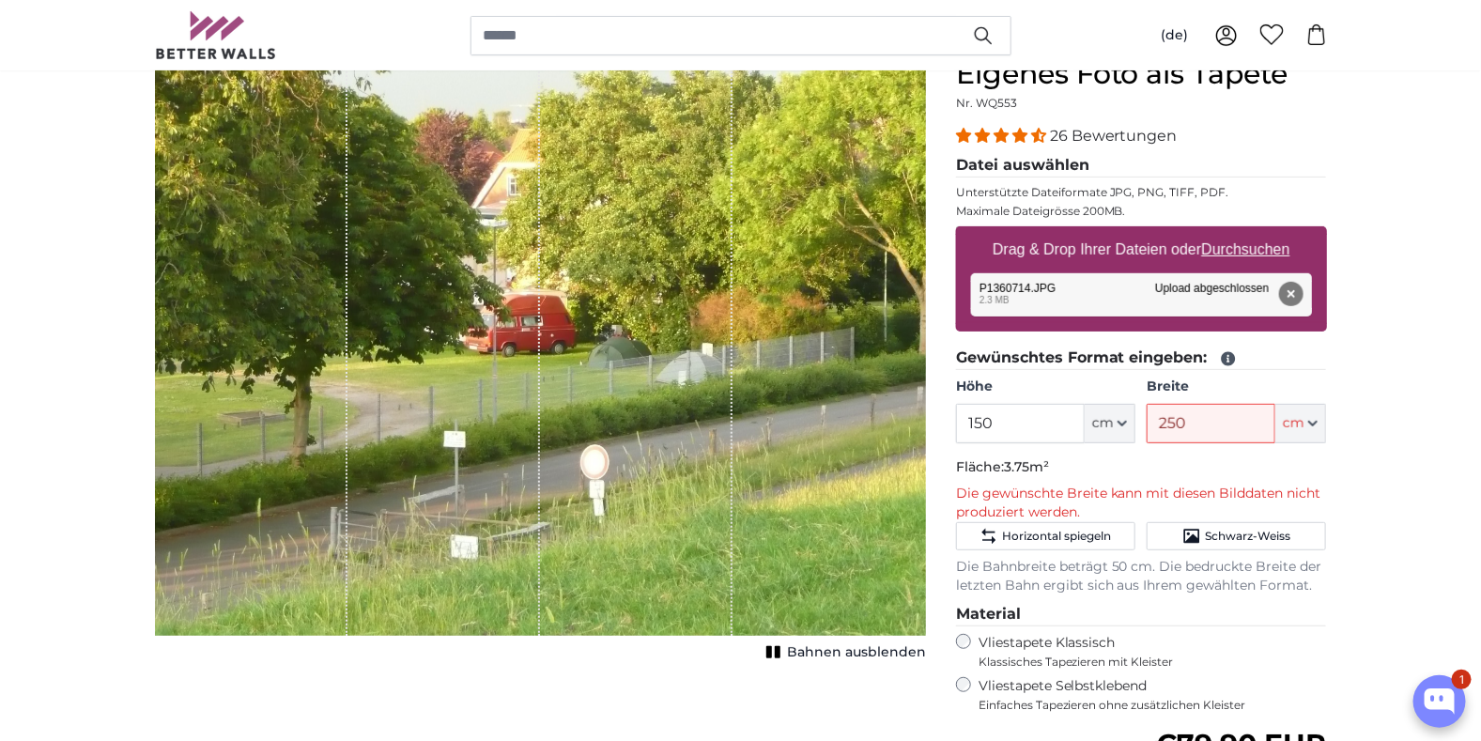
click at [1160, 465] on p "Fläche: 3.75m²" at bounding box center [1141, 467] width 371 height 19
drag, startPoint x: 1195, startPoint y: 423, endPoint x: 1134, endPoint y: 423, distance: 61.0
click at [1134, 423] on div "Höhe 150 ft cm Centimeter (cm) Inches (inch) Feet (ft. in.) Breite 250 ft cm Ce…" at bounding box center [1141, 410] width 371 height 66
drag, startPoint x: 1193, startPoint y: 424, endPoint x: 1128, endPoint y: 424, distance: 65.7
click at [1128, 424] on div "Höhe 150 ft cm Centimeter (cm) Inches (inch) Feet (ft. in.) Breite 300 ft cm Ce…" at bounding box center [1141, 410] width 371 height 66
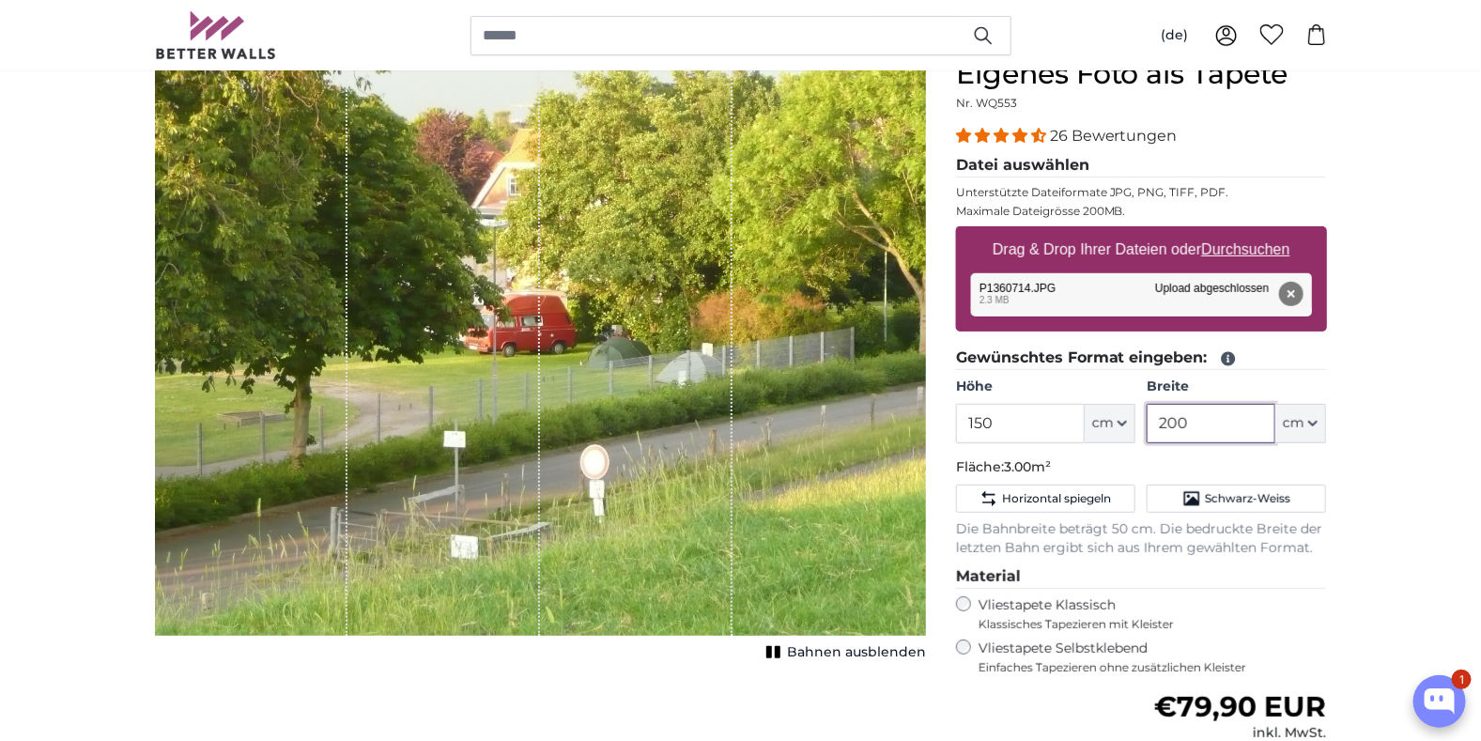
type input "200"
click at [1146, 465] on p "Fläche: 3.00m²" at bounding box center [1141, 467] width 371 height 19
click at [1292, 289] on button "Entfernen" at bounding box center [1290, 294] width 24 height 24
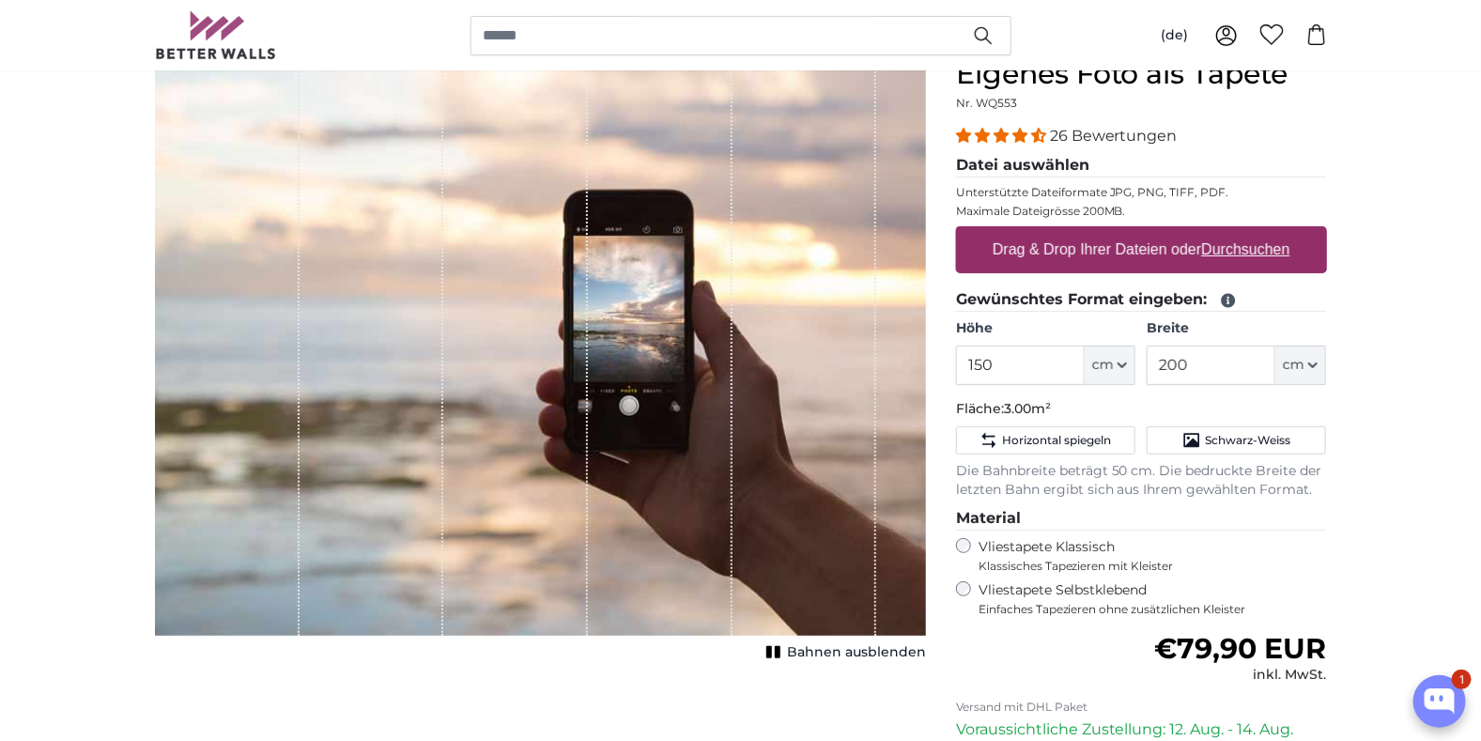
click at [1153, 246] on label "Drag & Drop Ihrer Dateien oder Durchsuchen" at bounding box center [1141, 250] width 313 height 38
click at [1153, 232] on input "Drag & Drop Ihrer Dateien oder Durchsuchen" at bounding box center [1141, 229] width 371 height 6
type input "**********"
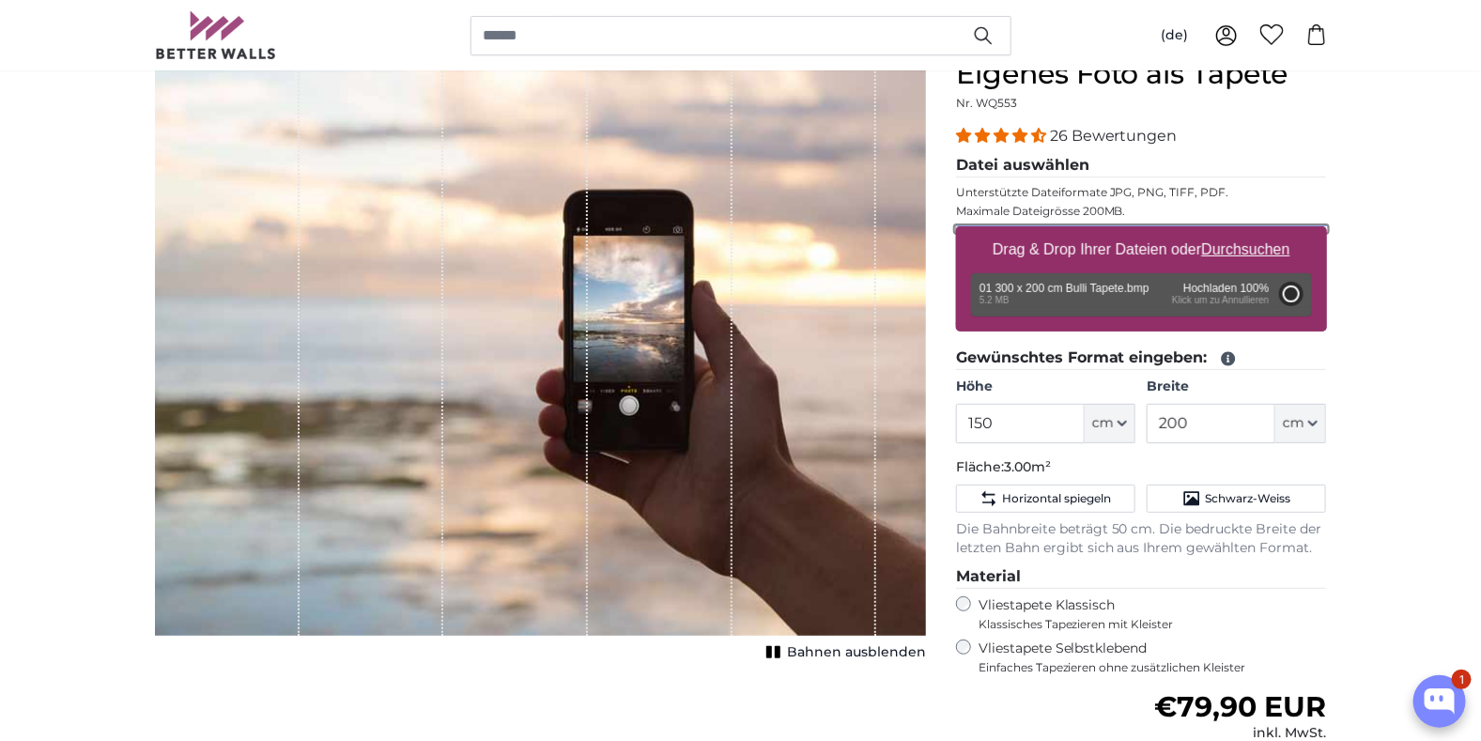
type input "71"
type input "106.5"
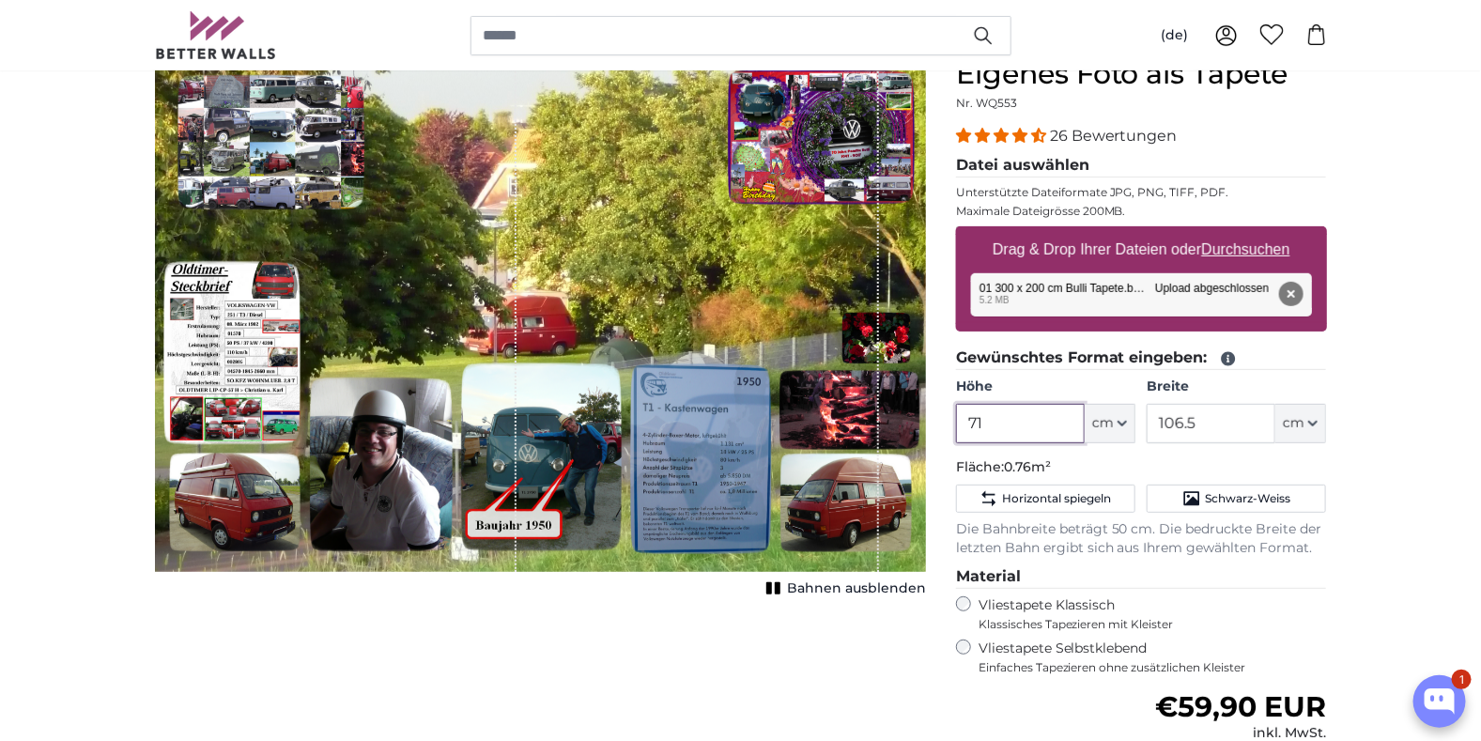
click at [992, 419] on input "71" at bounding box center [1020, 423] width 129 height 39
drag, startPoint x: 992, startPoint y: 419, endPoint x: 913, endPoint y: 427, distance: 80.3
click at [913, 427] on product-detail "Abbrechen Bild zuschneiden Bahnen ausblenden Eigenes Foto als Tapete Nr. WQ553 …" at bounding box center [741, 512] width 1202 height 970
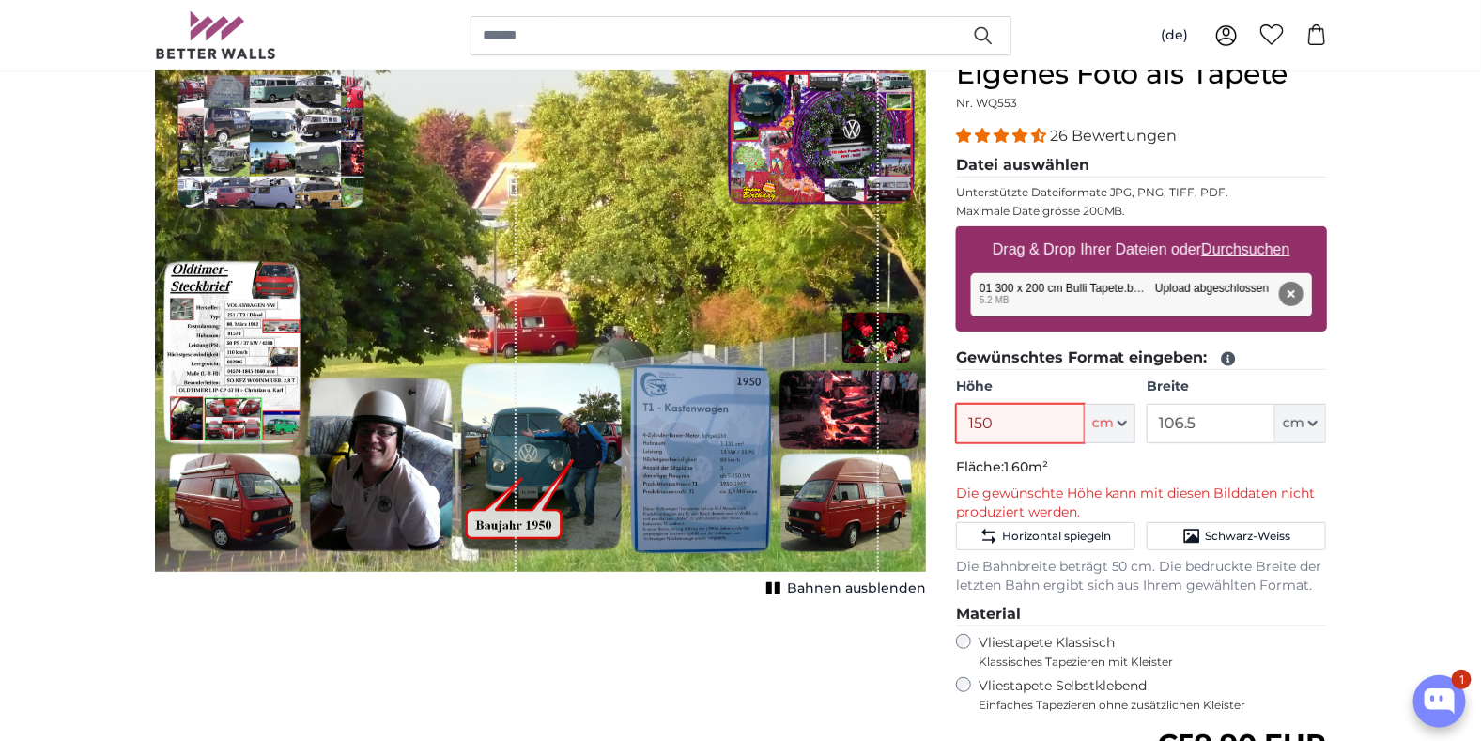
type input "150"
click at [1096, 458] on p "Fläche: 1.60m²" at bounding box center [1141, 467] width 371 height 19
click at [1207, 421] on input "106.5" at bounding box center [1210, 423] width 129 height 39
drag, startPoint x: 1208, startPoint y: 421, endPoint x: 1114, endPoint y: 421, distance: 93.9
click at [1114, 421] on div "Höhe 150 ft cm Centimeter (cm) Inches (inch) Feet (ft. in.) Breite 106.5 ft cm …" at bounding box center [1141, 410] width 371 height 66
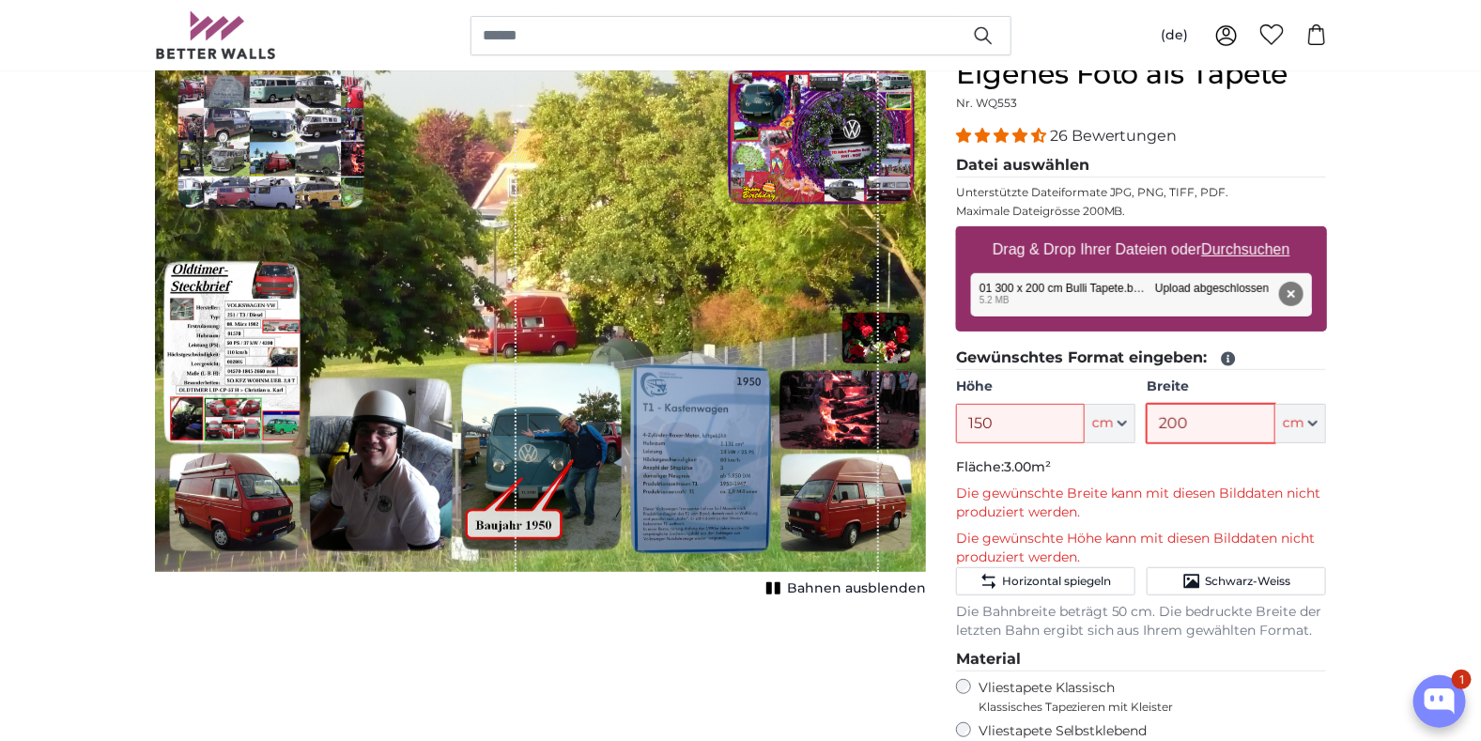
type input "200"
click at [1165, 454] on fieldset "Gewünschtes Format eingeben: Höhe 150 ft cm Centimeter (cm) Inches (inch) Feet …" at bounding box center [1141, 493] width 371 height 294
click at [1254, 463] on p "Fläche: 3.00m²" at bounding box center [1141, 467] width 371 height 19
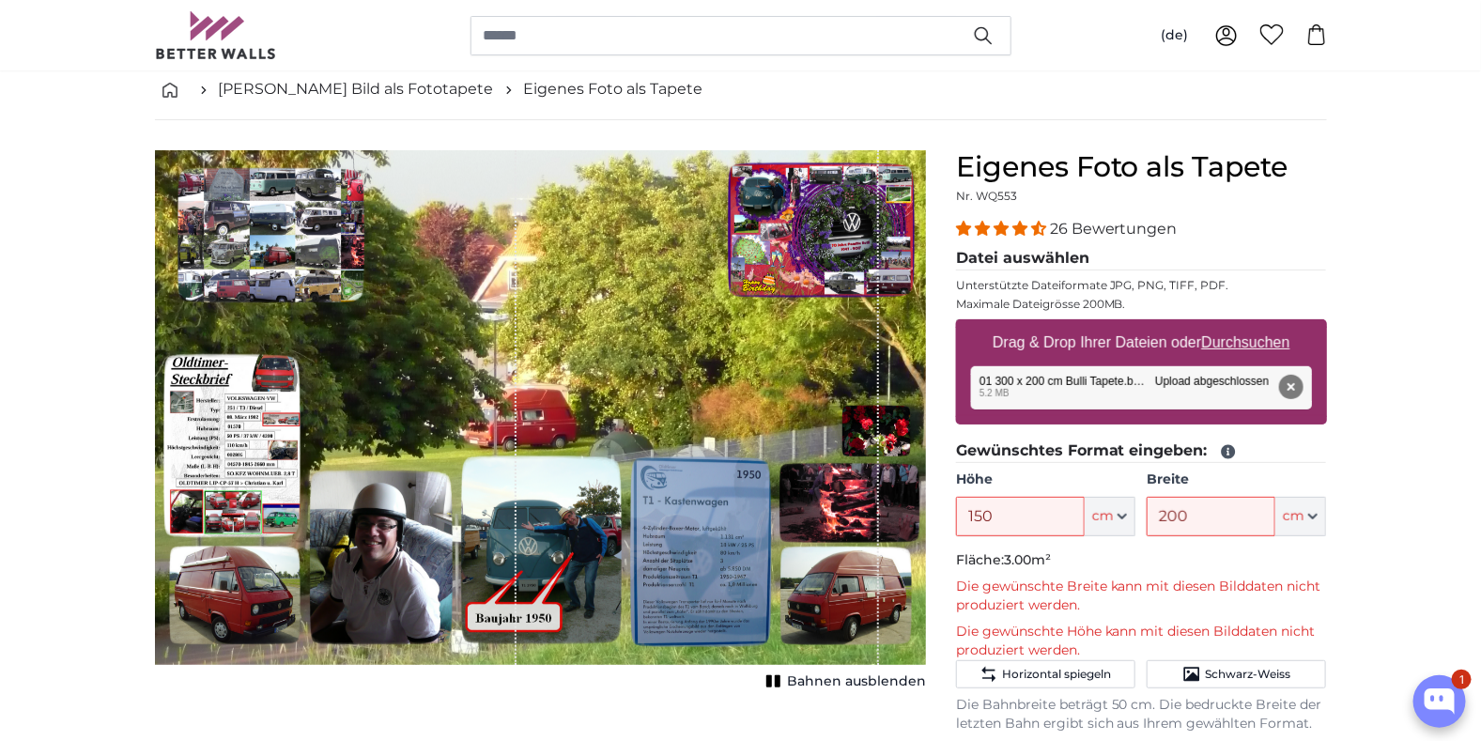
scroll to position [93, 0]
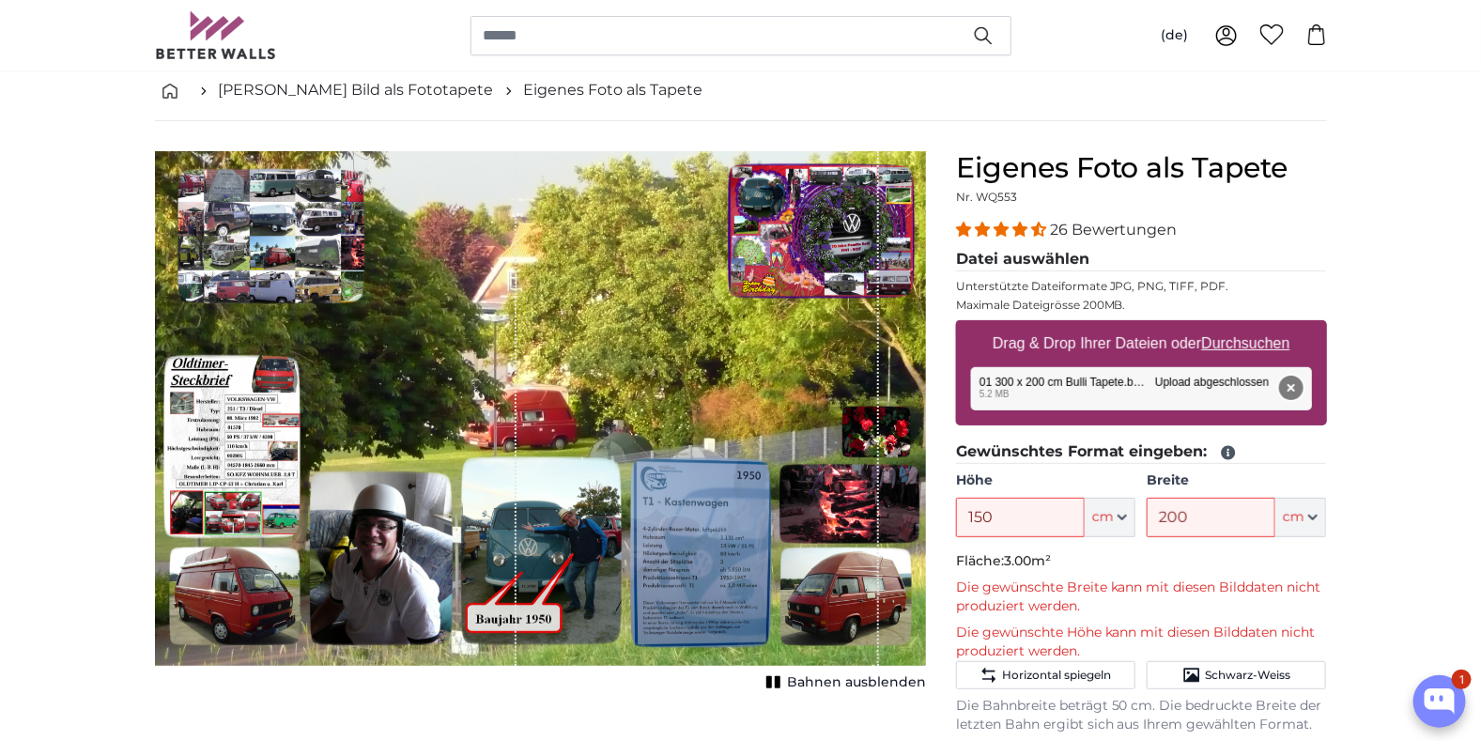
click at [1297, 381] on button "Entfernen" at bounding box center [1290, 388] width 24 height 24
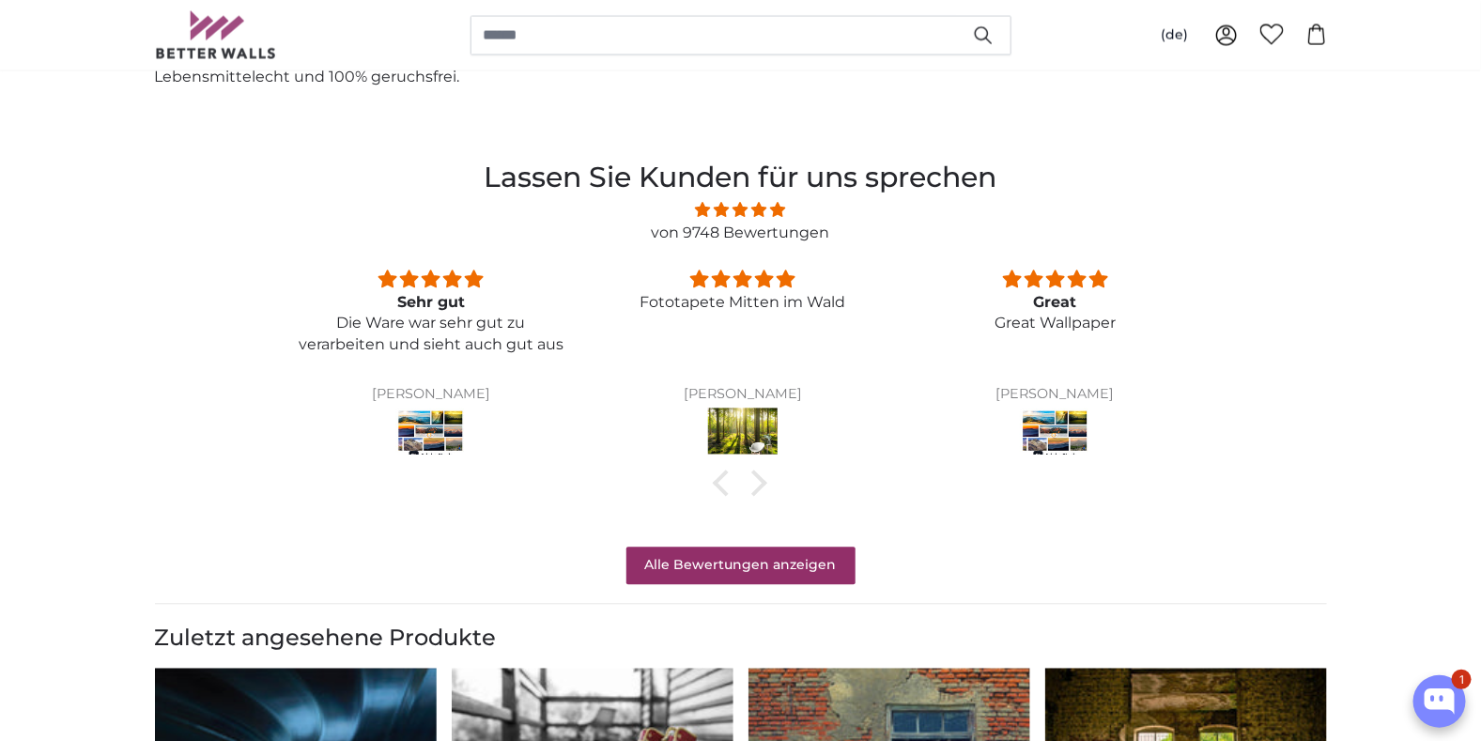
scroll to position [1501, 0]
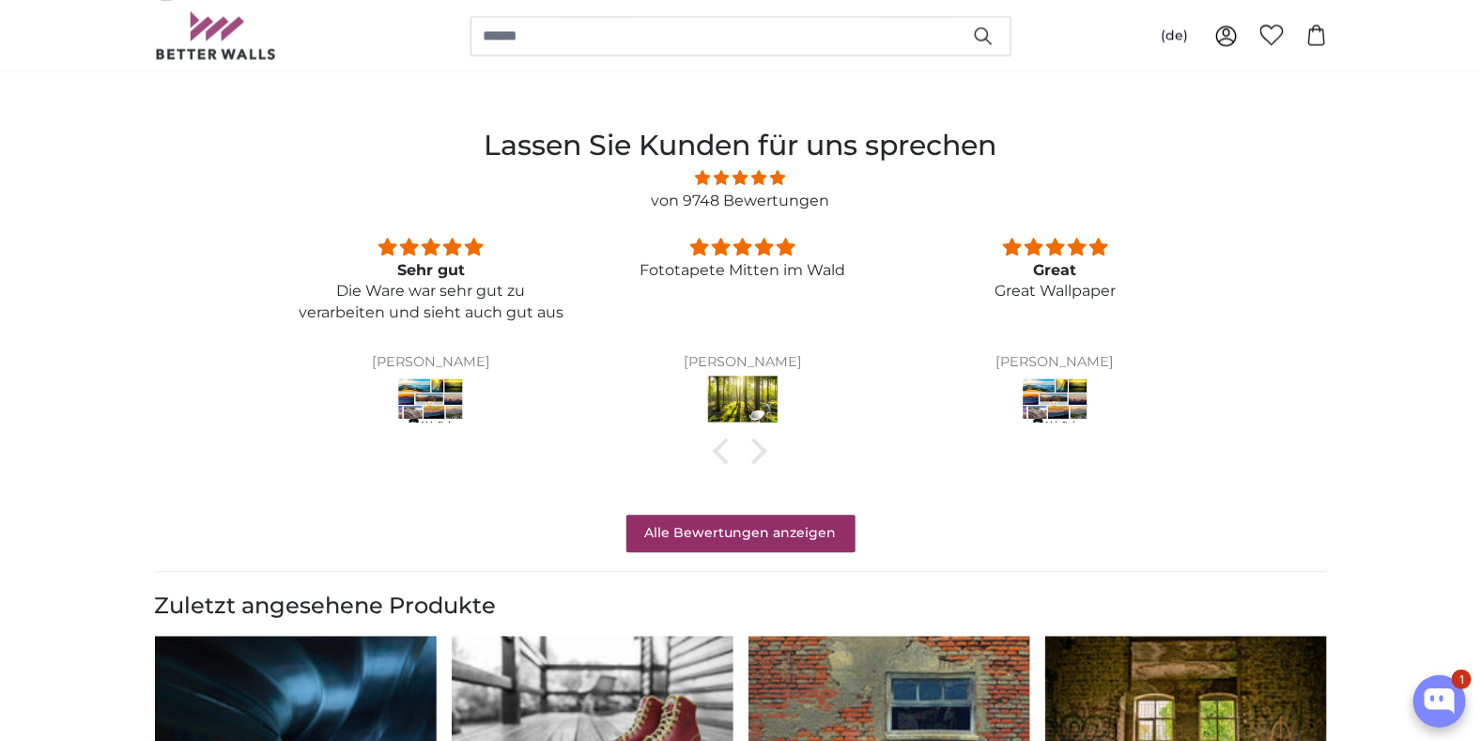
click at [418, 386] on img at bounding box center [430, 402] width 70 height 53
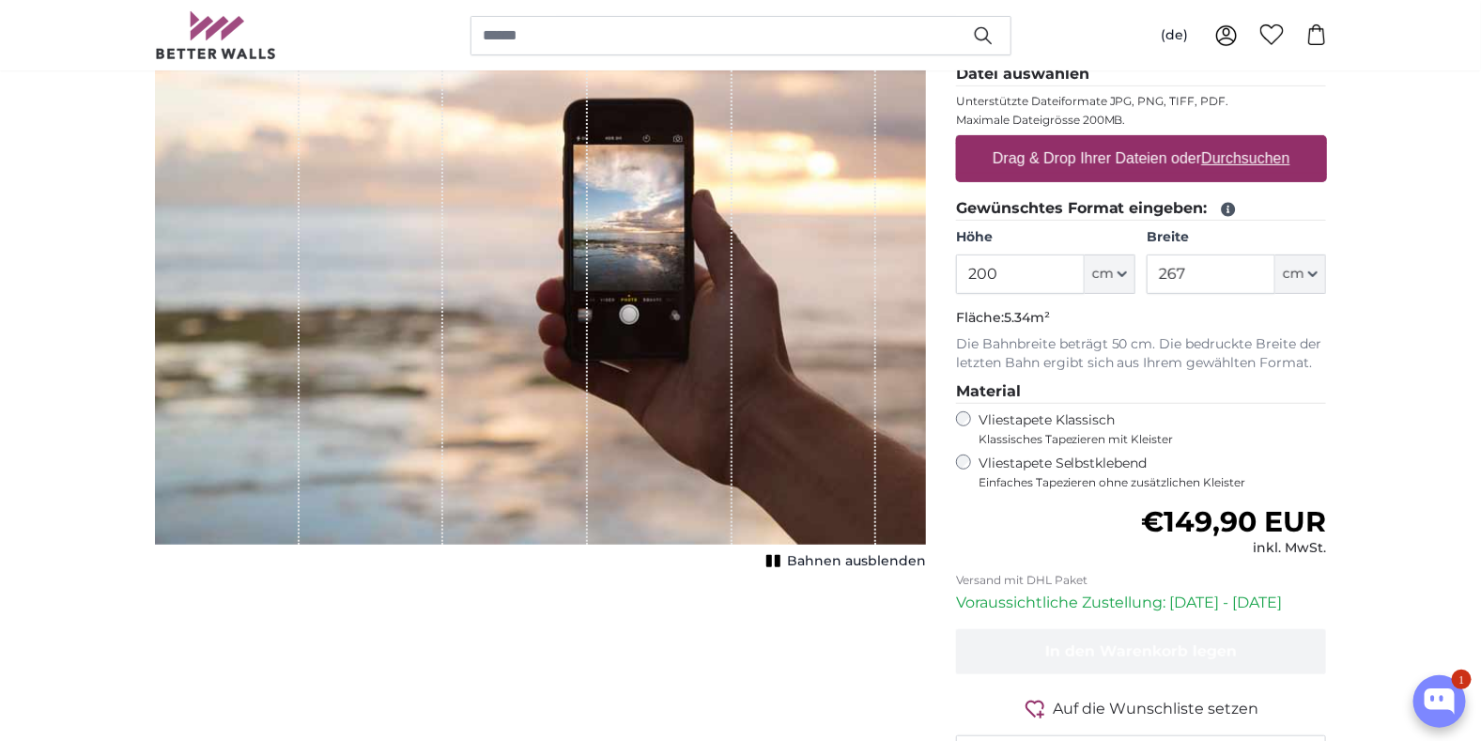
scroll to position [282, 0]
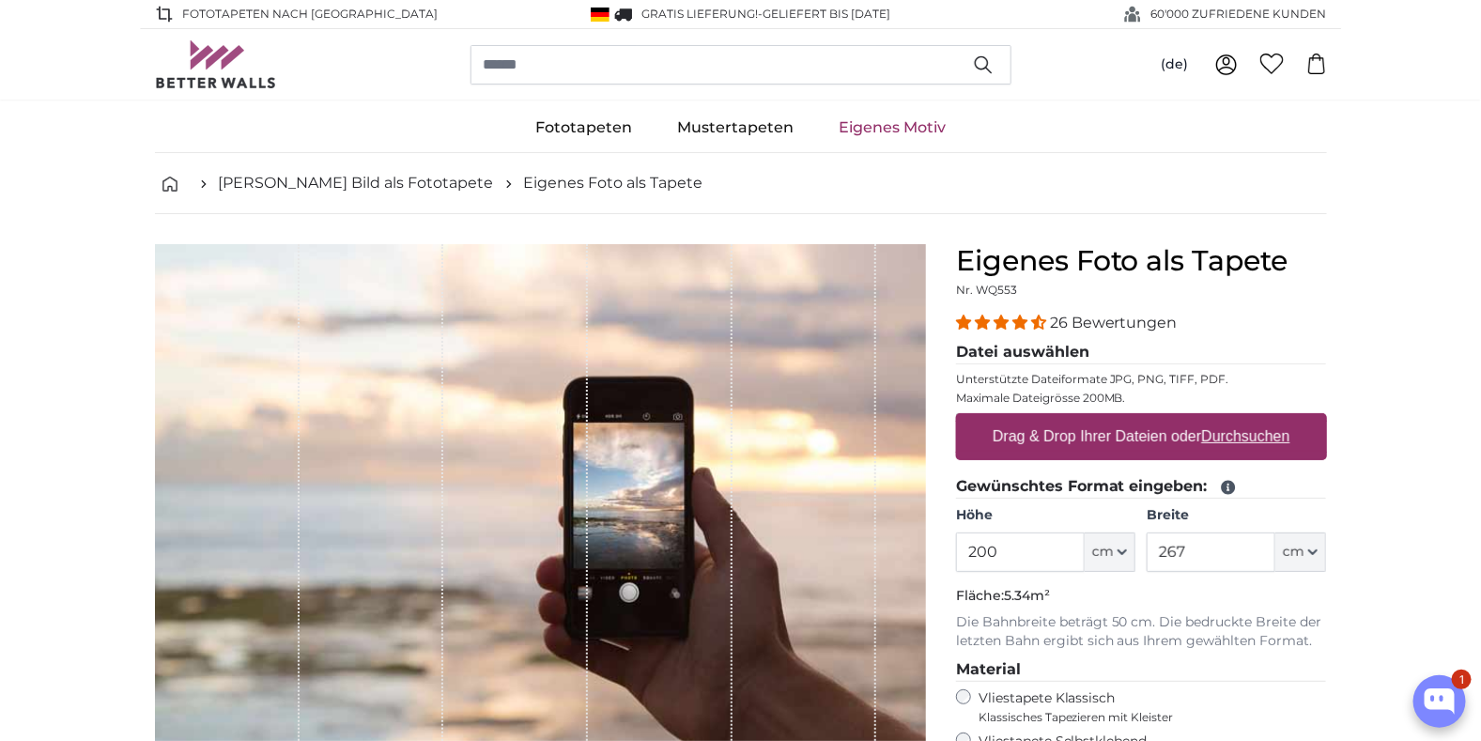
click at [1130, 438] on label "Drag & Drop Ihrer Dateien oder Durchsuchen" at bounding box center [1141, 437] width 313 height 38
click at [1130, 419] on input "Drag & Drop Ihrer Dateien oder Durchsuchen" at bounding box center [1141, 416] width 371 height 6
type input "**********"
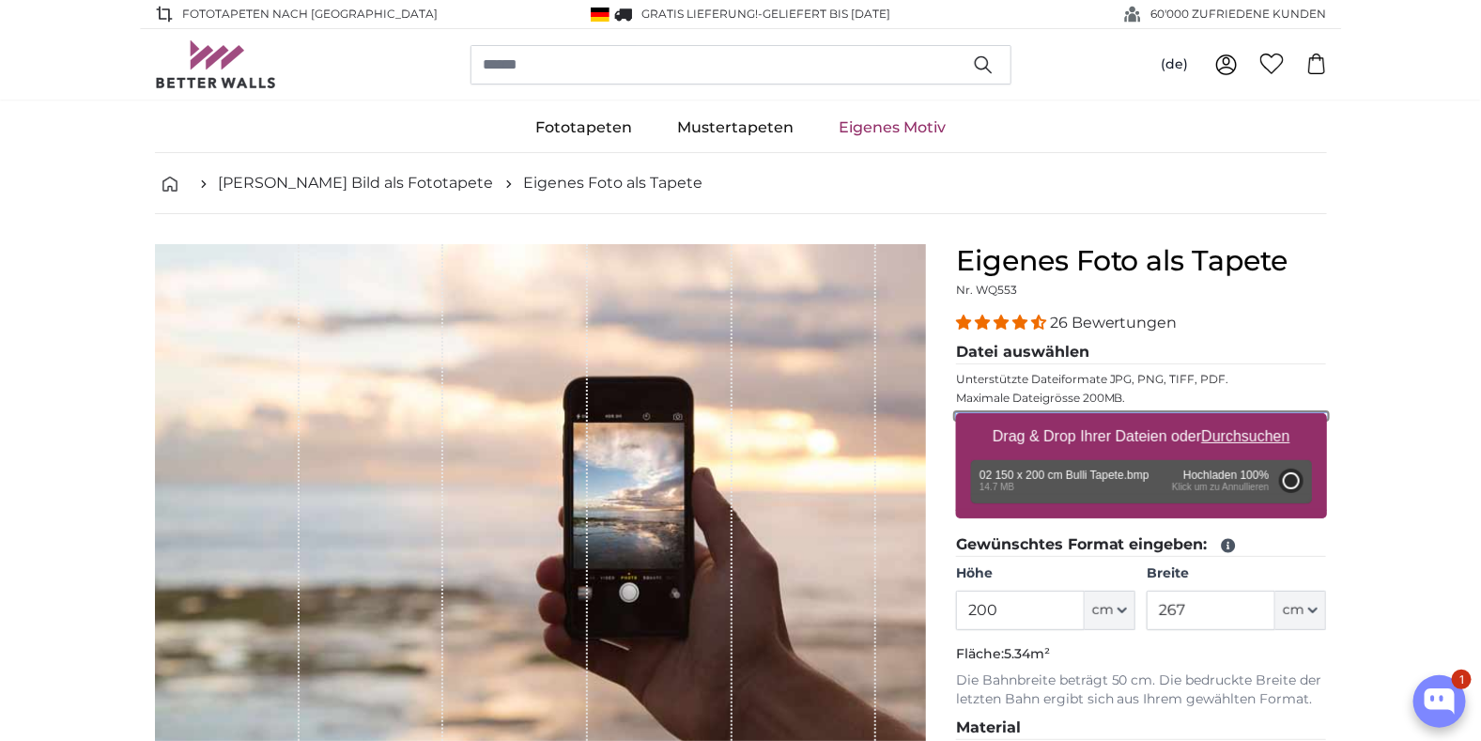
type input "150"
type input "199.5"
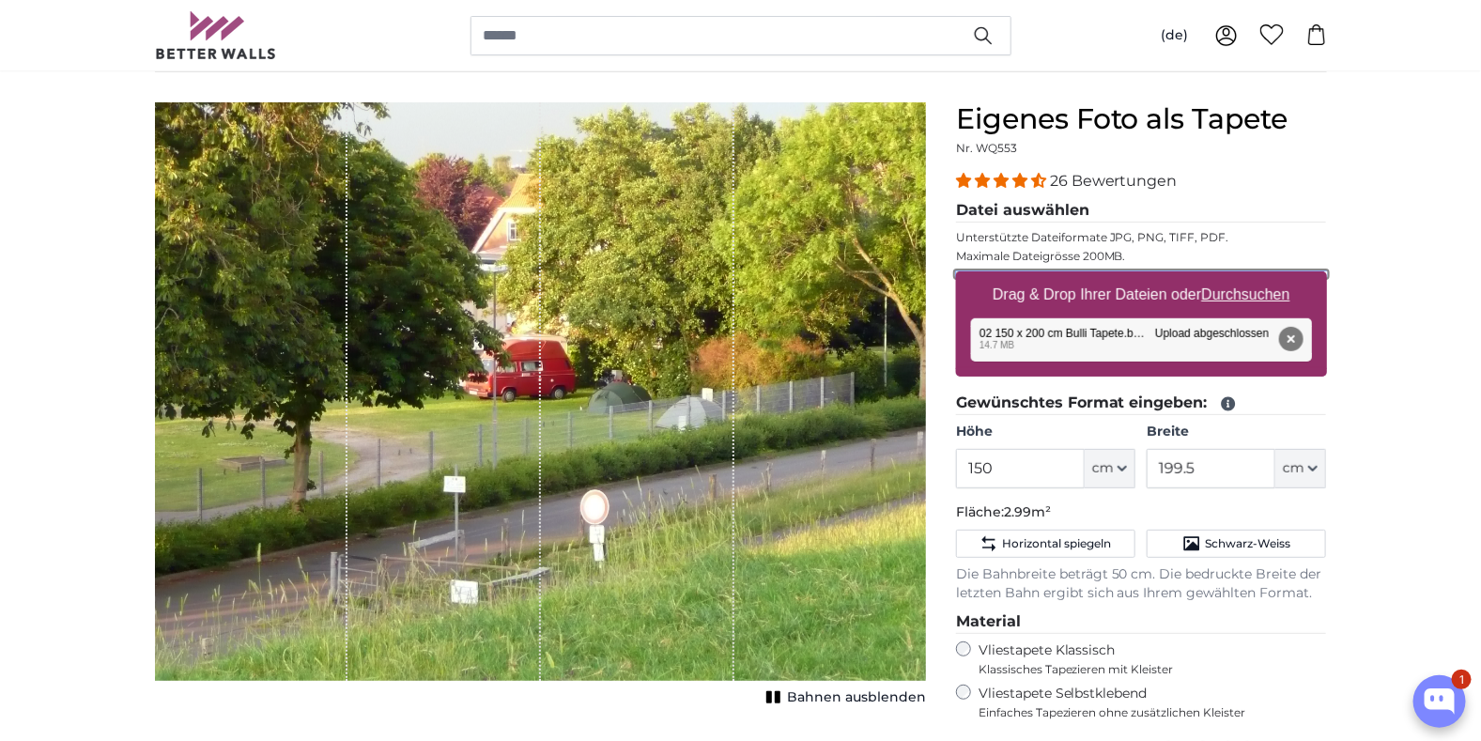
scroll to position [187, 0]
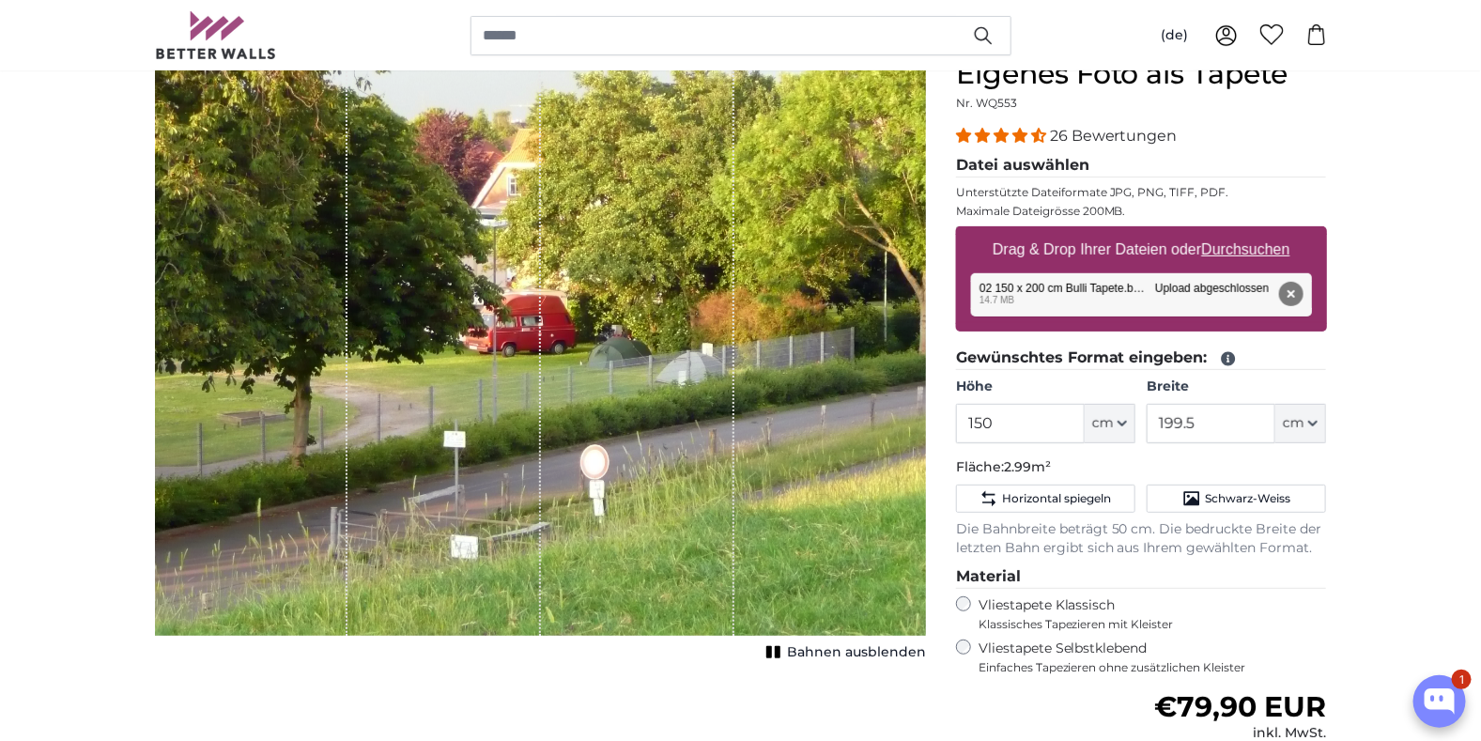
click at [846, 656] on span "Bahnen ausblenden" at bounding box center [856, 652] width 139 height 19
click at [846, 656] on span "Bahnen einblenden" at bounding box center [857, 652] width 138 height 19
click at [846, 656] on span "Bahnen ausblenden" at bounding box center [856, 652] width 139 height 19
